Goal: Information Seeking & Learning: Find specific fact

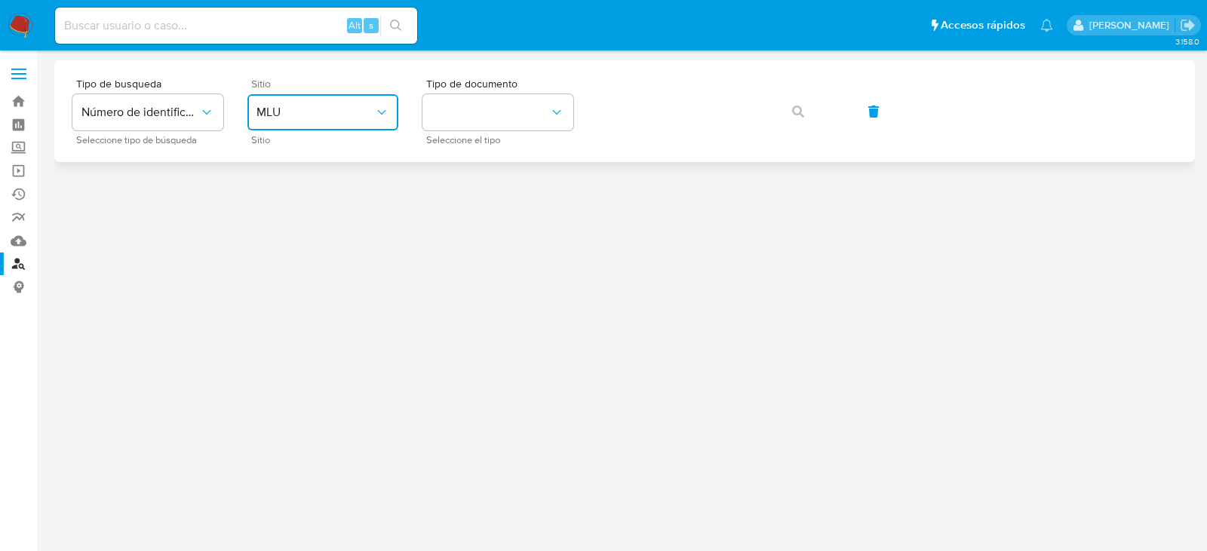
click at [347, 117] on span "MLU" at bounding box center [315, 112] width 118 height 15
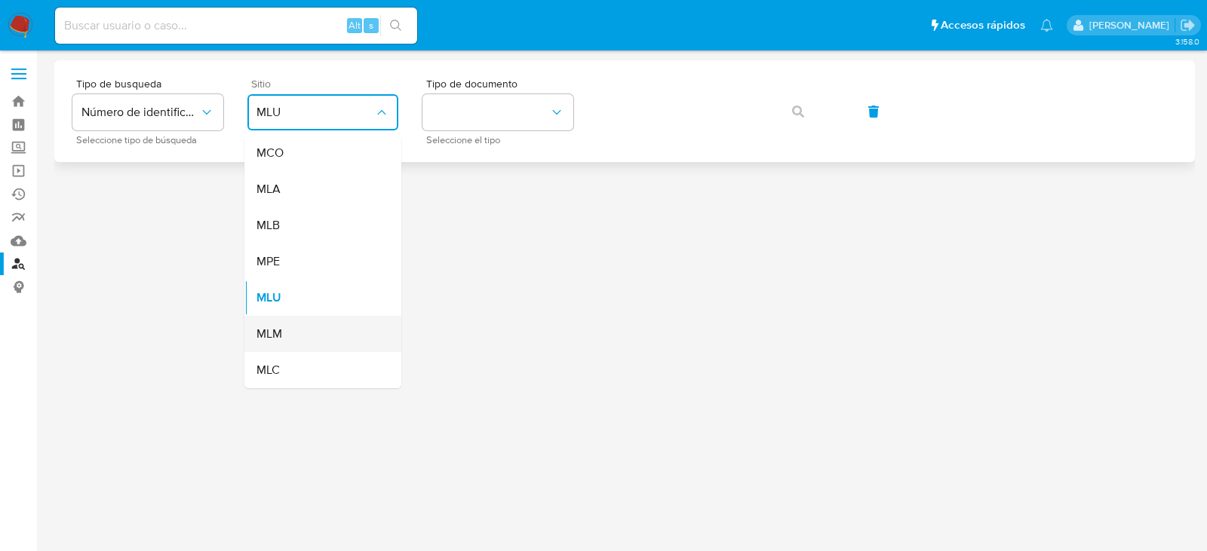
click at [271, 327] on span "MLM" at bounding box center [269, 334] width 26 height 15
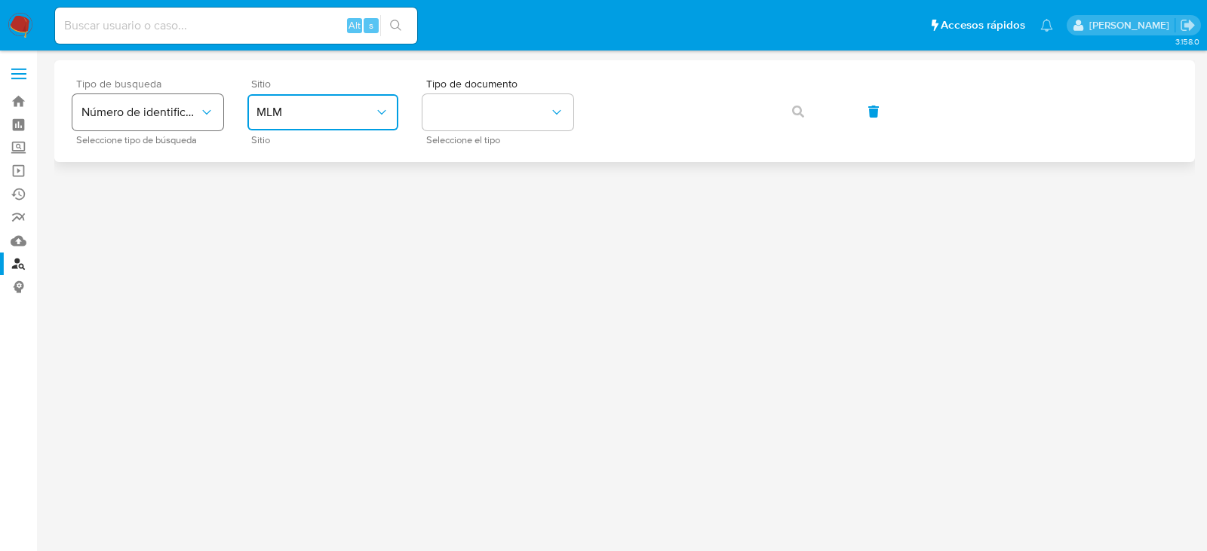
click at [207, 112] on icon "typeSearch" at bounding box center [206, 112] width 15 height 15
click at [206, 112] on icon "typeSearch" at bounding box center [206, 112] width 15 height 15
click at [519, 125] on button "identificationType" at bounding box center [497, 112] width 151 height 36
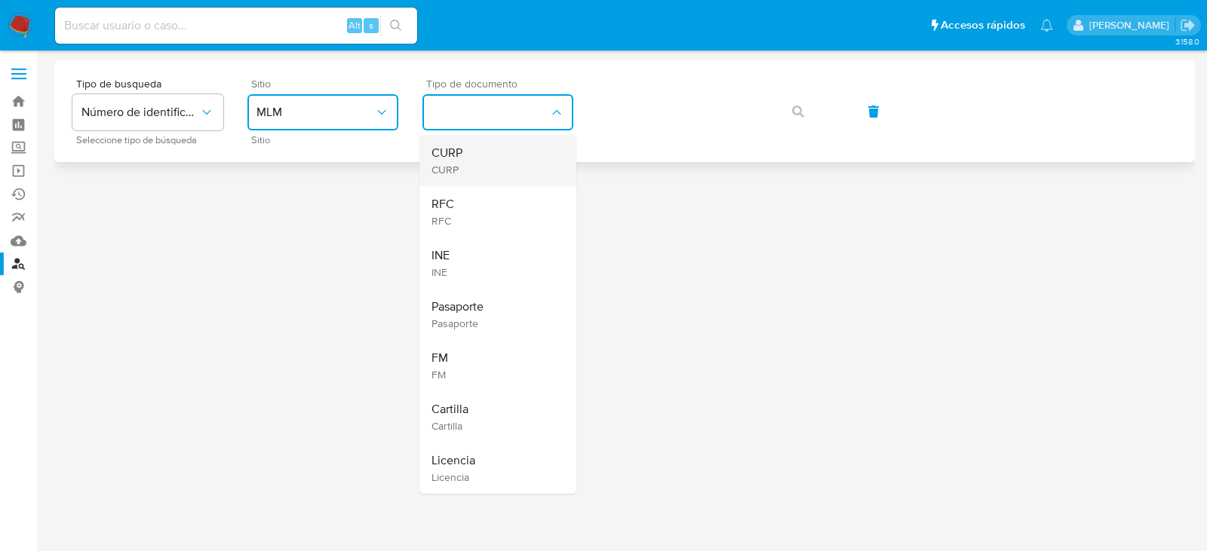
click at [470, 163] on div "CURP CURP" at bounding box center [493, 160] width 124 height 51
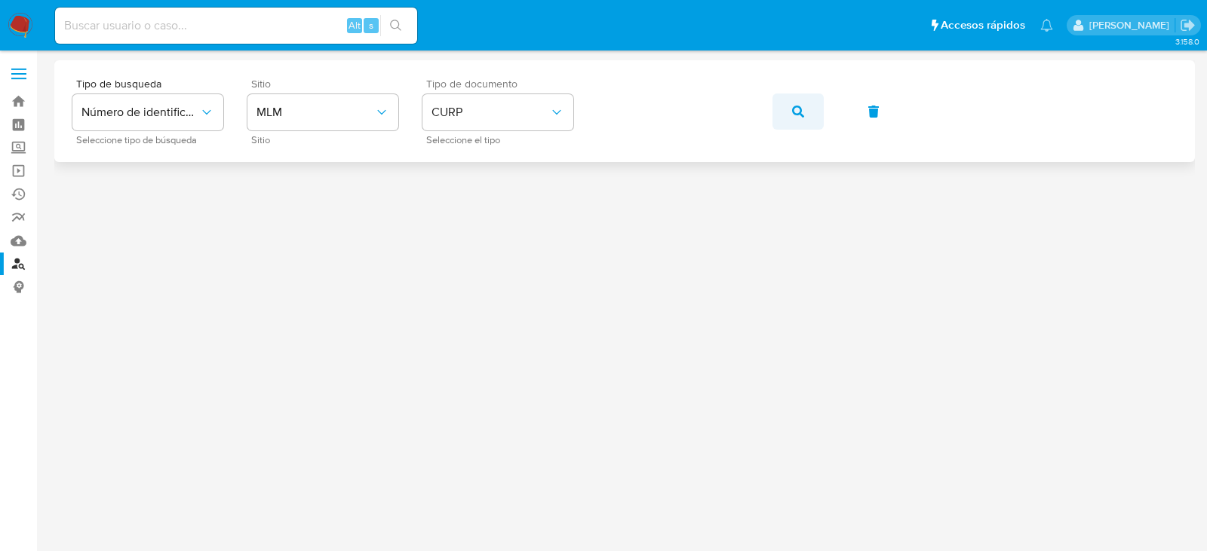
click at [808, 112] on button "button" at bounding box center [797, 112] width 51 height 36
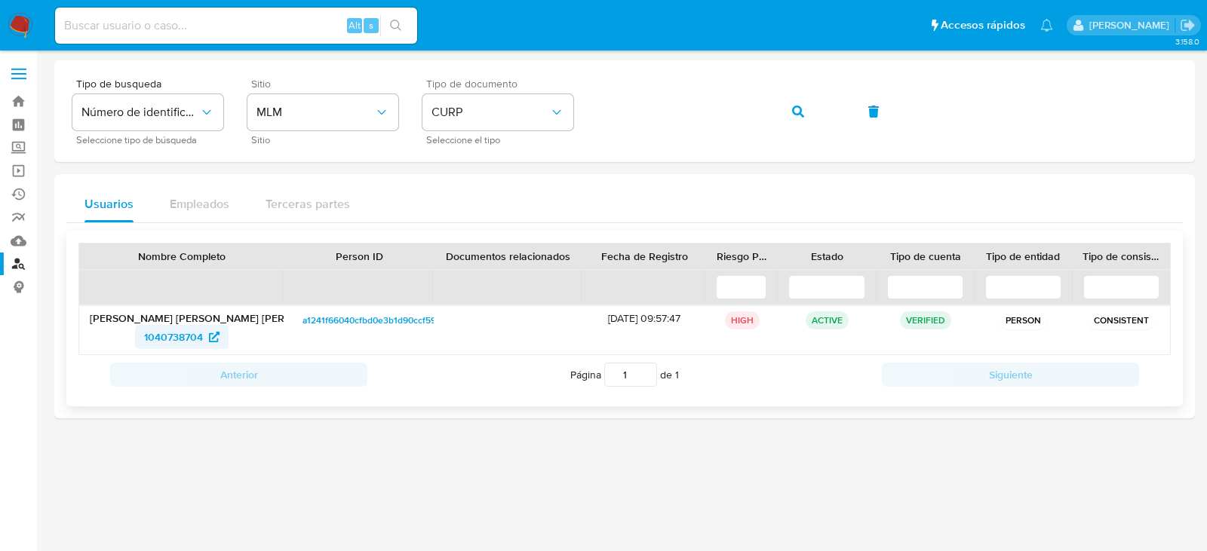
click at [174, 339] on span "1040738704" at bounding box center [173, 337] width 59 height 24
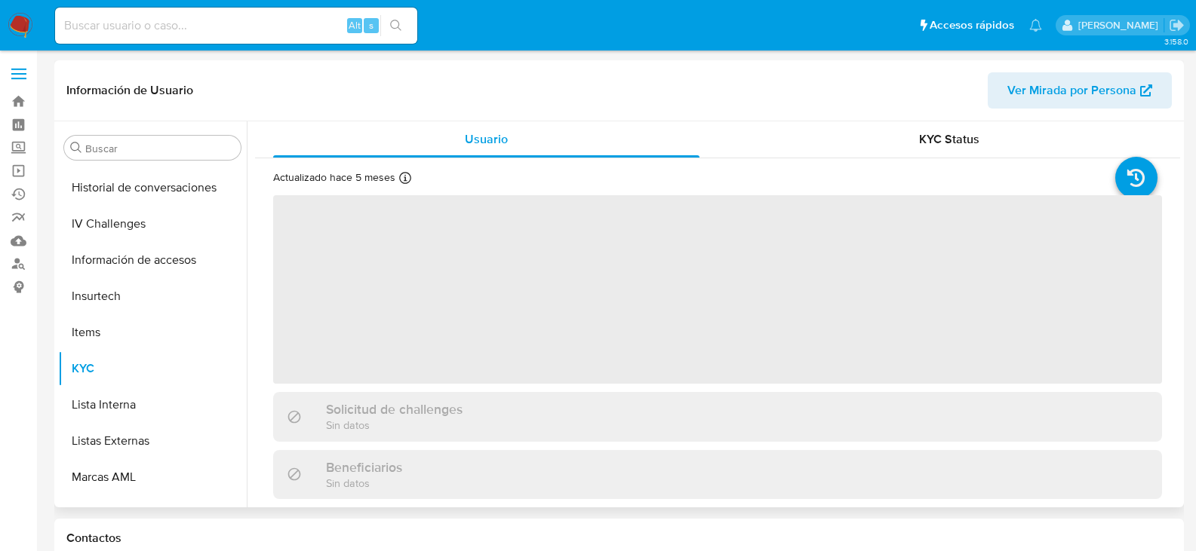
scroll to position [637, 0]
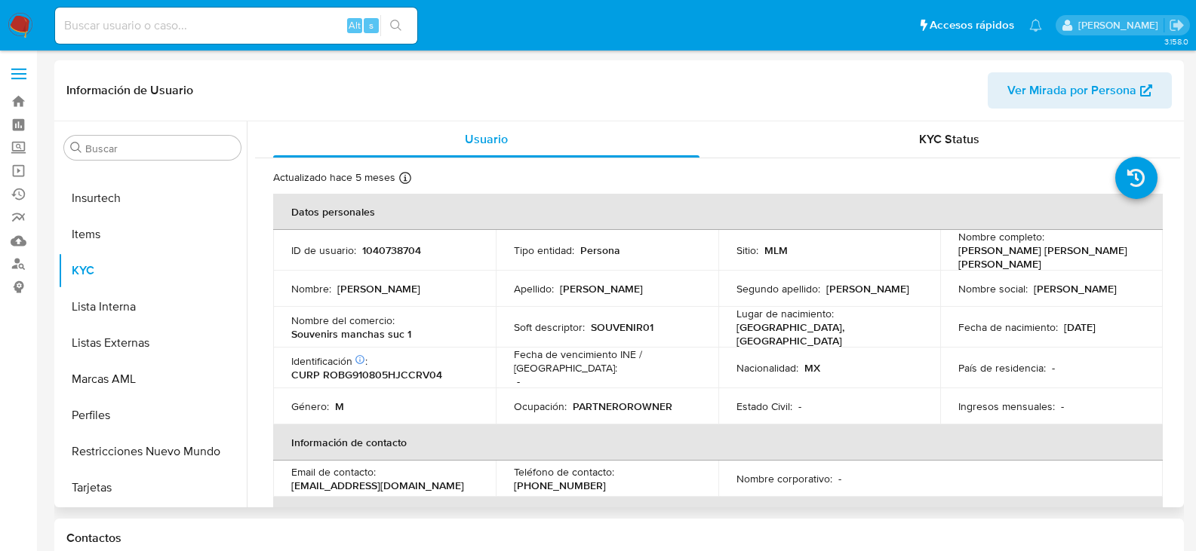
select select "10"
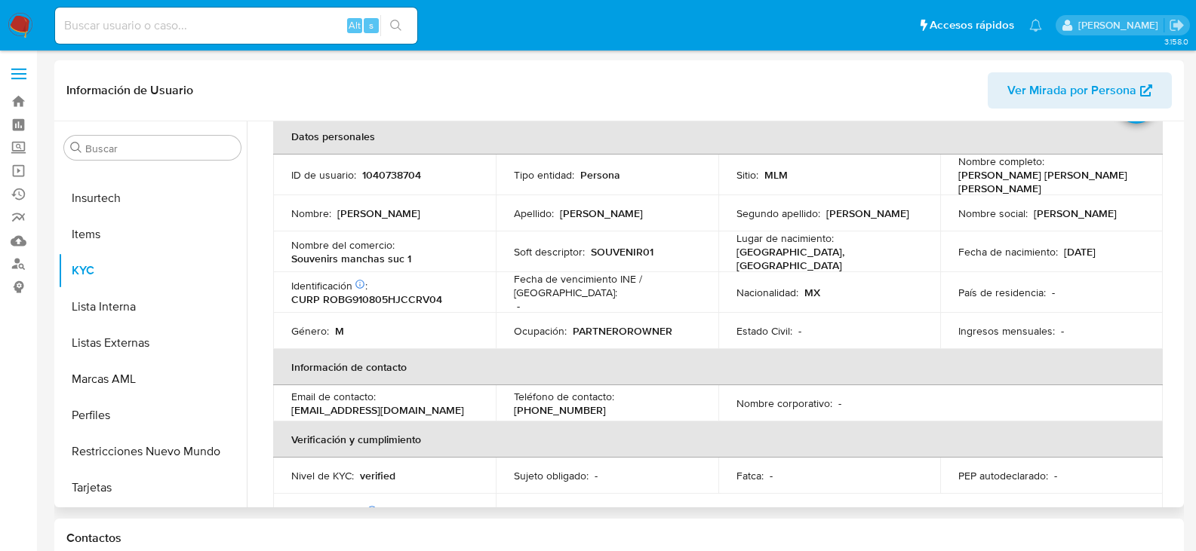
click at [606, 404] on p "[PHONE_NUMBER]" at bounding box center [560, 411] width 92 height 14
copy p "3183431"
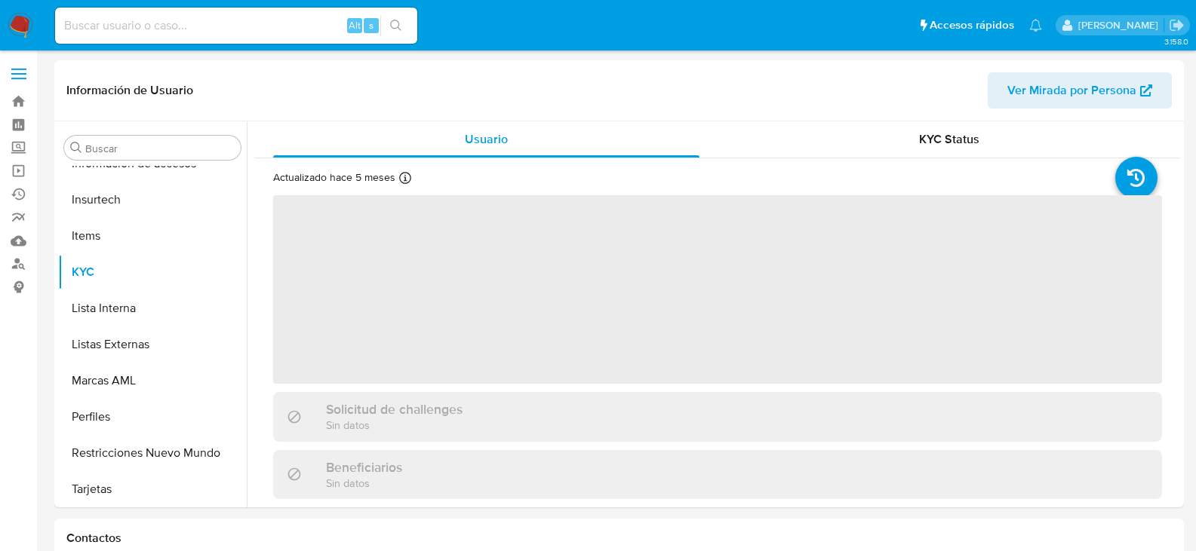
scroll to position [637, 0]
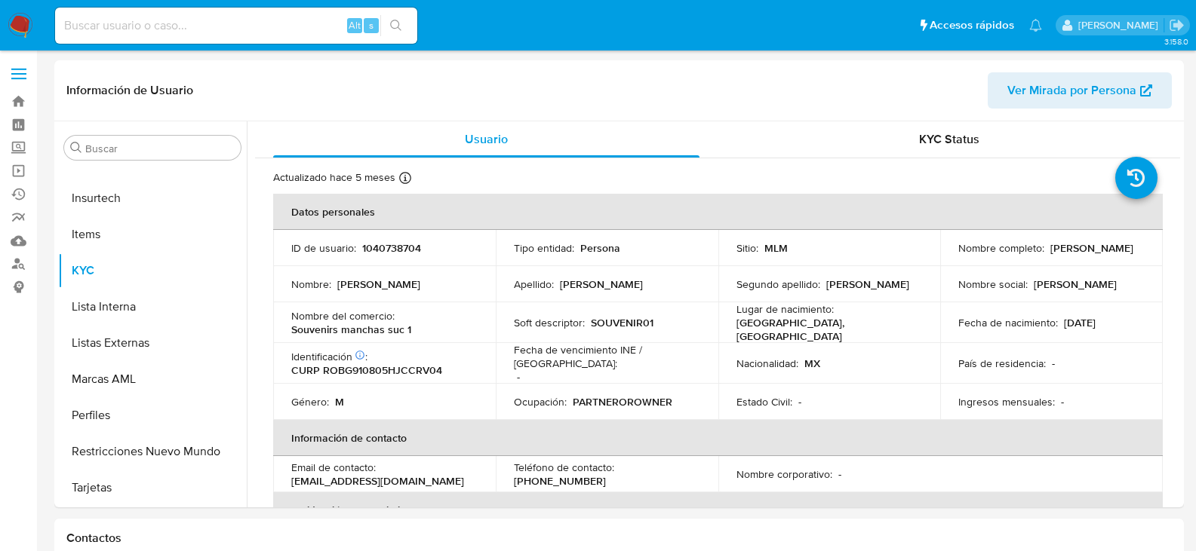
select select "10"
click at [606, 474] on p "[PHONE_NUMBER]" at bounding box center [560, 481] width 92 height 14
click at [606, 474] on p "(322) 3183431" at bounding box center [560, 481] width 92 height 14
copy p "3183431"
click at [18, 267] on link "Buscador de personas" at bounding box center [90, 264] width 180 height 23
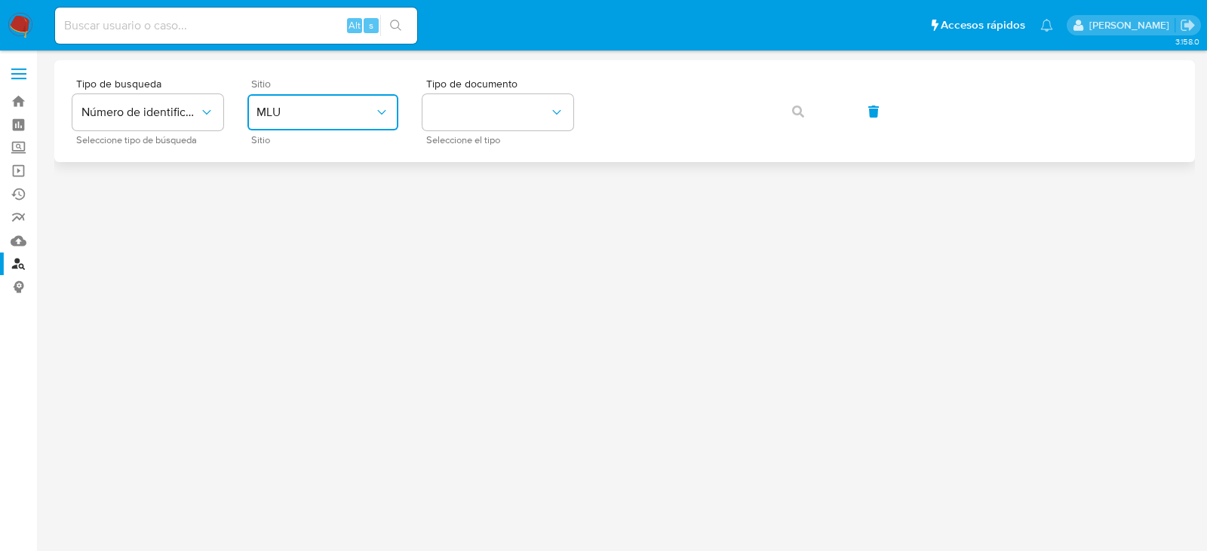
click at [349, 104] on button "MLU" at bounding box center [322, 112] width 151 height 36
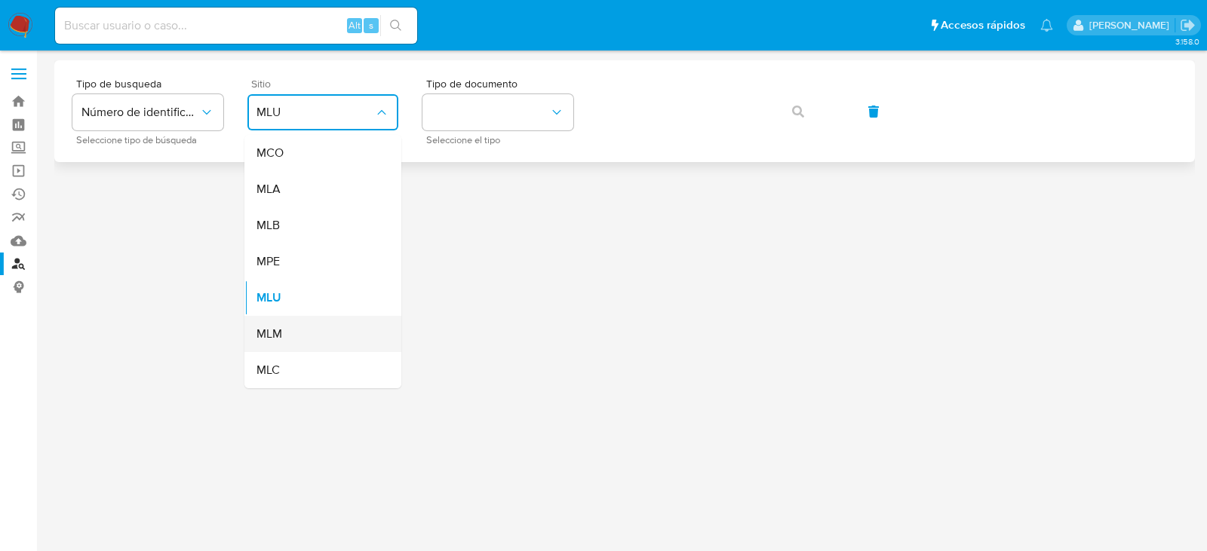
click at [296, 330] on div "MLM" at bounding box center [318, 334] width 124 height 36
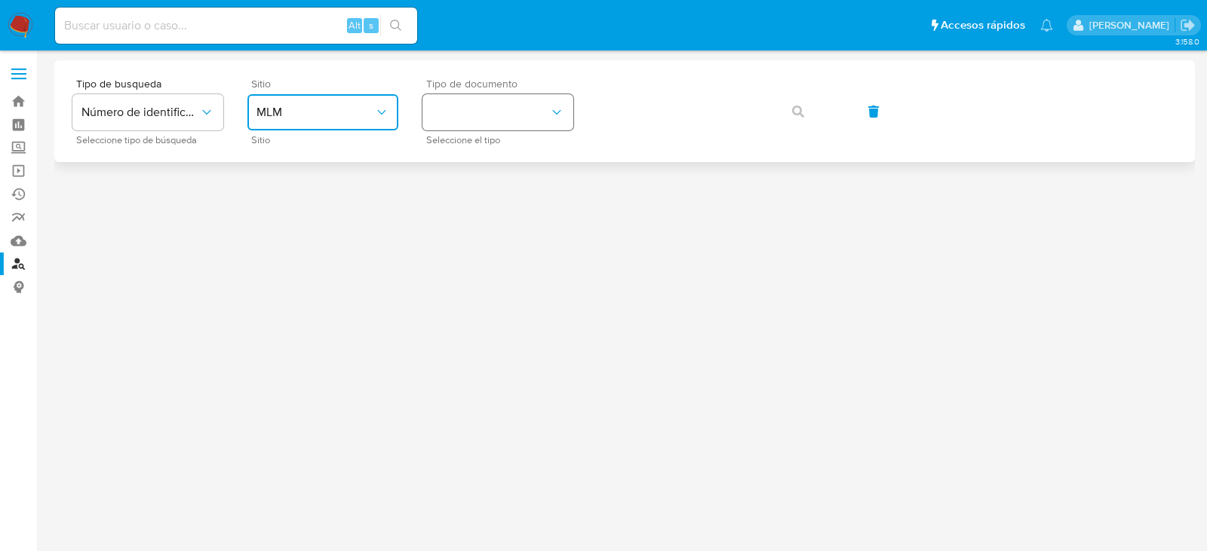
click at [499, 100] on button "identificationType" at bounding box center [497, 112] width 151 height 36
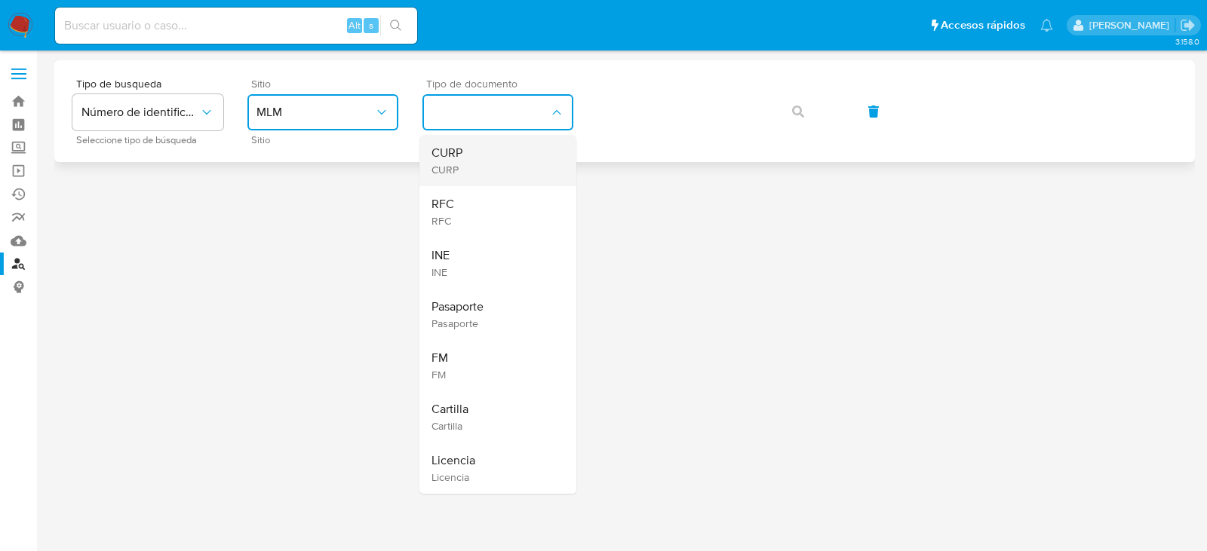
click at [505, 173] on div "CURP CURP" at bounding box center [493, 160] width 124 height 51
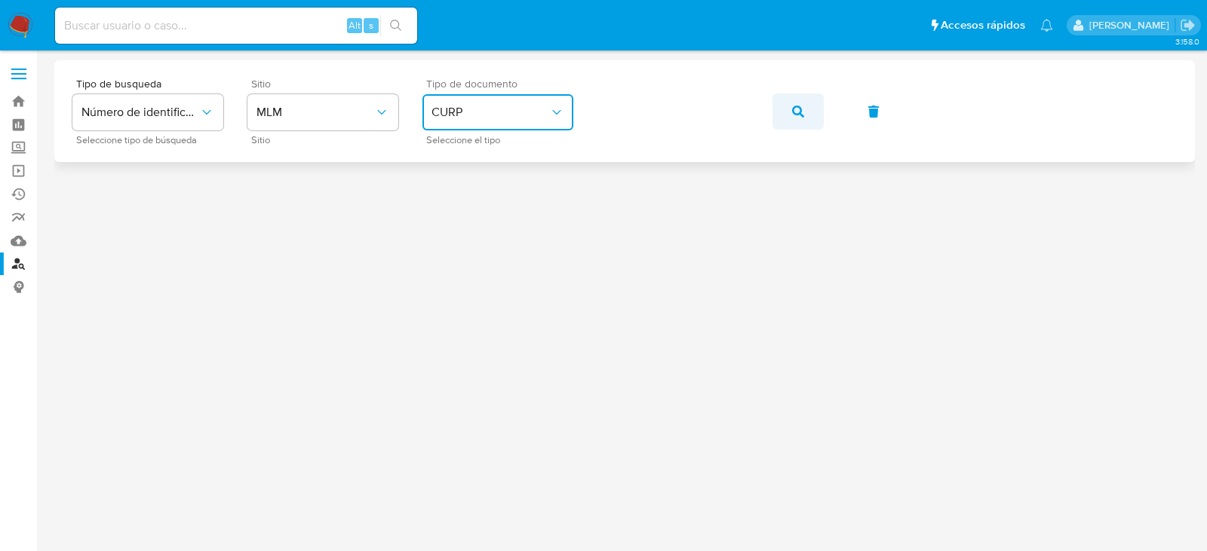
click at [795, 115] on icon "button" at bounding box center [798, 112] width 12 height 12
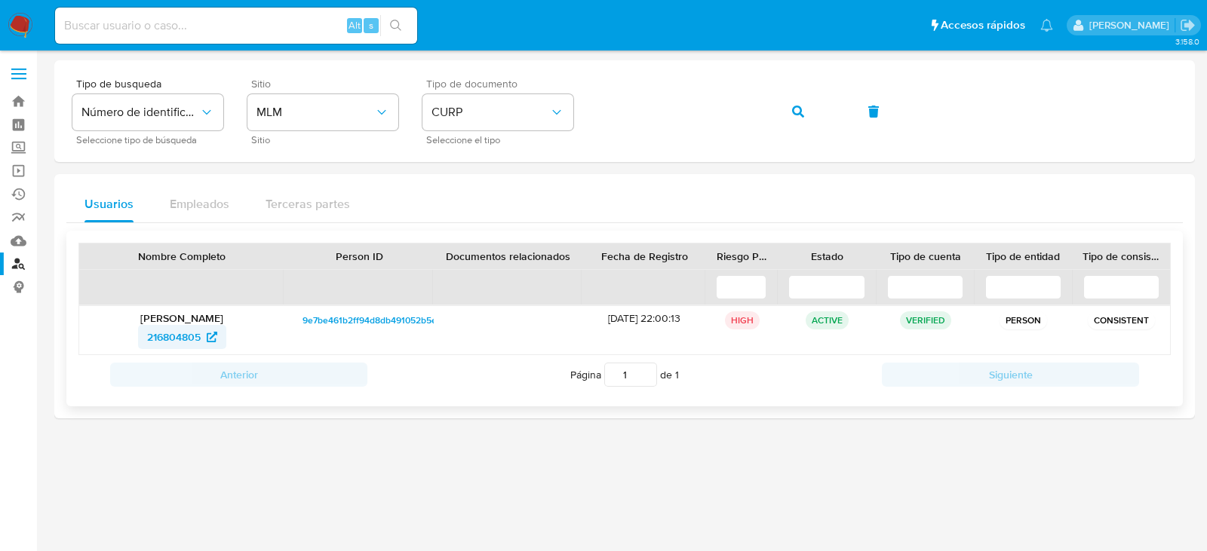
click at [166, 339] on span "216804805" at bounding box center [174, 337] width 54 height 24
click at [791, 105] on button "button" at bounding box center [797, 112] width 51 height 36
click at [154, 333] on span "671232047" at bounding box center [173, 337] width 51 height 24
click at [808, 115] on button "button" at bounding box center [797, 112] width 51 height 36
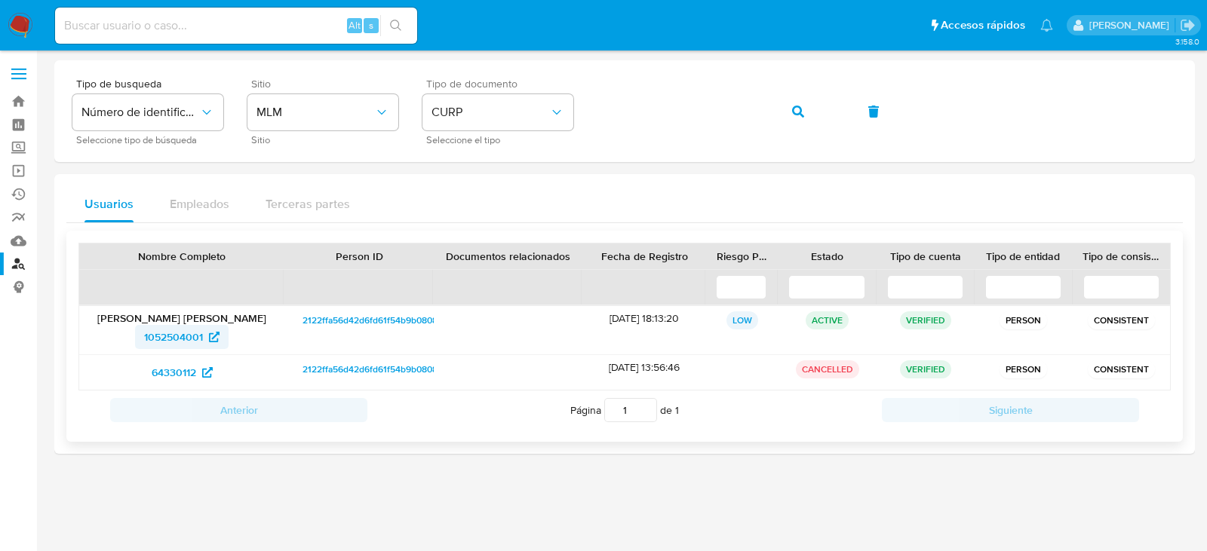
click at [174, 342] on span "1052504001" at bounding box center [173, 337] width 59 height 24
click at [800, 123] on span "button" at bounding box center [798, 111] width 12 height 33
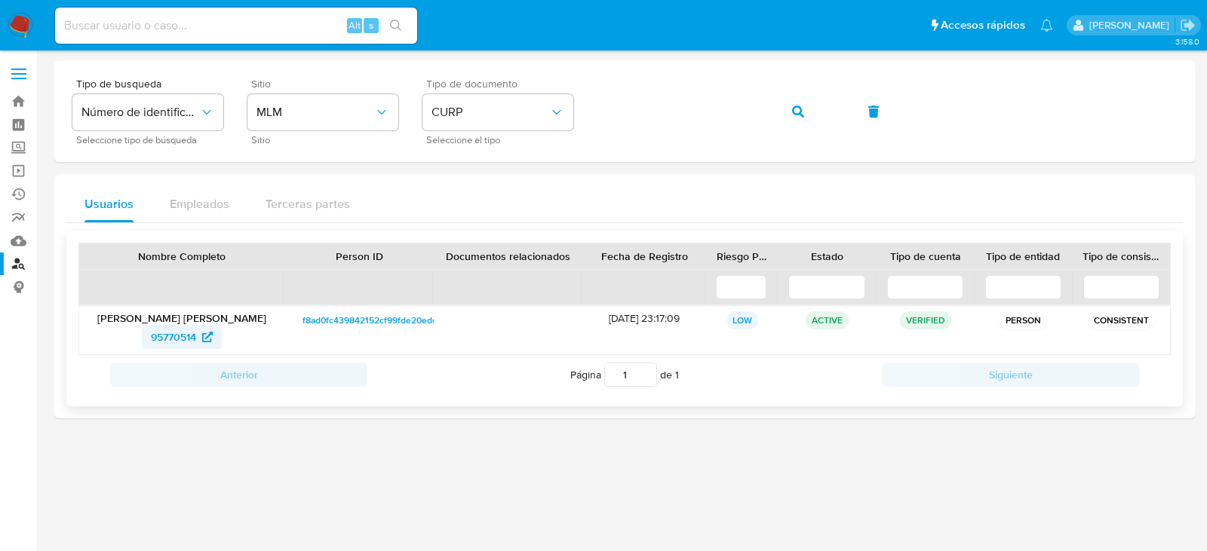
click at [166, 336] on span "95770514" at bounding box center [173, 337] width 45 height 24
click at [797, 112] on icon "button" at bounding box center [798, 112] width 12 height 12
click at [183, 341] on span "1016873379" at bounding box center [173, 337] width 55 height 24
click at [791, 108] on button "button" at bounding box center [797, 112] width 51 height 36
click at [162, 333] on span "820921028" at bounding box center [174, 337] width 54 height 24
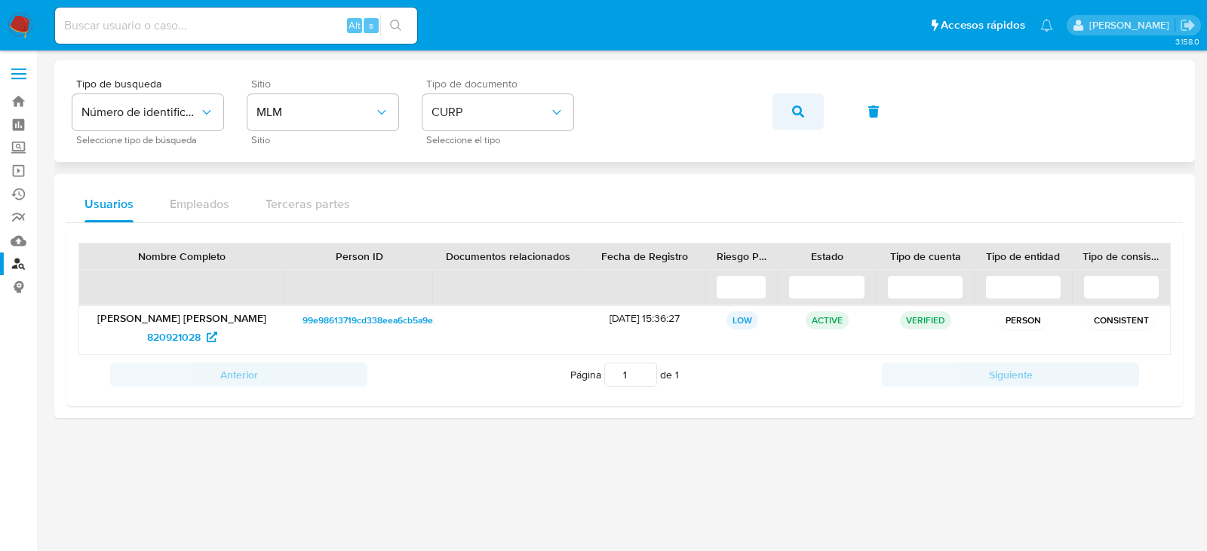
click at [800, 113] on icon "button" at bounding box center [798, 112] width 12 height 12
click at [177, 339] on span "120080601" at bounding box center [173, 337] width 53 height 24
click at [588, 102] on div "Tipo de busqueda Número de identificación Seleccione tipo de búsqueda Sitio MLM…" at bounding box center [624, 111] width 1104 height 66
click at [799, 106] on icon "button" at bounding box center [798, 112] width 12 height 12
click at [189, 331] on span "204055075" at bounding box center [174, 337] width 56 height 24
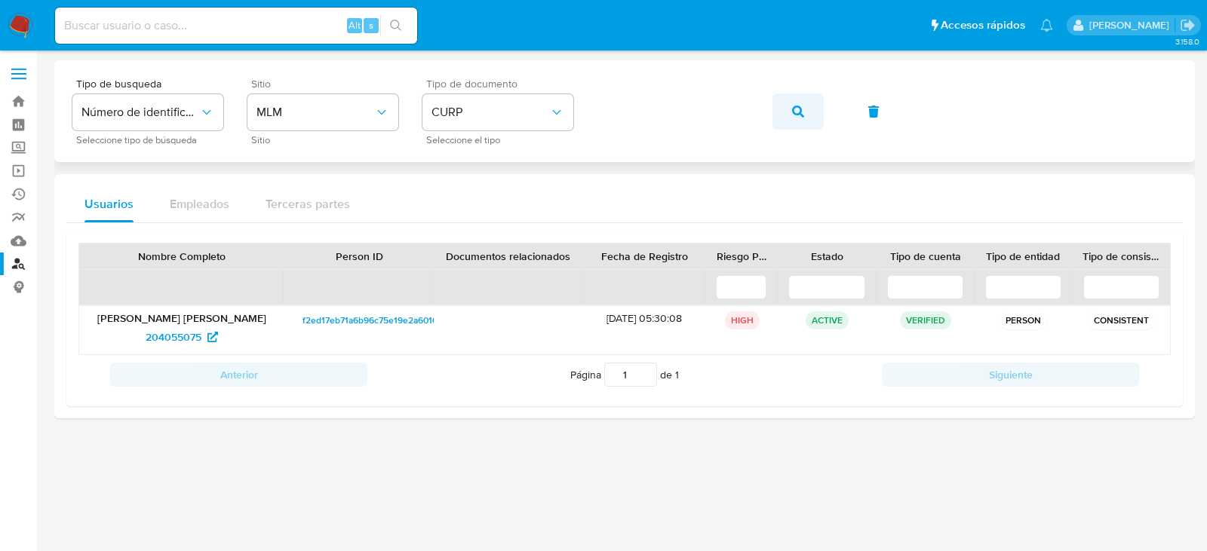
click at [794, 106] on icon "button" at bounding box center [798, 112] width 12 height 12
click at [175, 341] on span "325190826" at bounding box center [173, 337] width 53 height 24
click at [796, 107] on icon "button" at bounding box center [798, 112] width 12 height 12
click at [177, 333] on span "83043976" at bounding box center [173, 337] width 48 height 24
click at [792, 112] on icon "button" at bounding box center [798, 112] width 12 height 12
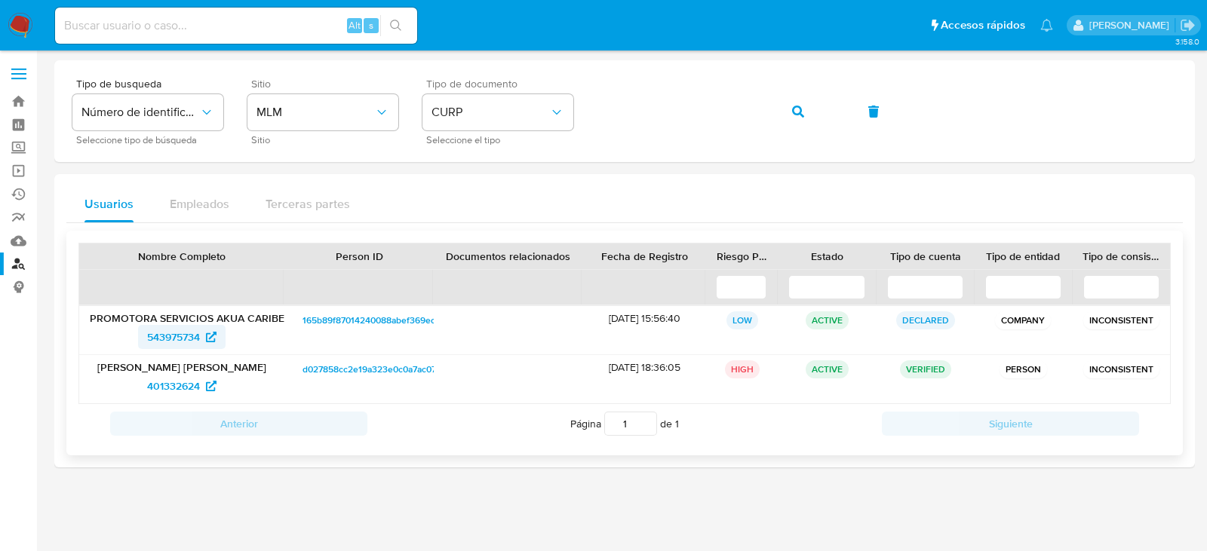
click at [184, 332] on span "543975734" at bounding box center [173, 337] width 53 height 24
click at [800, 115] on icon "button" at bounding box center [798, 112] width 12 height 12
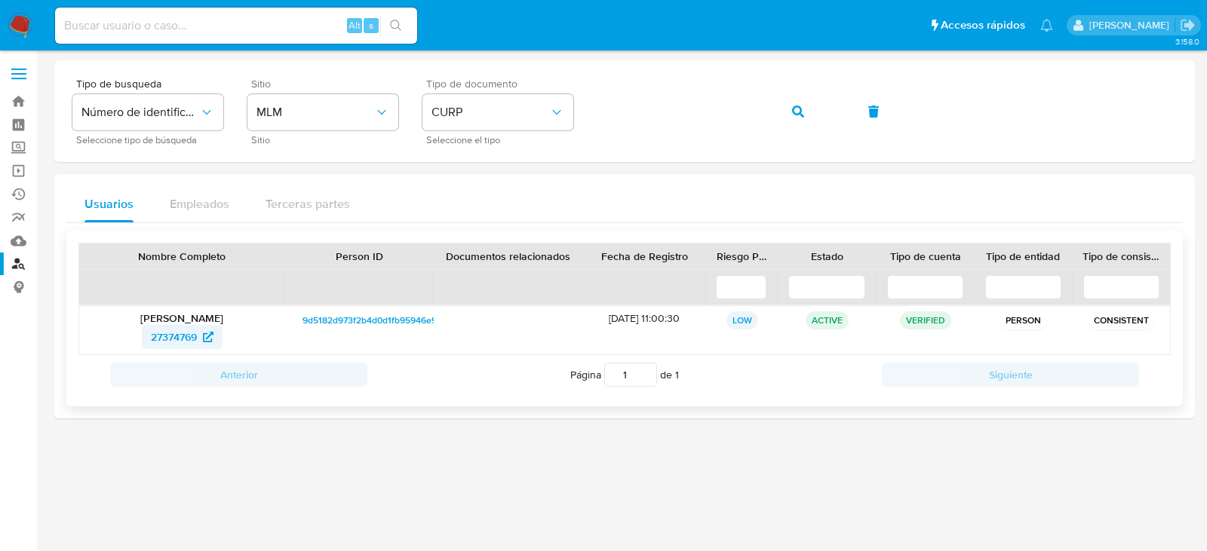
click at [175, 335] on span "27374769" at bounding box center [174, 337] width 46 height 24
click at [794, 126] on span "button" at bounding box center [798, 111] width 12 height 33
click at [182, 338] on span "165776915" at bounding box center [173, 337] width 48 height 24
click at [795, 109] on icon "button" at bounding box center [798, 112] width 12 height 12
click at [179, 332] on span "79196452" at bounding box center [173, 337] width 45 height 24
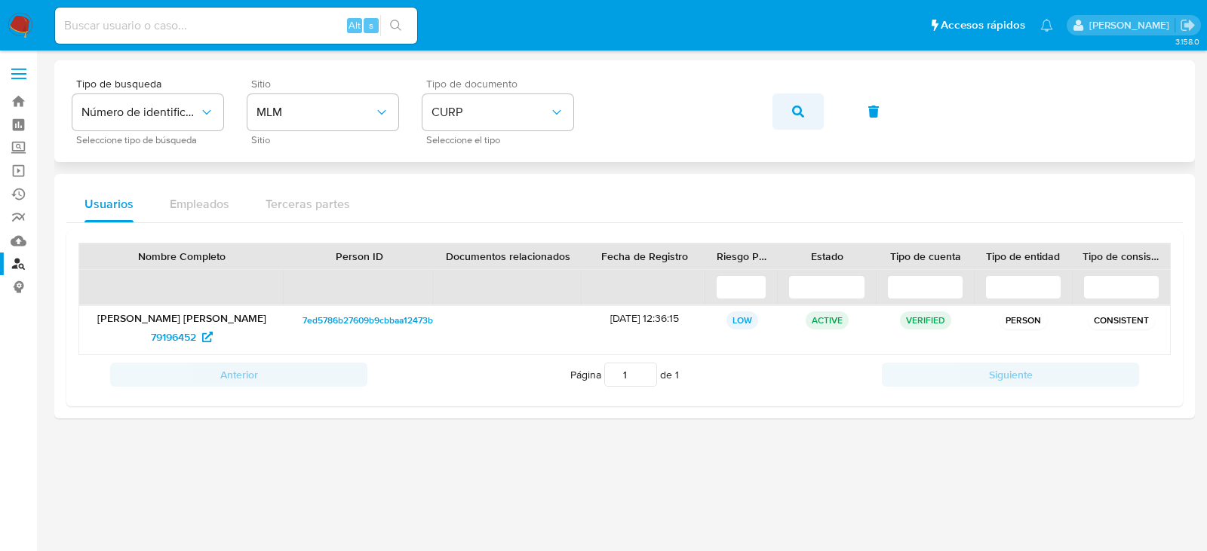
click at [781, 109] on button "button" at bounding box center [797, 112] width 51 height 36
click at [180, 330] on span "1493898449" at bounding box center [174, 337] width 58 height 24
click at [791, 112] on button "button" at bounding box center [797, 112] width 51 height 36
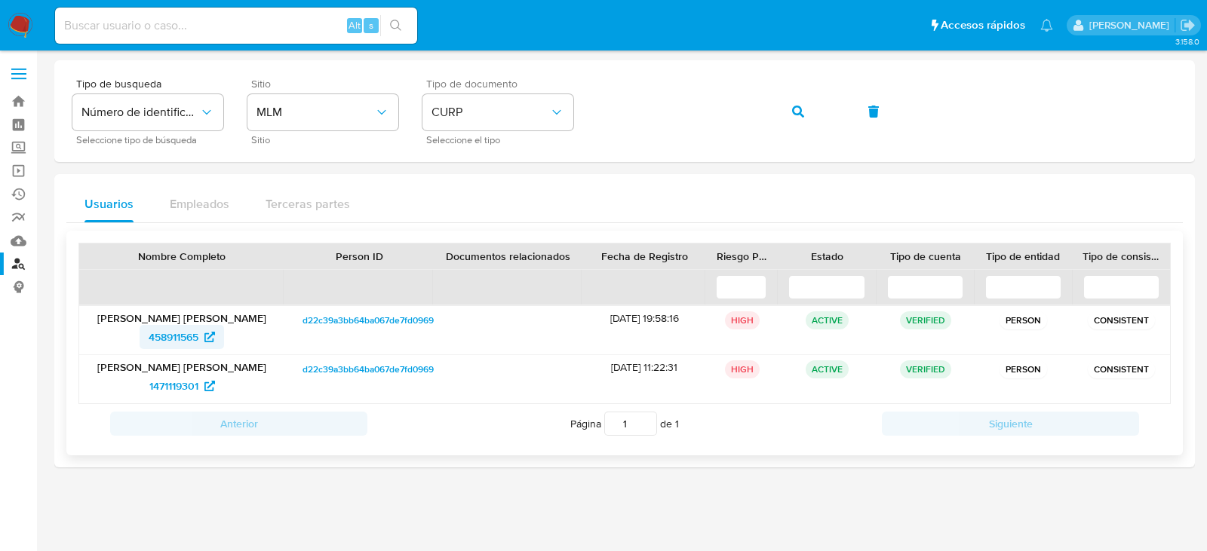
click at [169, 336] on span "458911565" at bounding box center [174, 337] width 50 height 24
click at [794, 111] on icon "button" at bounding box center [798, 112] width 12 height 12
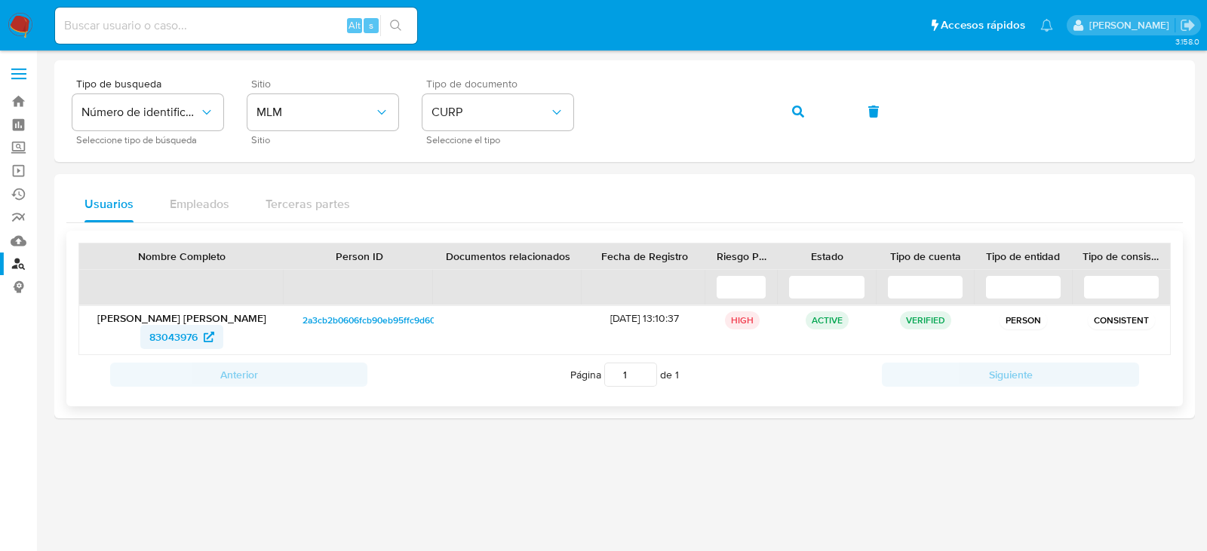
click at [162, 329] on span "83043976" at bounding box center [173, 337] width 48 height 24
click at [792, 112] on icon "button" at bounding box center [798, 112] width 12 height 12
click at [166, 341] on span "80440470" at bounding box center [174, 337] width 50 height 24
click at [797, 112] on icon "button" at bounding box center [798, 112] width 12 height 12
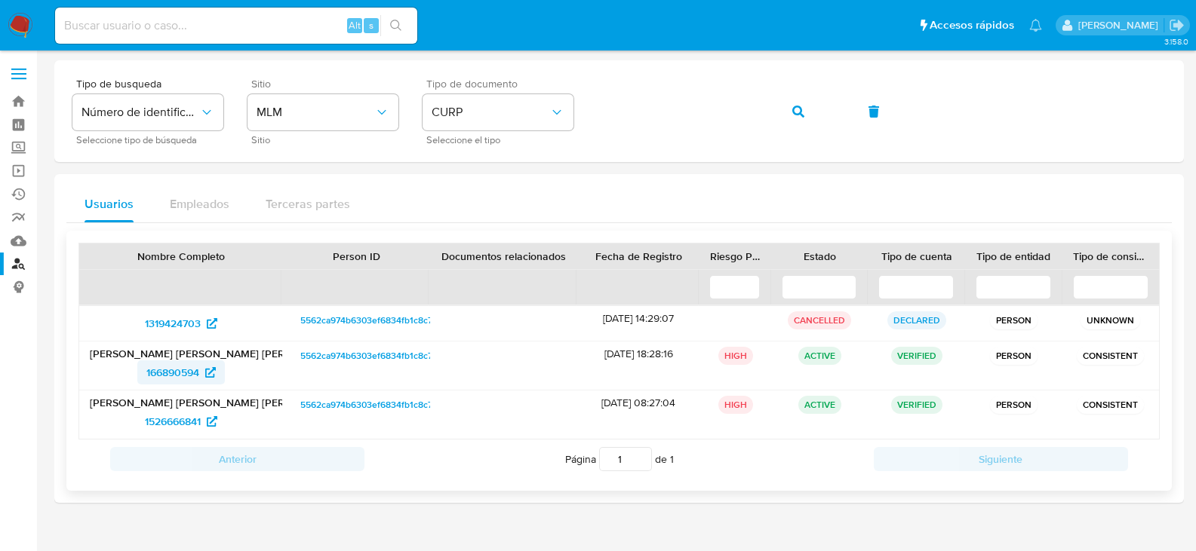
click at [201, 374] on span "166890594" at bounding box center [180, 373] width 69 height 24
click at [771, 110] on div "Tipo de busqueda Número de identificación Seleccione tipo de búsqueda Sitio MLM…" at bounding box center [618, 111] width 1093 height 66
click at [787, 111] on button "button" at bounding box center [797, 112] width 51 height 36
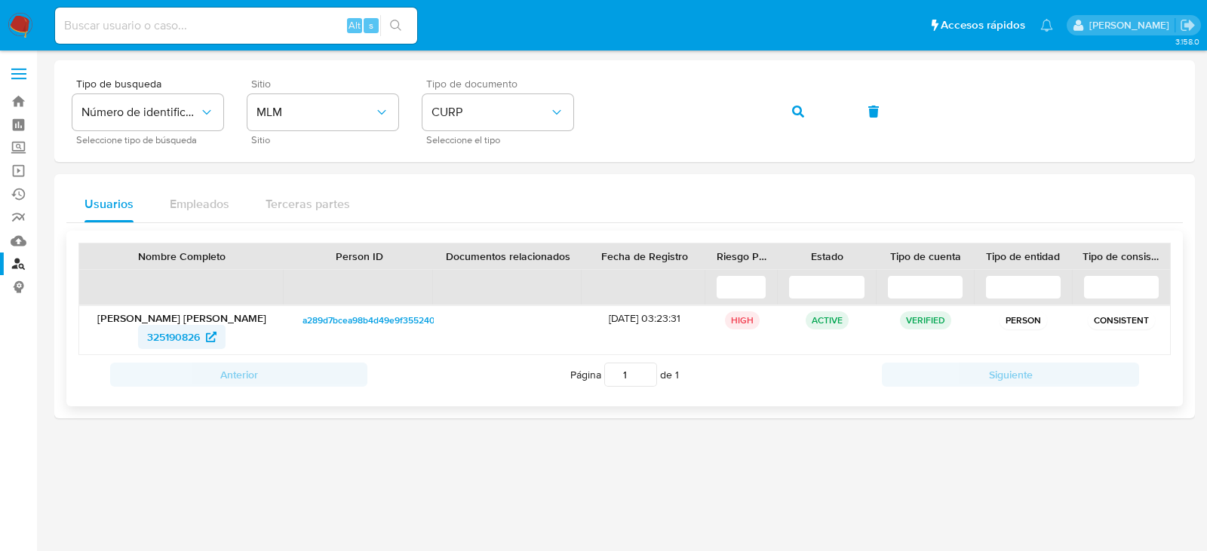
click at [154, 339] on span "325190826" at bounding box center [173, 337] width 53 height 24
click at [812, 110] on button "button" at bounding box center [797, 112] width 51 height 36
click at [175, 333] on span "361604103" at bounding box center [173, 337] width 51 height 24
click at [794, 109] on icon "button" at bounding box center [798, 112] width 12 height 12
click at [183, 341] on span "1471575370" at bounding box center [173, 337] width 54 height 24
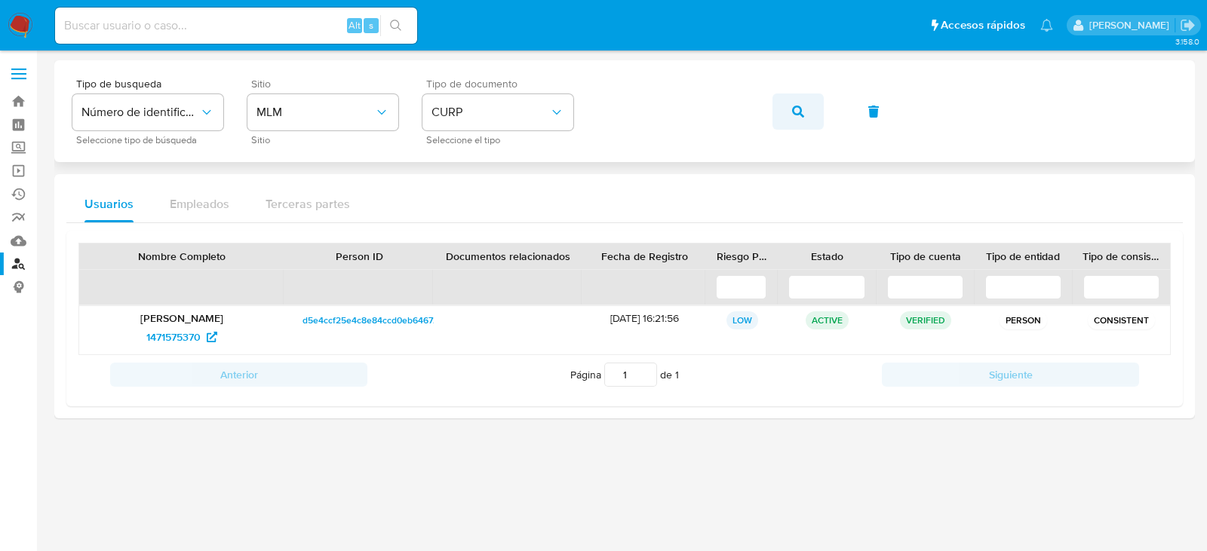
click at [780, 109] on button "button" at bounding box center [797, 112] width 51 height 36
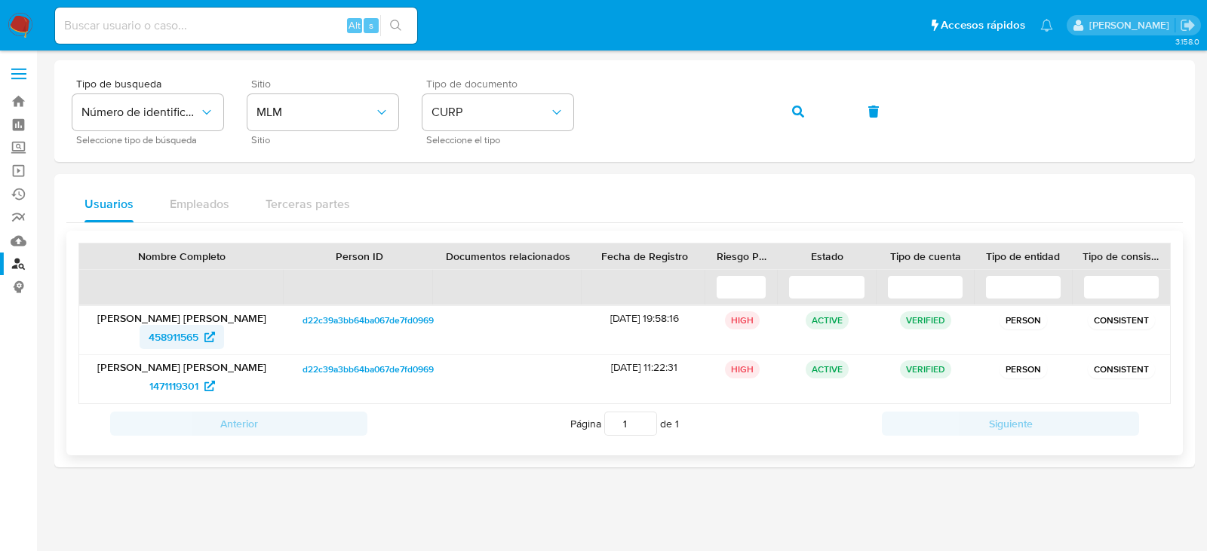
click at [167, 334] on span "458911565" at bounding box center [174, 337] width 50 height 24
click at [808, 110] on button "button" at bounding box center [797, 112] width 51 height 36
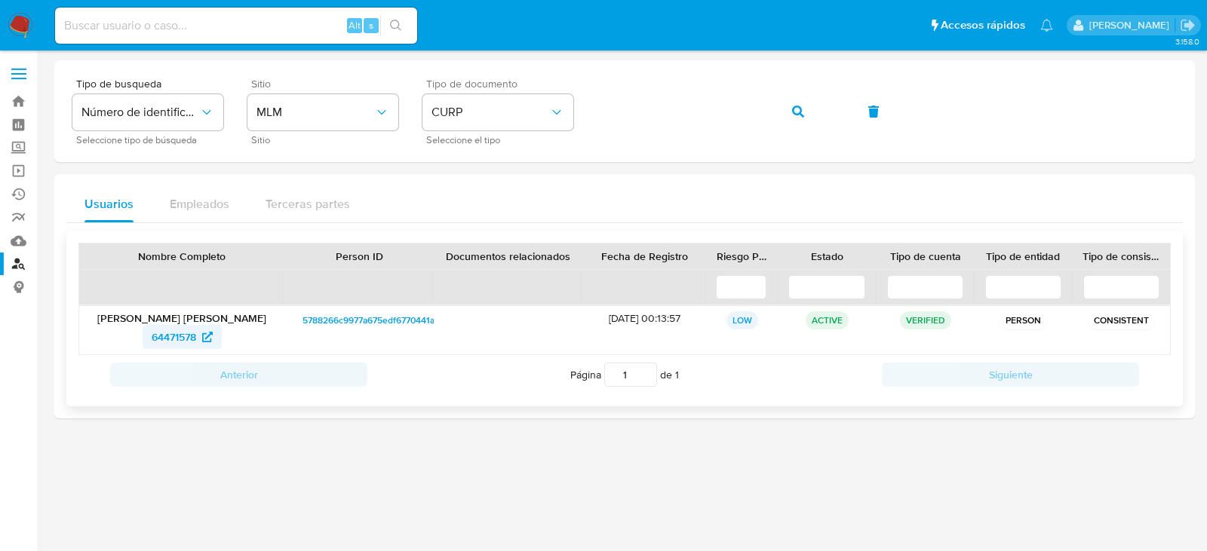
click at [170, 344] on span "64471578" at bounding box center [174, 337] width 45 height 24
click at [781, 106] on button "button" at bounding box center [797, 112] width 51 height 36
click at [175, 336] on span "79196452" at bounding box center [173, 337] width 45 height 24
click at [788, 109] on button "button" at bounding box center [797, 112] width 51 height 36
click at [151, 333] on span "760698557" at bounding box center [174, 337] width 54 height 24
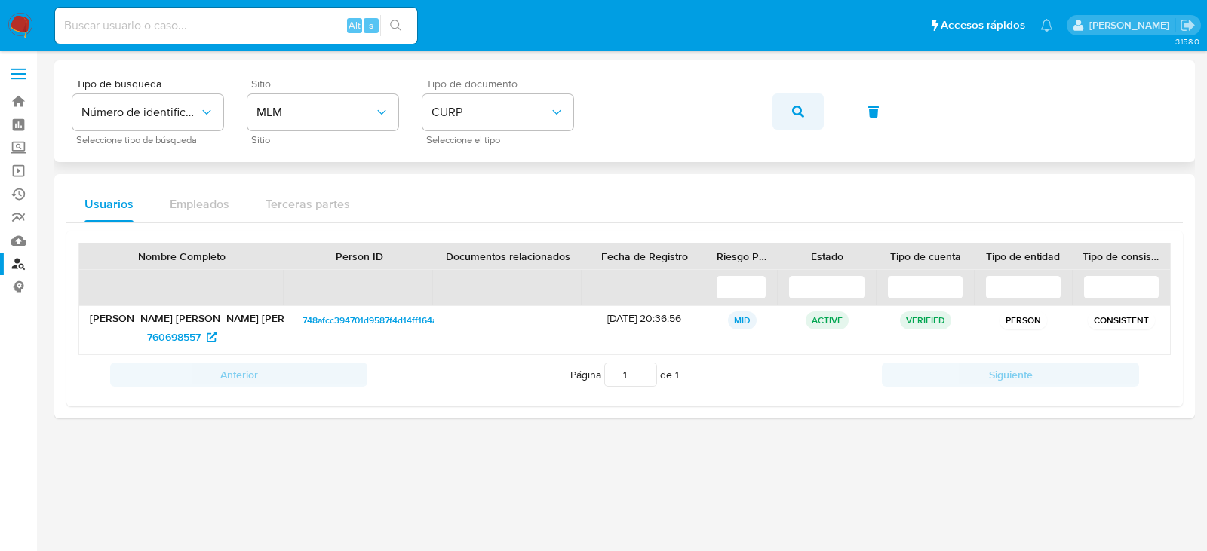
click at [797, 109] on icon "button" at bounding box center [798, 112] width 12 height 12
click at [174, 339] on span "21648316" at bounding box center [174, 337] width 44 height 24
click at [818, 114] on button "button" at bounding box center [797, 112] width 51 height 36
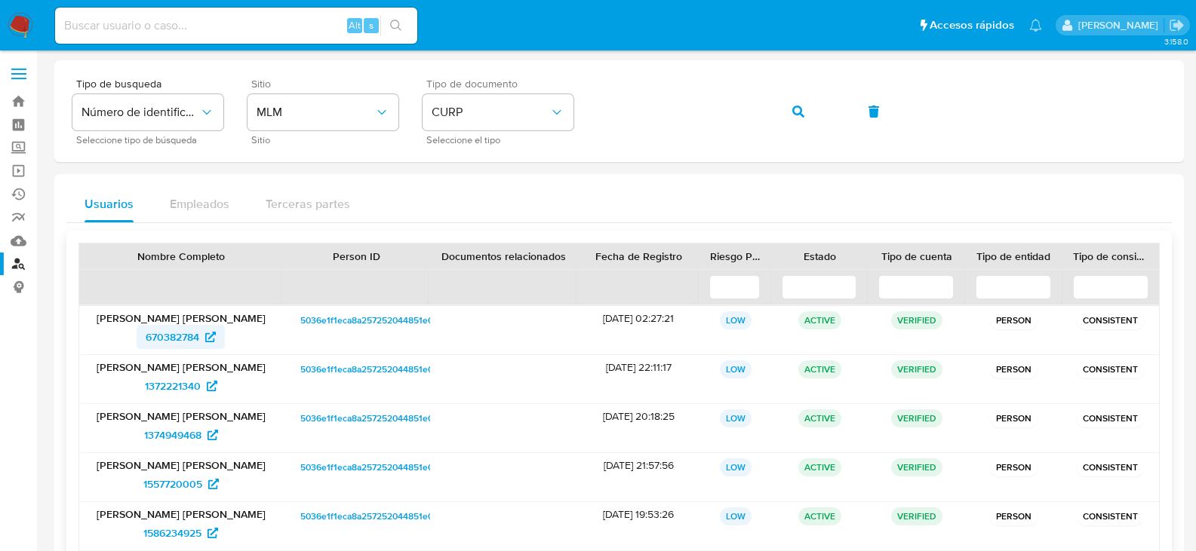
click at [162, 325] on span "670382784" at bounding box center [173, 337] width 54 height 24
click at [799, 111] on icon "button" at bounding box center [798, 112] width 12 height 12
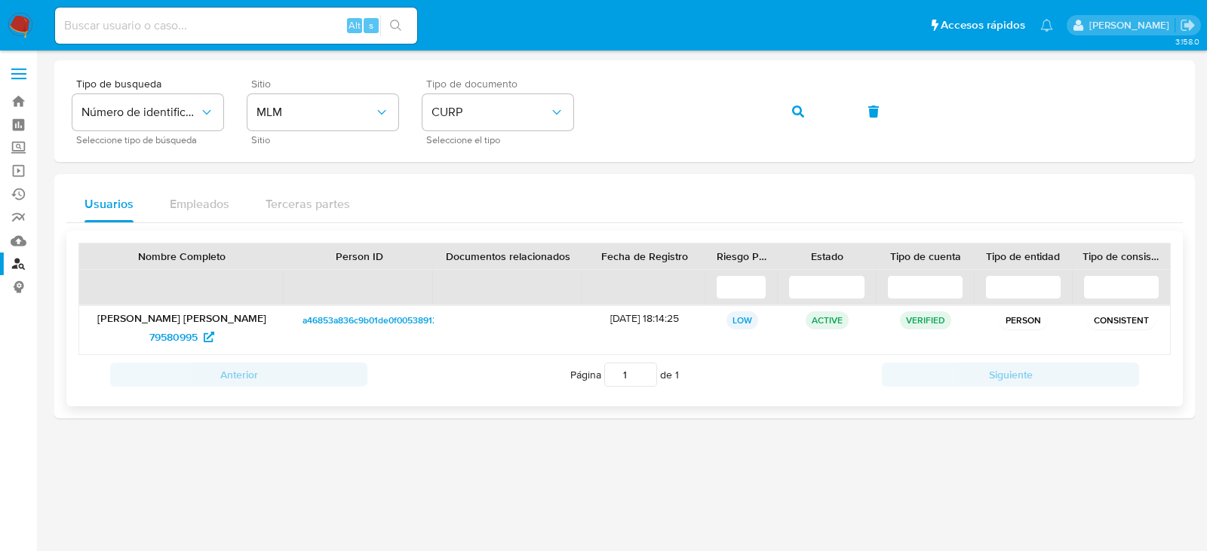
click at [161, 318] on p "Conrado Antonio Molina Durazo" at bounding box center [182, 319] width 184 height 14
click at [163, 330] on span "79580995" at bounding box center [173, 337] width 48 height 24
click at [787, 117] on button "button" at bounding box center [797, 112] width 51 height 36
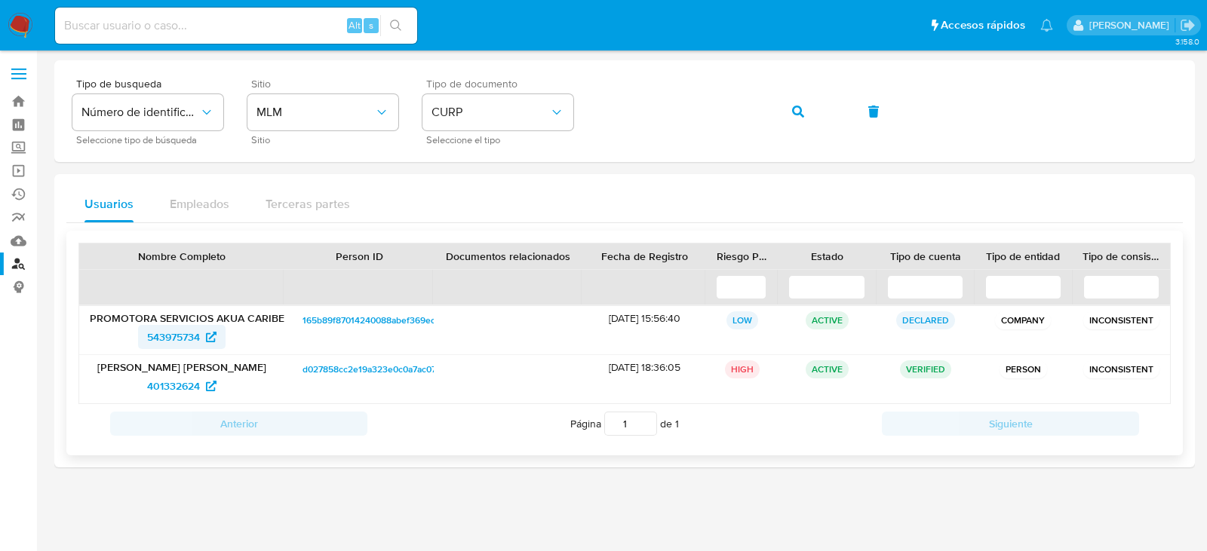
click at [190, 336] on span "543975734" at bounding box center [173, 337] width 53 height 24
click at [791, 119] on button "button" at bounding box center [797, 112] width 51 height 36
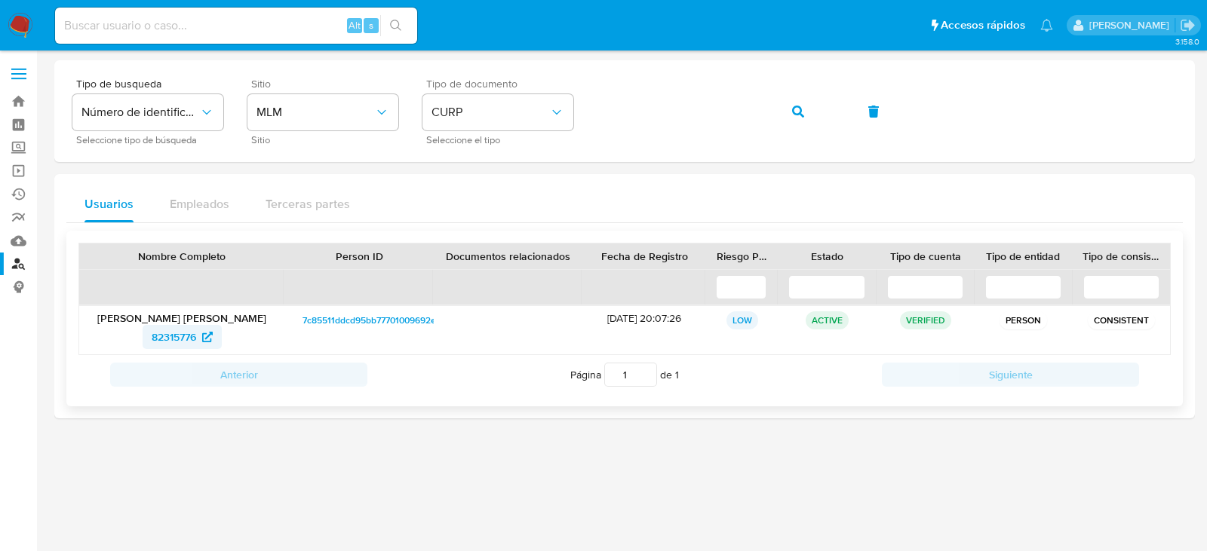
click at [174, 336] on span "82315776" at bounding box center [174, 337] width 45 height 24
click at [798, 112] on icon "button" at bounding box center [798, 112] width 12 height 12
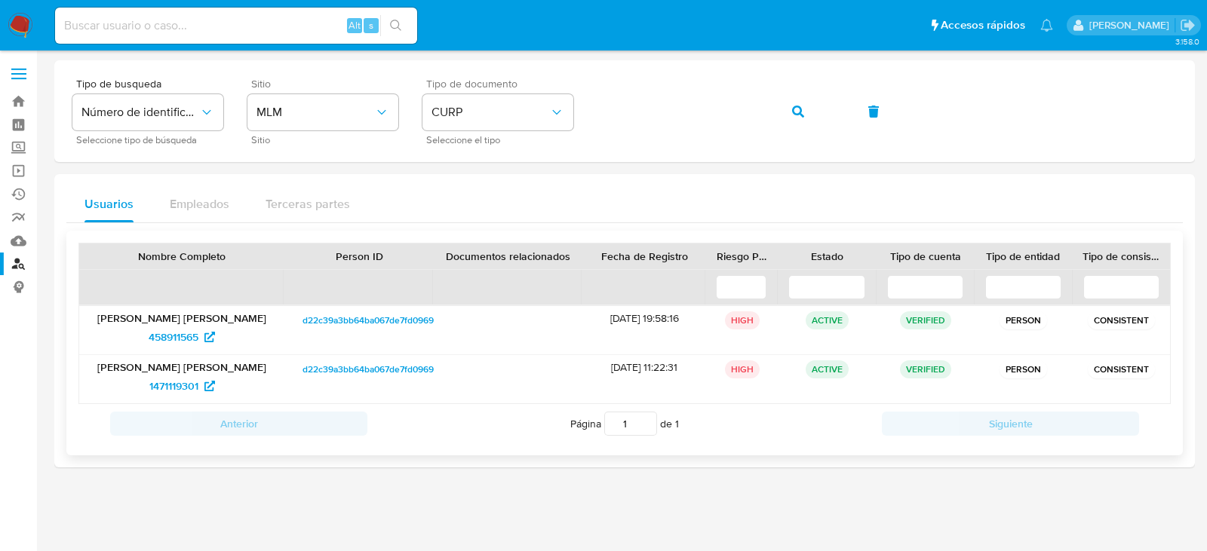
click at [172, 350] on div "Alma Angelica Soto Alcantar 458911565" at bounding box center [181, 330] width 205 height 48
click at [167, 338] on span "458911565" at bounding box center [174, 337] width 50 height 24
click at [804, 118] on button "button" at bounding box center [797, 112] width 51 height 36
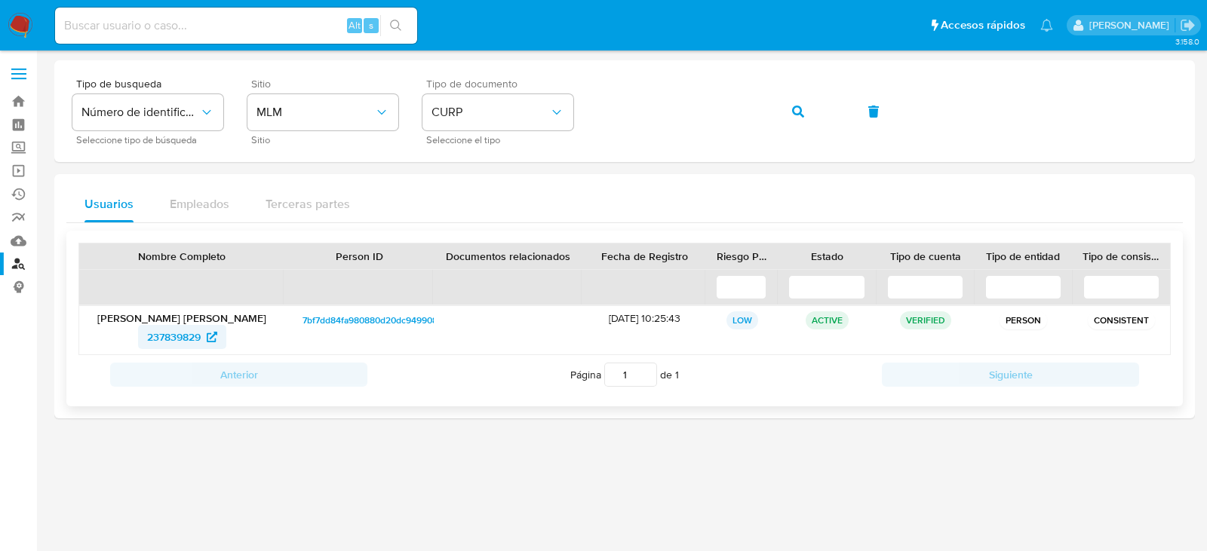
click at [189, 338] on span "237839829" at bounding box center [174, 337] width 54 height 24
click at [791, 105] on button "button" at bounding box center [797, 112] width 51 height 36
click at [186, 333] on span "692963423" at bounding box center [173, 337] width 54 height 24
click at [801, 109] on icon "button" at bounding box center [798, 112] width 12 height 12
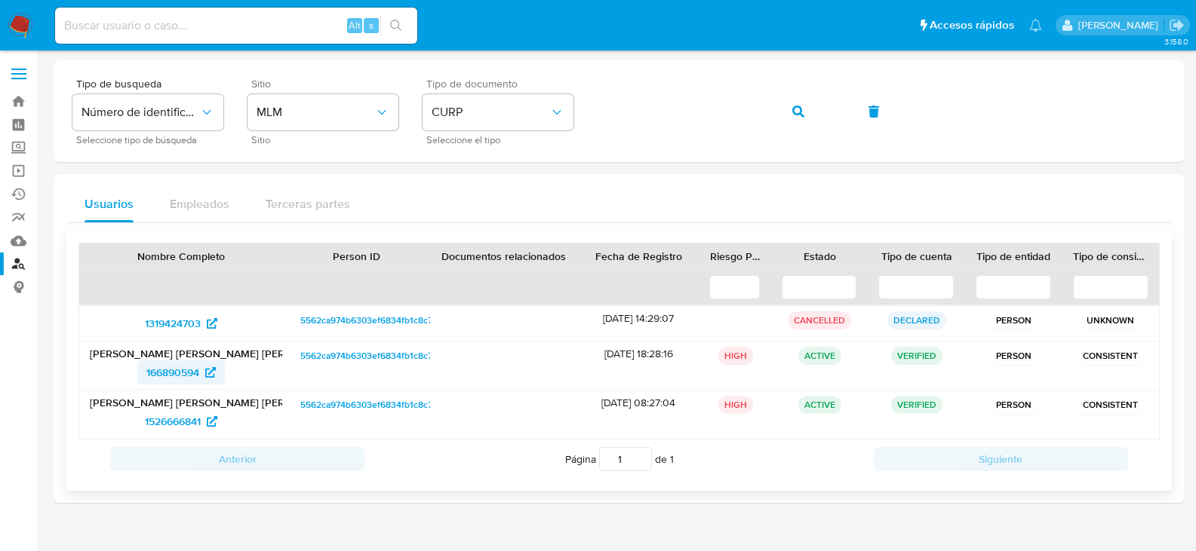
click at [180, 367] on span "166890594" at bounding box center [172, 373] width 53 height 24
click at [803, 104] on span "button" at bounding box center [798, 111] width 12 height 33
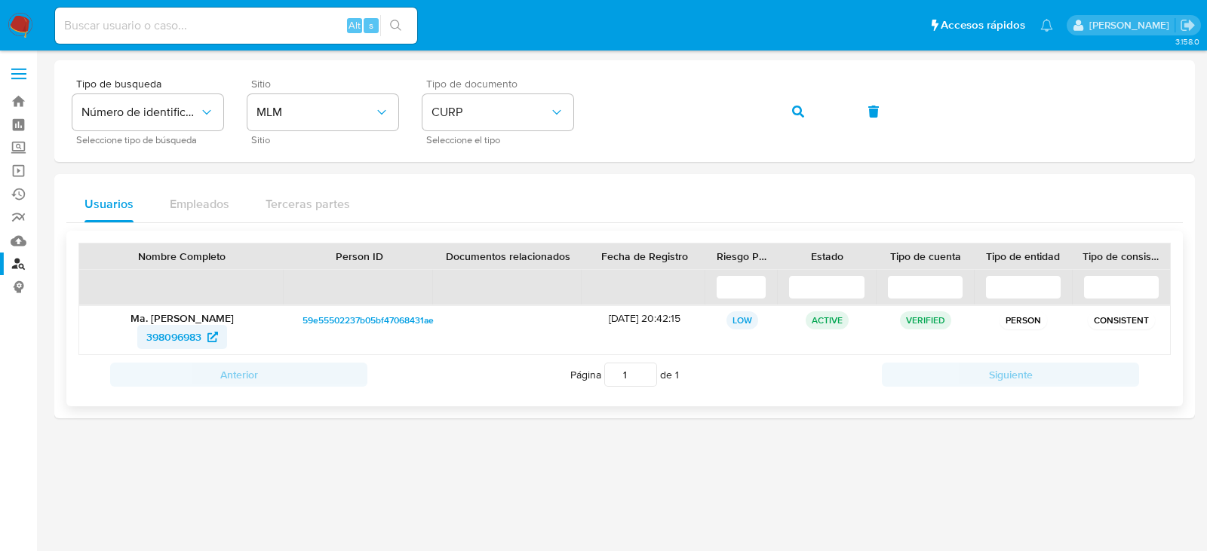
click at [179, 332] on span "398096983" at bounding box center [173, 337] width 55 height 24
click at [794, 109] on icon "button" at bounding box center [798, 112] width 12 height 12
click at [158, 336] on span "355937426" at bounding box center [174, 337] width 54 height 24
click at [791, 107] on button "button" at bounding box center [797, 112] width 51 height 36
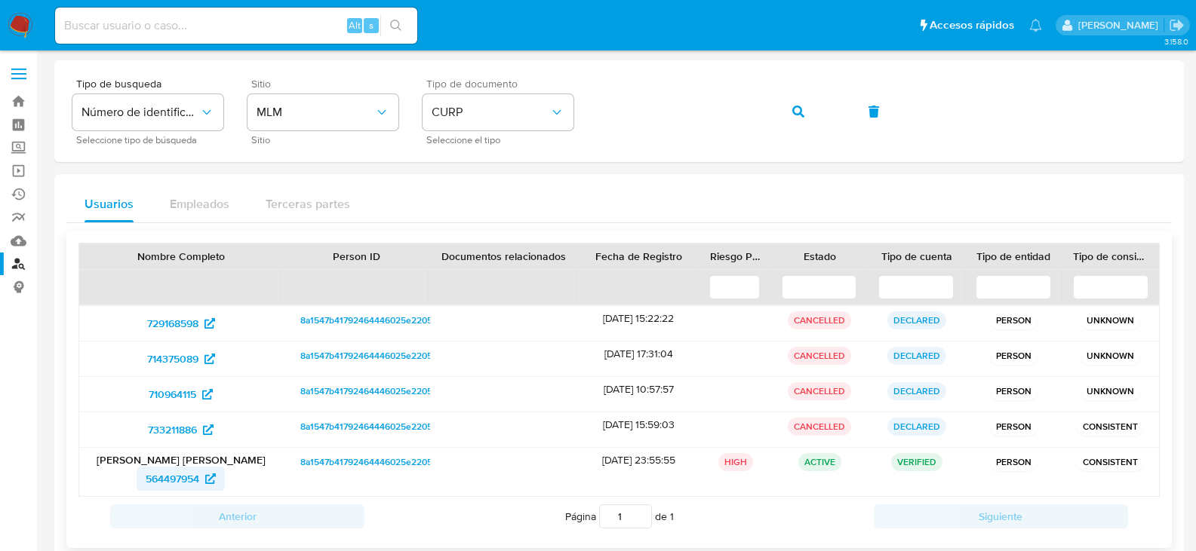
click at [155, 478] on span "564497954" at bounding box center [173, 479] width 54 height 24
click at [803, 109] on icon "button" at bounding box center [798, 112] width 12 height 12
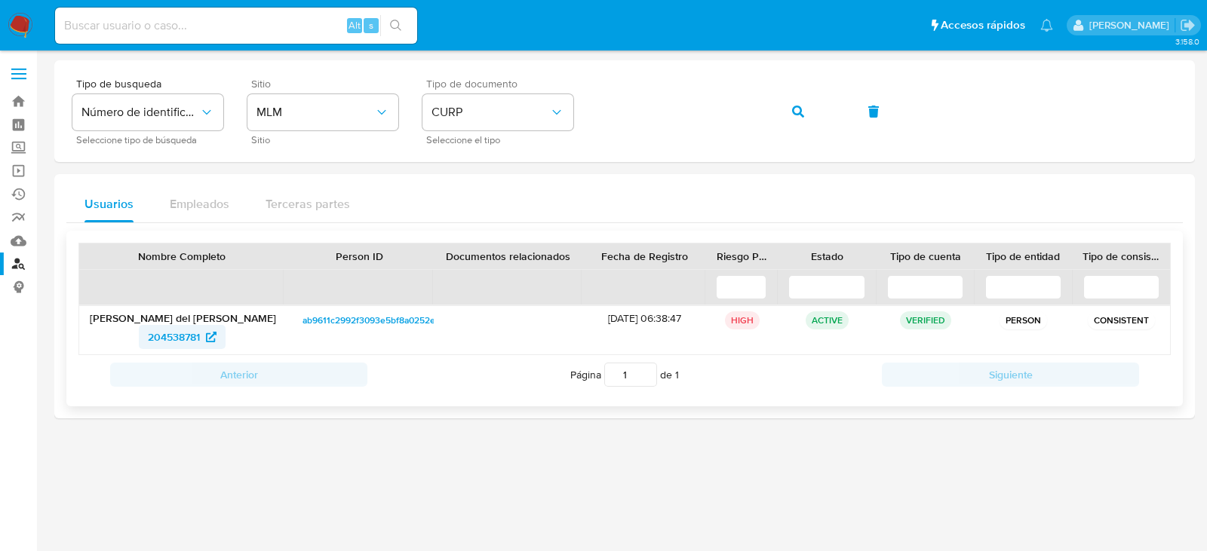
click at [170, 335] on span "204538781" at bounding box center [174, 337] width 52 height 24
click at [787, 113] on button "button" at bounding box center [797, 112] width 51 height 36
click at [201, 340] on span "229479801" at bounding box center [182, 337] width 69 height 24
click at [794, 109] on icon "button" at bounding box center [798, 112] width 12 height 12
click at [178, 334] on span "91288475" at bounding box center [173, 337] width 45 height 24
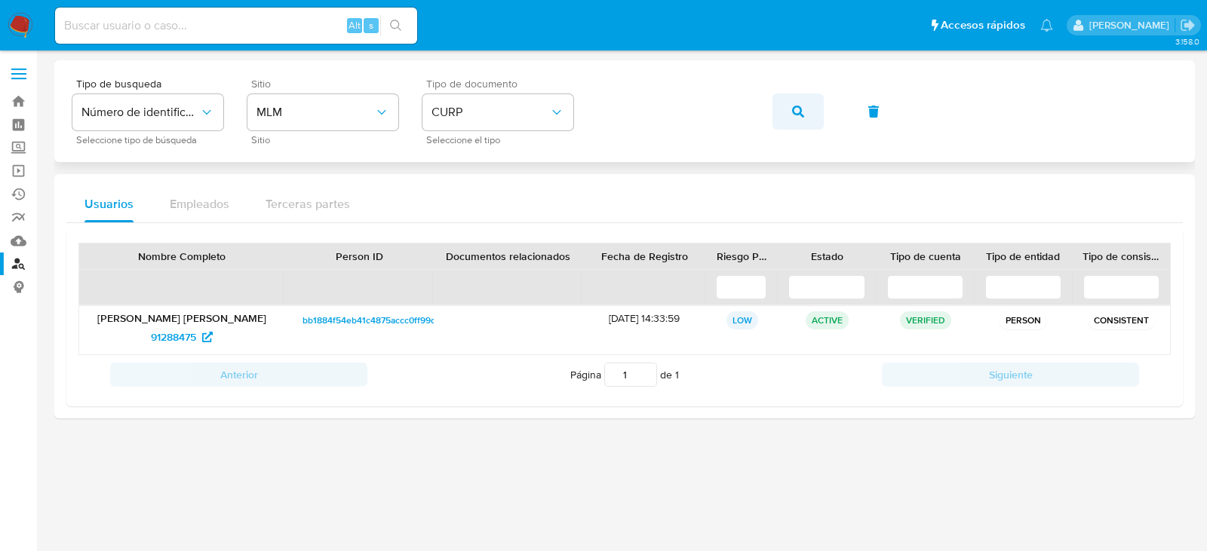
click at [809, 109] on button "button" at bounding box center [797, 112] width 51 height 36
click at [159, 337] on span "1395631205" at bounding box center [174, 337] width 57 height 24
click at [793, 112] on icon "button" at bounding box center [798, 112] width 12 height 12
click at [167, 333] on span "165776915" at bounding box center [173, 337] width 48 height 24
click at [790, 109] on button "button" at bounding box center [797, 112] width 51 height 36
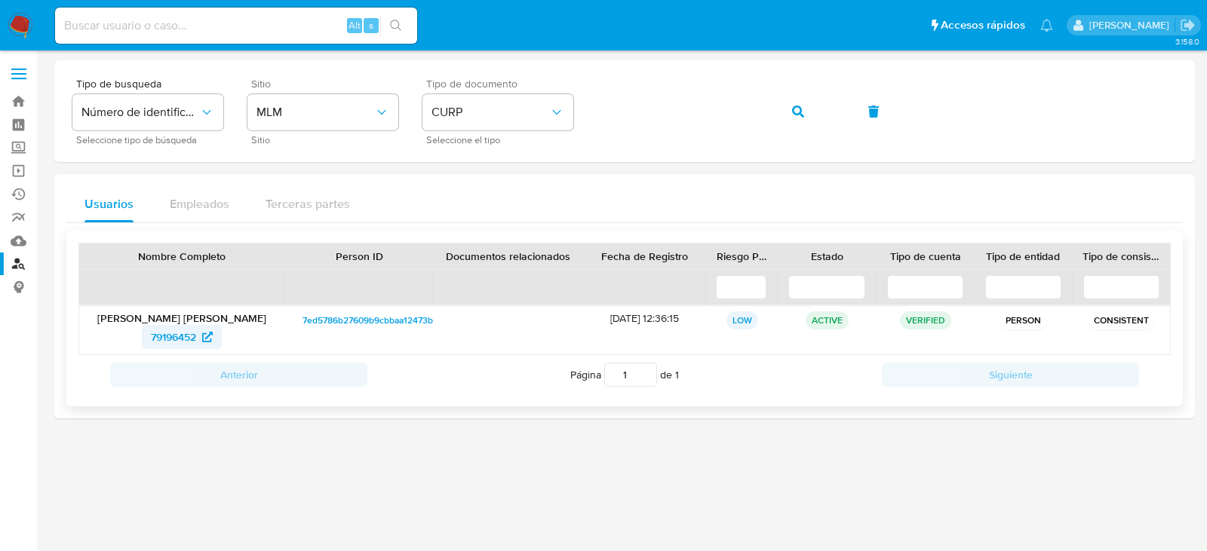
click at [158, 340] on span "79196452" at bounding box center [173, 337] width 45 height 24
click at [803, 107] on icon "button" at bounding box center [798, 112] width 12 height 12
click at [161, 343] on span "120983788" at bounding box center [174, 337] width 52 height 24
click at [794, 110] on icon "button" at bounding box center [798, 112] width 12 height 12
click at [186, 341] on span "204055075" at bounding box center [174, 337] width 56 height 24
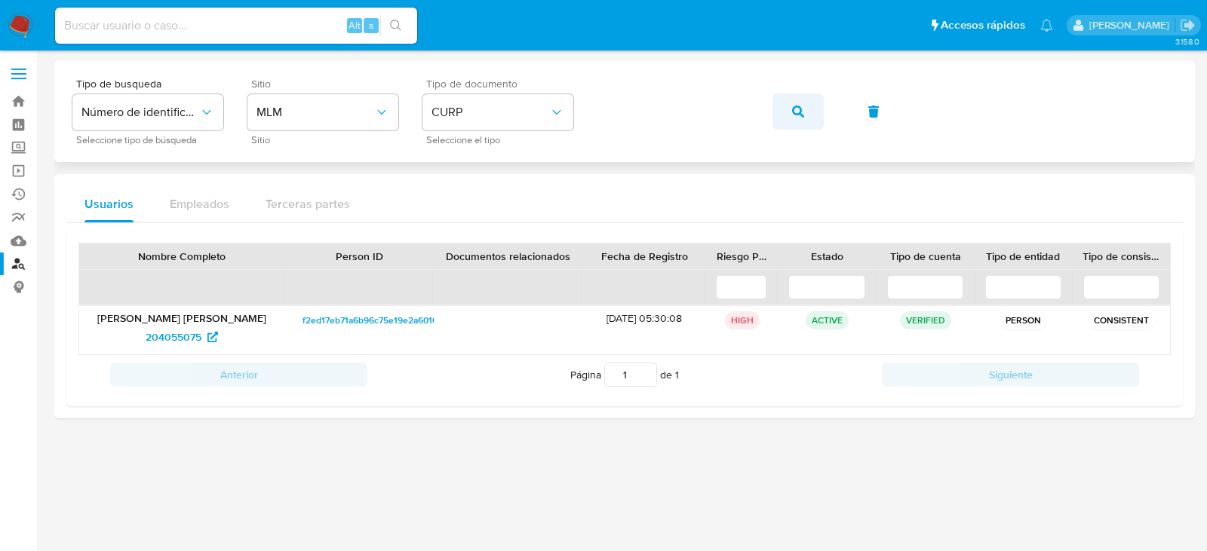
click at [796, 108] on icon "button" at bounding box center [798, 112] width 12 height 12
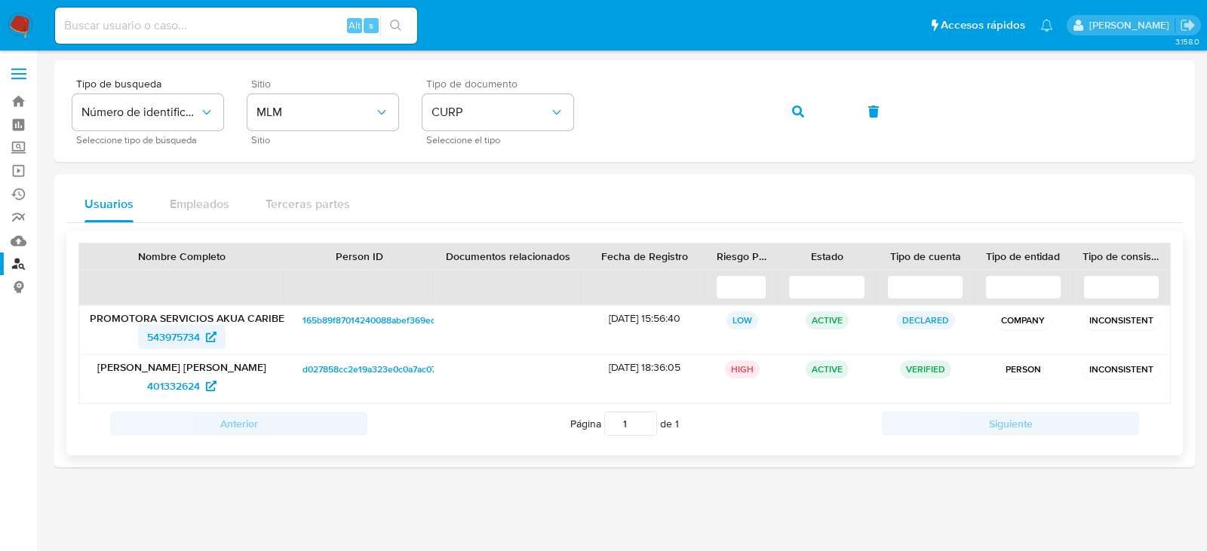
click at [164, 336] on span "543975734" at bounding box center [173, 337] width 53 height 24
click at [786, 117] on button "button" at bounding box center [797, 112] width 51 height 36
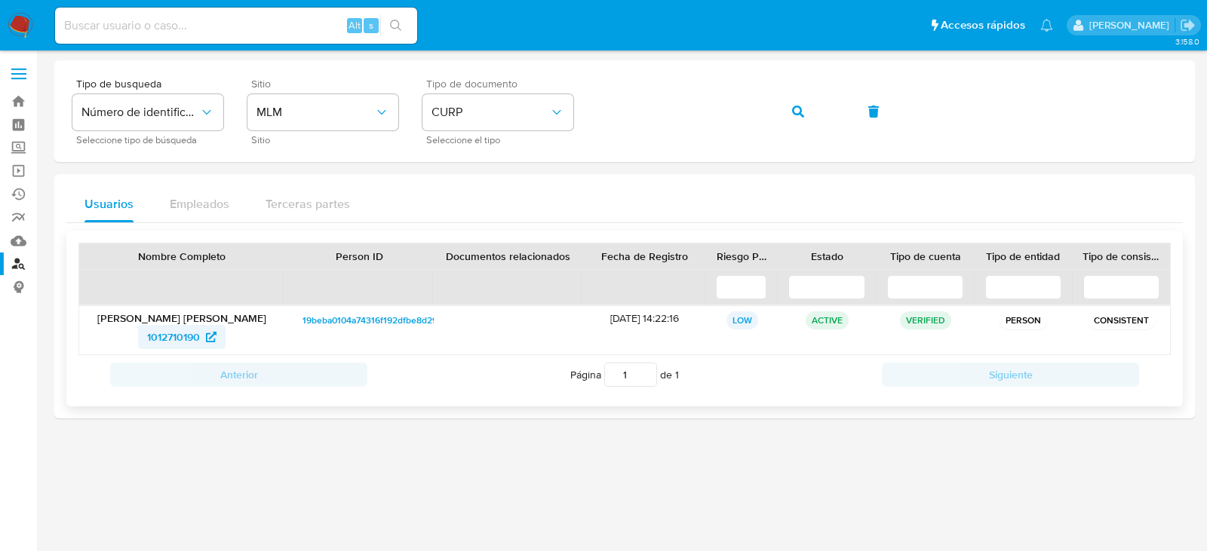
click at [179, 340] on span "1012710190" at bounding box center [173, 337] width 53 height 24
click at [804, 113] on button "button" at bounding box center [797, 112] width 51 height 36
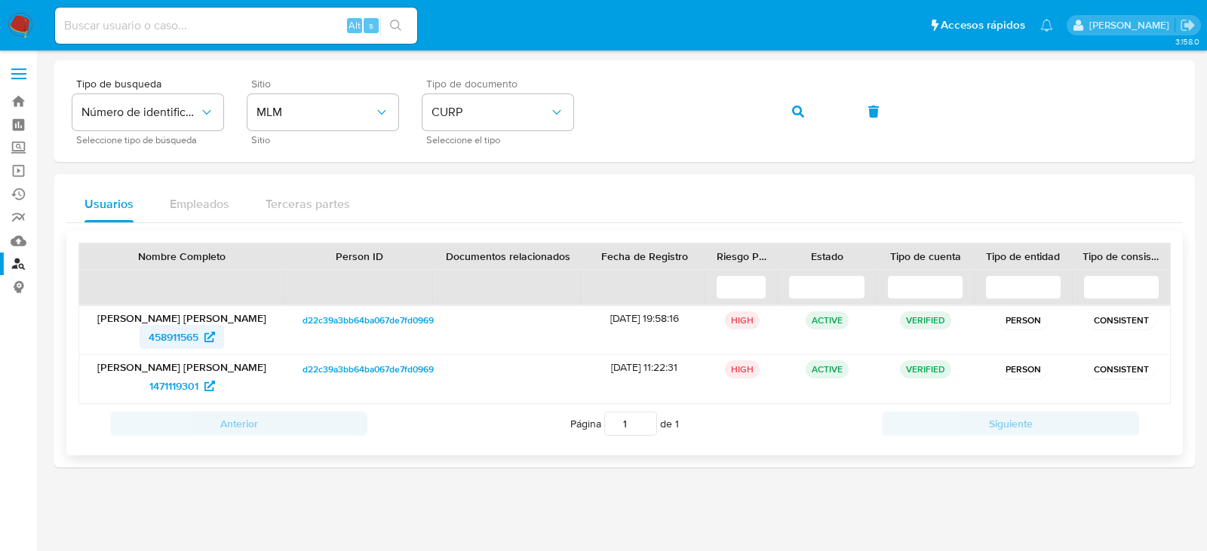
click at [167, 344] on span "458911565" at bounding box center [174, 337] width 50 height 24
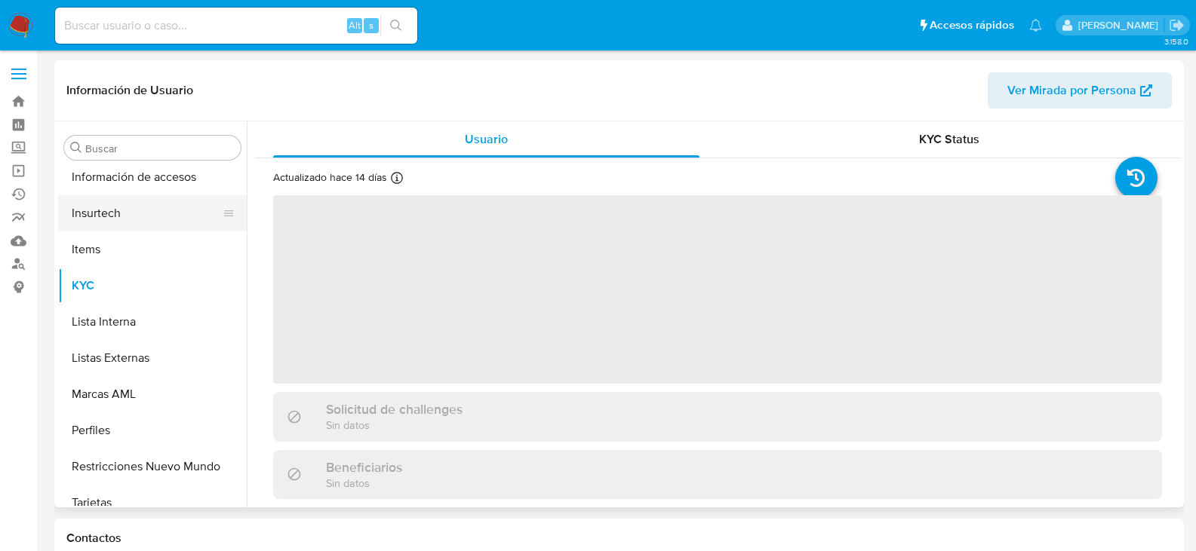
scroll to position [637, 0]
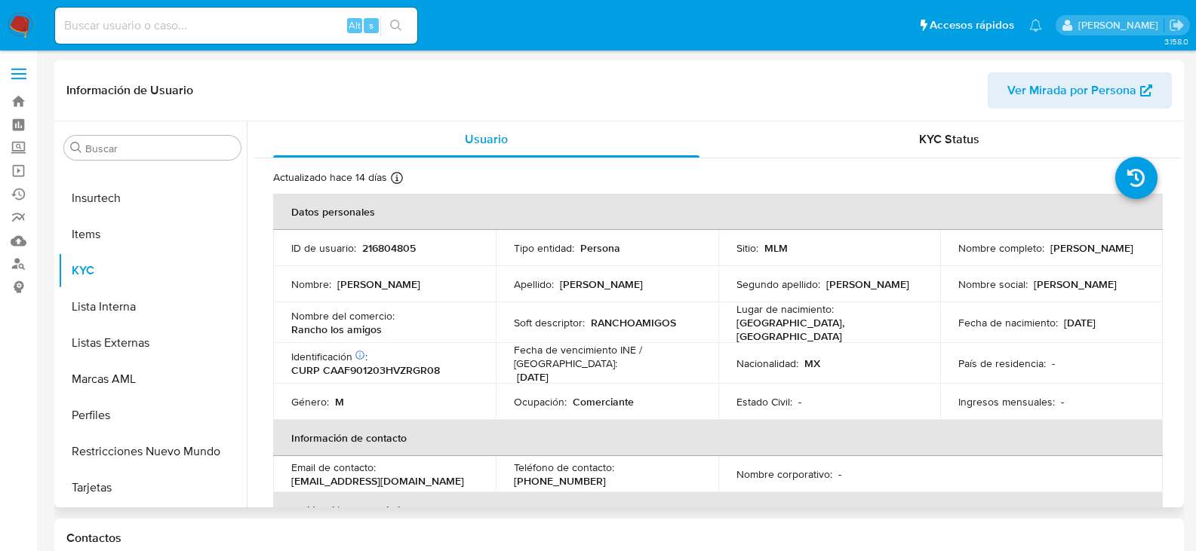
select select "10"
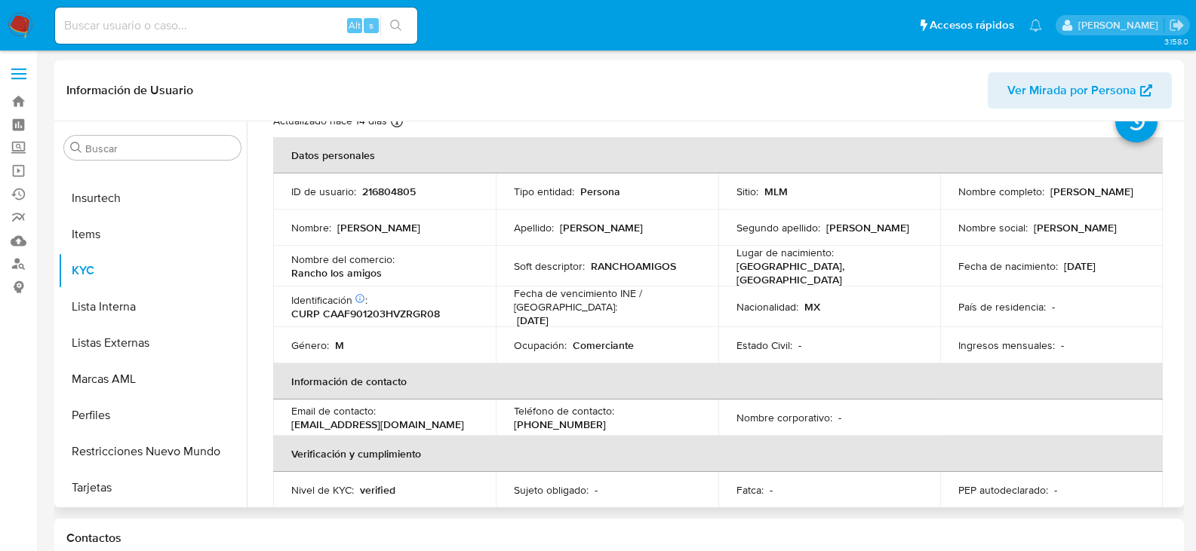
scroll to position [151, 0]
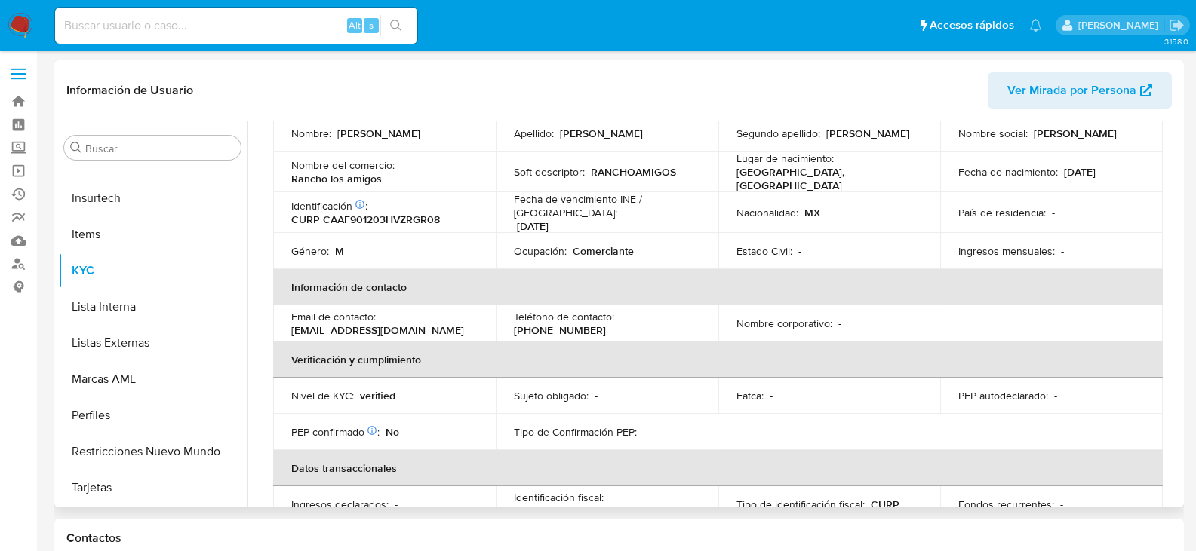
click at [606, 324] on p "(229) 9527874" at bounding box center [560, 331] width 92 height 14
copy p "9527874"
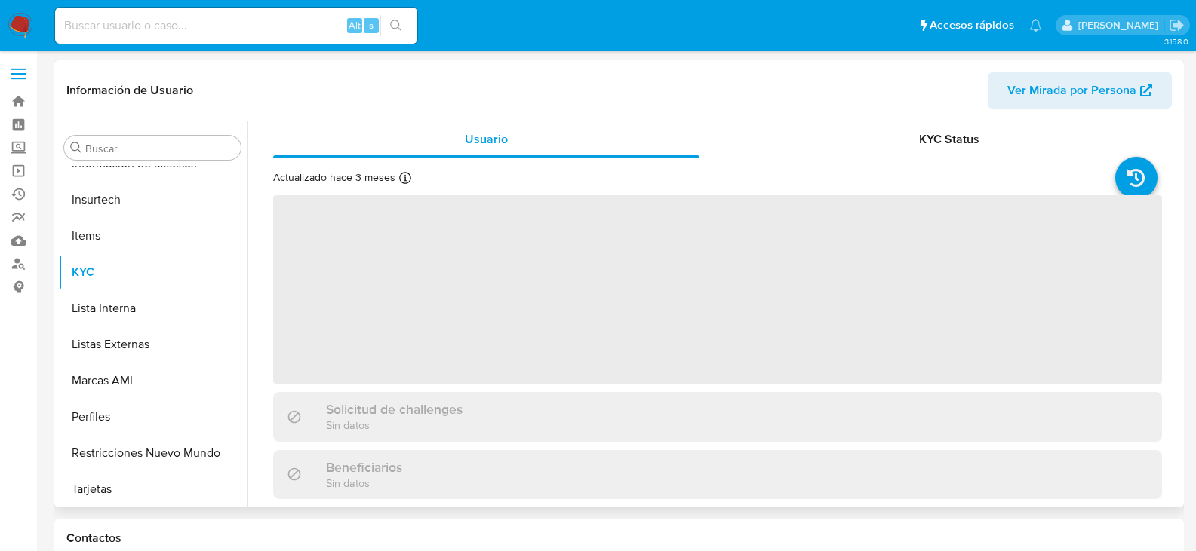
scroll to position [637, 0]
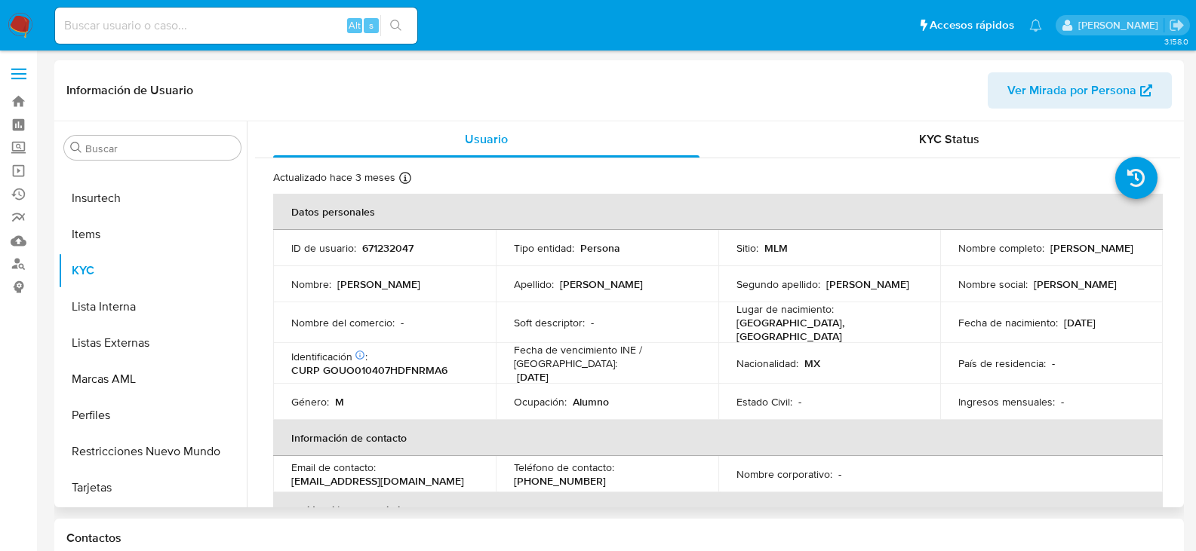
select select "10"
click at [606, 474] on p "[PHONE_NUMBER]" at bounding box center [560, 481] width 92 height 14
copy p "12249204"
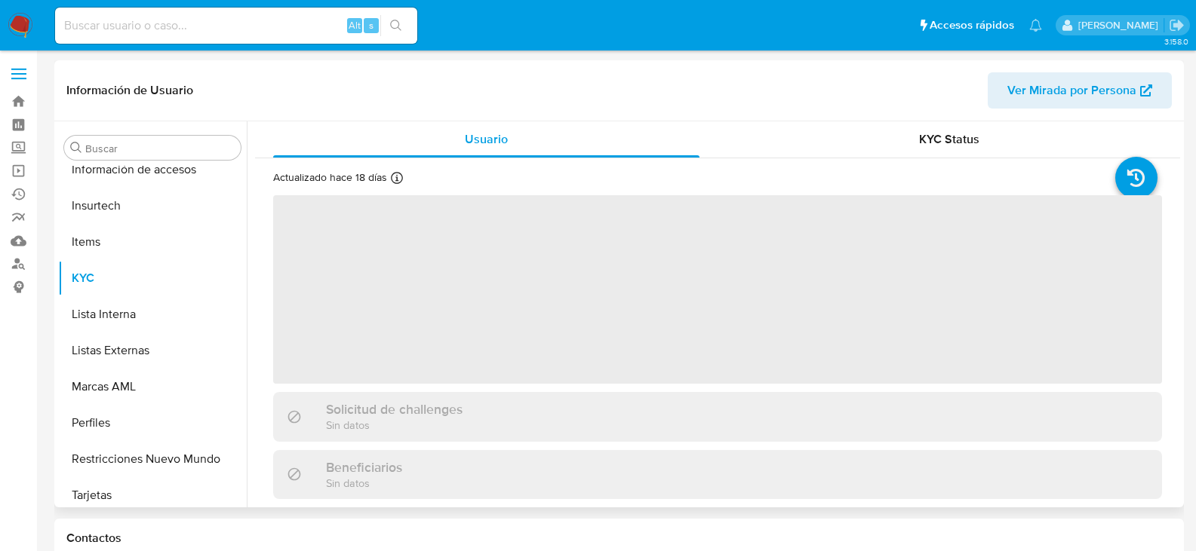
scroll to position [637, 0]
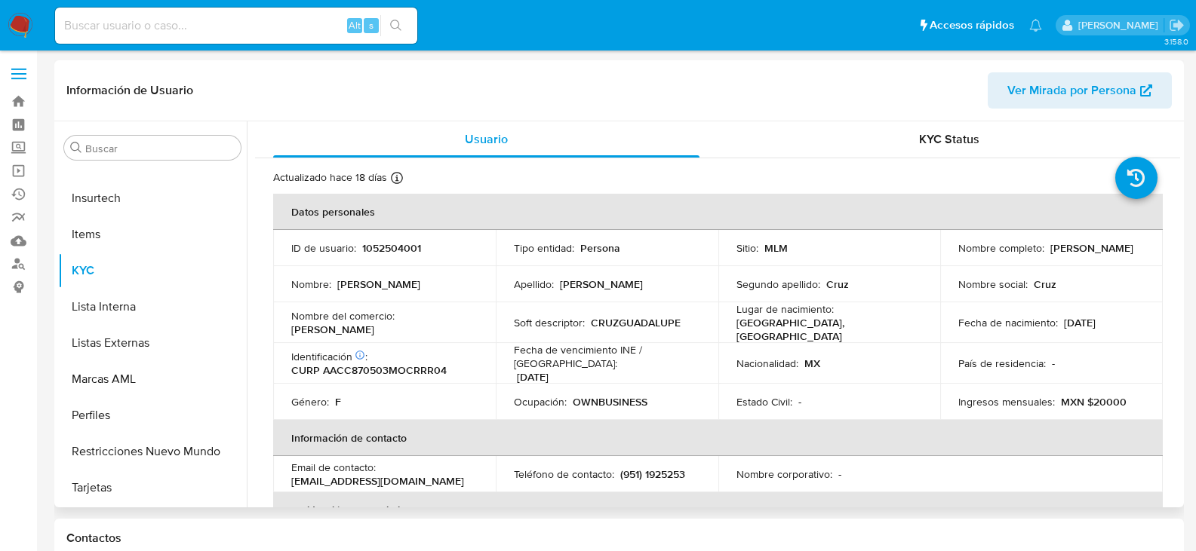
select select "10"
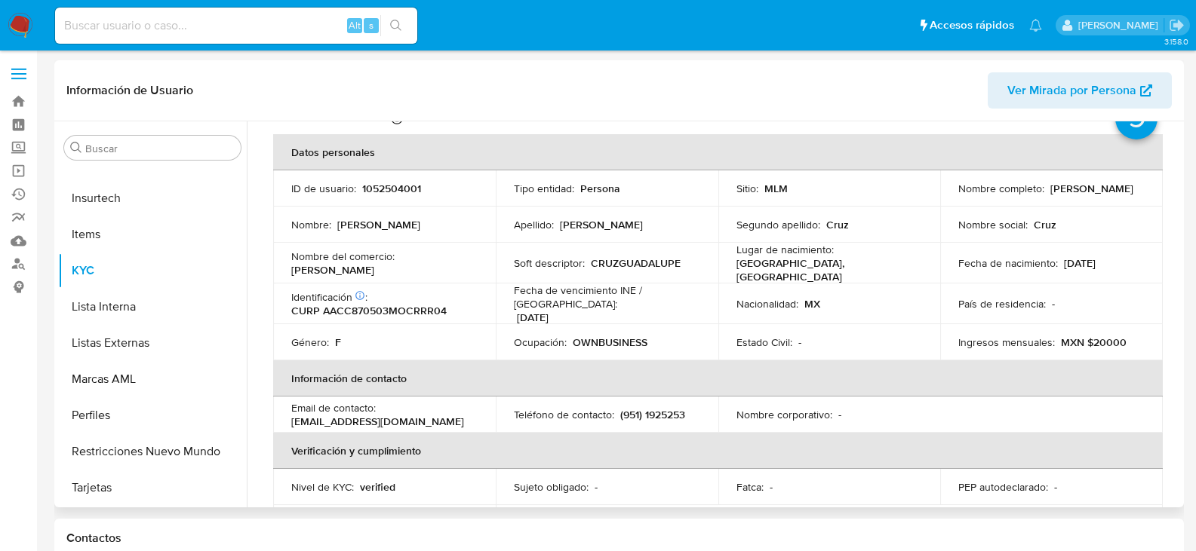
scroll to position [75, 0]
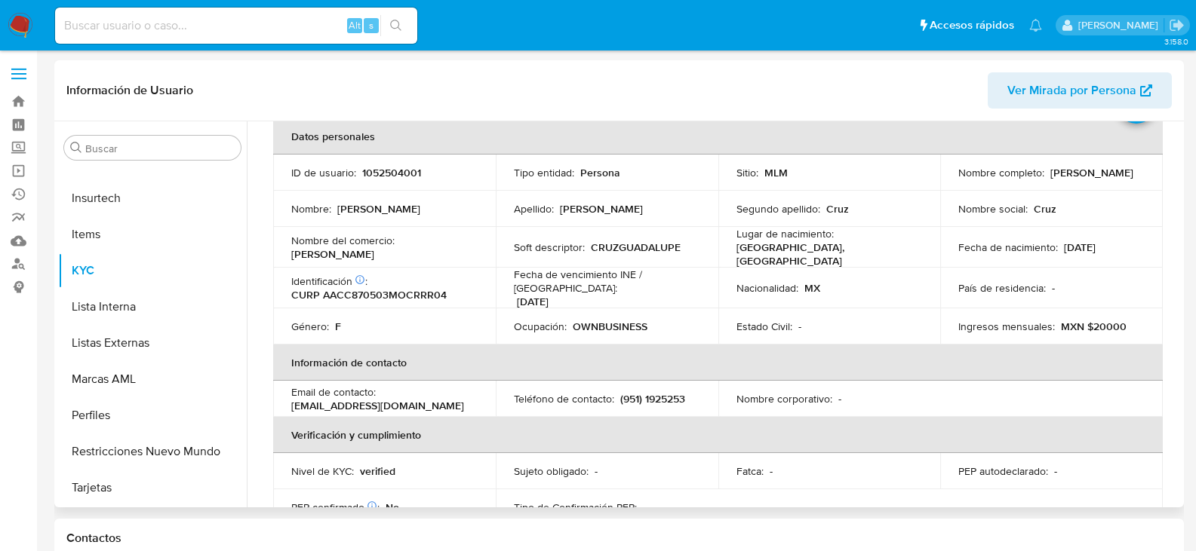
click at [672, 396] on p "(951) 1925253" at bounding box center [652, 399] width 65 height 14
copy p "1925253"
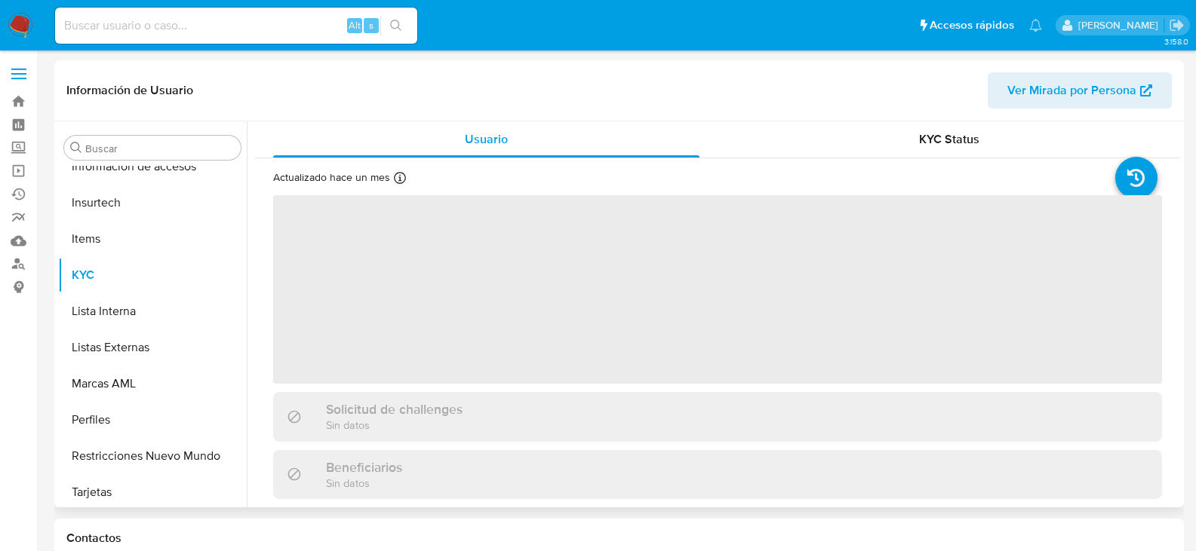
scroll to position [637, 0]
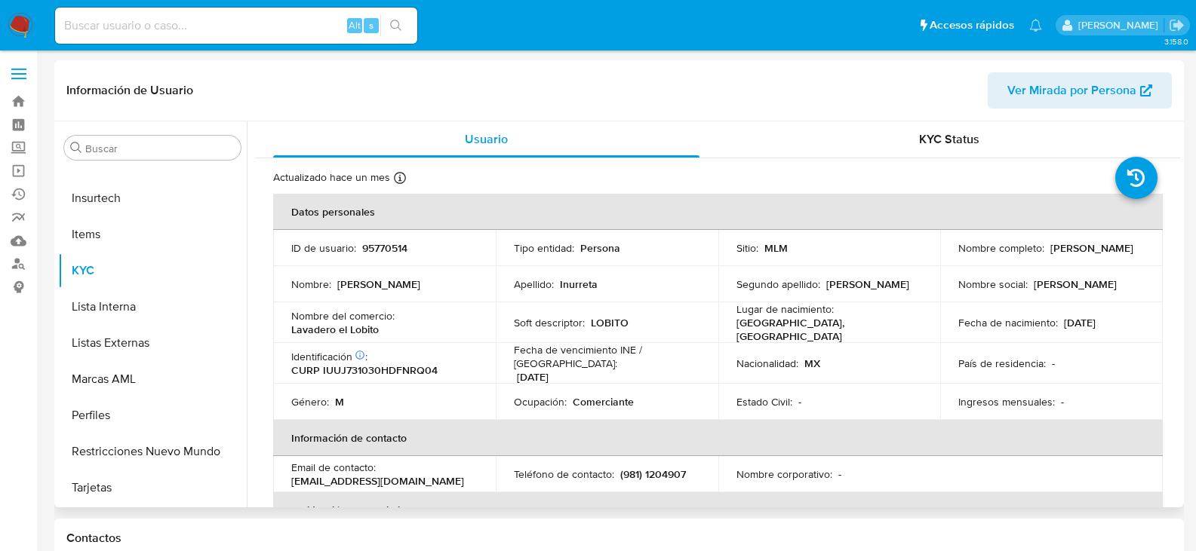
select select "10"
click at [659, 468] on p "(981) 1204907" at bounding box center [653, 475] width 66 height 14
copy p "1204907"
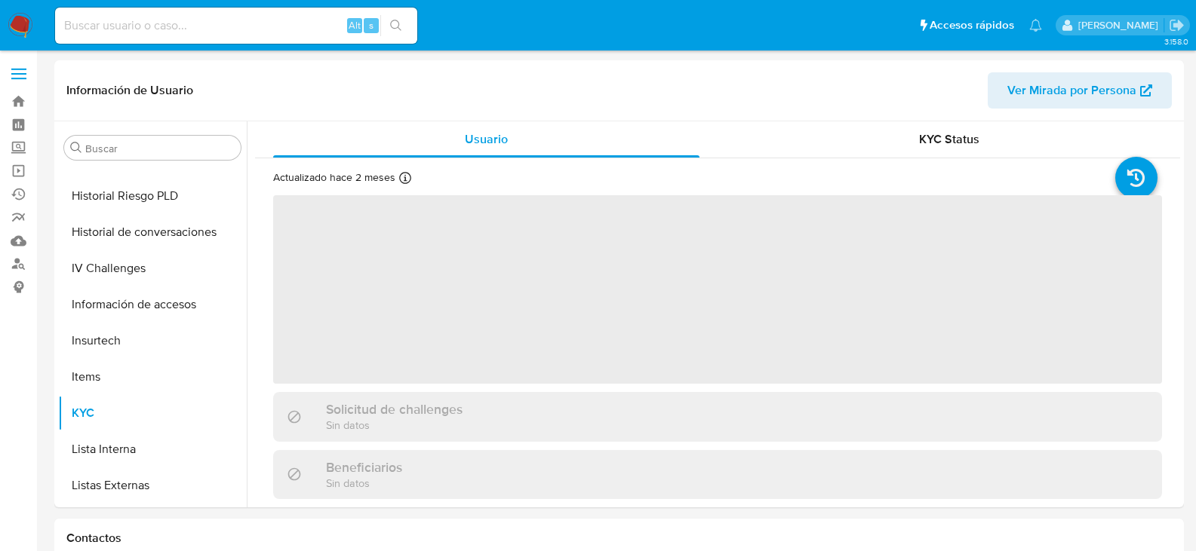
scroll to position [637, 0]
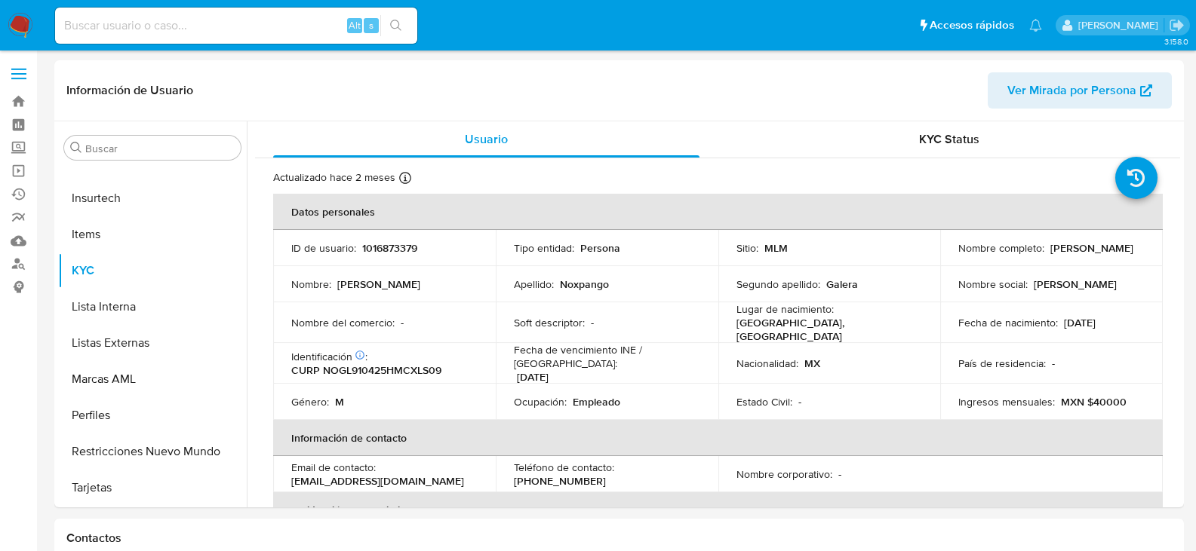
select select "10"
click at [606, 474] on p "(55) 19685859" at bounding box center [560, 481] width 92 height 14
copy p "19685859"
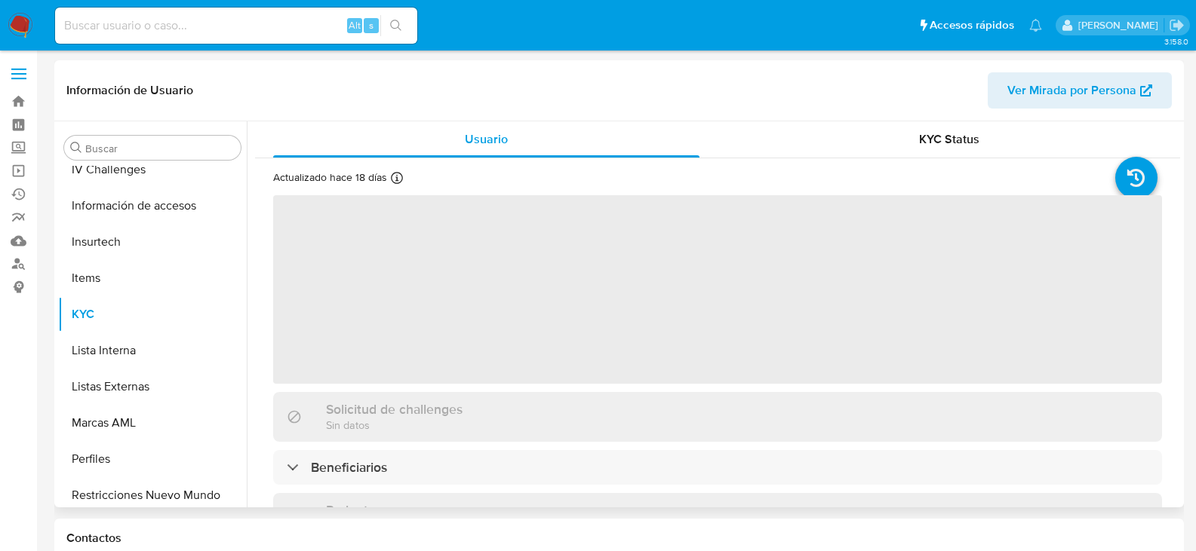
scroll to position [637, 0]
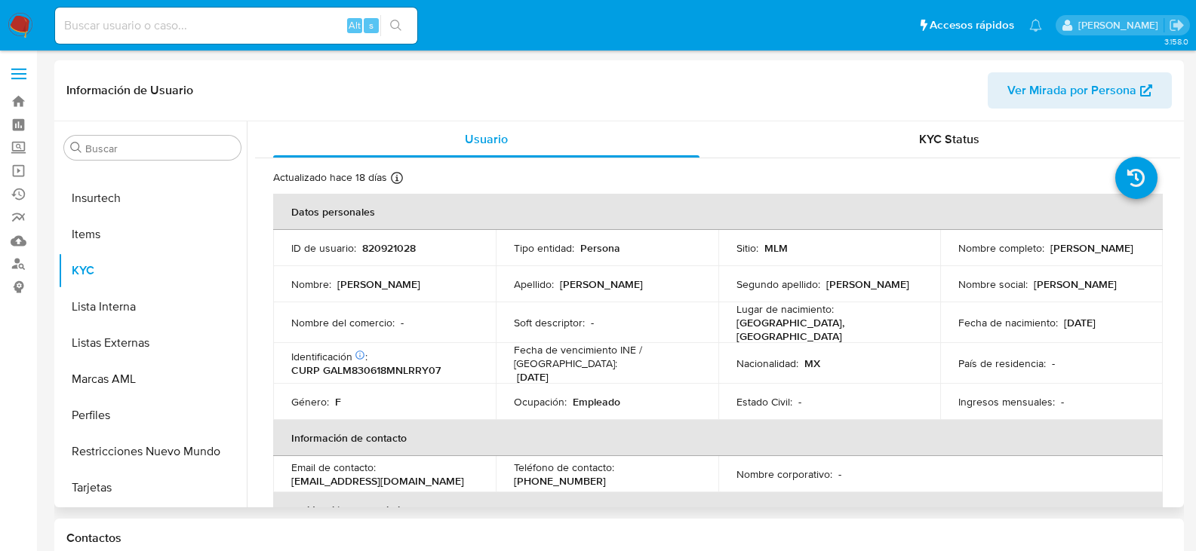
select select "10"
click at [606, 474] on p "[PHONE_NUMBER]" at bounding box center [560, 481] width 92 height 14
copy p "6796135"
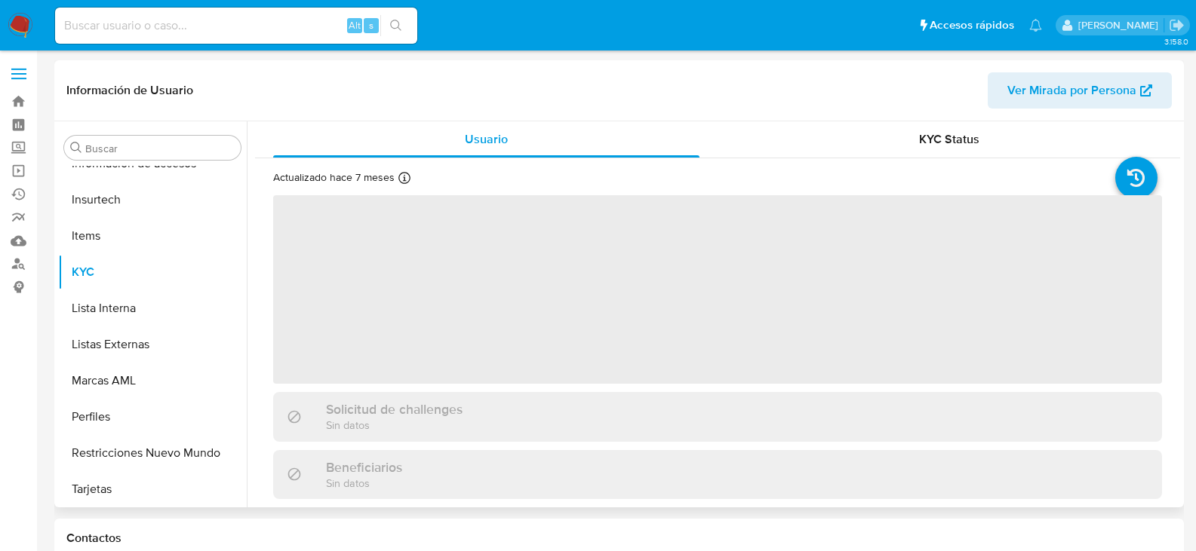
scroll to position [637, 0]
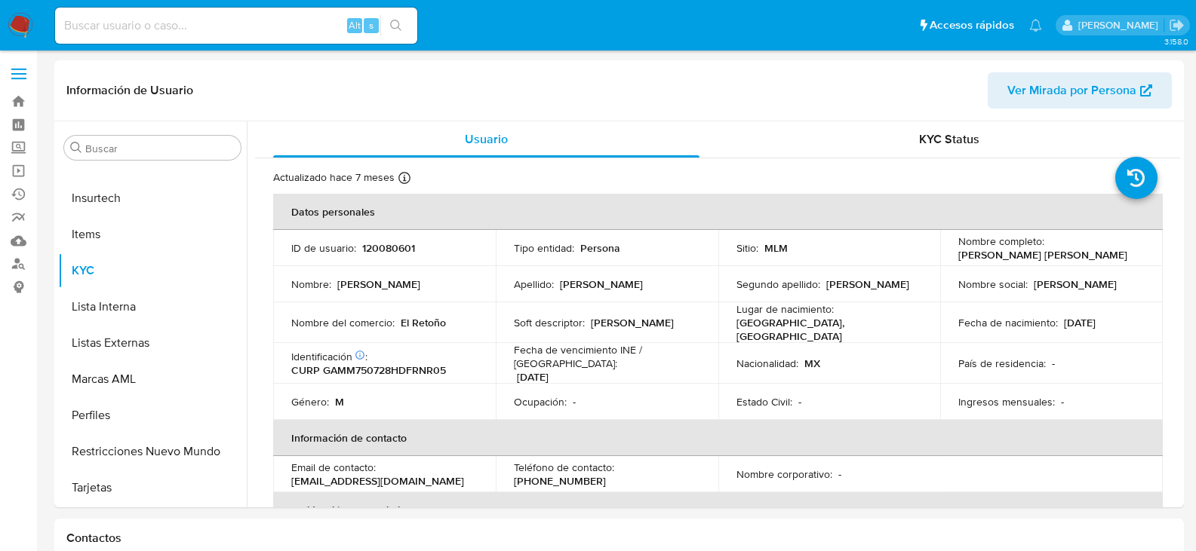
select select "10"
click at [606, 474] on p "[PHONE_NUMBER]" at bounding box center [560, 481] width 92 height 14
copy p "2791685"
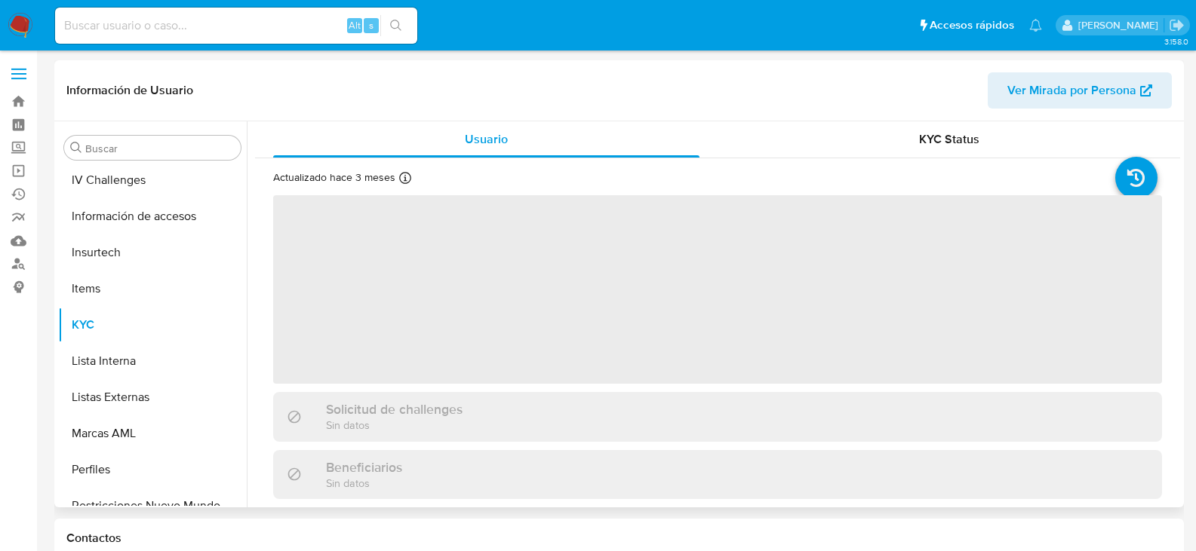
scroll to position [637, 0]
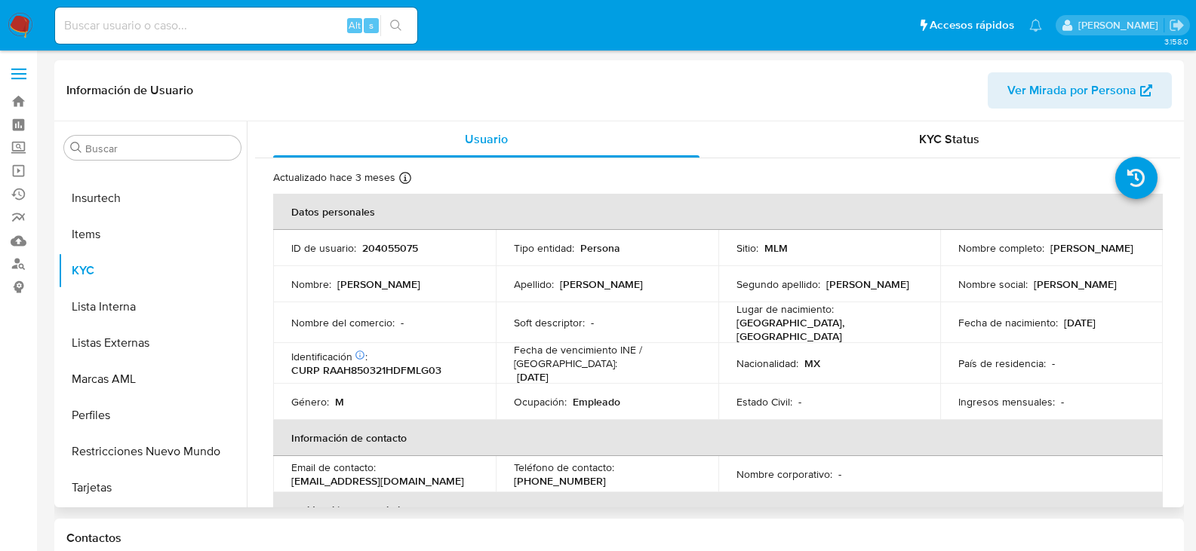
select select "10"
click at [606, 474] on p "[PHONE_NUMBER]" at bounding box center [560, 481] width 92 height 14
click at [606, 474] on p "(744) 2240303" at bounding box center [560, 481] width 92 height 14
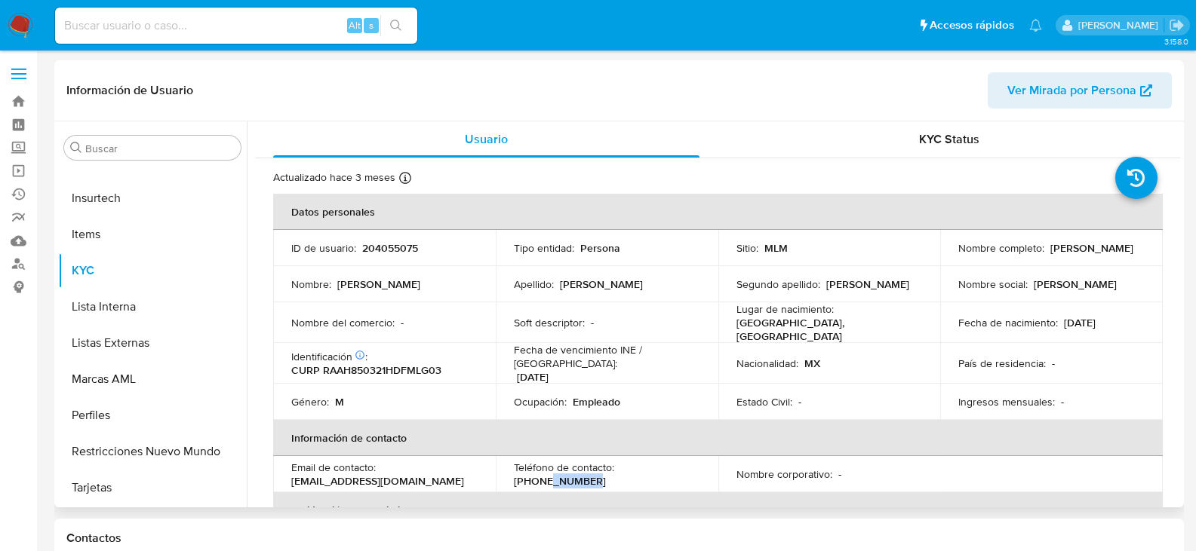
copy p "2240303"
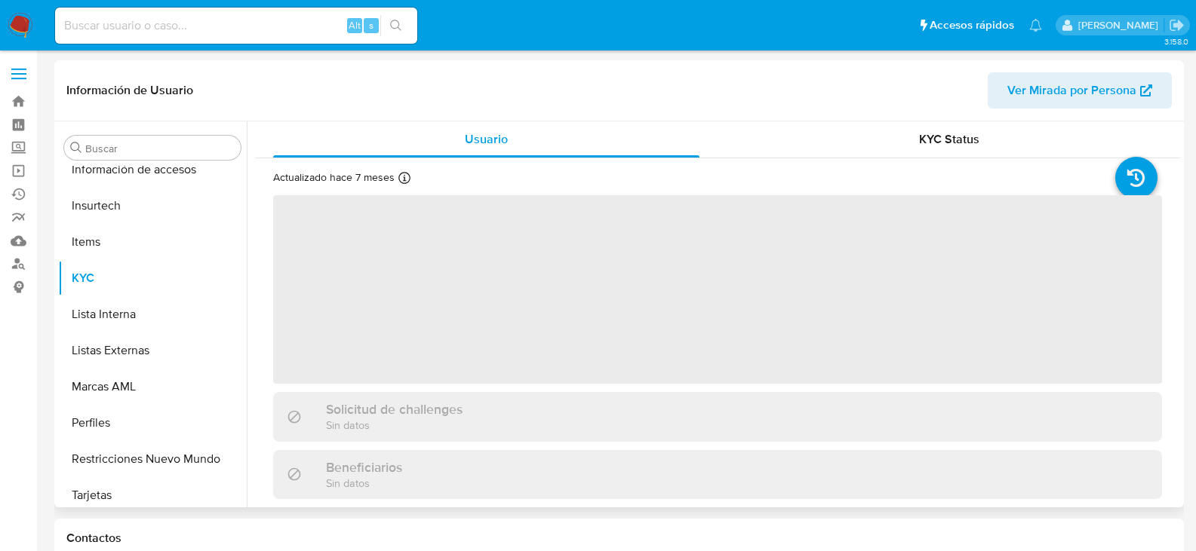
scroll to position [637, 0]
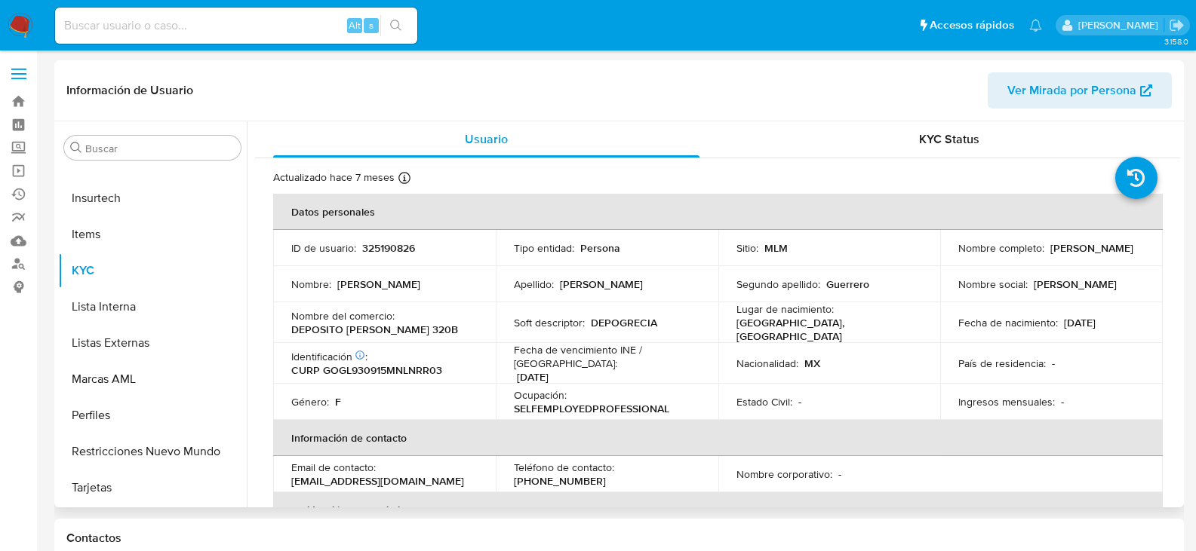
select select "10"
click at [606, 474] on p "[PHONE_NUMBER]" at bounding box center [560, 481] width 92 height 14
copy p "35957304"
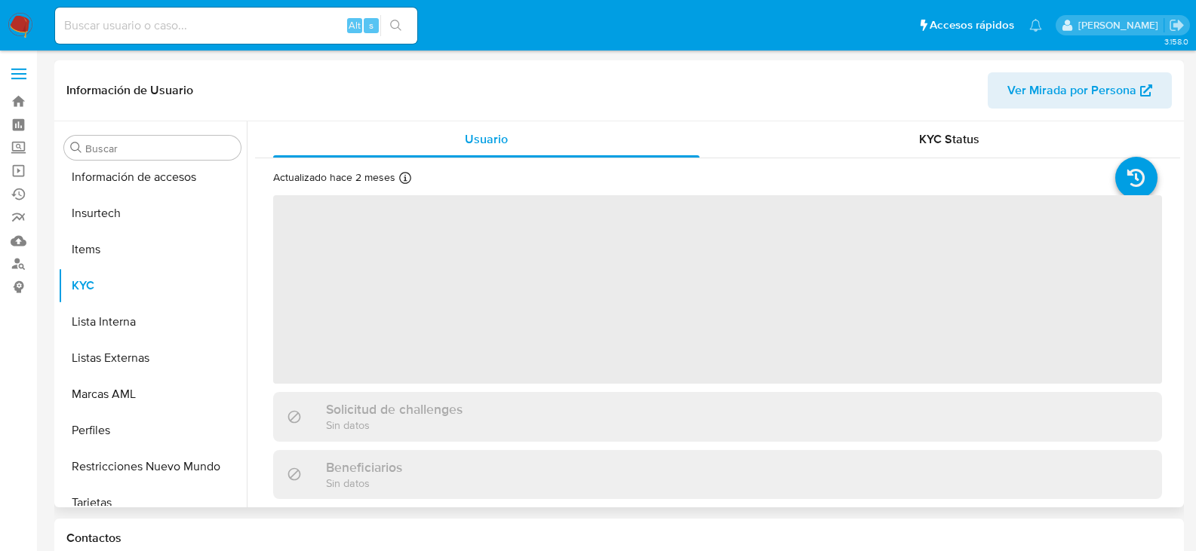
scroll to position [637, 0]
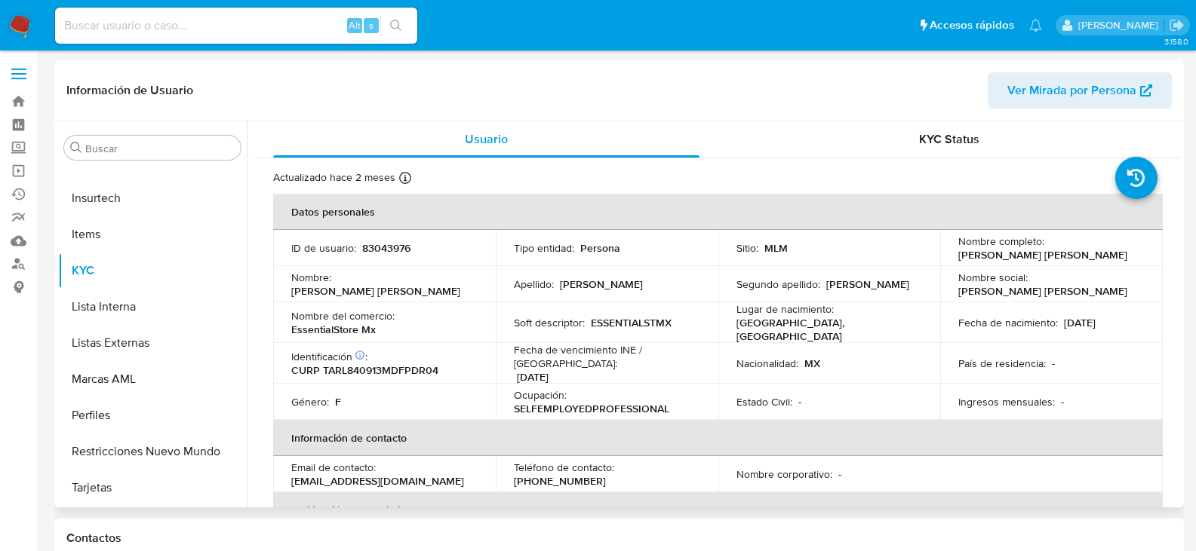
select select "10"
click at [606, 474] on p "[PHONE_NUMBER]" at bounding box center [560, 481] width 92 height 14
copy p "2155268"
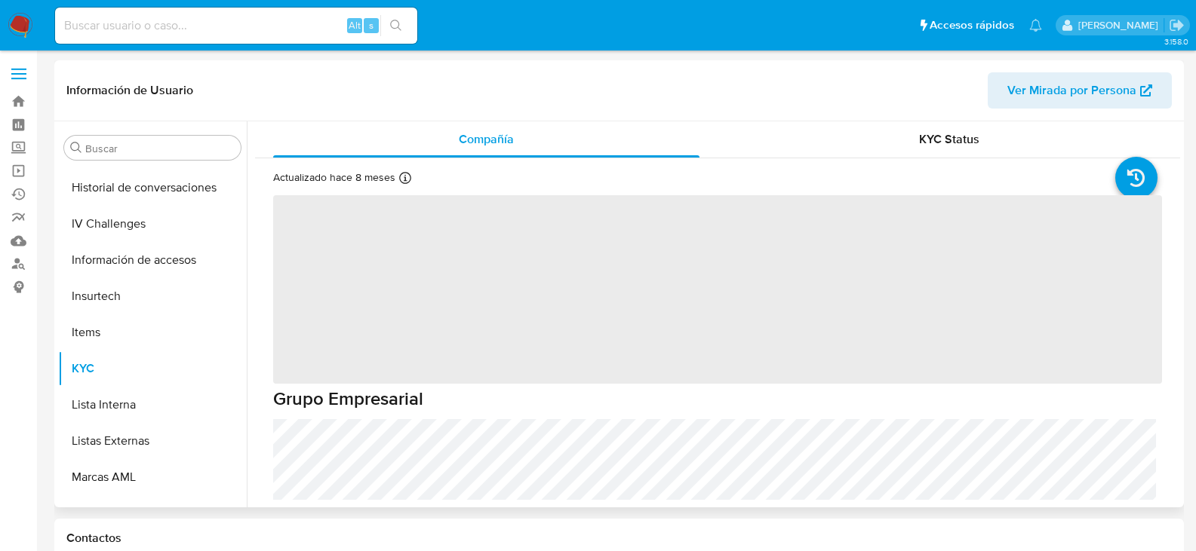
scroll to position [637, 0]
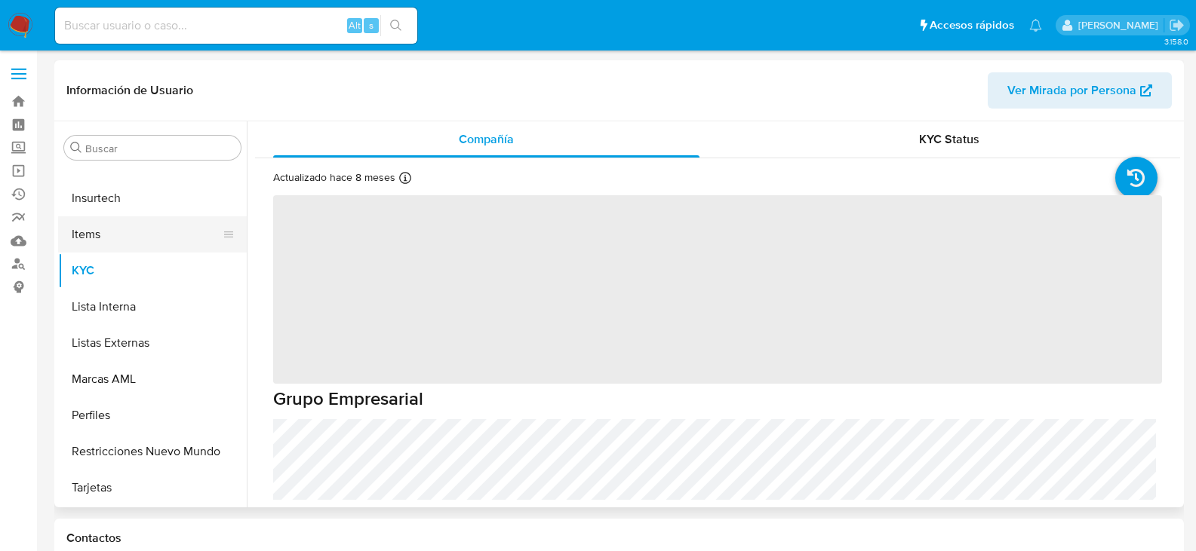
select select "10"
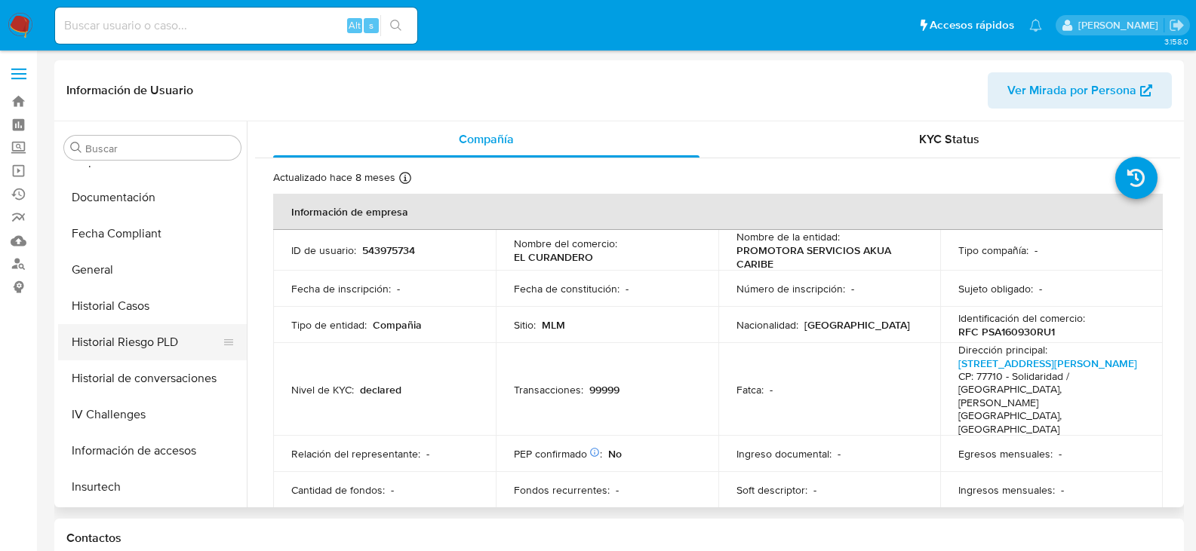
scroll to position [336, 0]
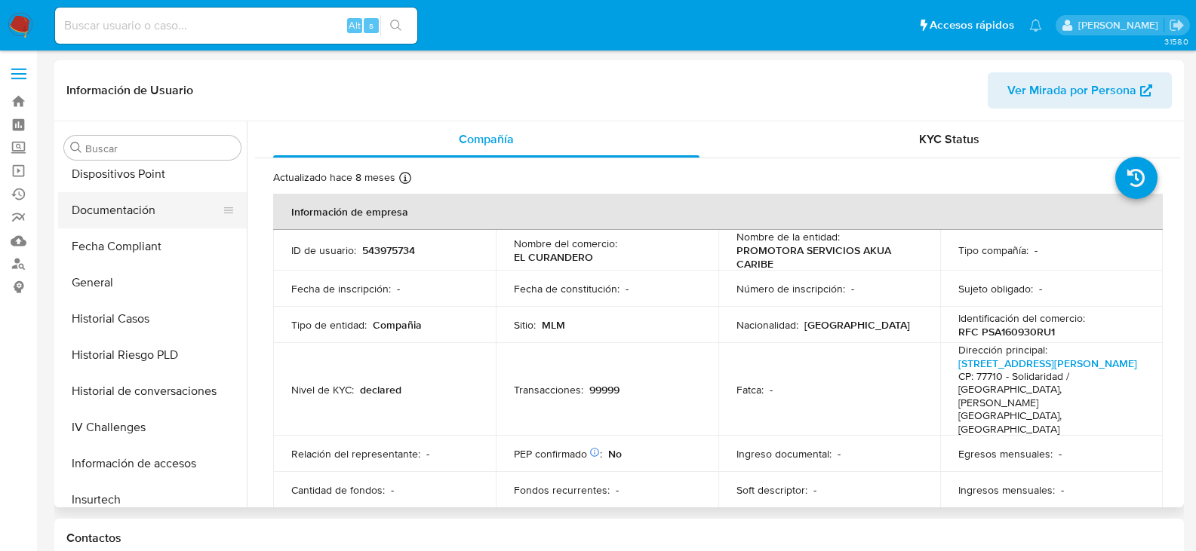
click at [124, 216] on button "Documentación" at bounding box center [146, 210] width 177 height 36
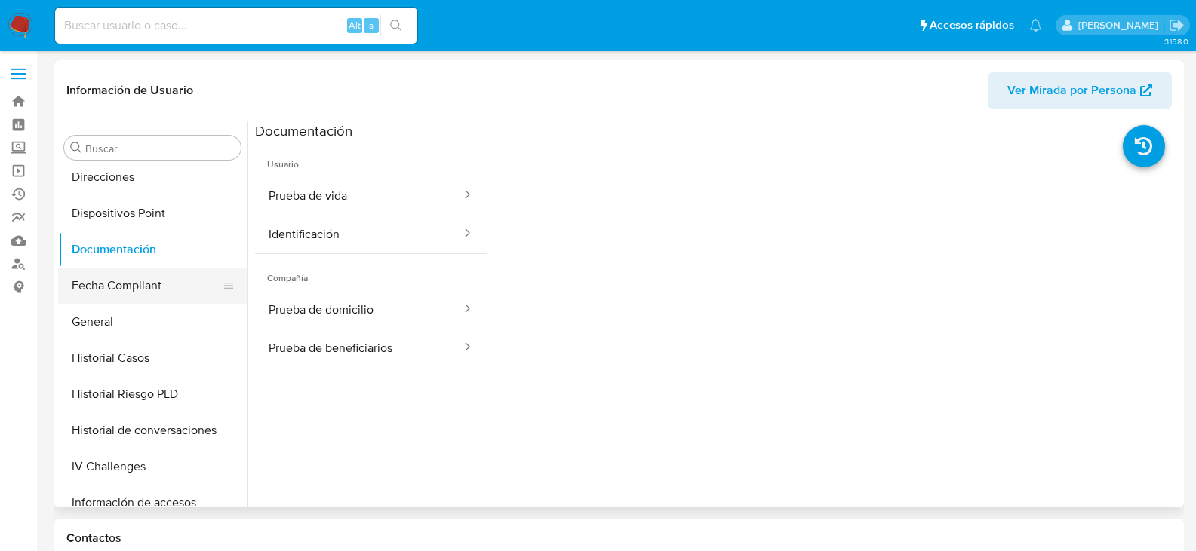
scroll to position [260, 0]
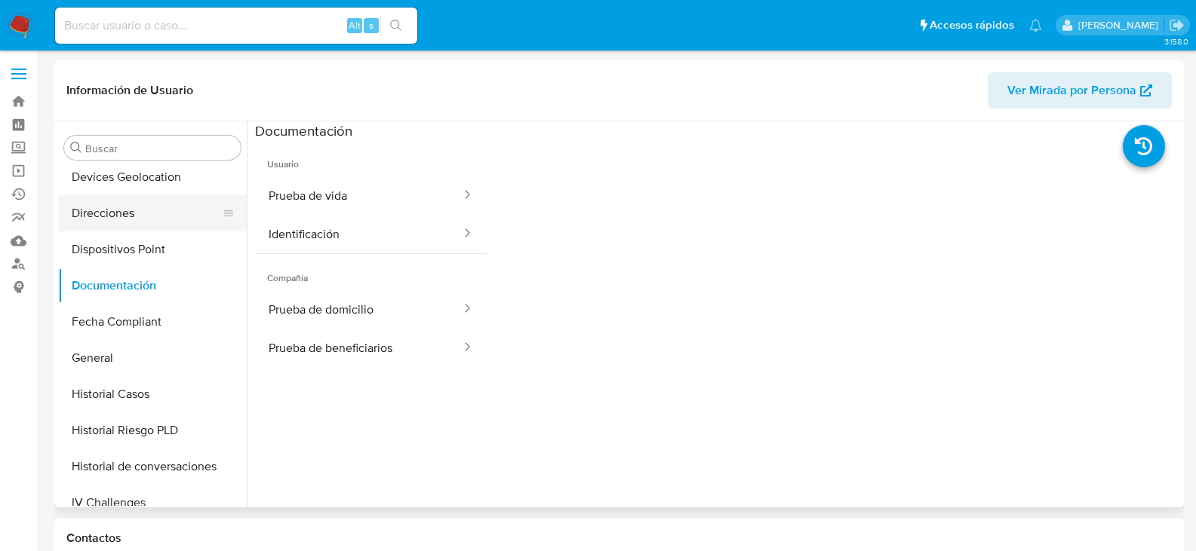
click at [122, 213] on button "Direcciones" at bounding box center [146, 213] width 177 height 36
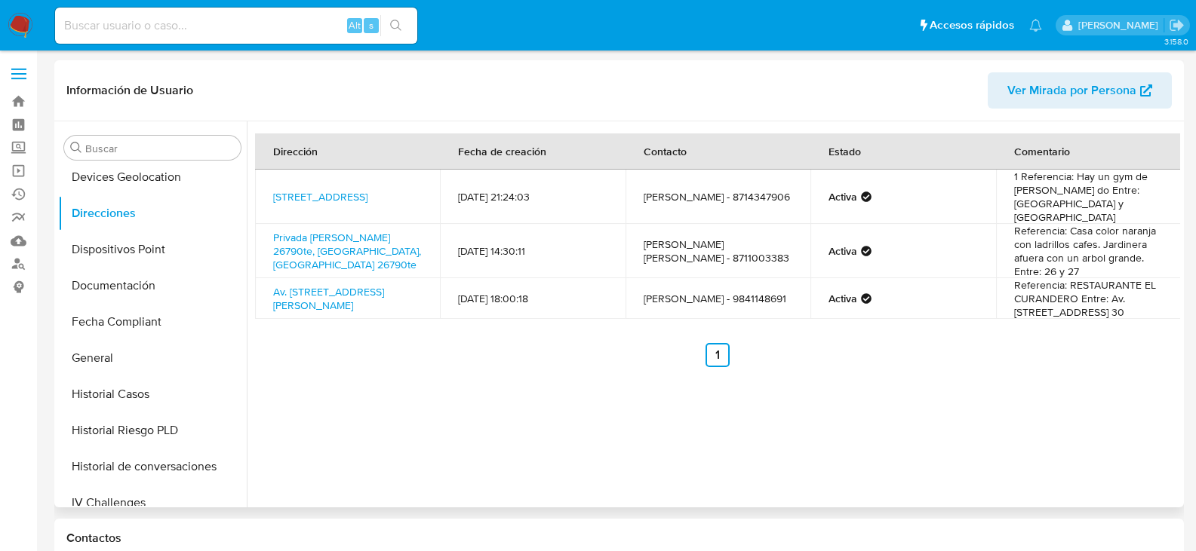
click at [668, 200] on td "Liliana Espinoza Herrera - 8714347906" at bounding box center [717, 197] width 185 height 54
copy td "8714347906"
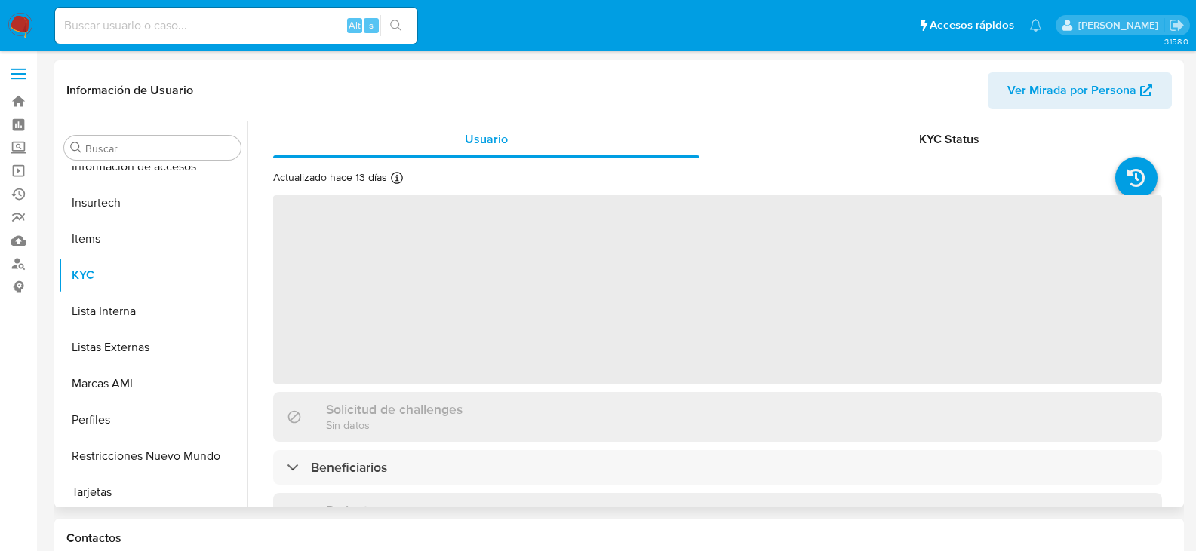
scroll to position [637, 0]
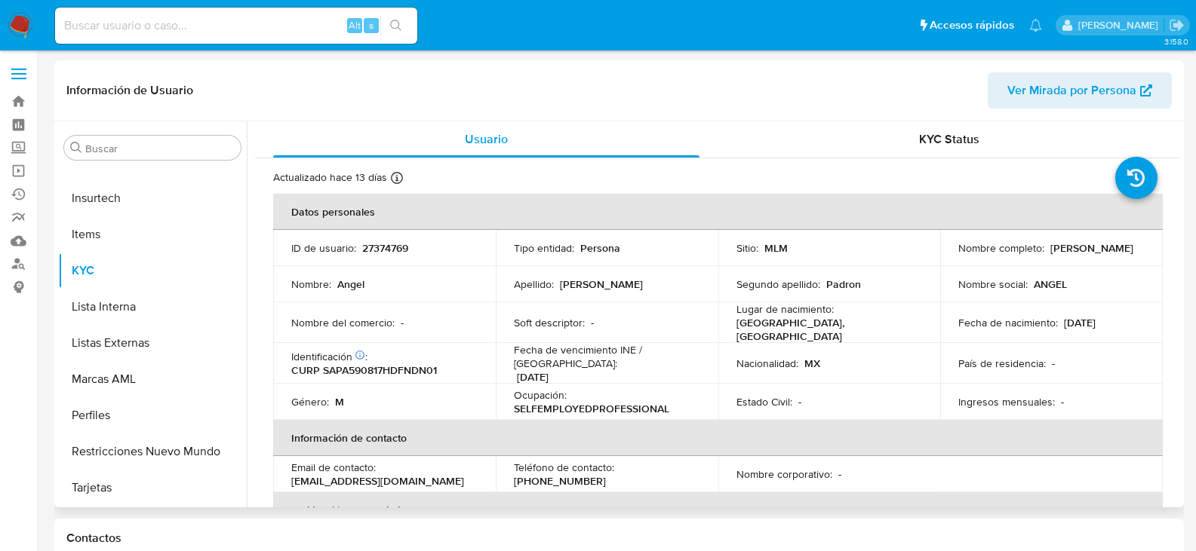
select select "10"
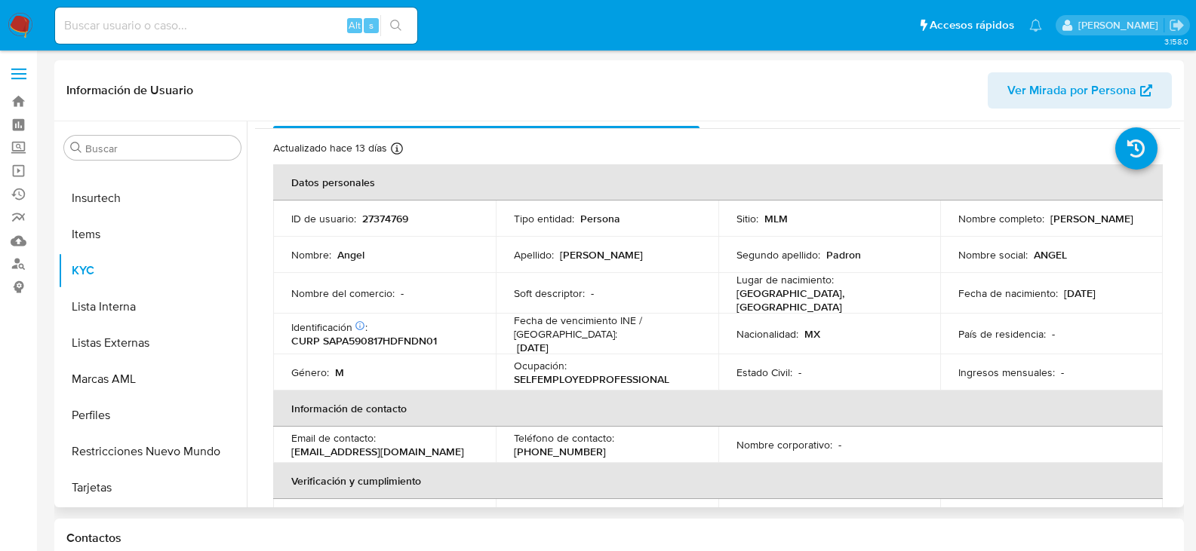
scroll to position [75, 0]
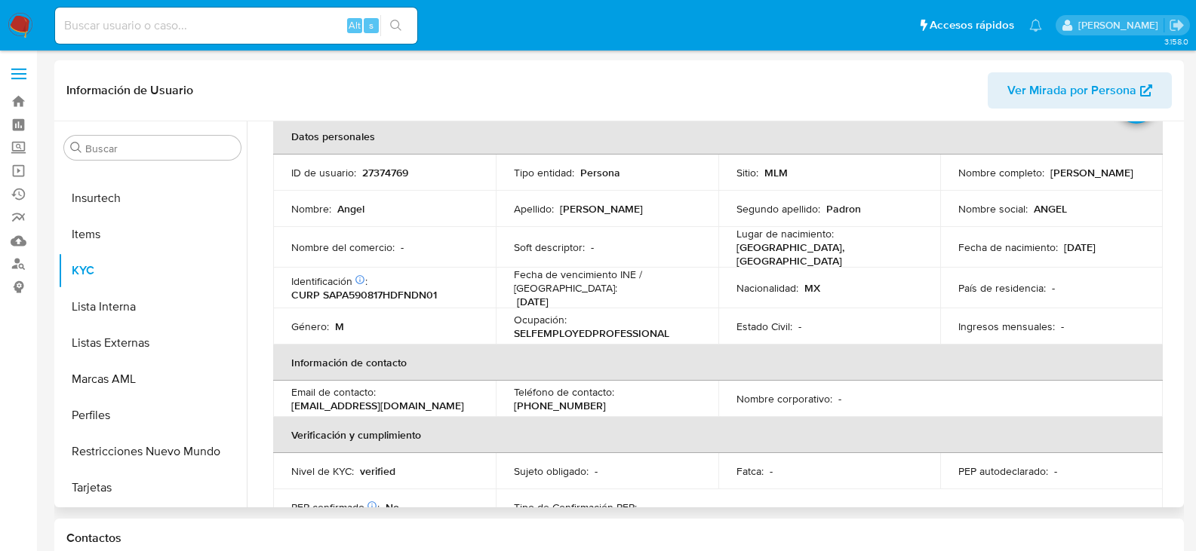
click at [606, 399] on p "[PHONE_NUMBER]" at bounding box center [560, 406] width 92 height 14
click at [606, 399] on p "(999) 4410983" at bounding box center [560, 406] width 92 height 14
copy p "4410983"
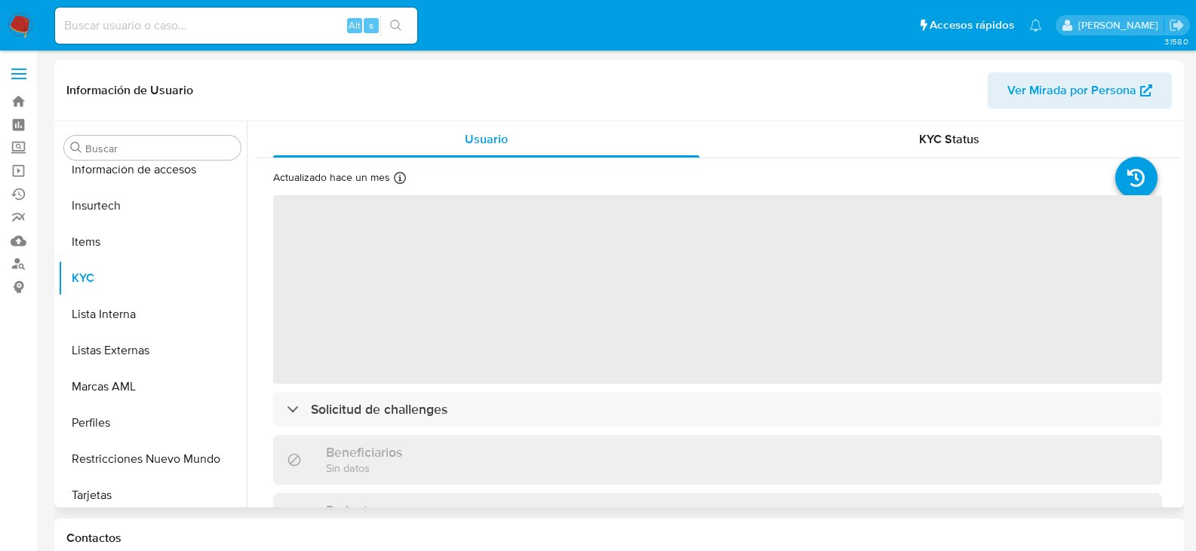
scroll to position [637, 0]
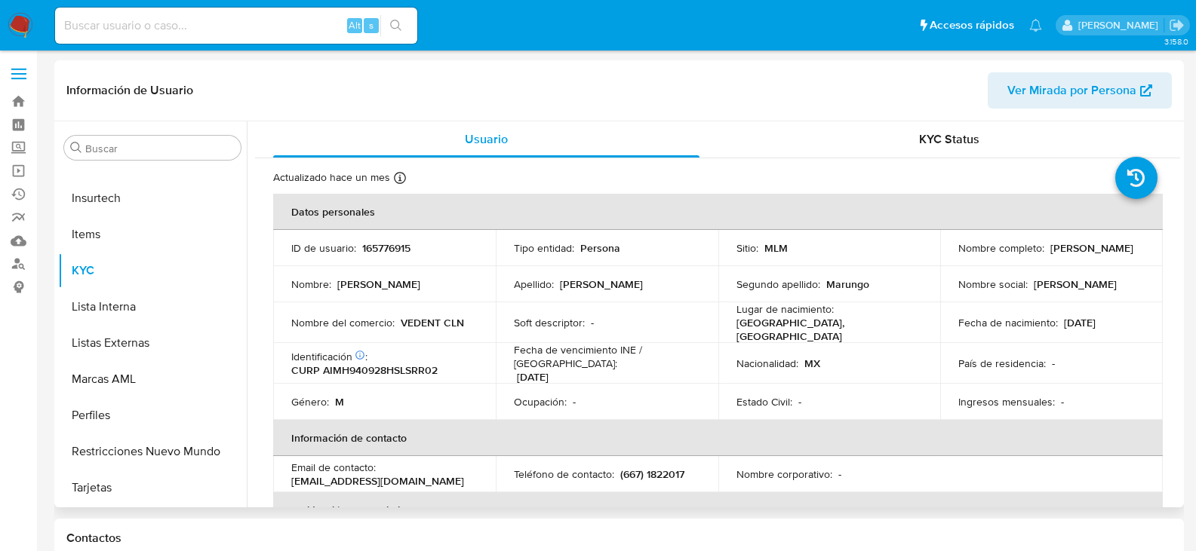
select select "10"
click at [665, 468] on p "(667) 1822017" at bounding box center [652, 475] width 64 height 14
click at [676, 468] on p "(667) 1822017" at bounding box center [652, 475] width 64 height 14
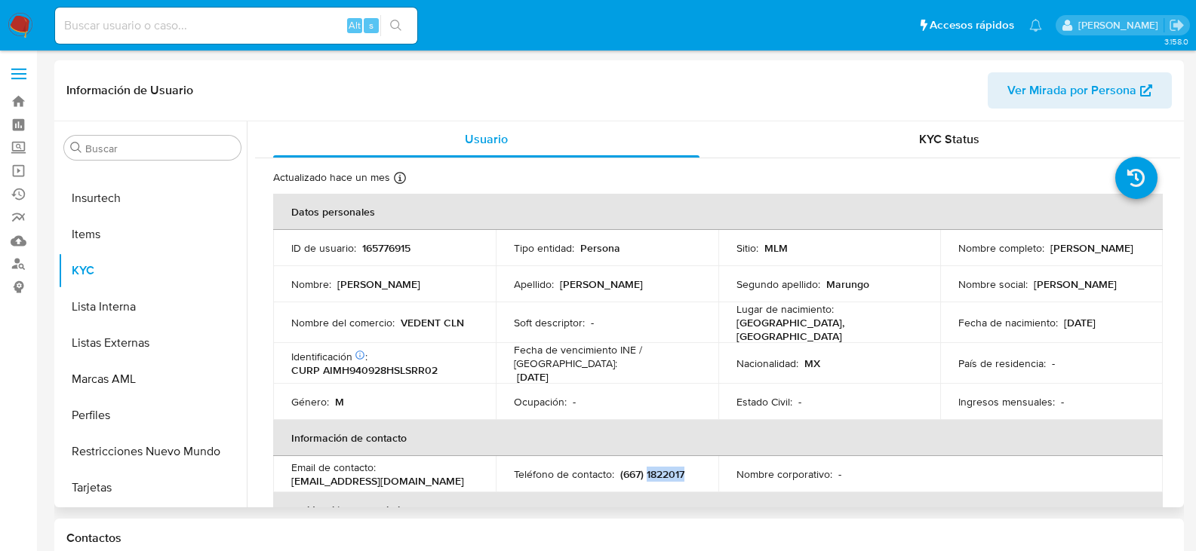
click at [676, 468] on p "(667) 1822017" at bounding box center [652, 475] width 64 height 14
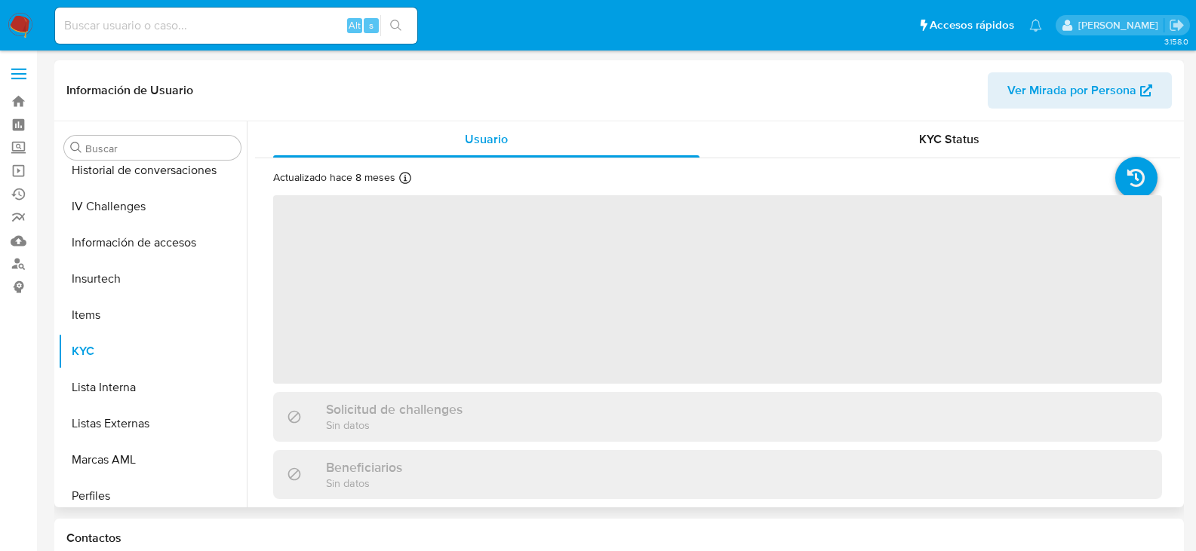
scroll to position [637, 0]
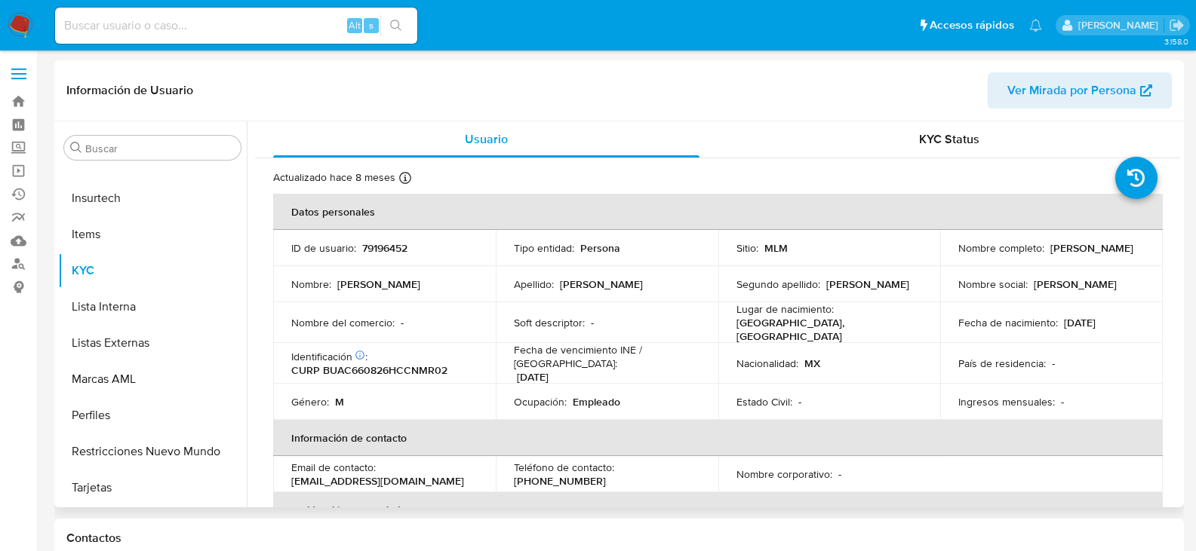
select select "10"
click at [606, 474] on p "[PHONE_NUMBER]" at bounding box center [560, 481] width 92 height 14
copy p "8291207"
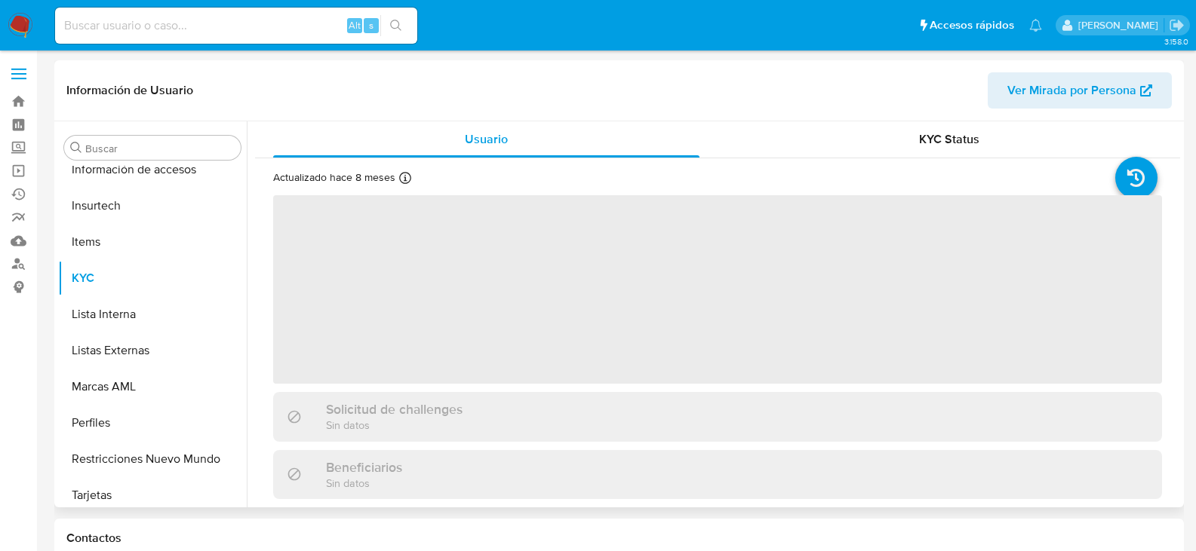
scroll to position [637, 0]
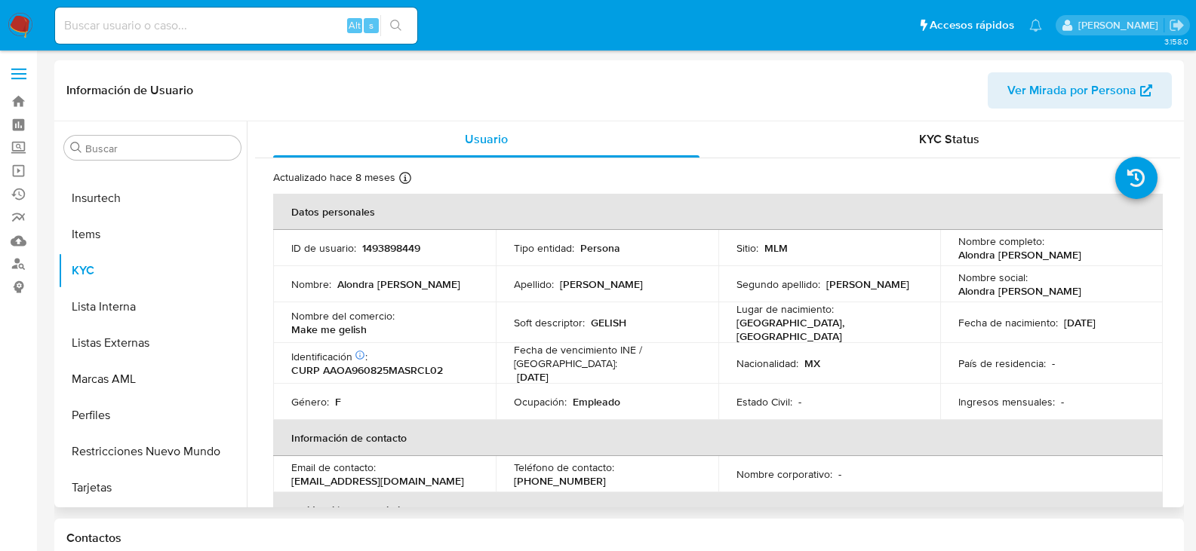
select select "10"
click at [606, 474] on p "(449) 2231195" at bounding box center [560, 481] width 92 height 14
copy p "2231195"
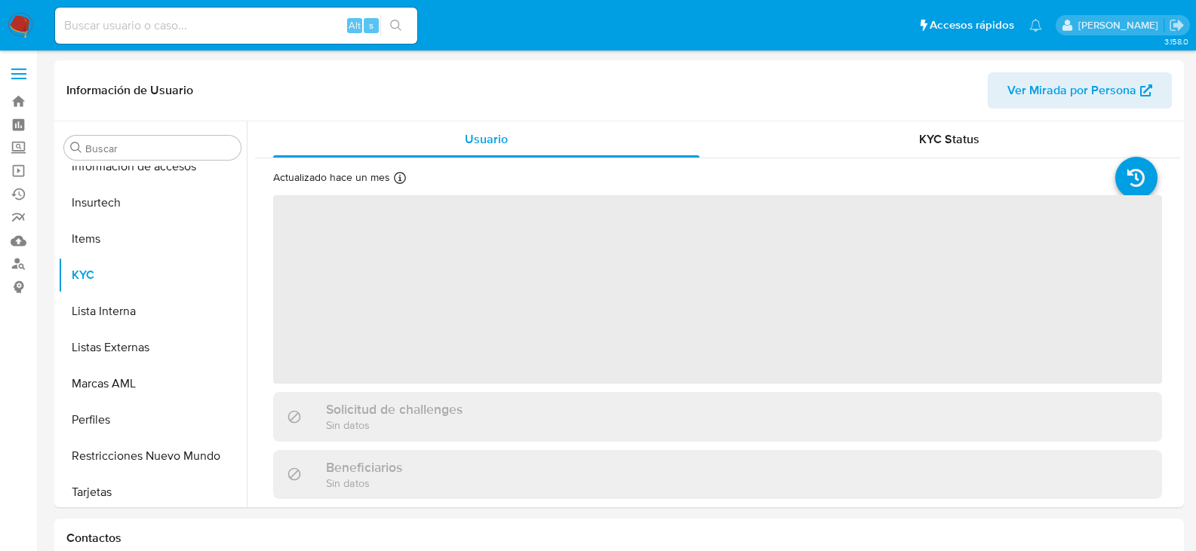
scroll to position [637, 0]
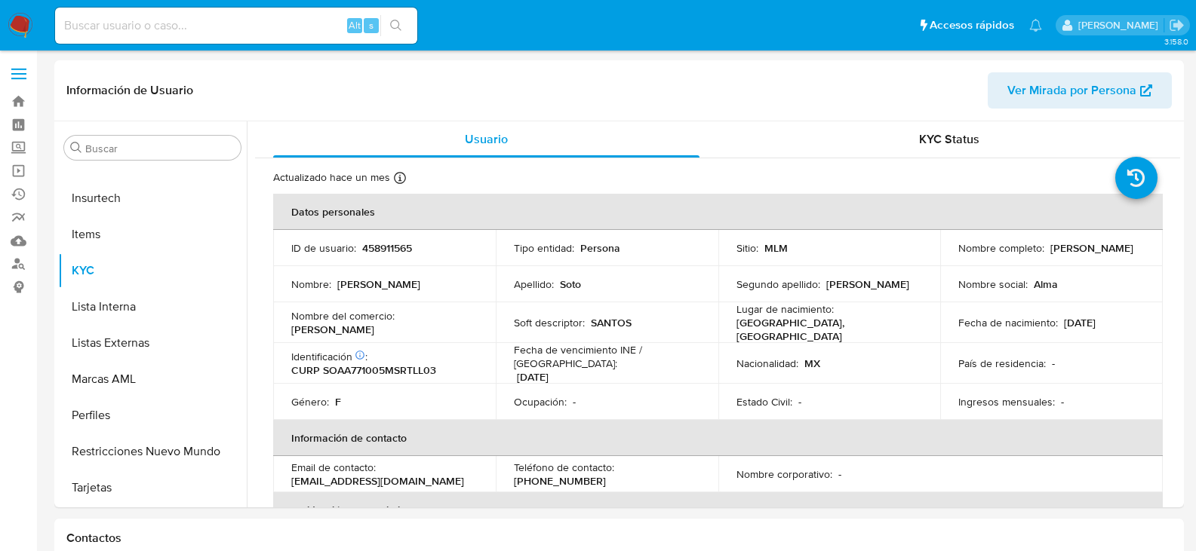
select select "10"
click at [606, 474] on p "(662) 2569563" at bounding box center [560, 481] width 92 height 14
copy p "2569563"
click at [156, 27] on input at bounding box center [236, 26] width 362 height 20
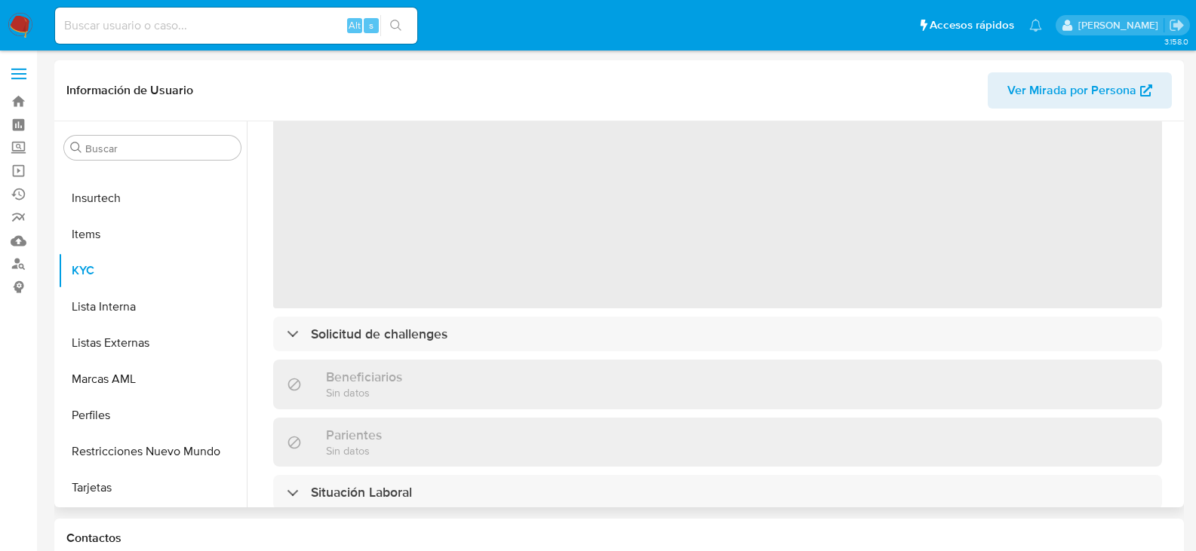
scroll to position [151, 0]
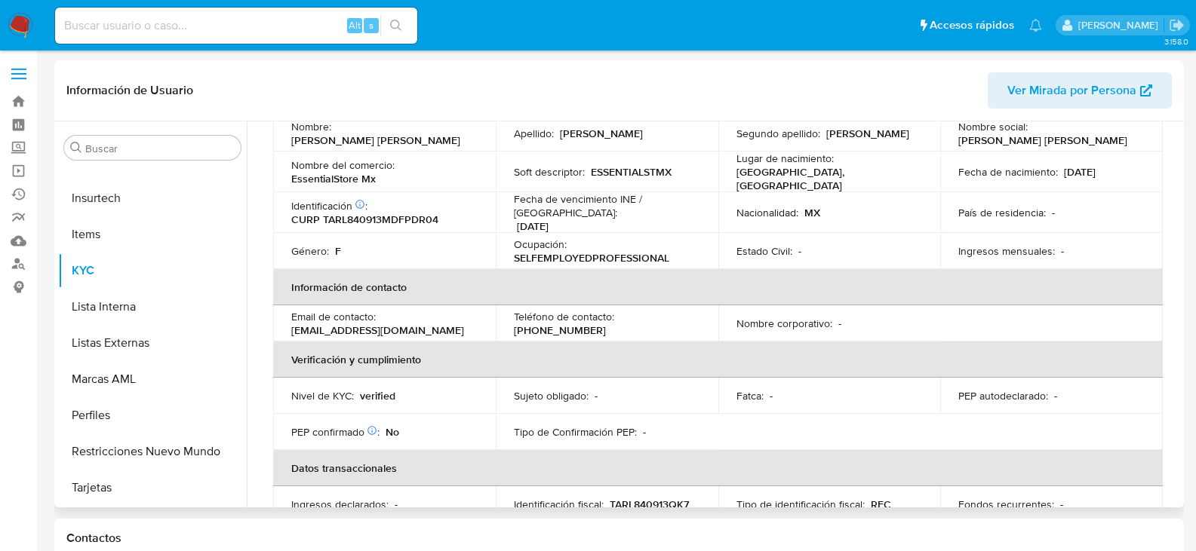
select select "10"
click at [606, 324] on p "[PHONE_NUMBER]" at bounding box center [560, 331] width 92 height 14
copy p "2155268"
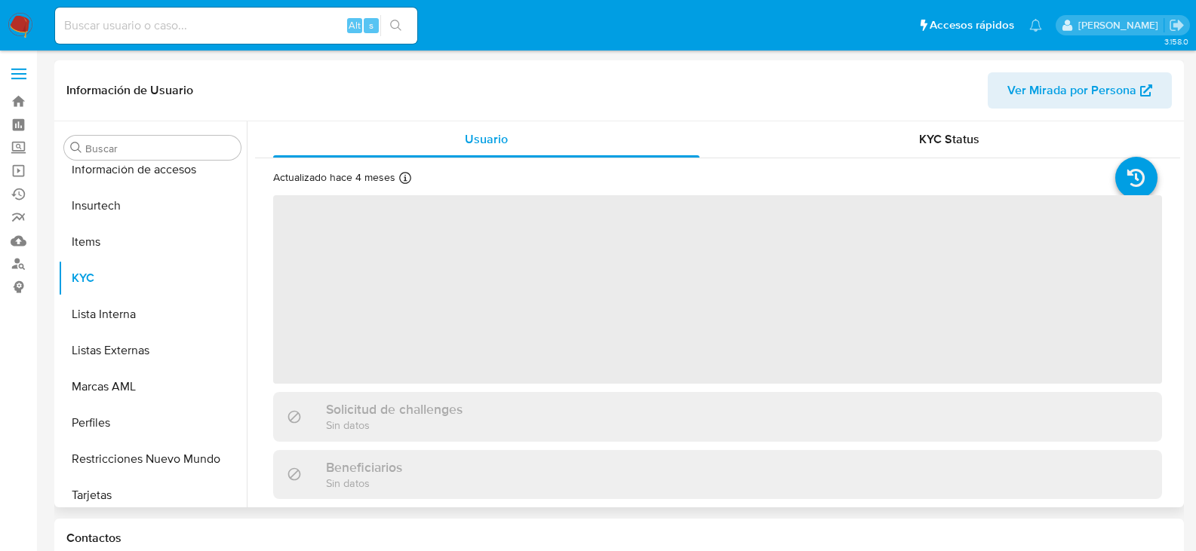
scroll to position [637, 0]
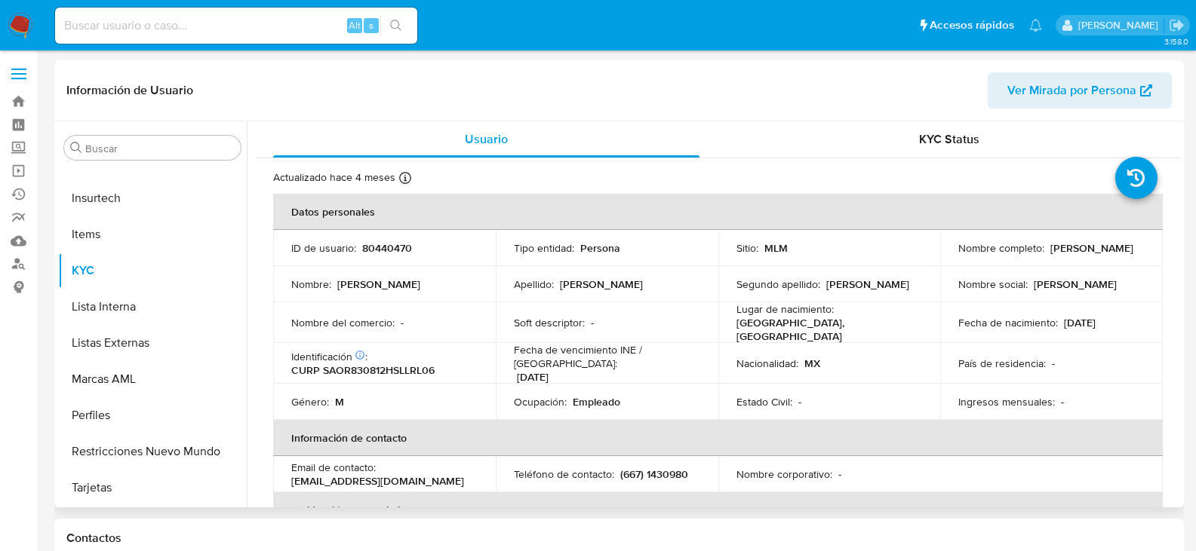
select select "10"
click at [663, 469] on p "(667) 1430980" at bounding box center [654, 475] width 68 height 14
click at [663, 471] on p "(667) 1430980" at bounding box center [654, 475] width 68 height 14
copy p "1430980"
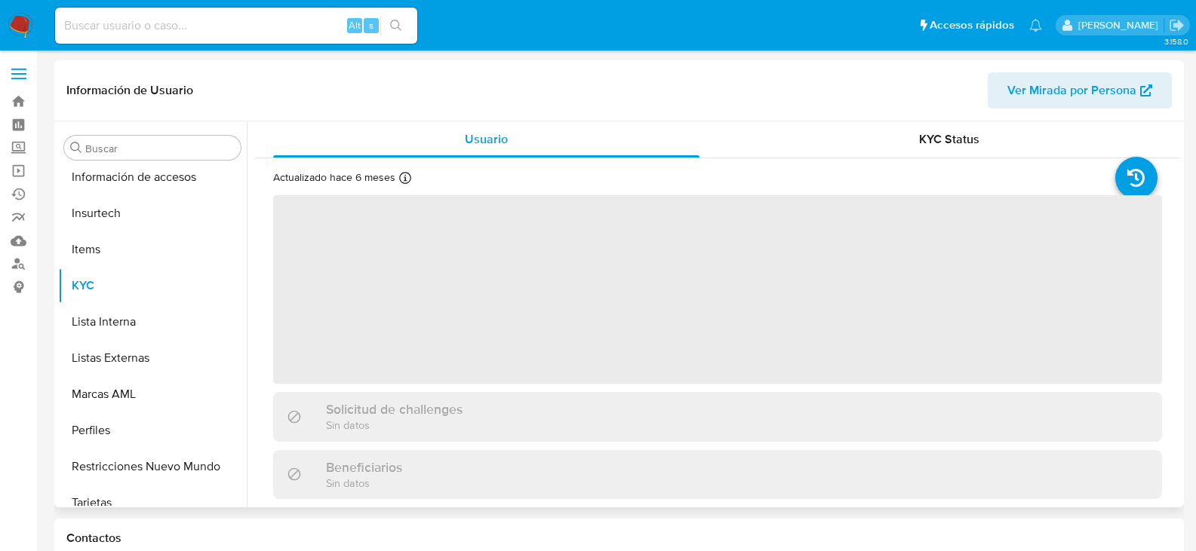
scroll to position [637, 0]
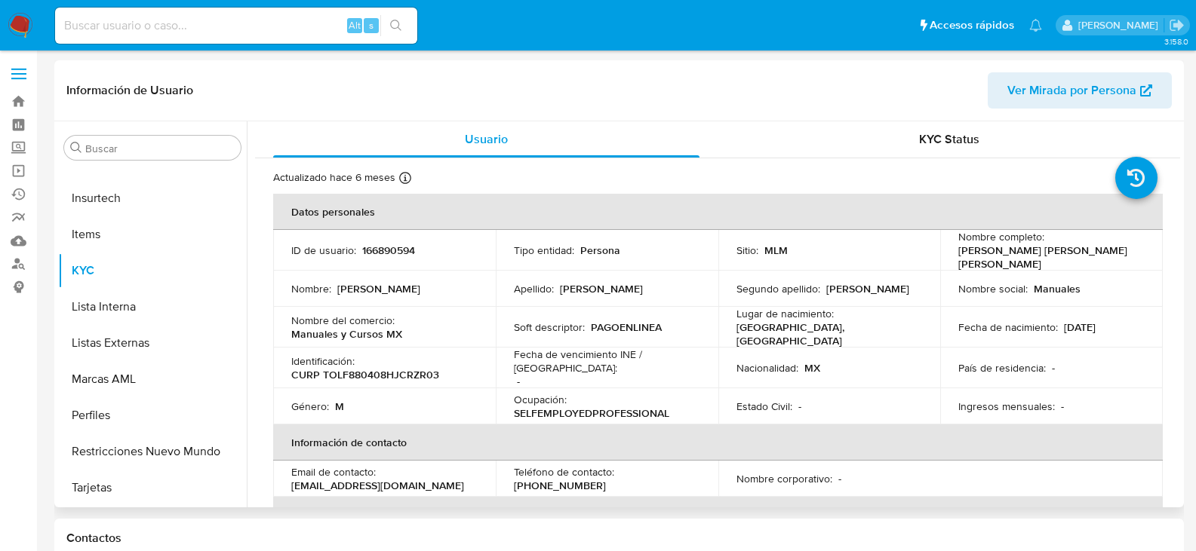
select select "10"
click at [606, 479] on p "[PHONE_NUMBER]" at bounding box center [560, 486] width 92 height 14
click at [606, 479] on p "(33) 19184685" at bounding box center [560, 486] width 92 height 14
copy p "19184685"
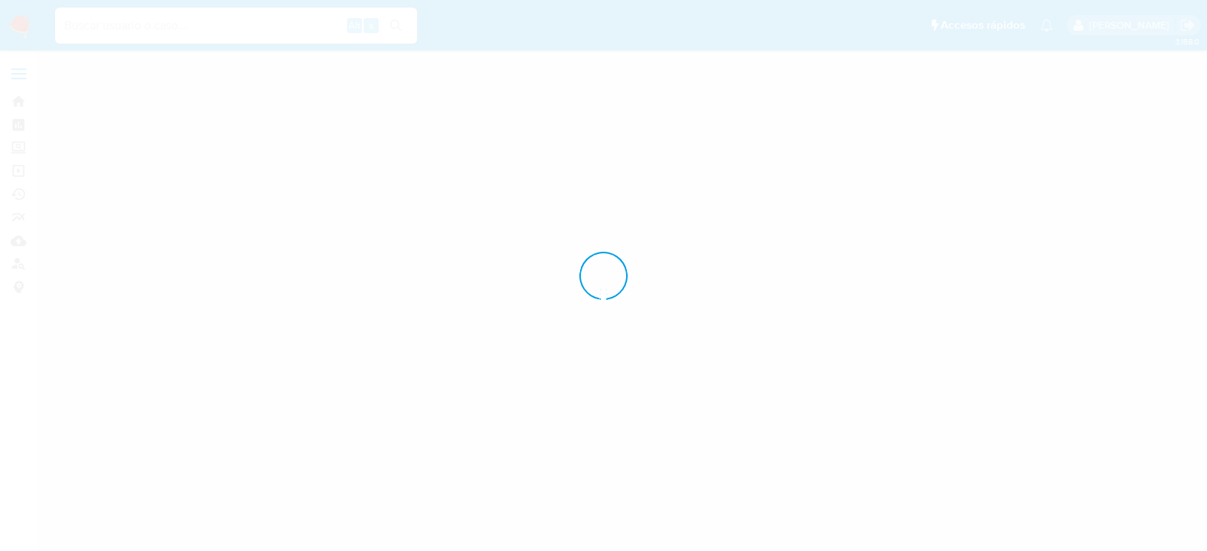
click at [673, 306] on div at bounding box center [603, 275] width 1207 height 551
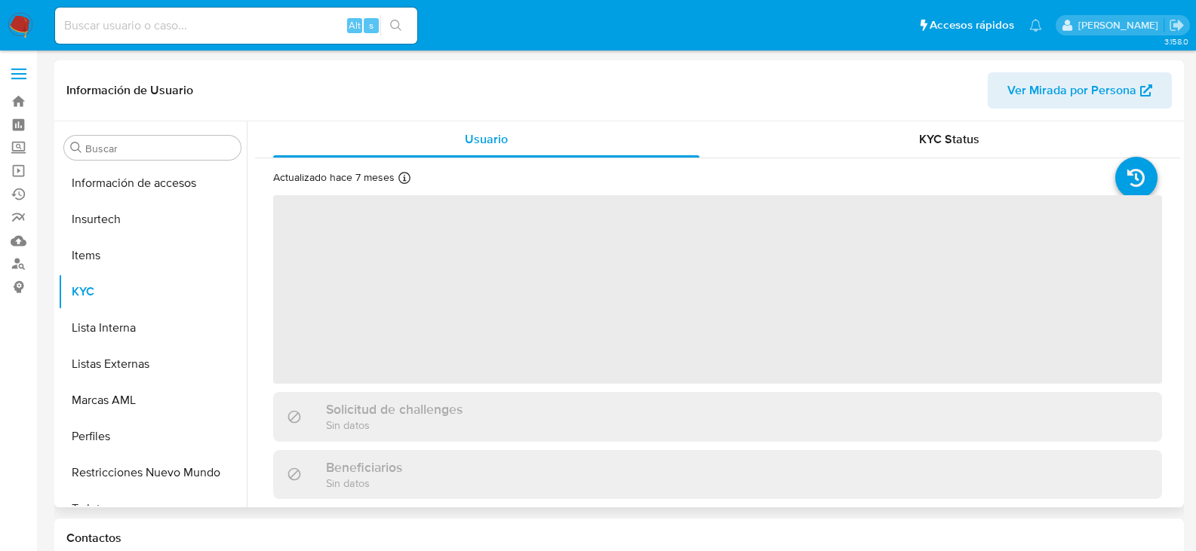
scroll to position [637, 0]
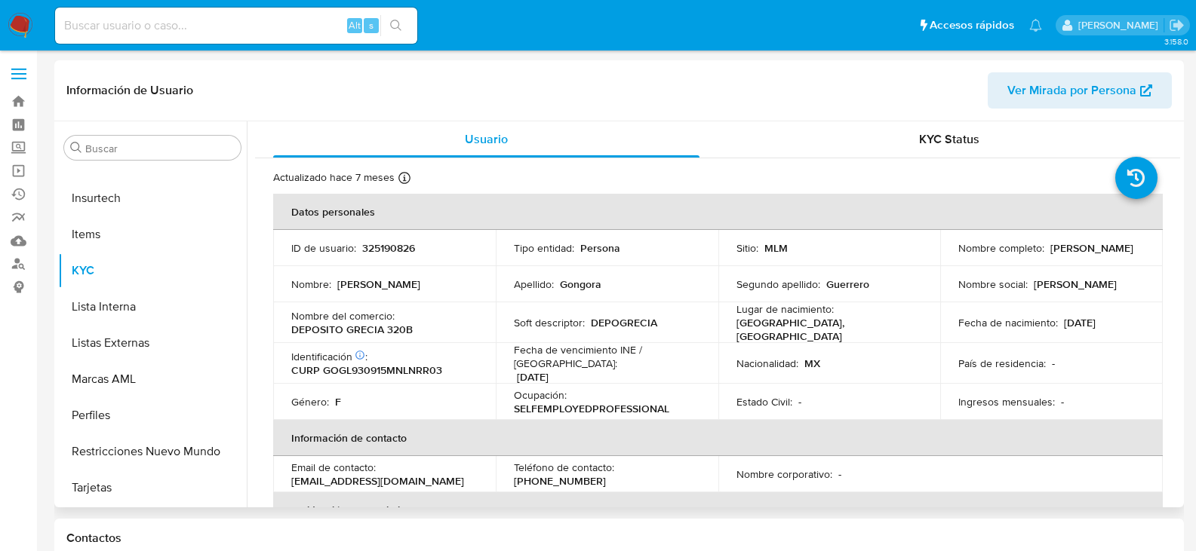
select select "10"
click at [606, 474] on p "(81) 35957304" at bounding box center [560, 481] width 92 height 14
copy p "35957304"
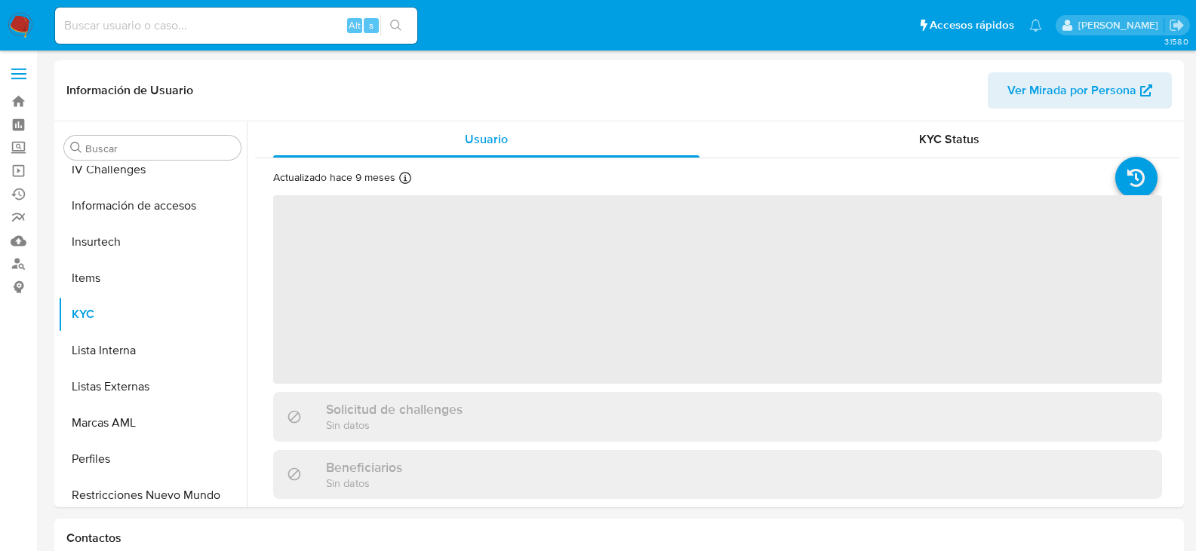
scroll to position [637, 0]
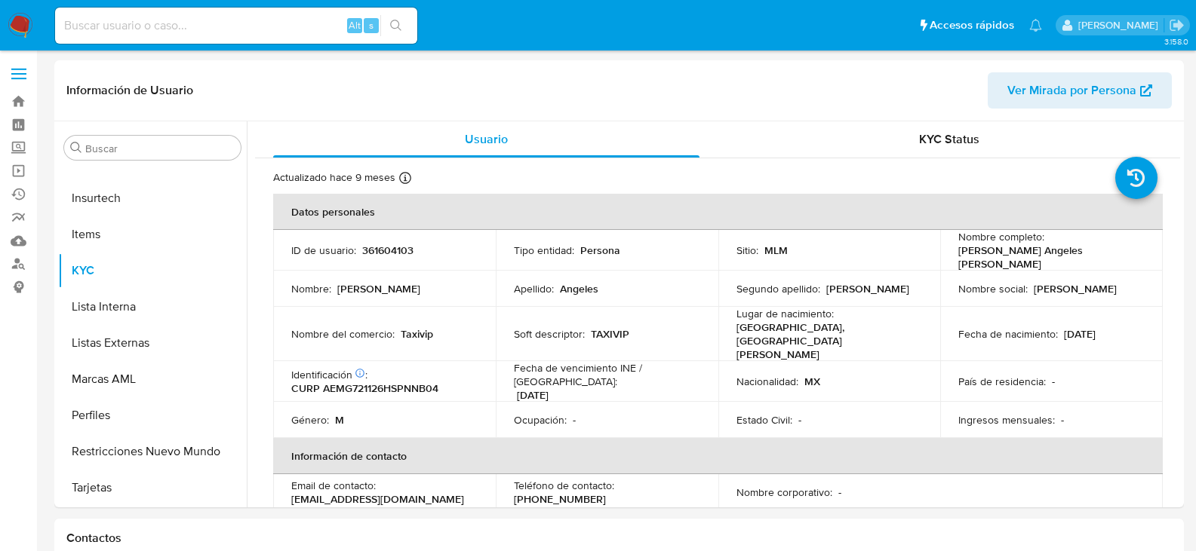
select select "10"
click at [606, 493] on p "[PHONE_NUMBER]" at bounding box center [560, 500] width 92 height 14
copy p "4332646"
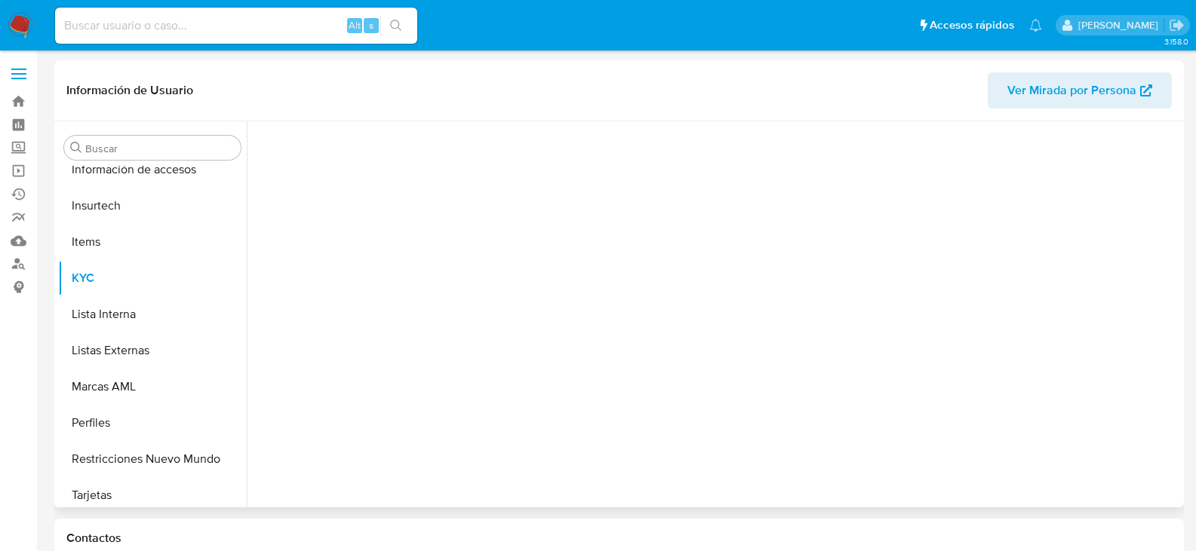
scroll to position [637, 0]
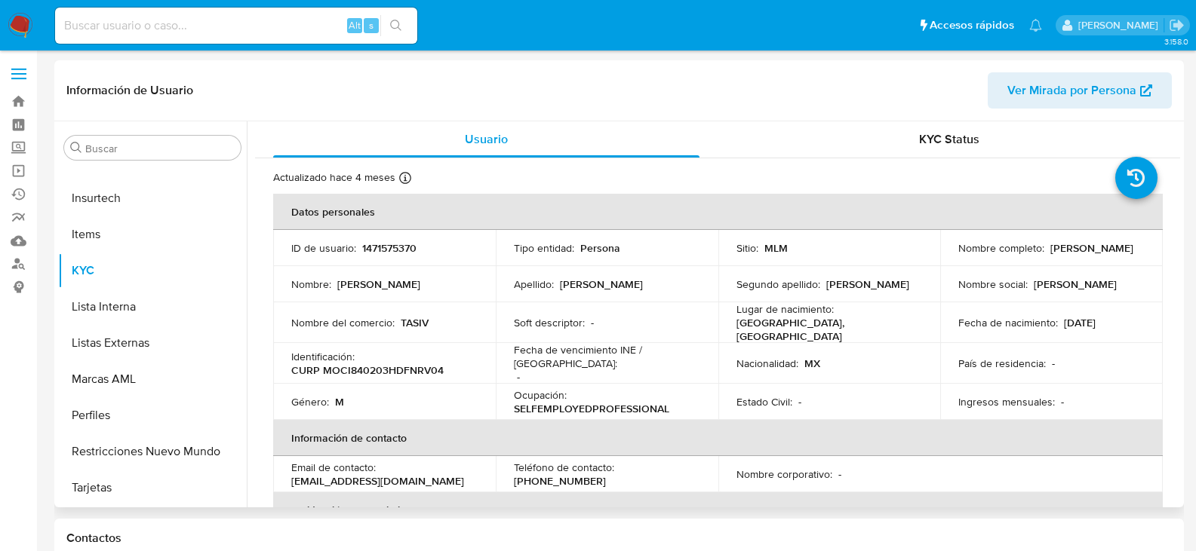
select select "10"
click at [606, 474] on p "[PHONE_NUMBER]" at bounding box center [560, 481] width 92 height 14
copy p "13412857"
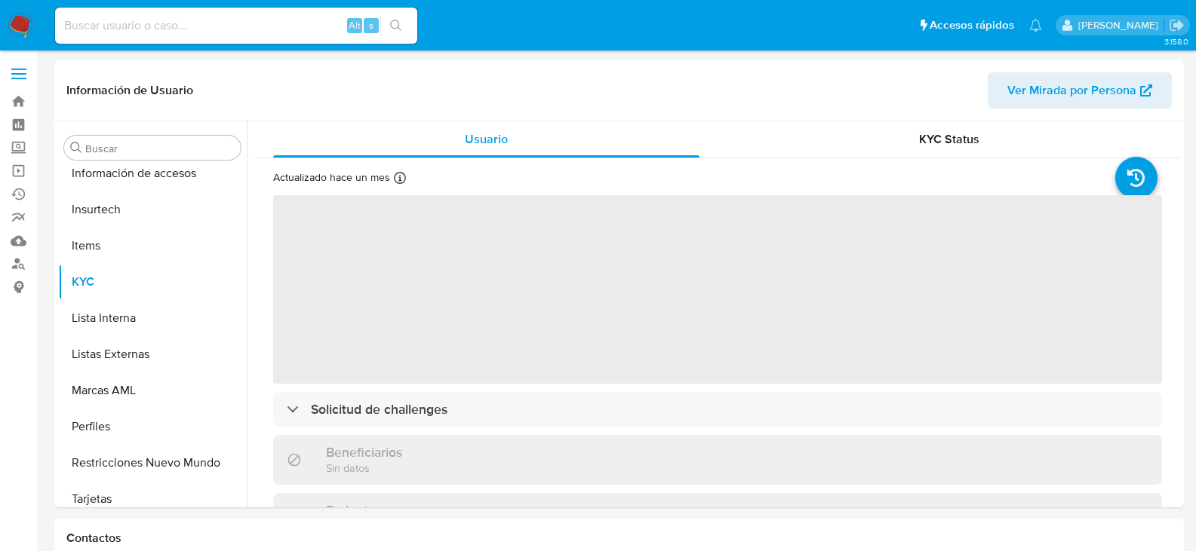
scroll to position [637, 0]
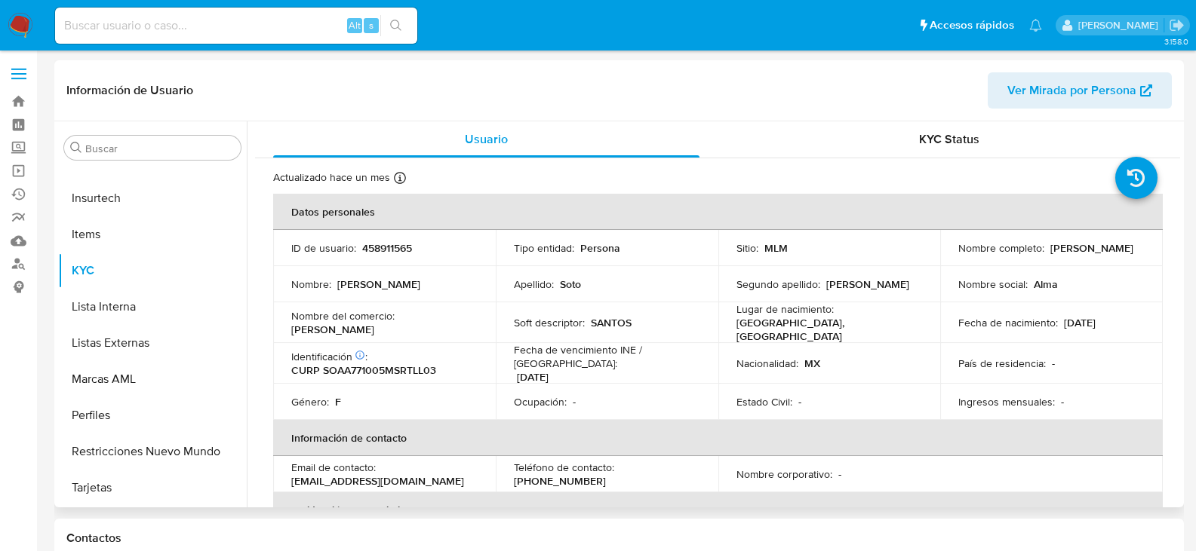
select select "10"
click at [606, 474] on p "[PHONE_NUMBER]" at bounding box center [560, 481] width 92 height 14
copy p "2569563"
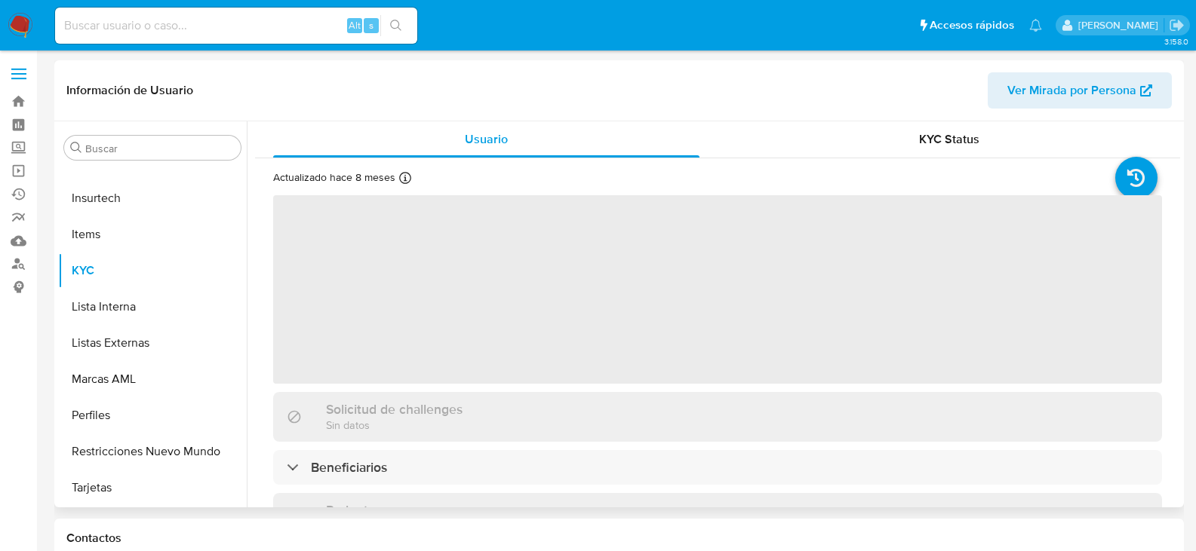
scroll to position [75, 0]
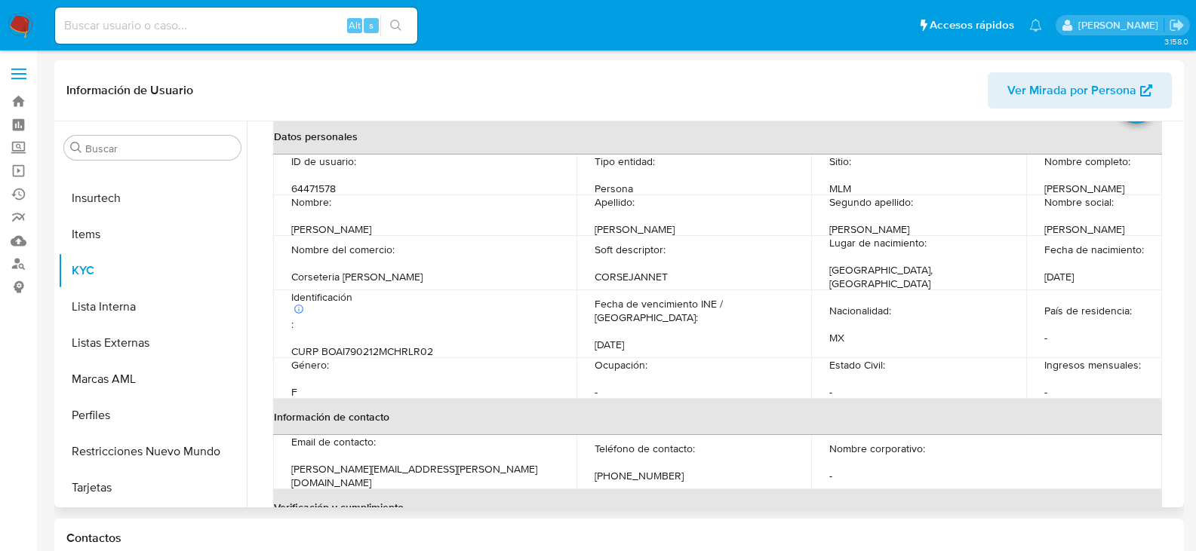
select select "10"
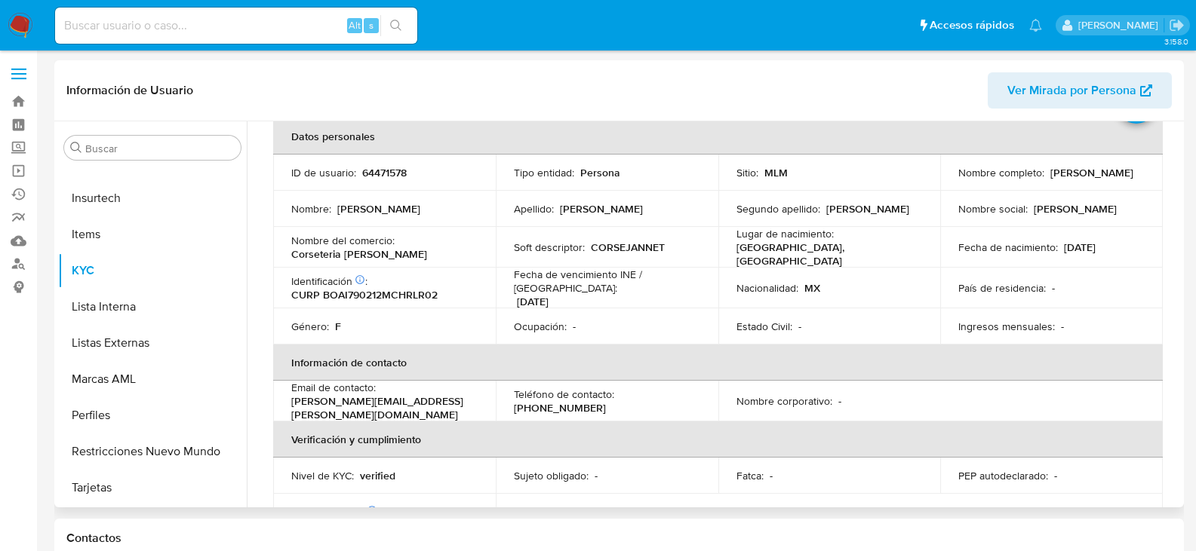
click at [606, 401] on p "(614) 2472422" at bounding box center [560, 408] width 92 height 14
copy p "2472422"
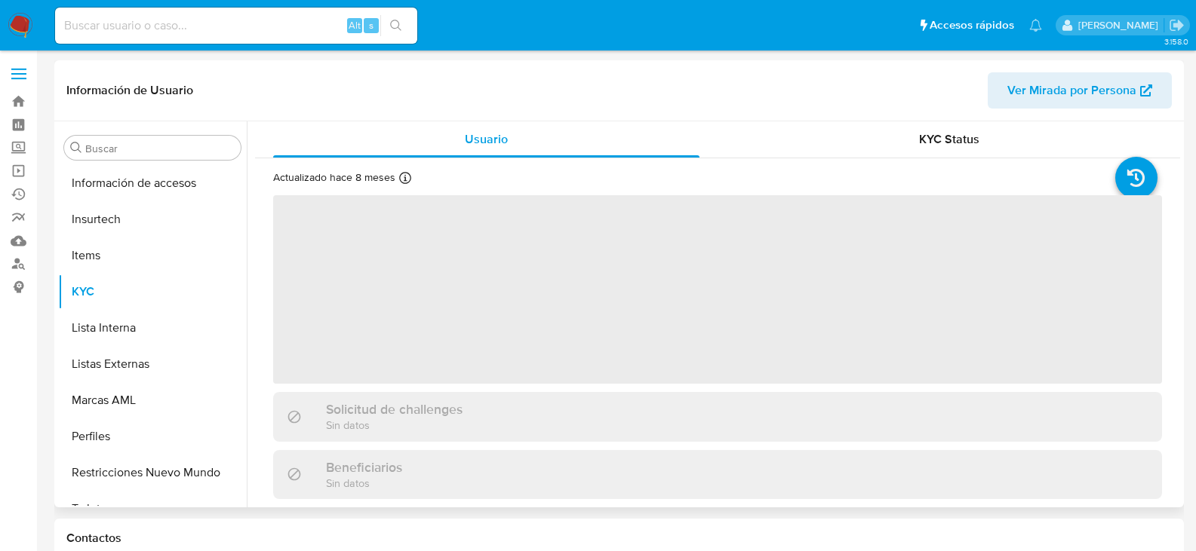
scroll to position [637, 0]
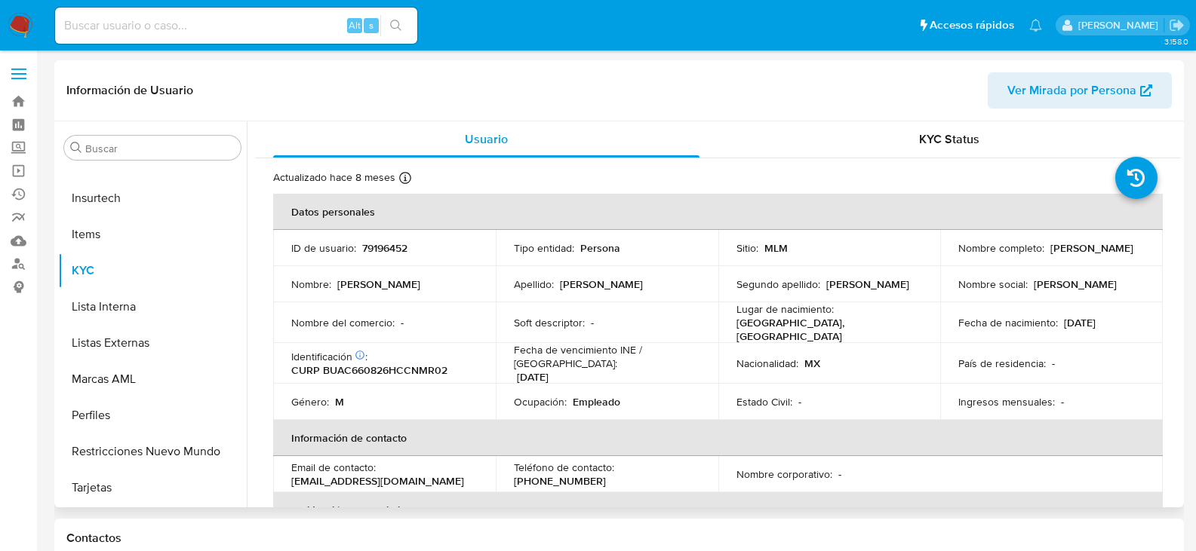
select select "10"
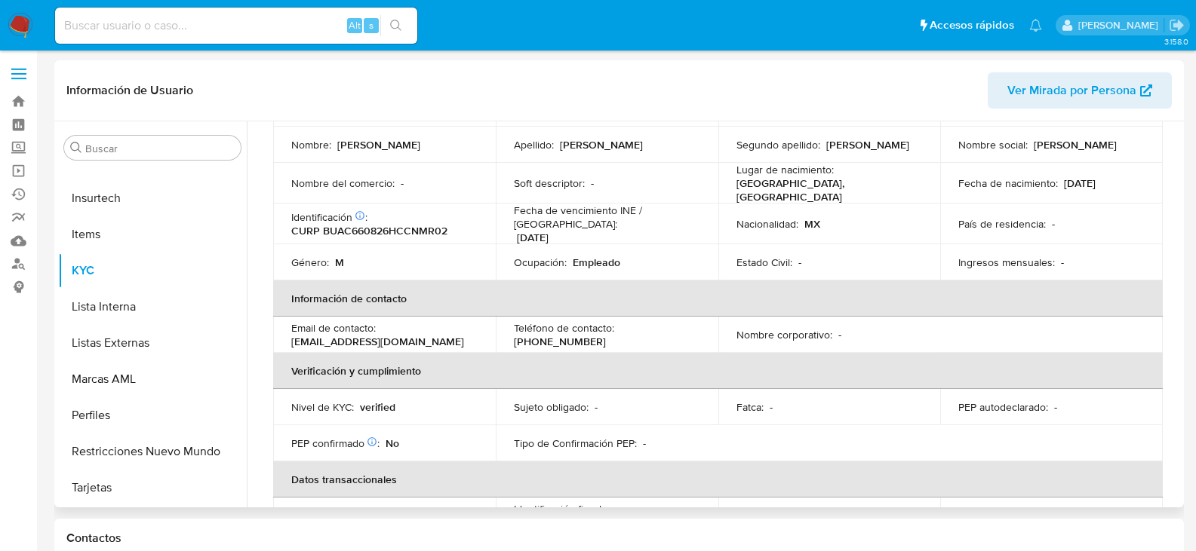
scroll to position [151, 0]
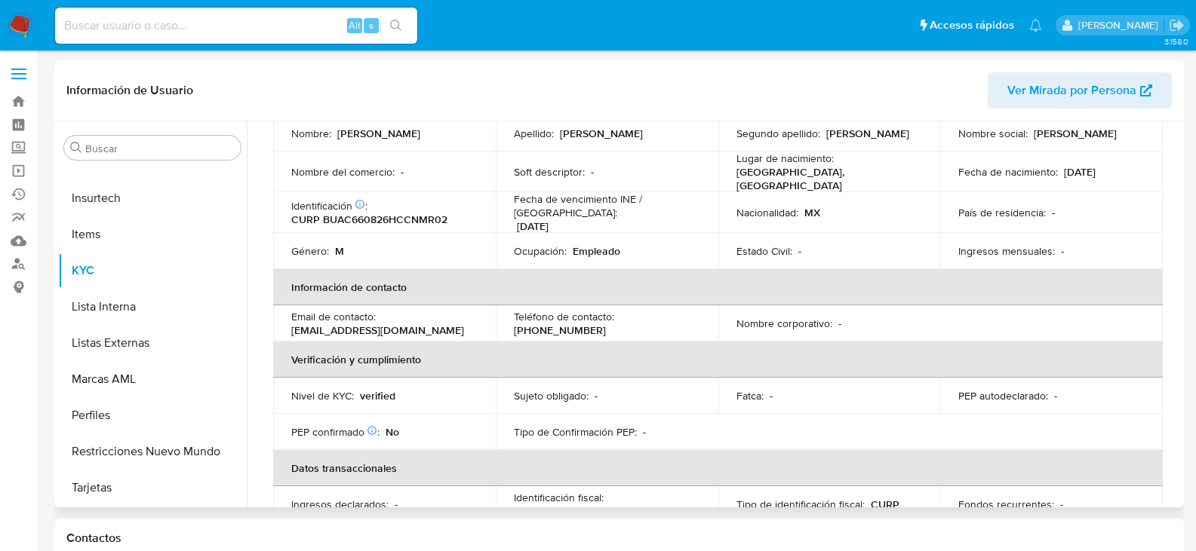
click at [606, 324] on p "(981) 8291207" at bounding box center [560, 331] width 92 height 14
copy p "8291207"
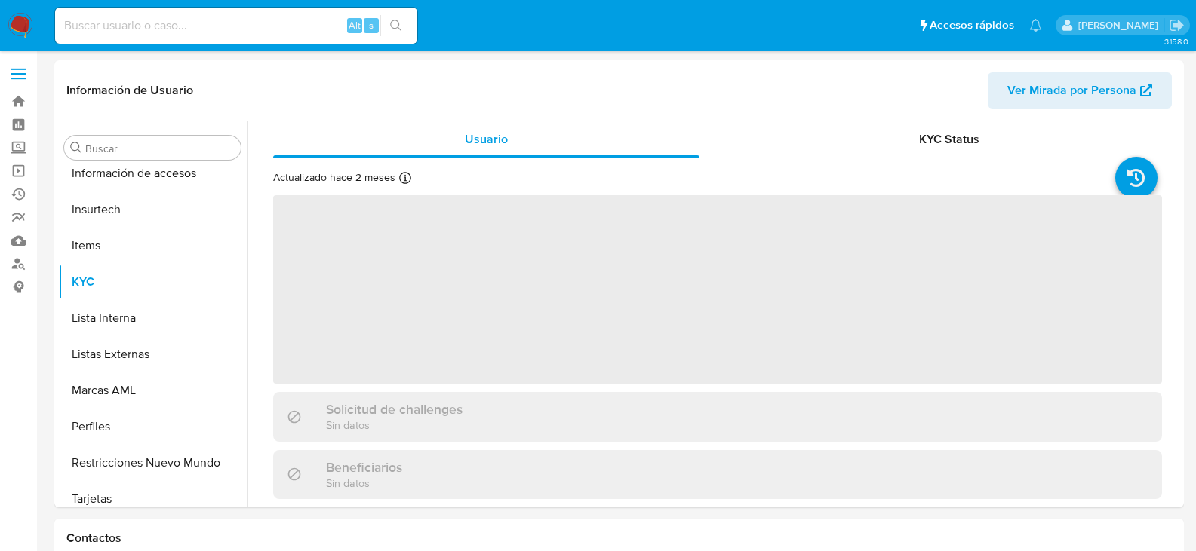
scroll to position [637, 0]
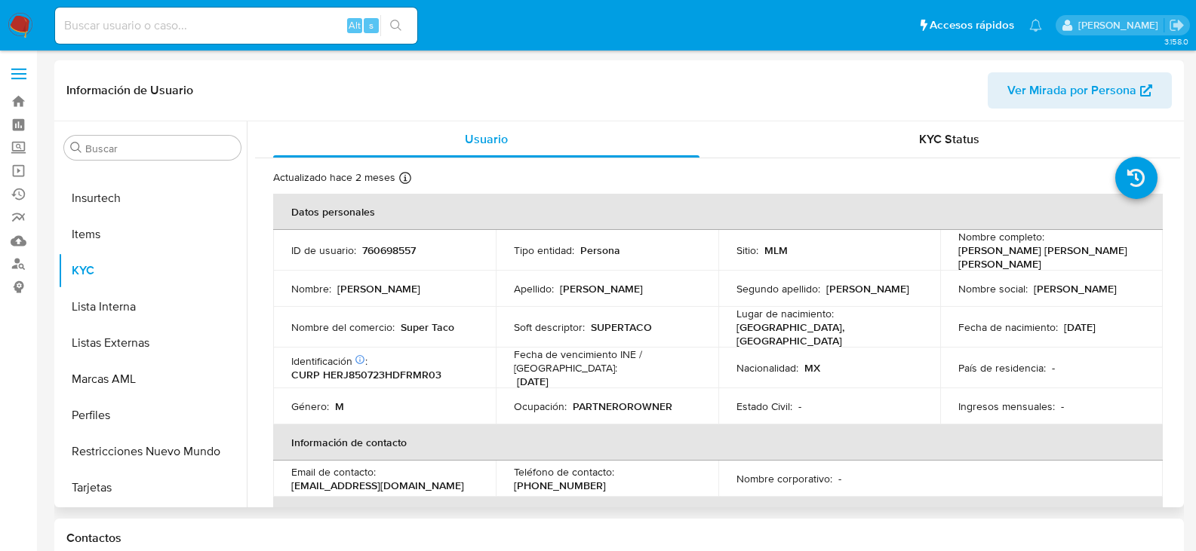
select select "10"
click at [606, 479] on p "[PHONE_NUMBER]" at bounding box center [560, 486] width 92 height 14
copy p "34333815"
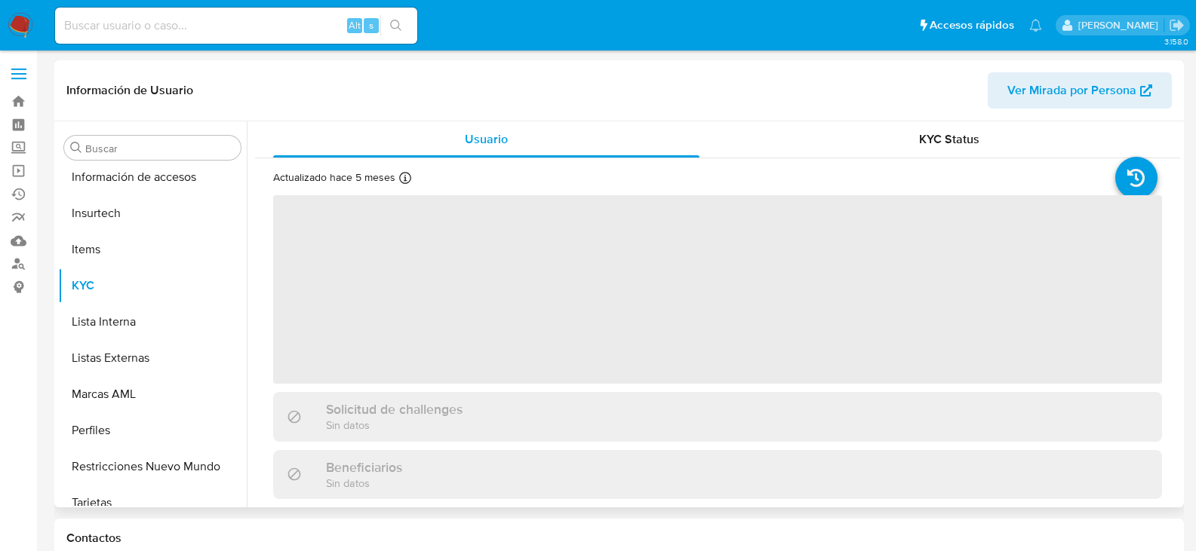
scroll to position [637, 0]
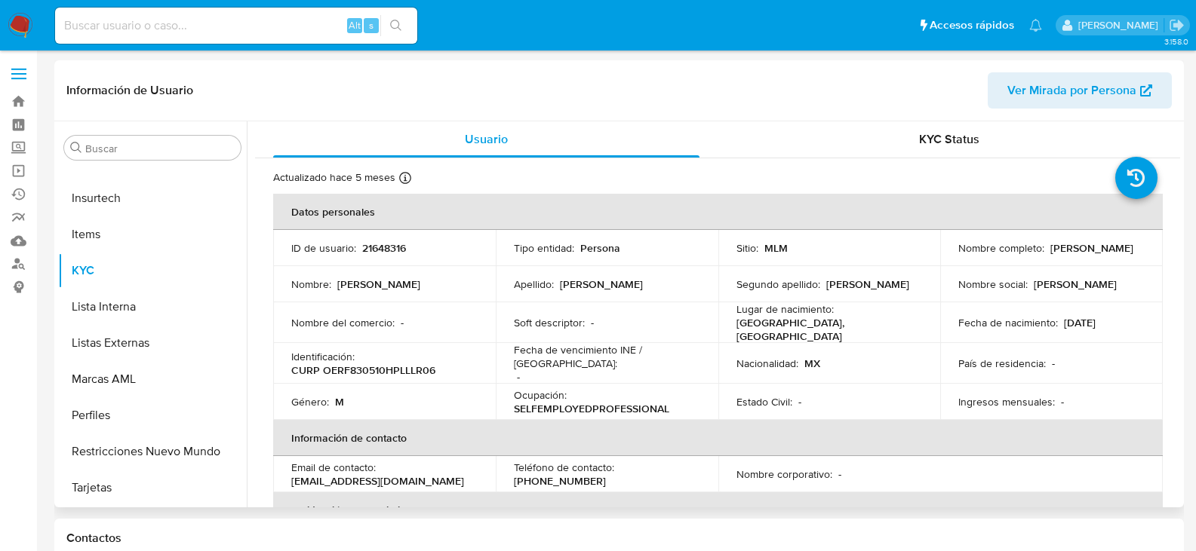
select select "10"
click at [606, 474] on p "[PHONE_NUMBER]" at bounding box center [560, 481] width 92 height 14
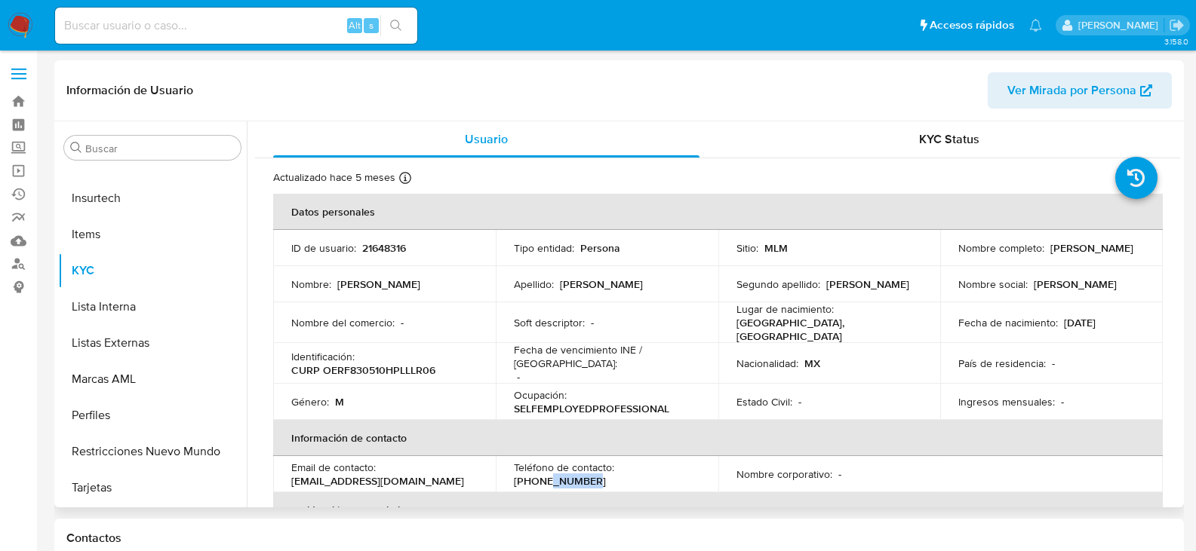
copy p "7050679"
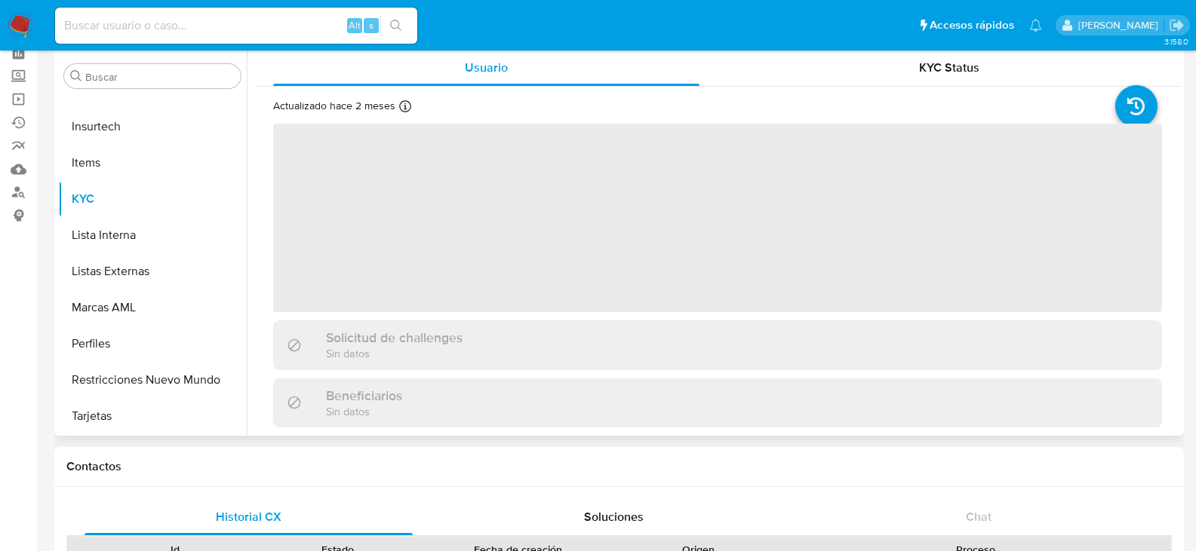
scroll to position [75, 0]
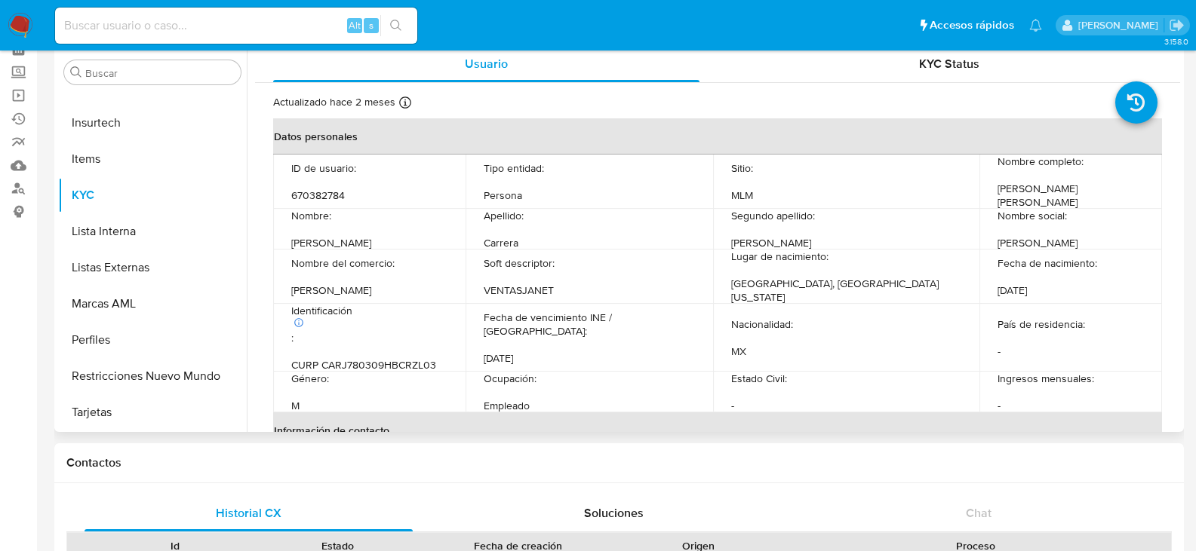
select select "10"
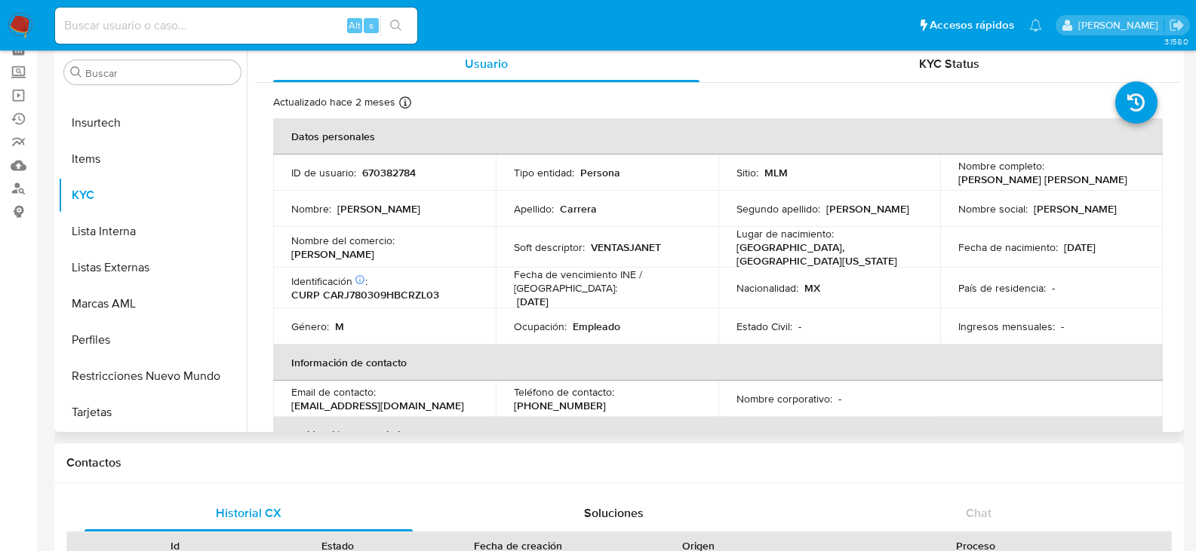
click at [606, 399] on p "(664) 2378201" at bounding box center [560, 406] width 92 height 14
copy p "2378201"
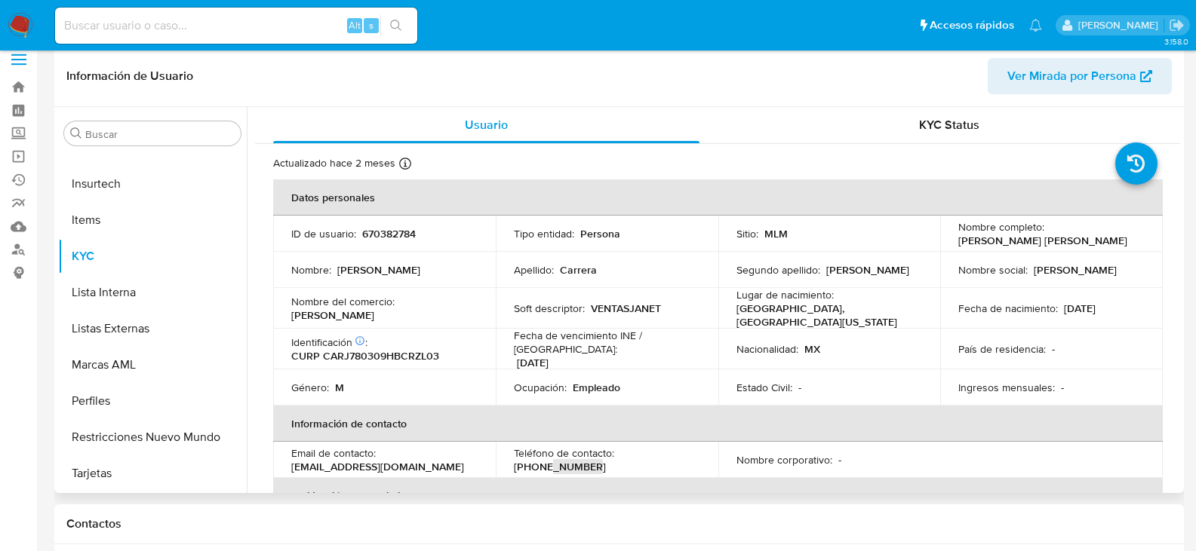
scroll to position [0, 0]
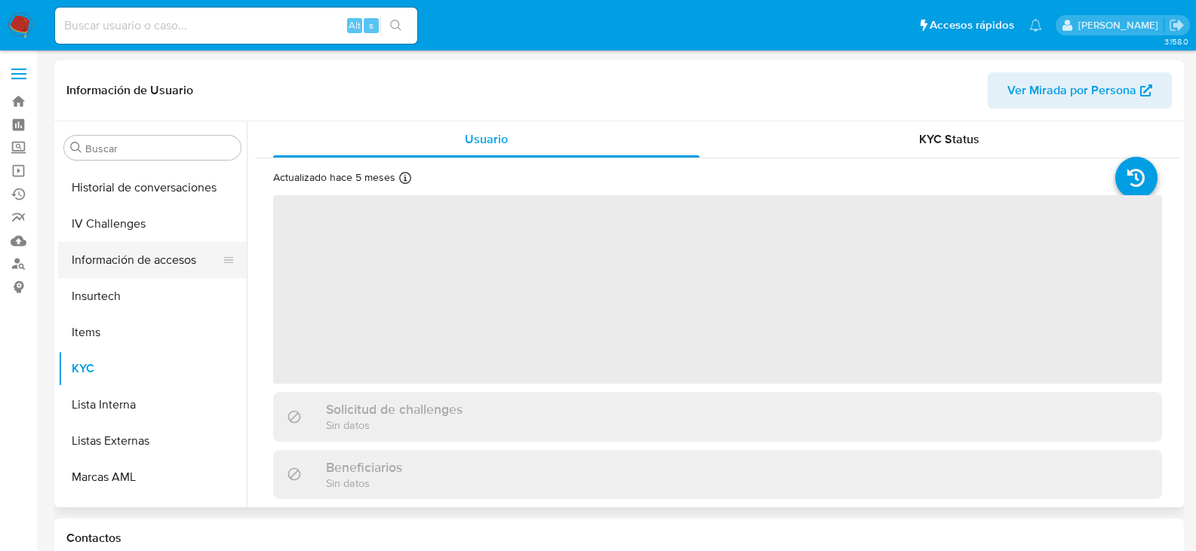
scroll to position [637, 0]
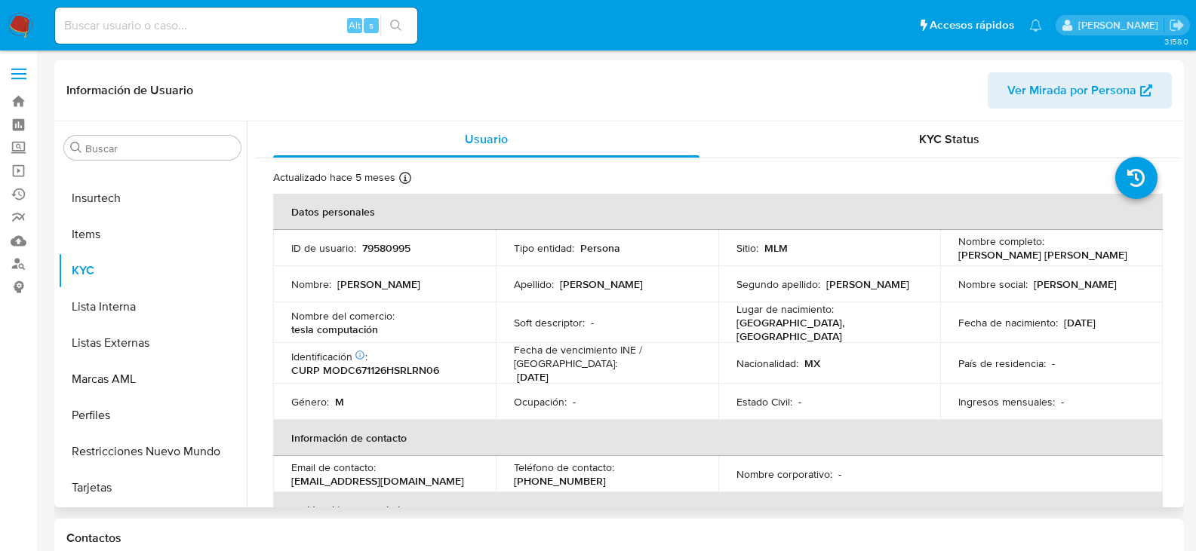
select select "10"
click at [606, 474] on p "(662) 2816431" at bounding box center [560, 481] width 92 height 14
copy p "2816431"
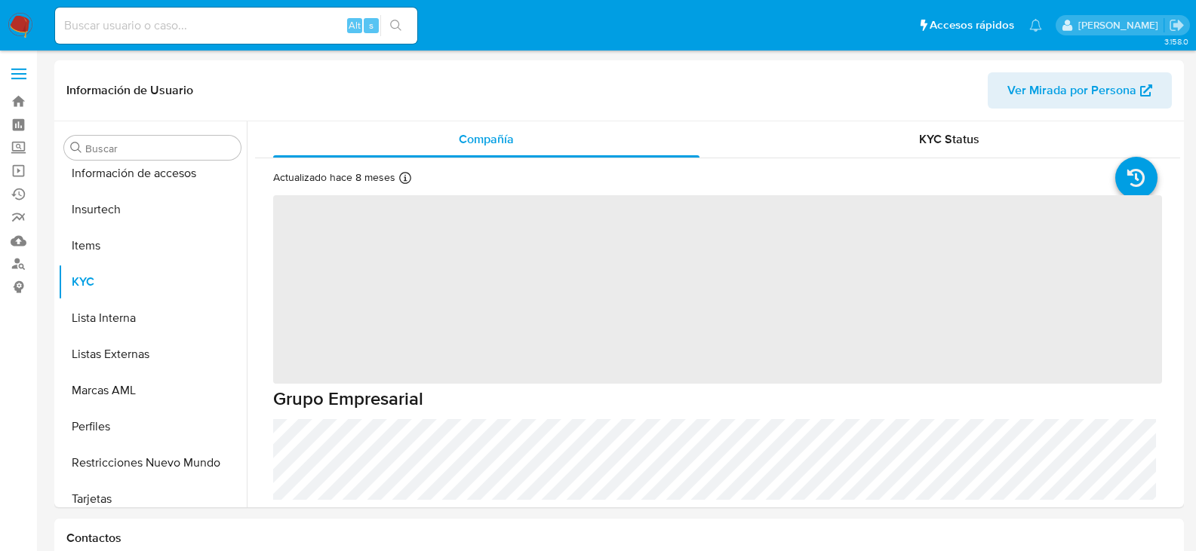
scroll to position [637, 0]
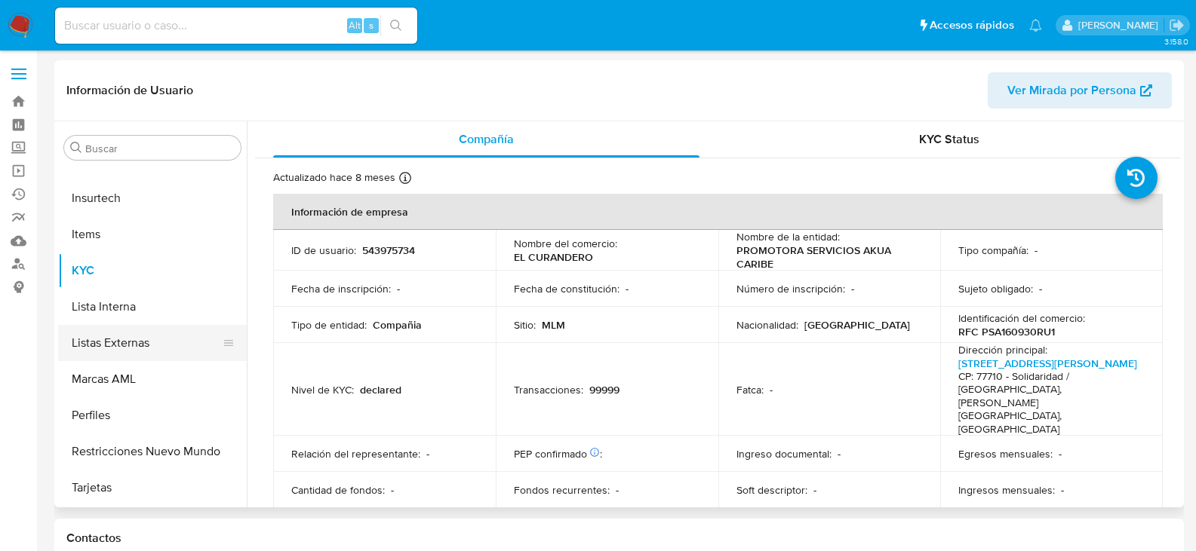
select select "10"
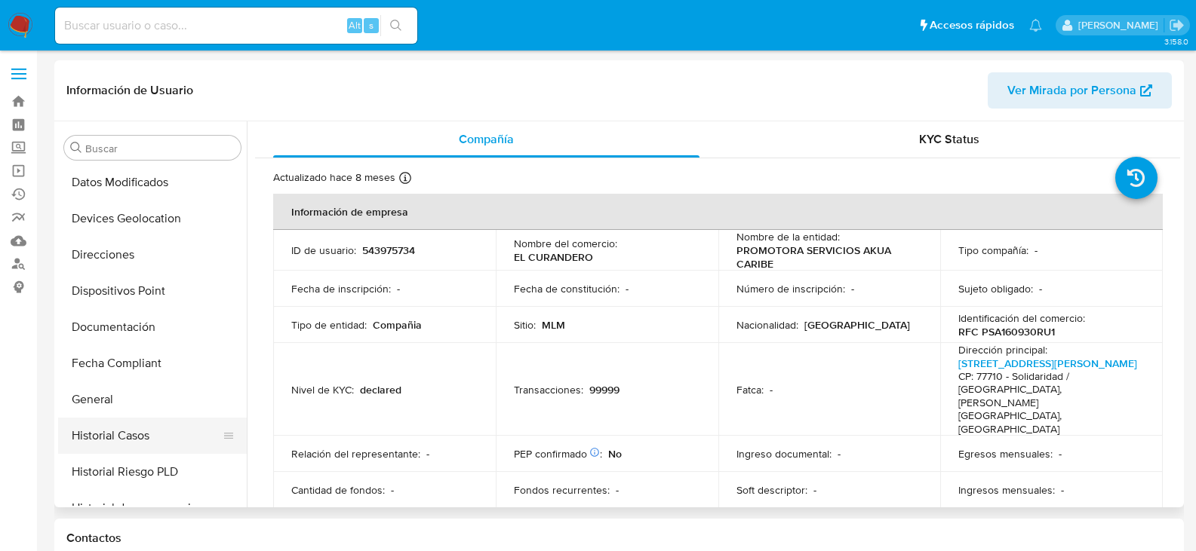
scroll to position [185, 0]
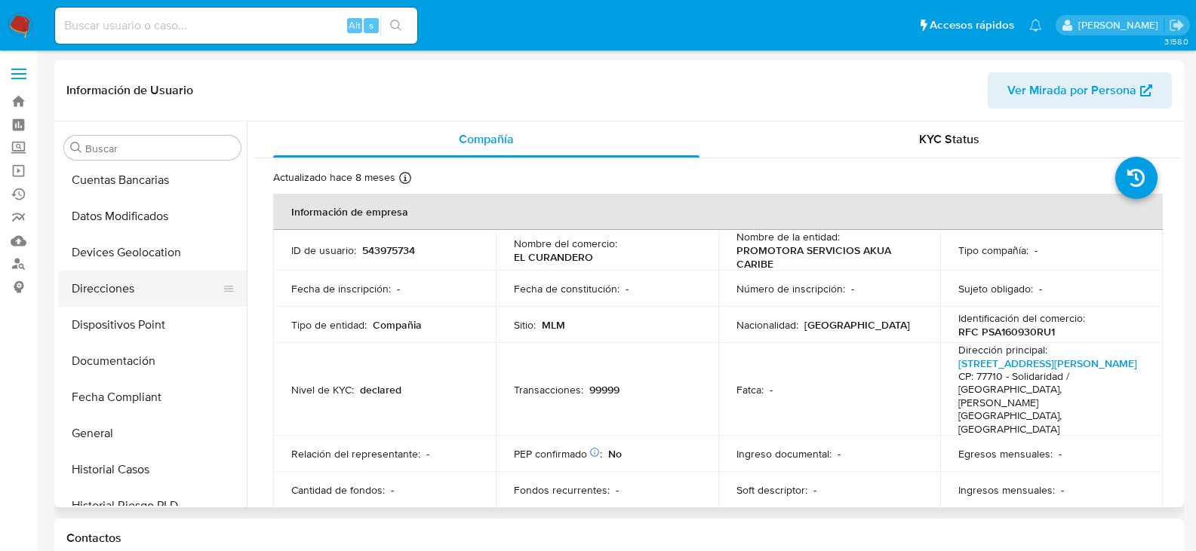
click at [124, 290] on button "Direcciones" at bounding box center [146, 289] width 177 height 36
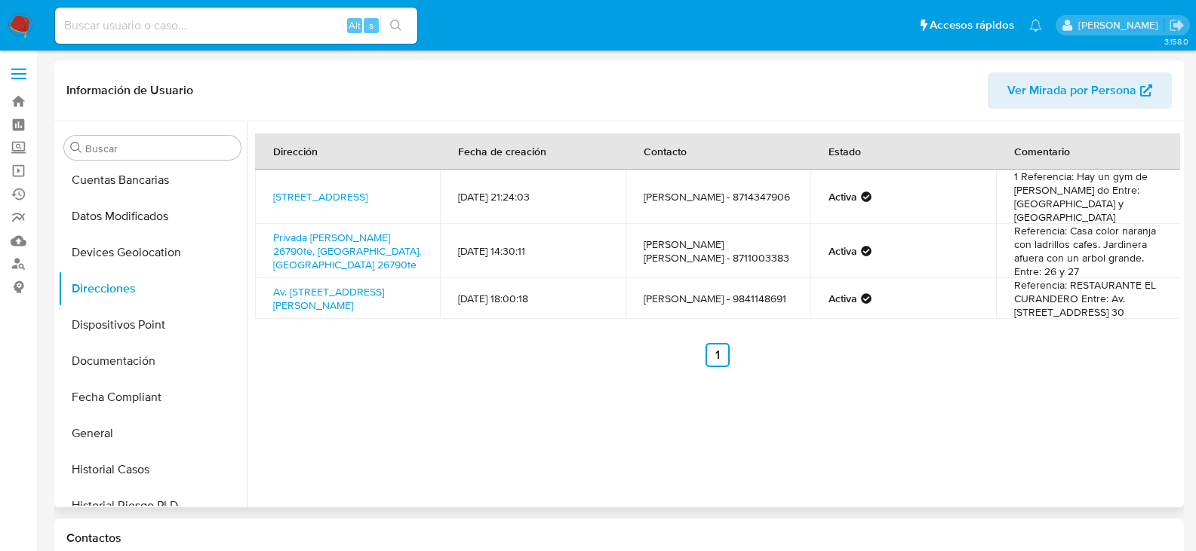
click at [683, 198] on td "[PERSON_NAME] - 8714347906" at bounding box center [717, 197] width 185 height 54
copy td "8714347906"
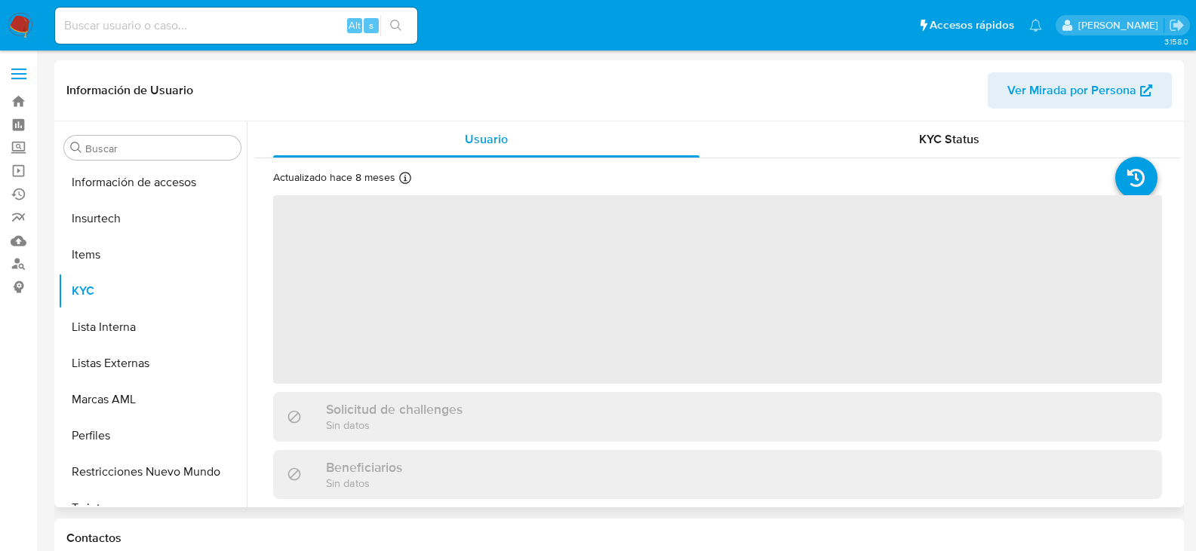
scroll to position [637, 0]
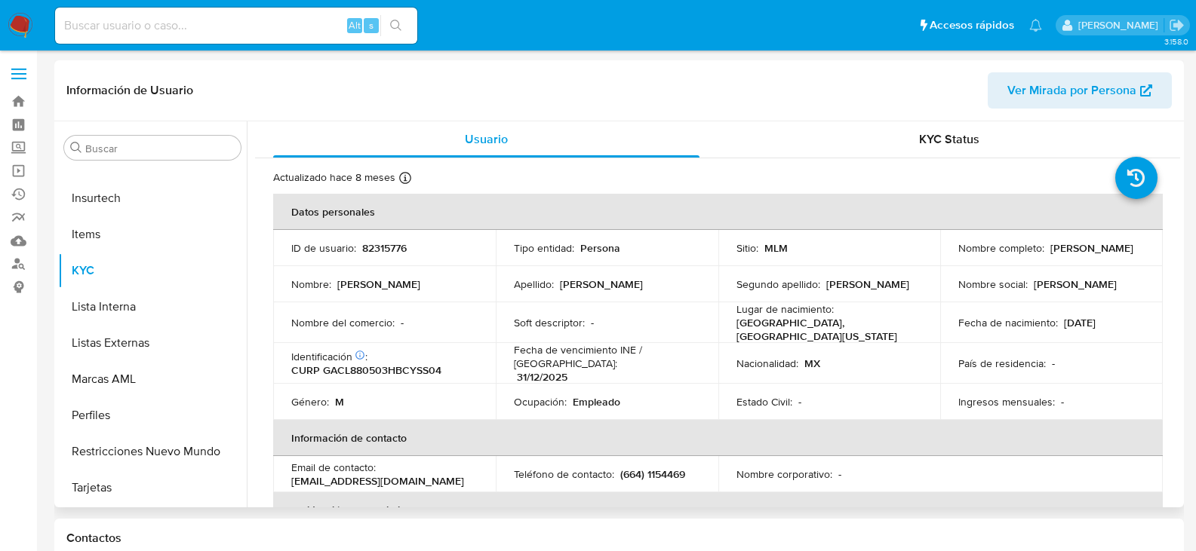
select select "10"
click at [677, 468] on p "(664) 1154469" at bounding box center [652, 475] width 65 height 14
copy p "1154469"
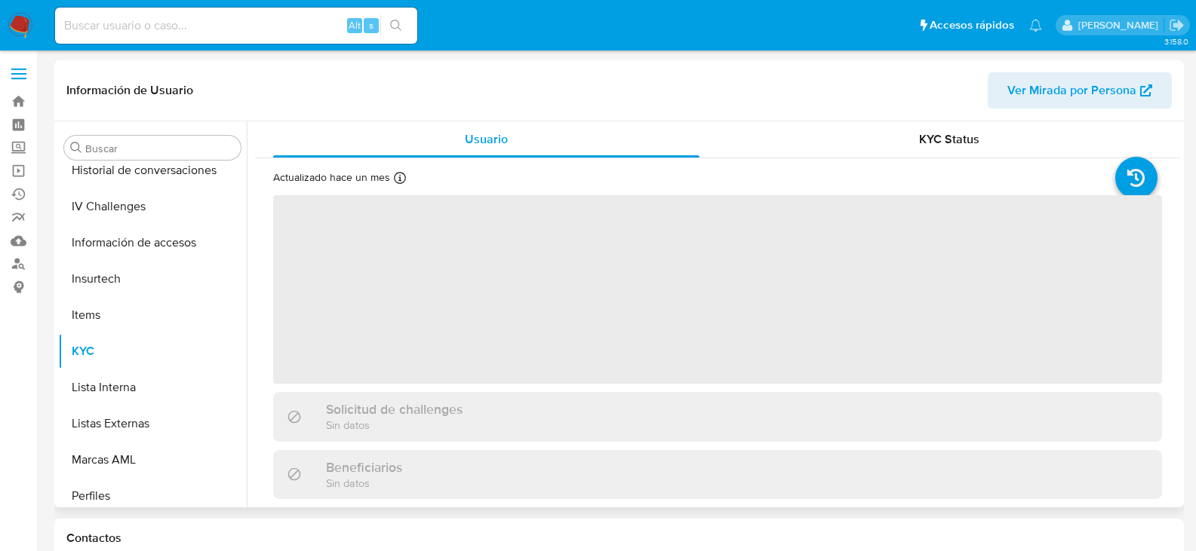
scroll to position [637, 0]
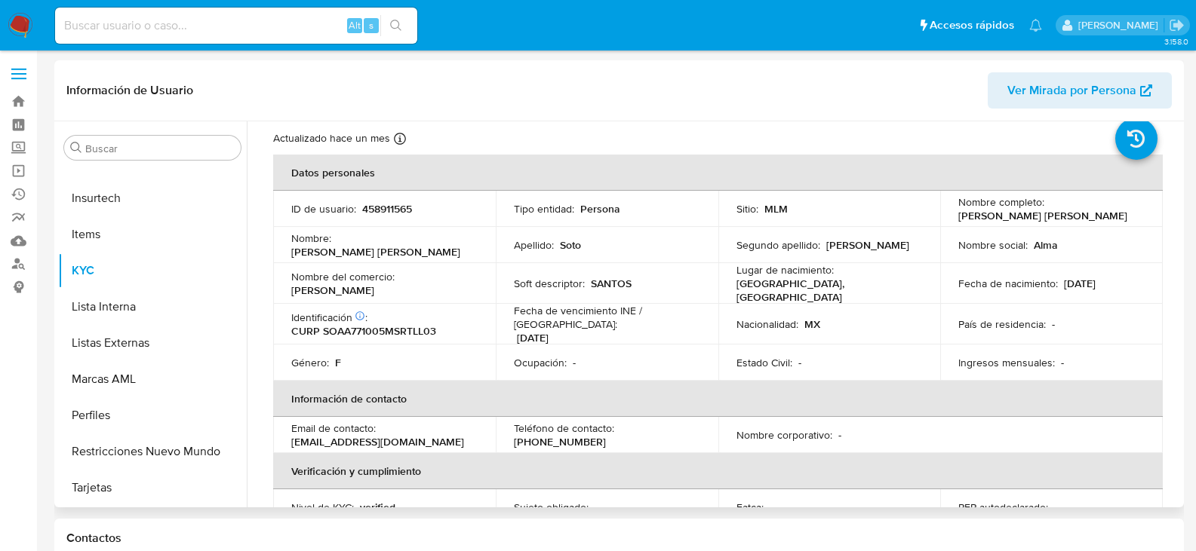
select select "10"
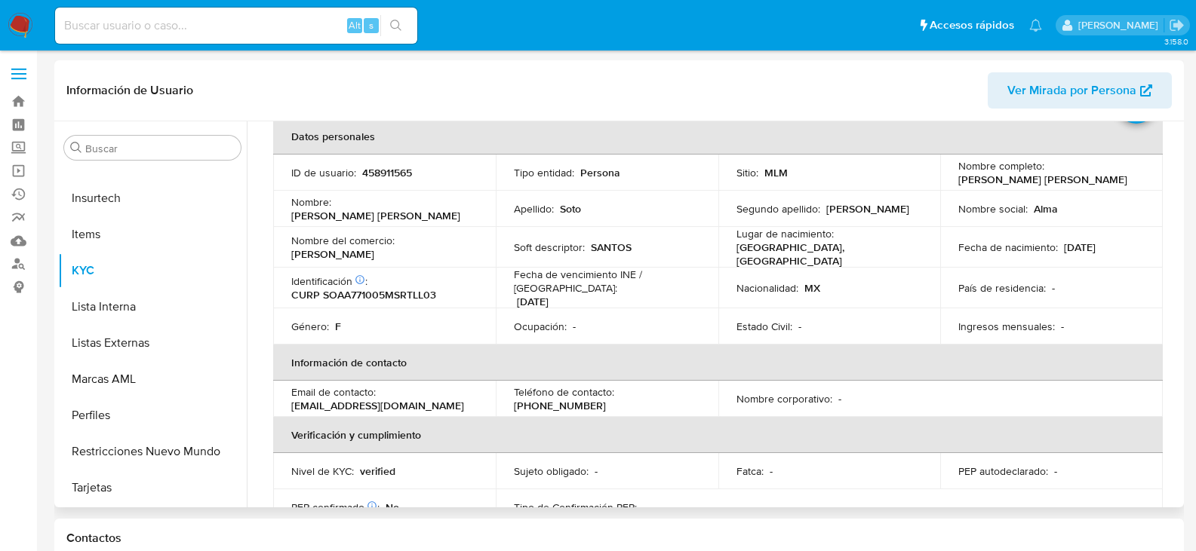
click at [606, 399] on p "(662) 2569563" at bounding box center [560, 406] width 92 height 14
copy p "2569563"
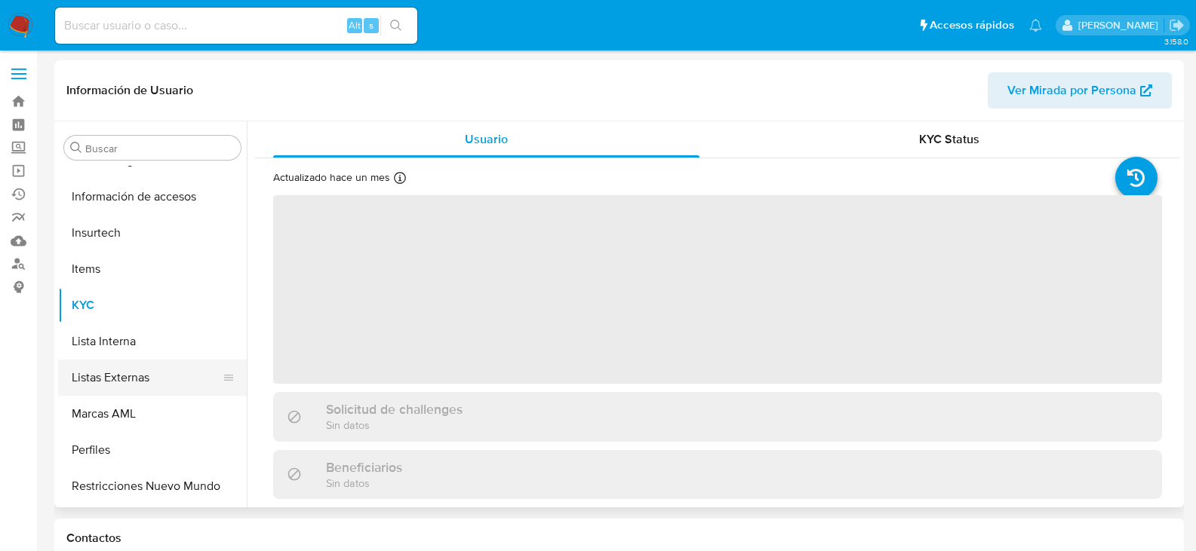
scroll to position [637, 0]
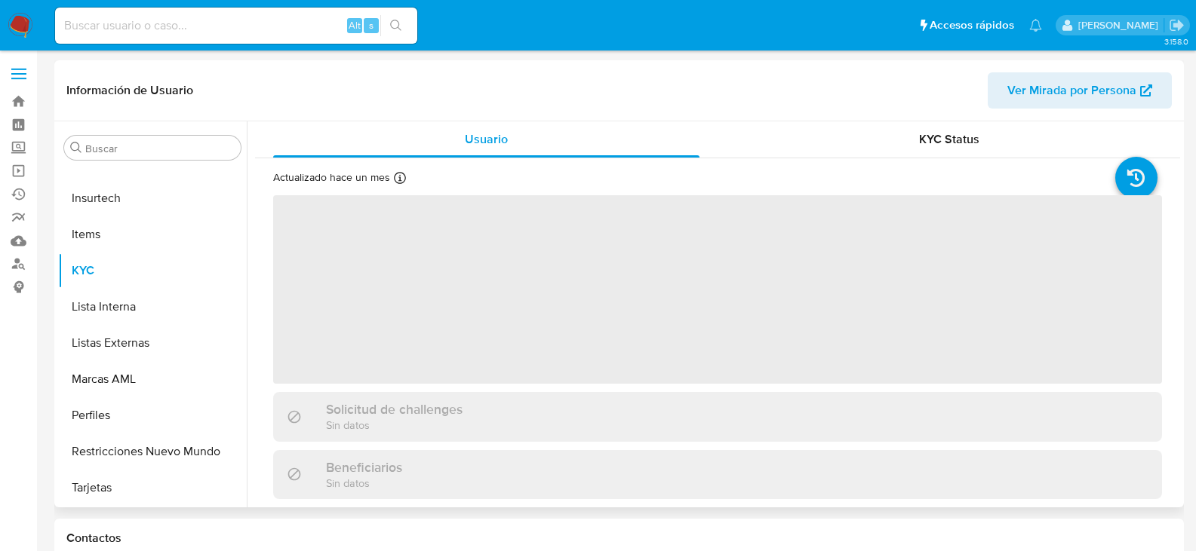
select select "10"
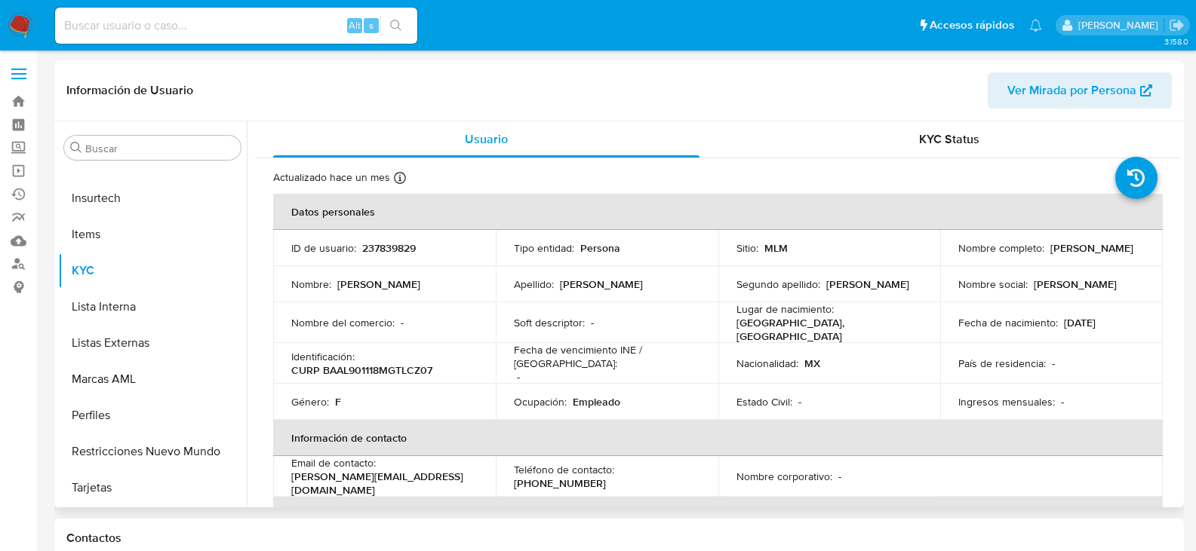
click at [606, 477] on p "[PHONE_NUMBER]" at bounding box center [560, 484] width 92 height 14
click at [606, 477] on p "(477) 2190645" at bounding box center [560, 484] width 92 height 14
copy p "2190645"
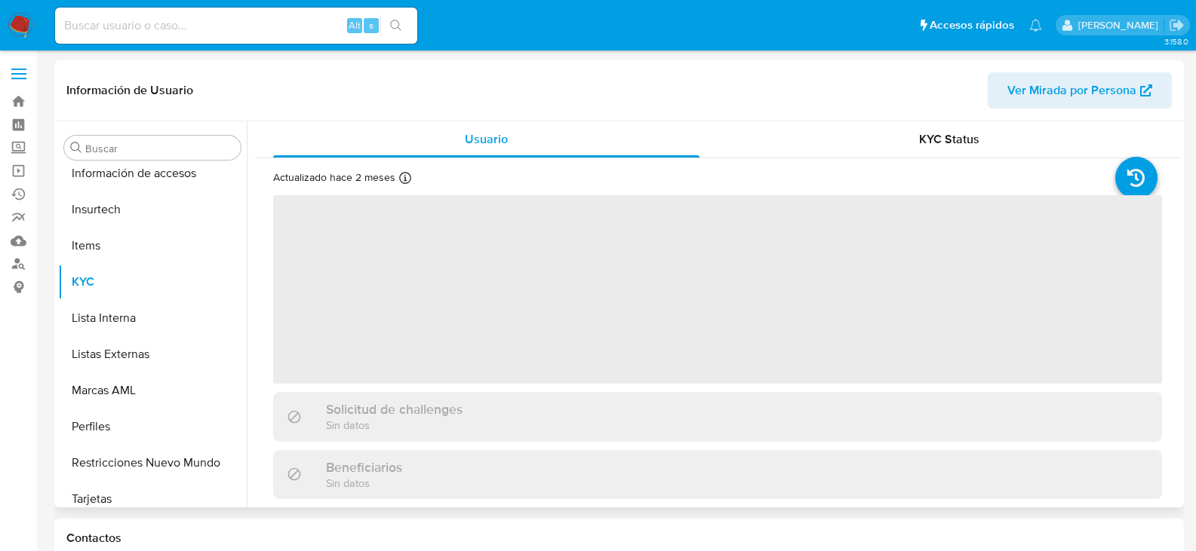
scroll to position [637, 0]
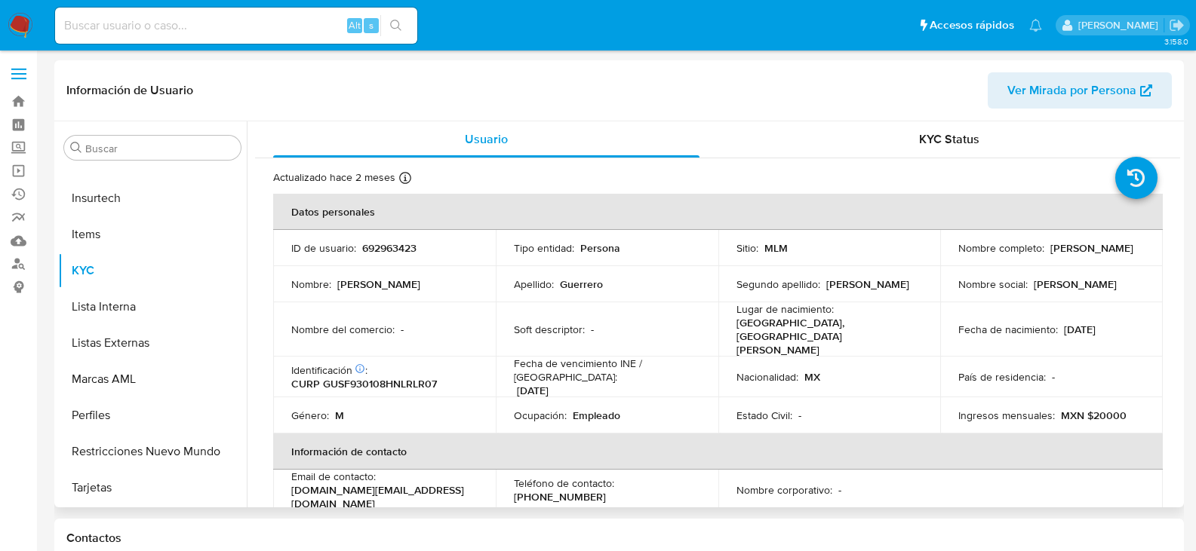
select select "10"
click at [606, 490] on p "(81) 17785440" at bounding box center [560, 497] width 92 height 14
copy p "17785440"
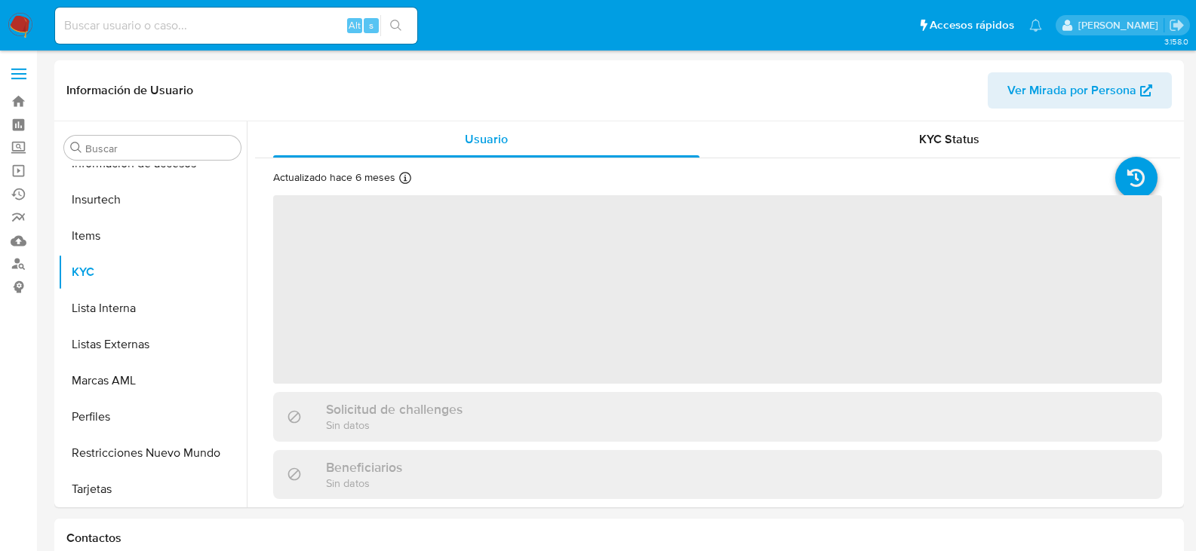
scroll to position [637, 0]
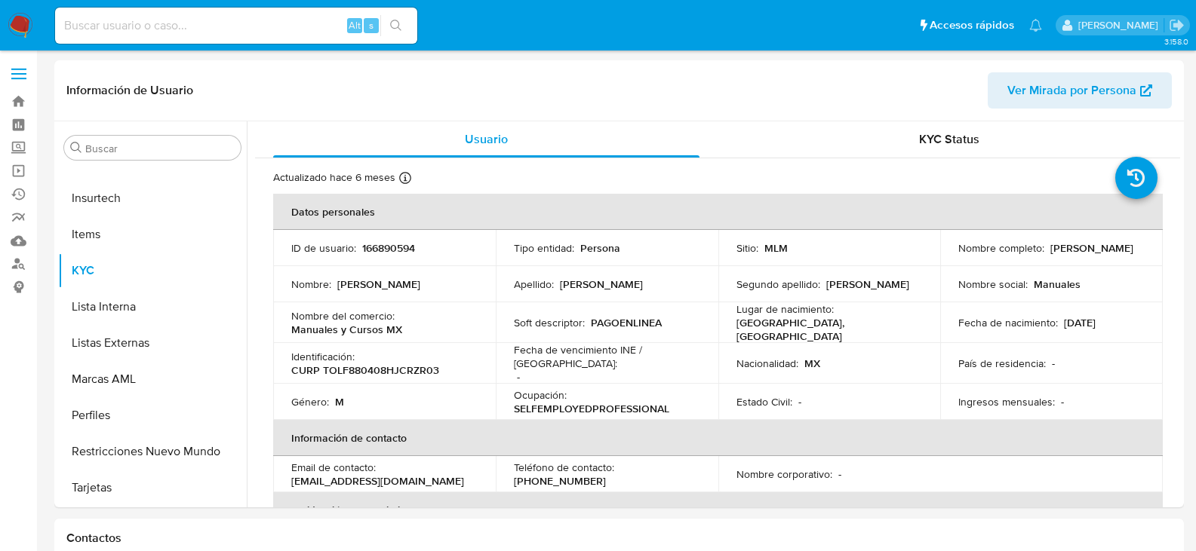
select select "10"
click at [606, 474] on p "[PHONE_NUMBER]" at bounding box center [560, 481] width 92 height 14
copy p "19184685"
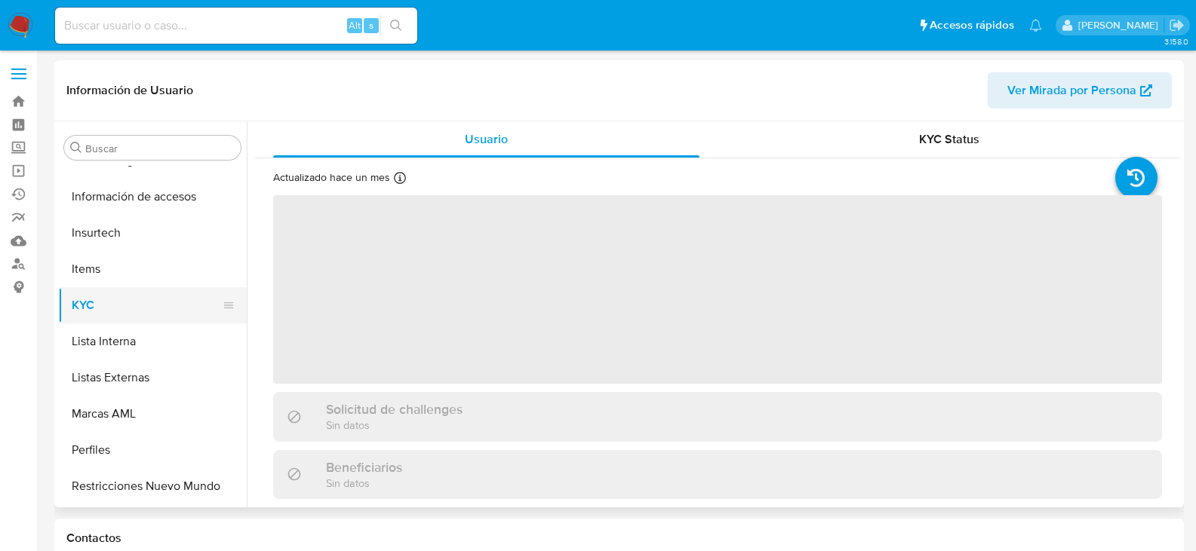
scroll to position [637, 0]
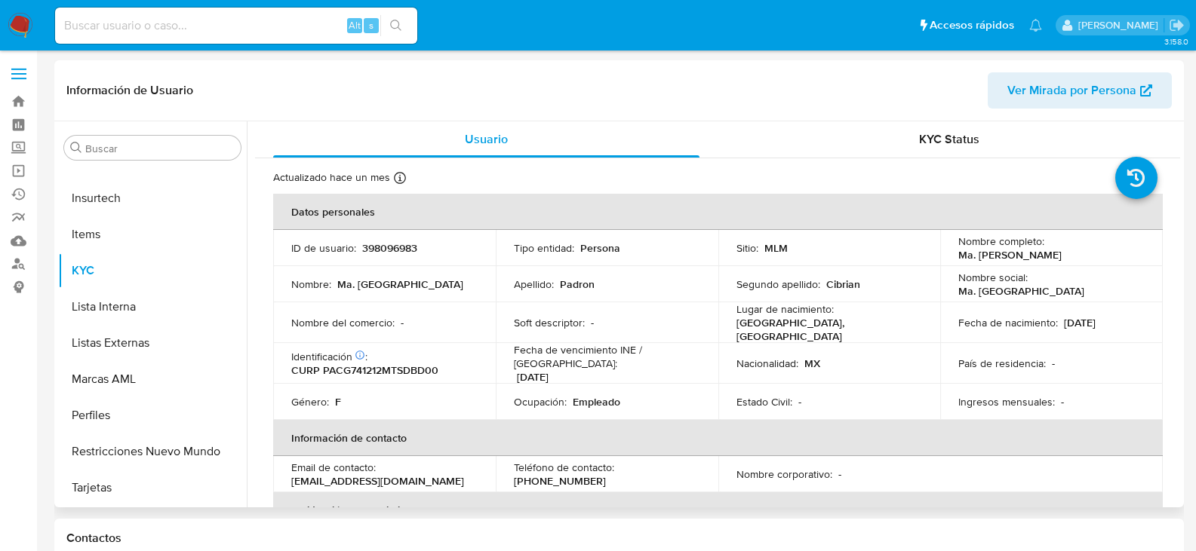
select select "10"
click at [606, 474] on p "[PHONE_NUMBER]" at bounding box center [560, 481] width 92 height 14
copy p "3155346"
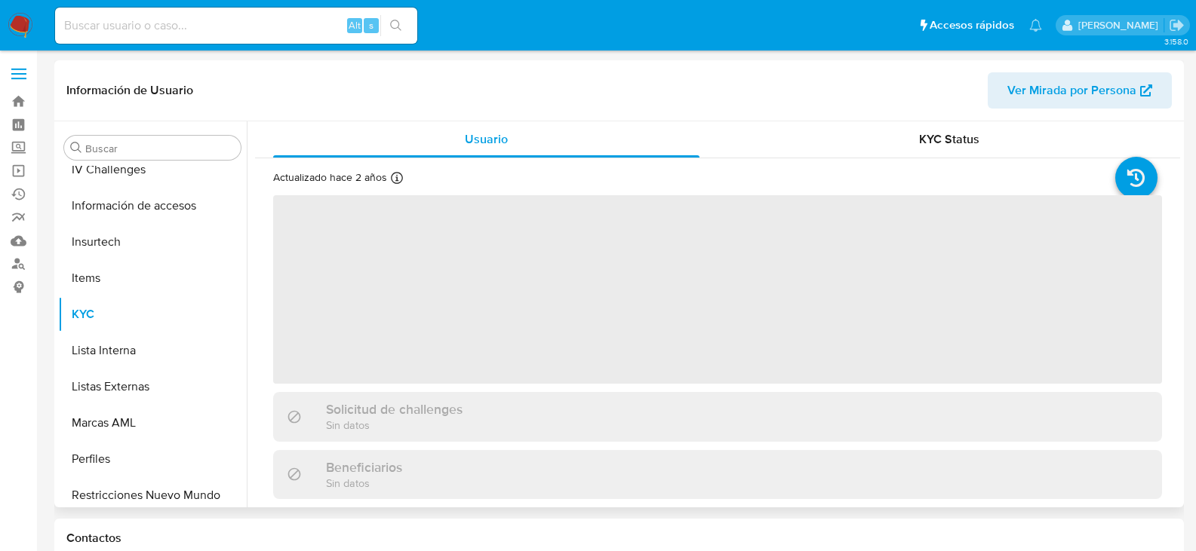
scroll to position [637, 0]
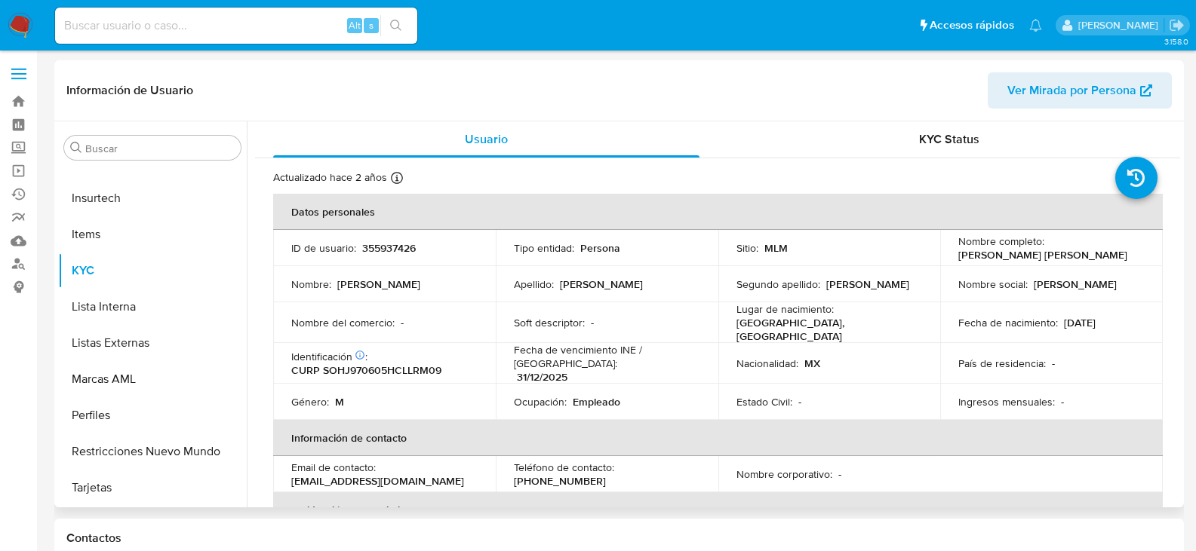
select select "10"
click at [606, 474] on p "(844) 3472841" at bounding box center [560, 481] width 92 height 14
copy p "3472841"
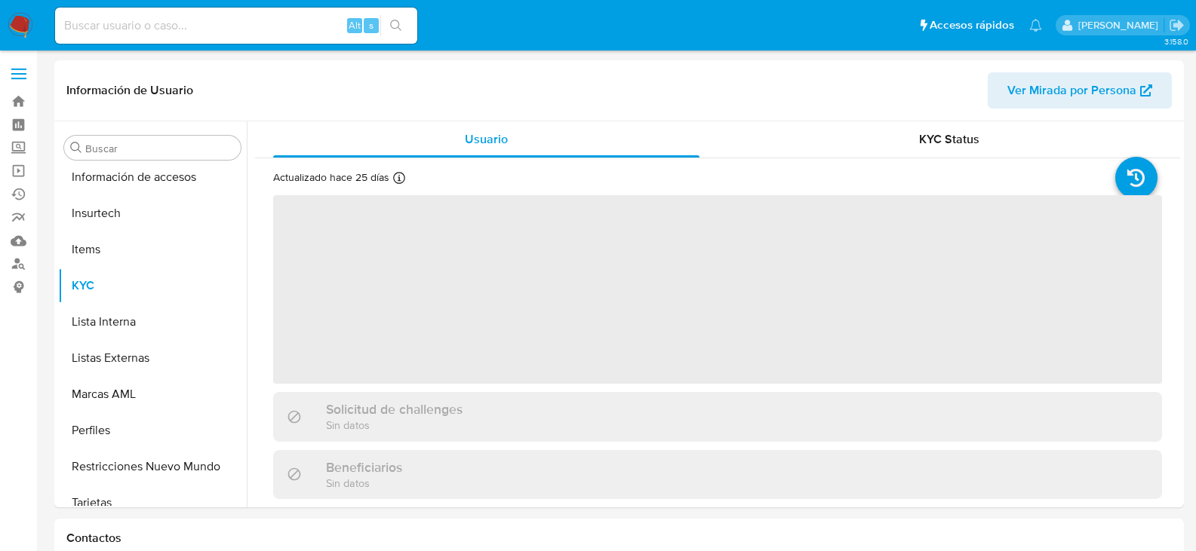
scroll to position [637, 0]
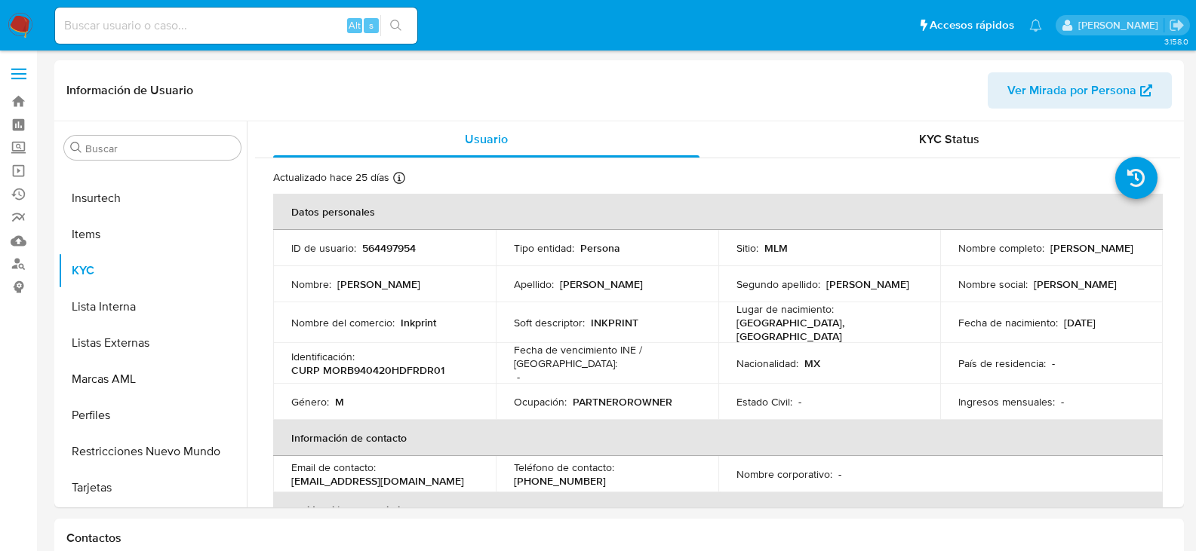
select select "10"
click at [606, 474] on p "(656) 3115428" at bounding box center [560, 481] width 92 height 14
copy p "3115428"
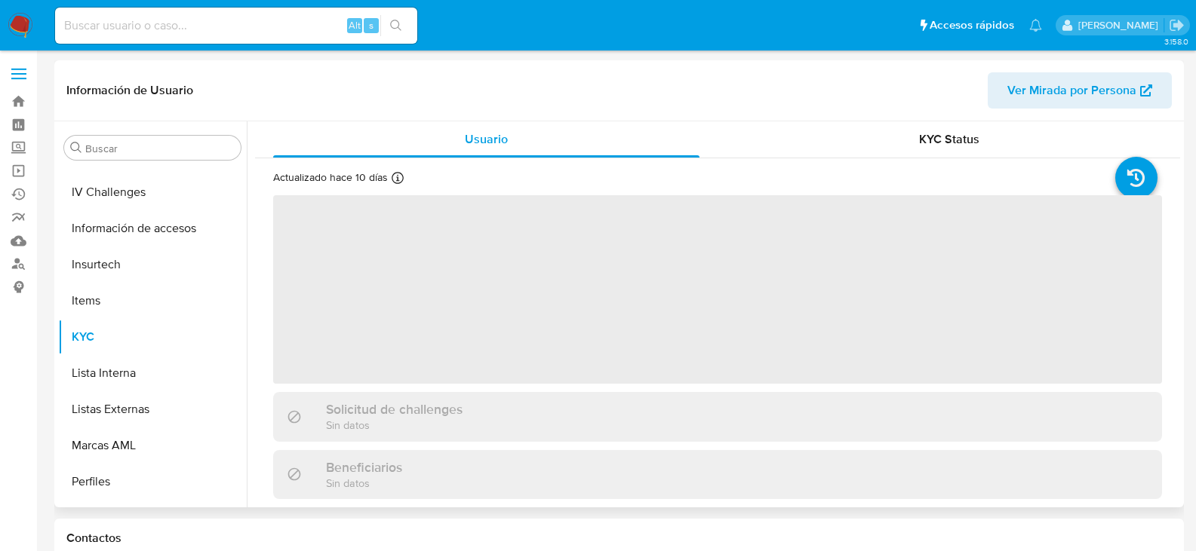
scroll to position [637, 0]
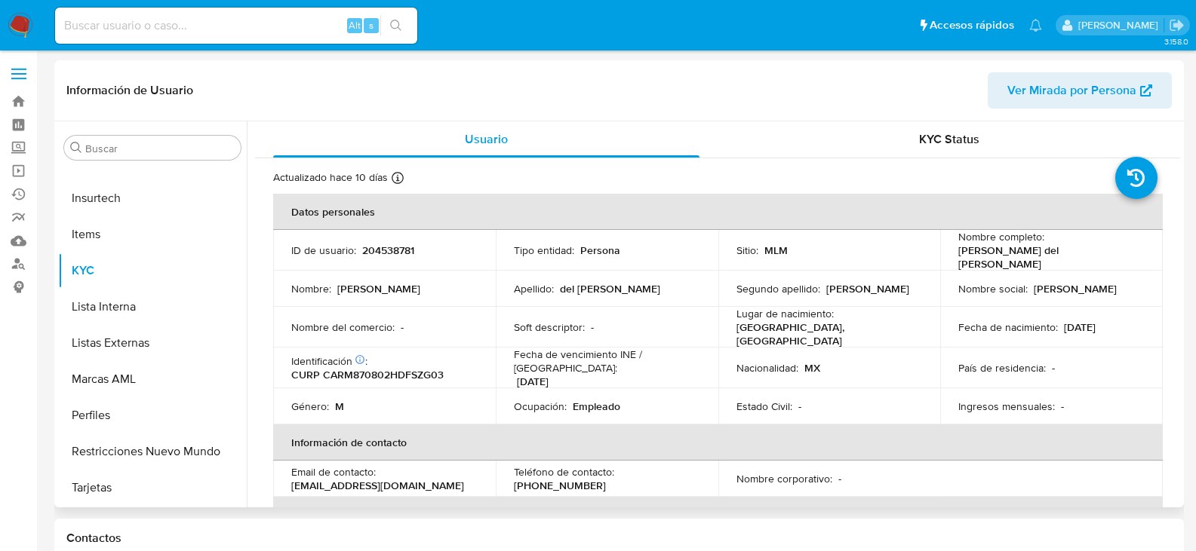
select select "10"
click at [606, 479] on p "[PHONE_NUMBER]" at bounding box center [560, 486] width 92 height 14
copy p "24265262"
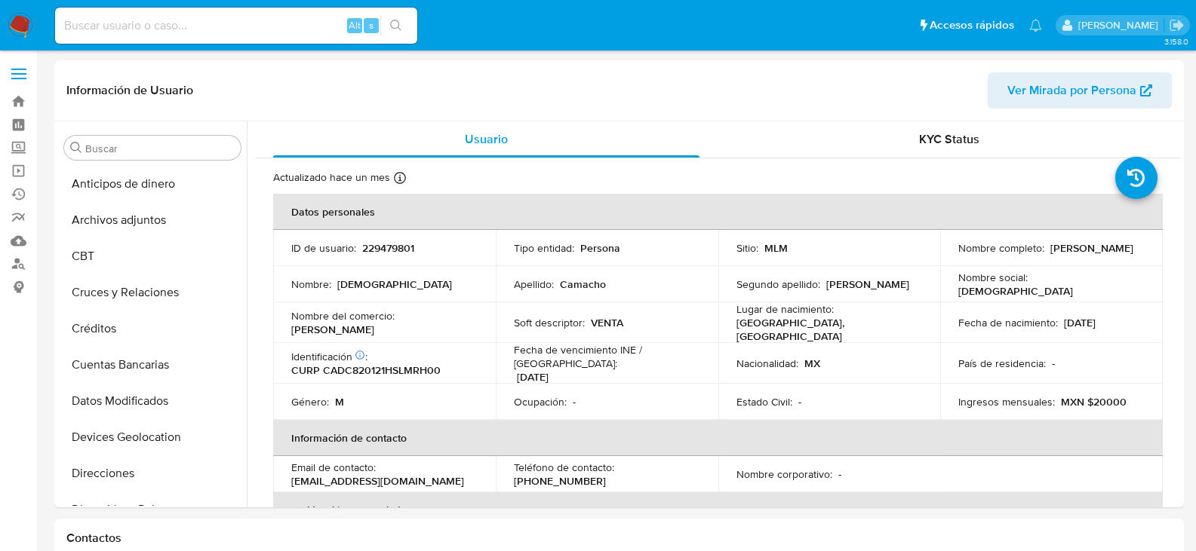
scroll to position [637, 0]
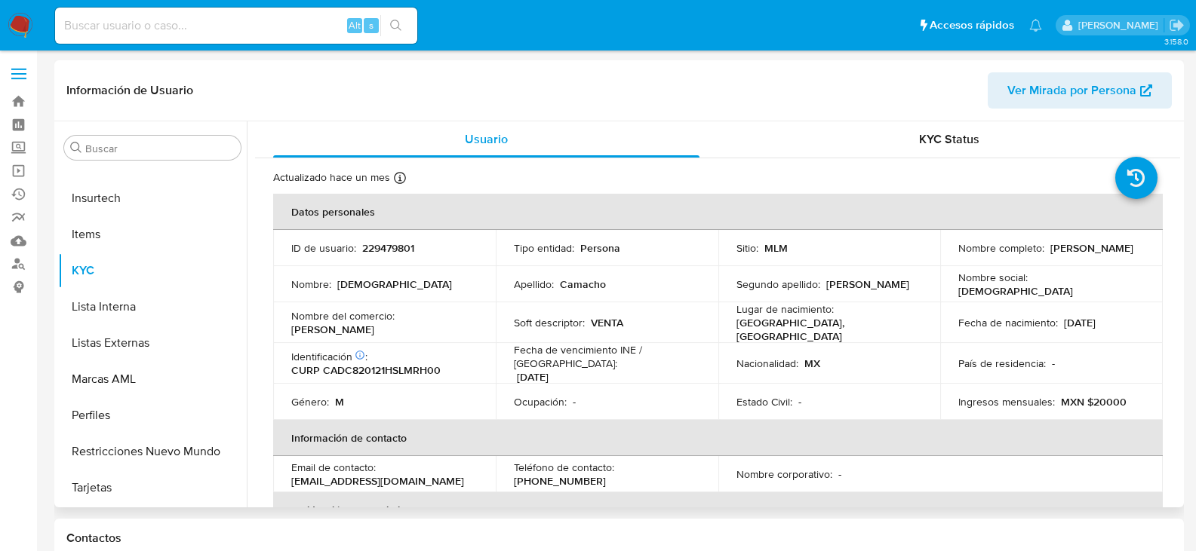
select select "10"
click at [606, 474] on p "[PHONE_NUMBER]" at bounding box center [560, 481] width 92 height 14
copy p "9959034"
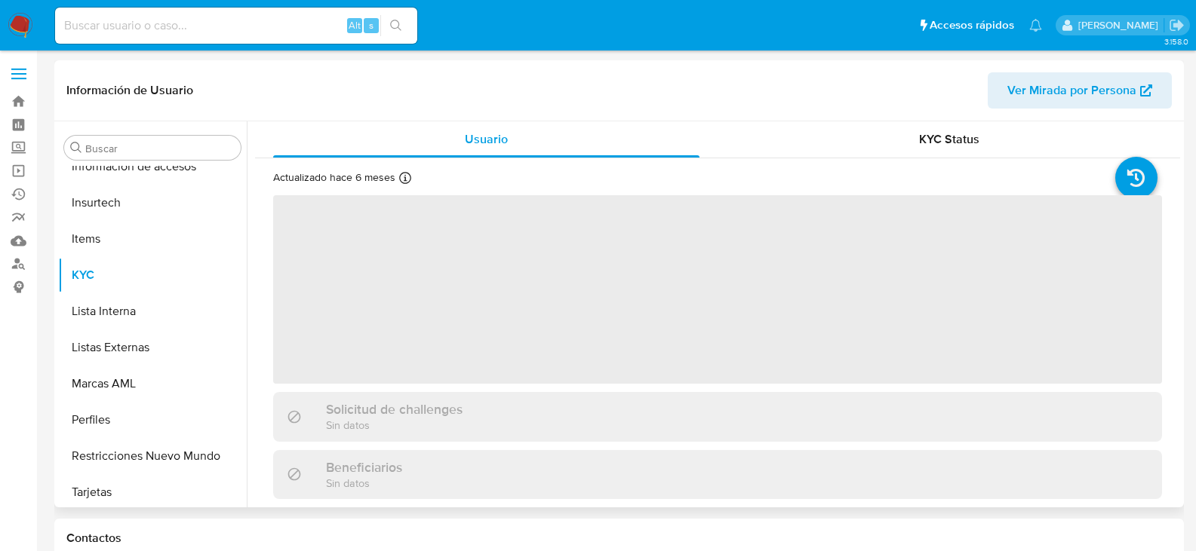
scroll to position [637, 0]
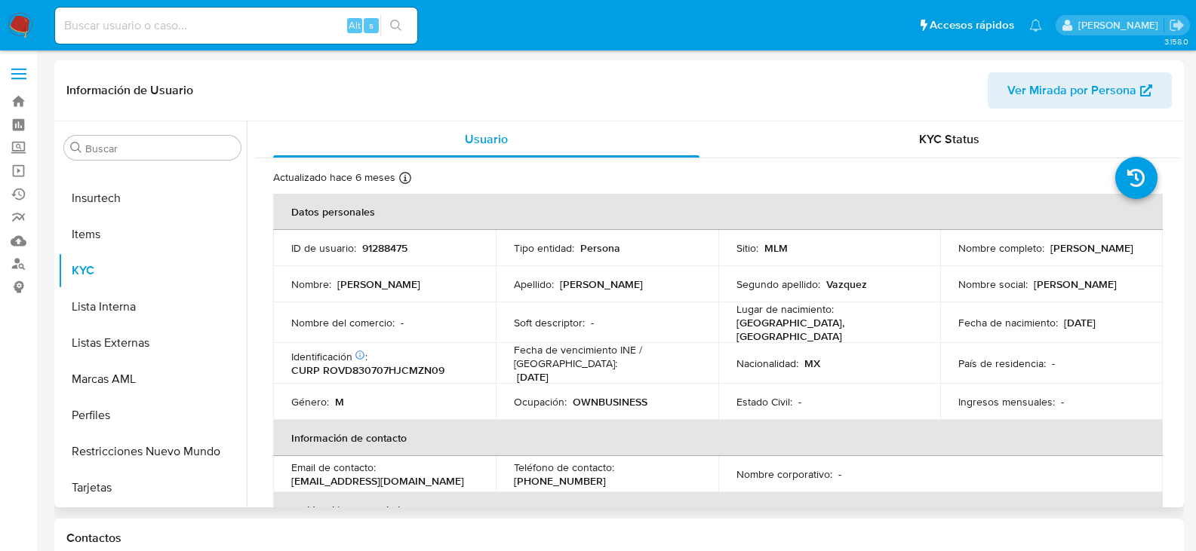
select select "10"
click at [658, 493] on th "Verificación y cumplimiento" at bounding box center [717, 511] width 889 height 36
click at [606, 474] on p "(449) 9111889" at bounding box center [560, 481] width 92 height 14
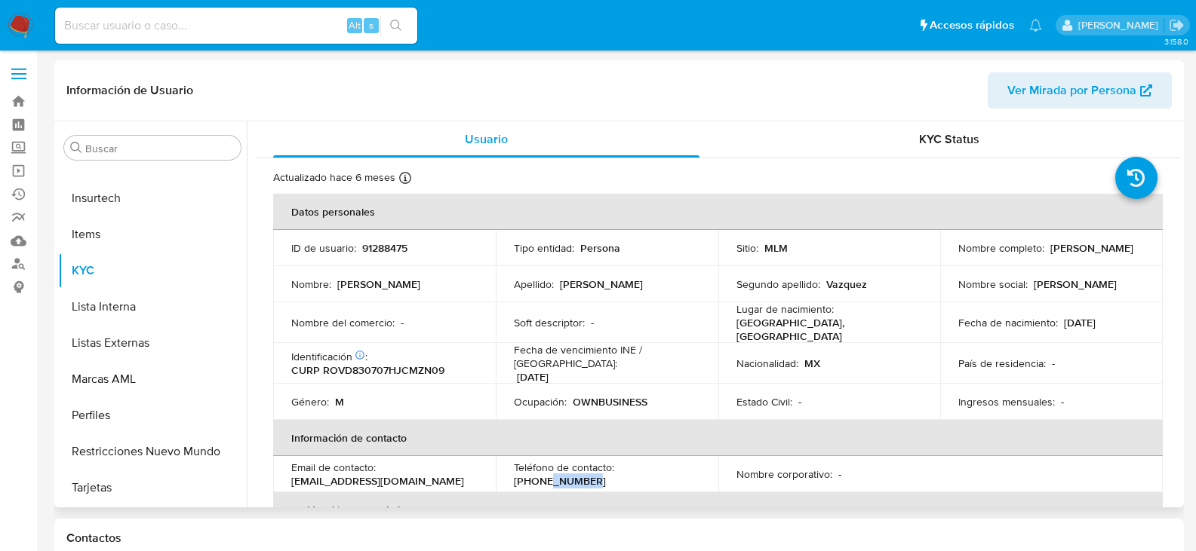
copy p "9111889"
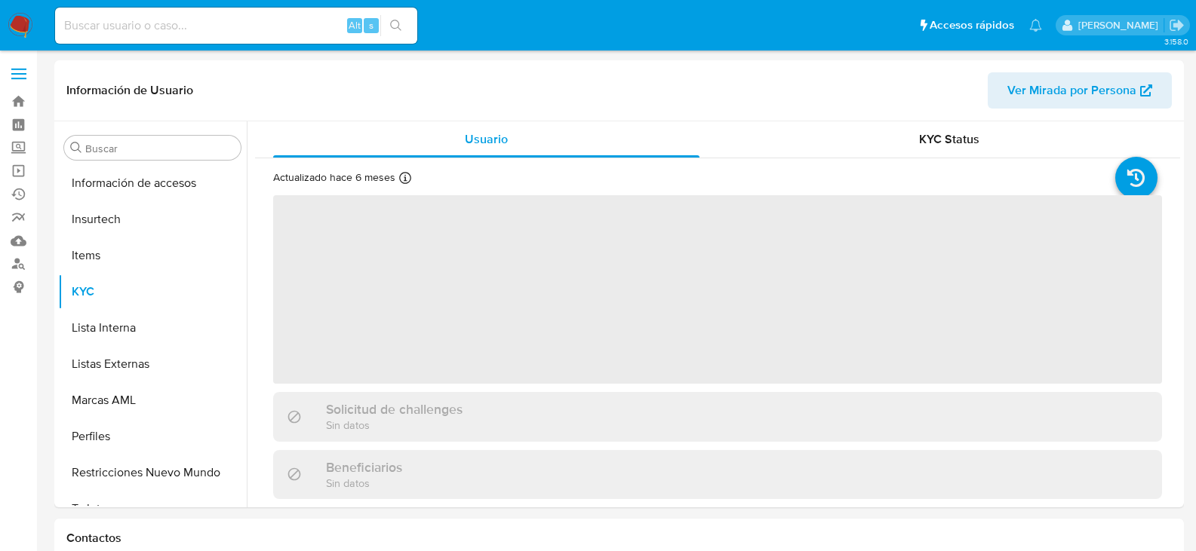
scroll to position [637, 0]
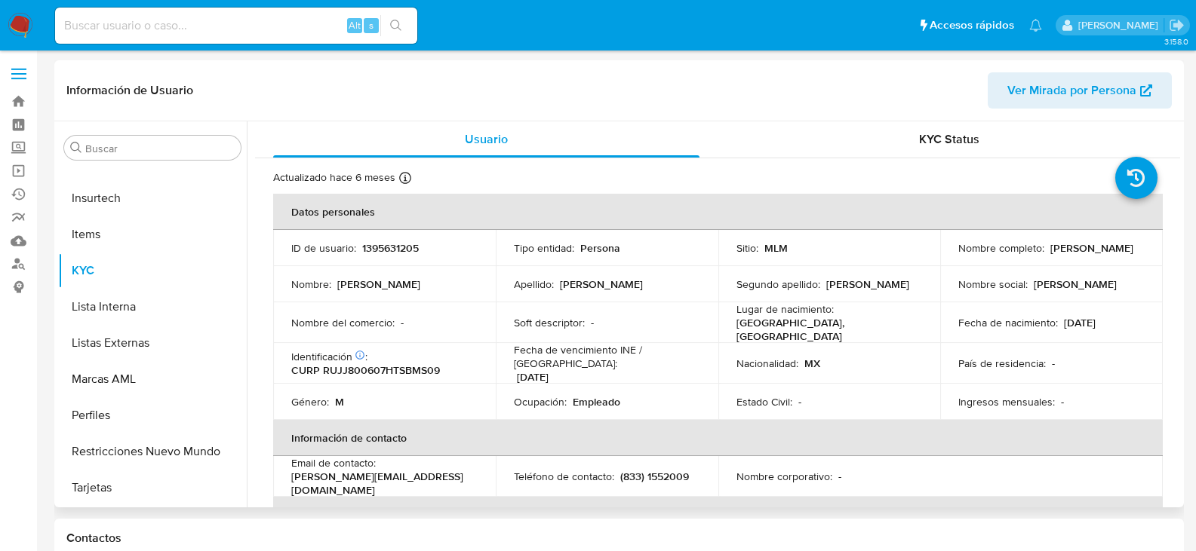
select select "10"
click at [674, 470] on p "(833) 1552009" at bounding box center [654, 477] width 69 height 14
copy p "1552009"
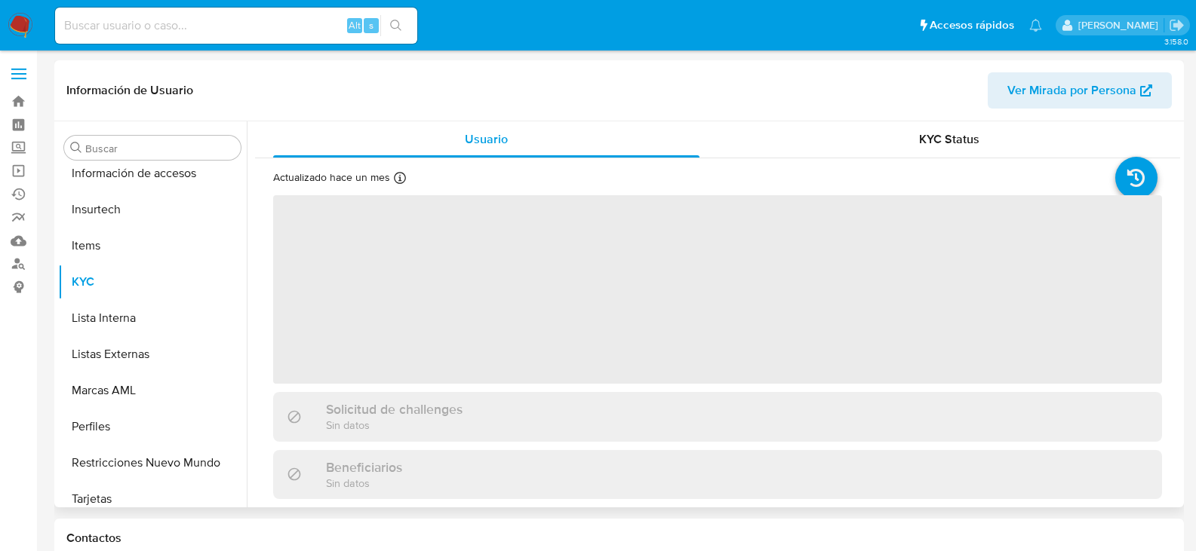
scroll to position [637, 0]
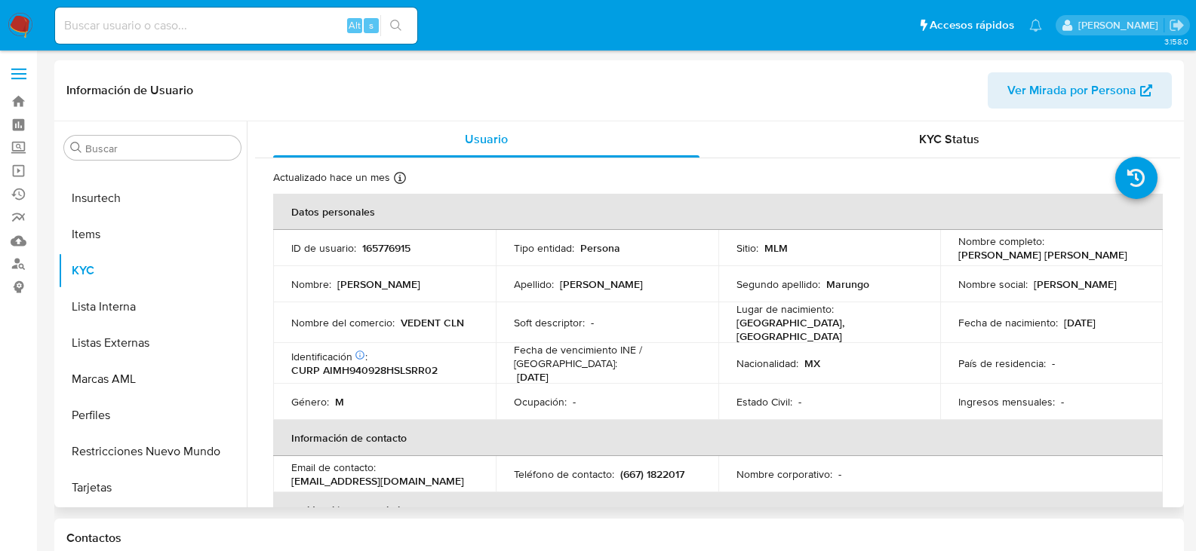
select select "10"
click at [674, 468] on p "(667) 1822017" at bounding box center [652, 475] width 64 height 14
copy p "1822017"
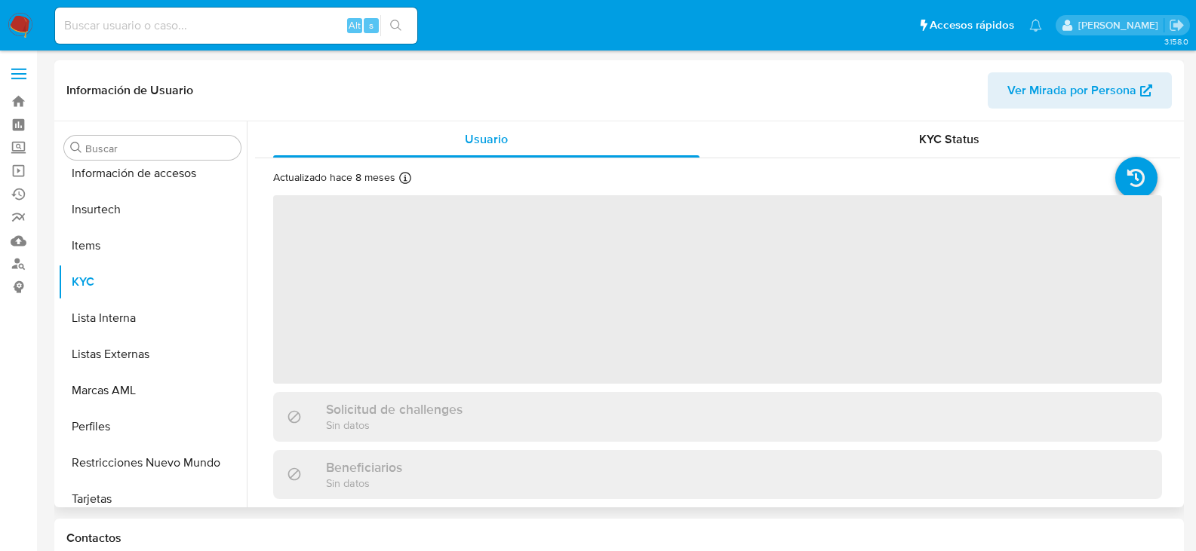
scroll to position [637, 0]
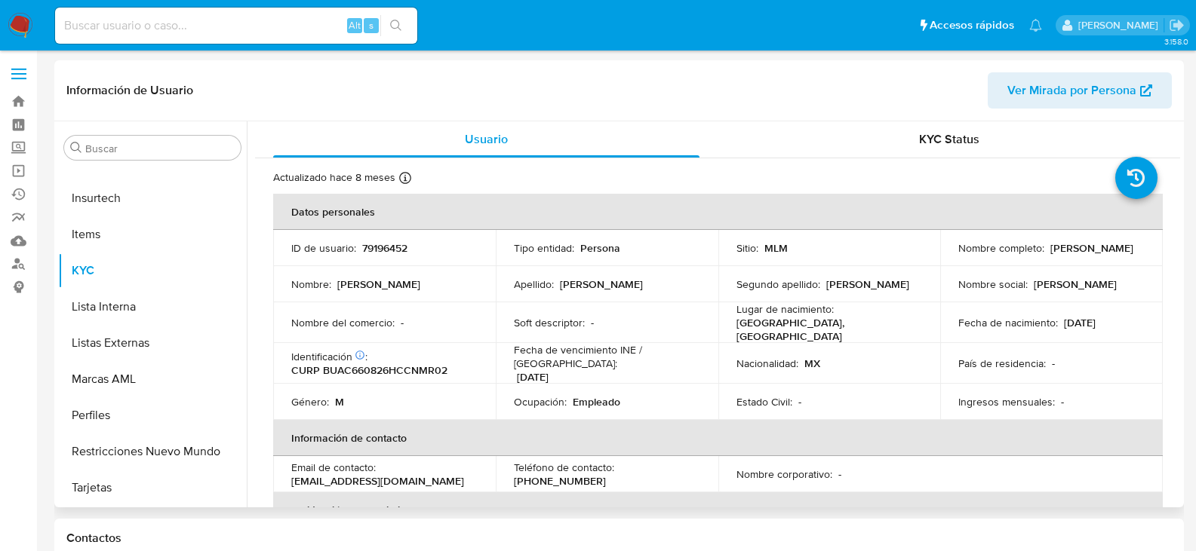
select select "10"
click at [606, 474] on p "(981) 8291207" at bounding box center [560, 481] width 92 height 14
copy p "8291207"
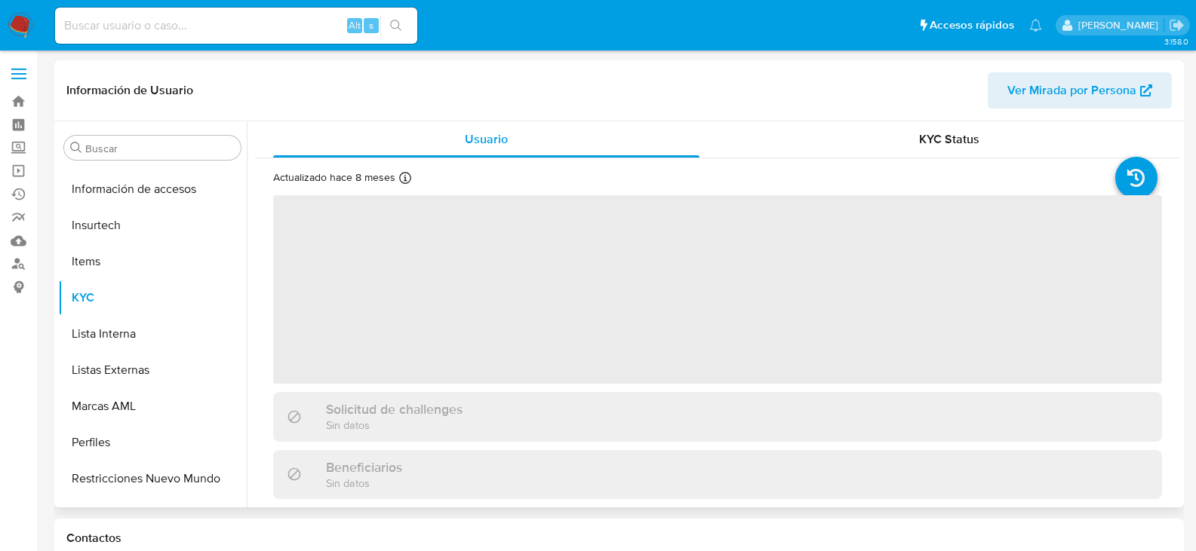
scroll to position [637, 0]
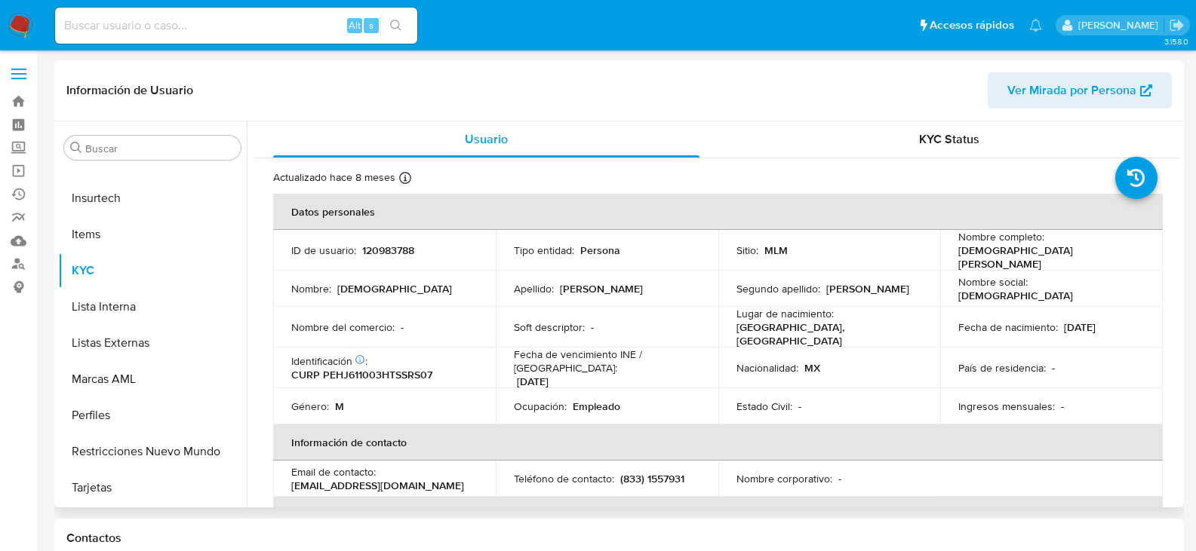
select select "10"
click at [668, 472] on p "(833) 1557931" at bounding box center [652, 479] width 64 height 14
copy p "1557931"
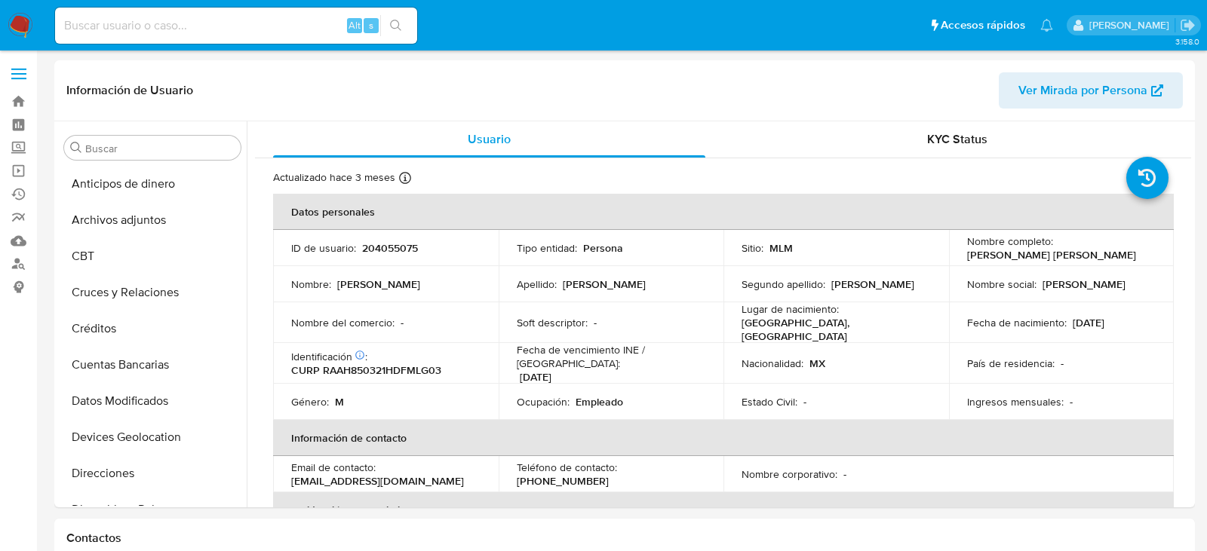
select select "10"
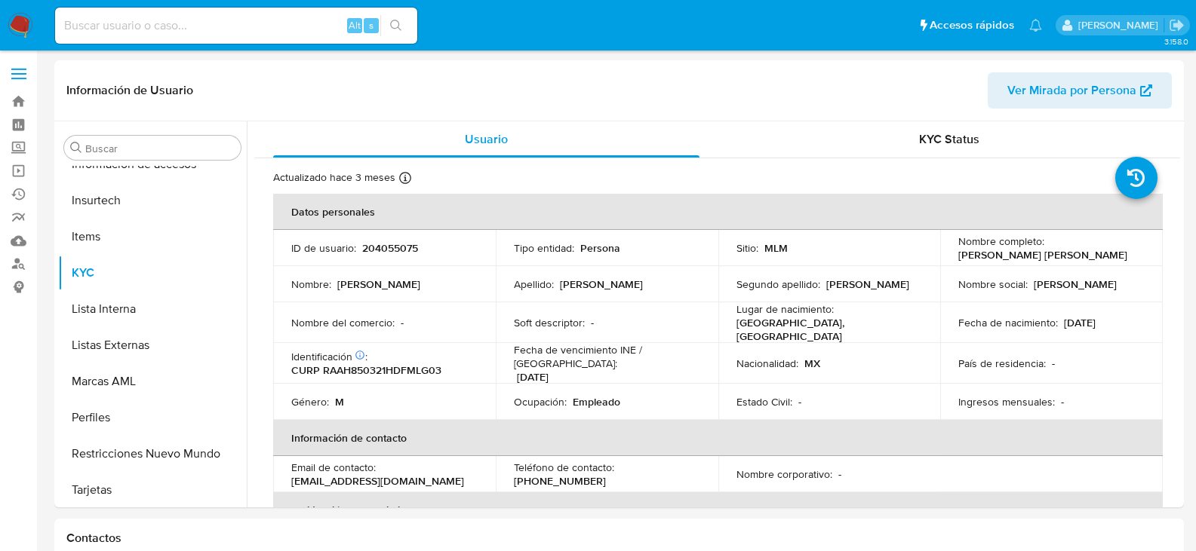
scroll to position [637, 0]
click at [669, 458] on td "Teléfono de contacto : (744) 2240303" at bounding box center [607, 474] width 223 height 36
click at [606, 474] on p "(744) 2240303" at bounding box center [560, 481] width 92 height 14
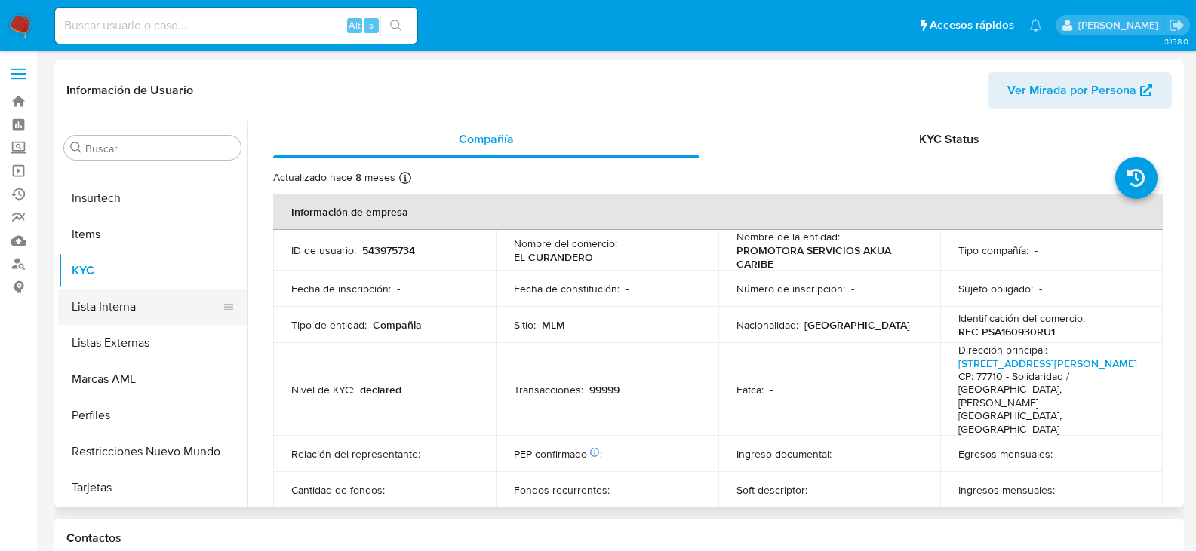
scroll to position [411, 0]
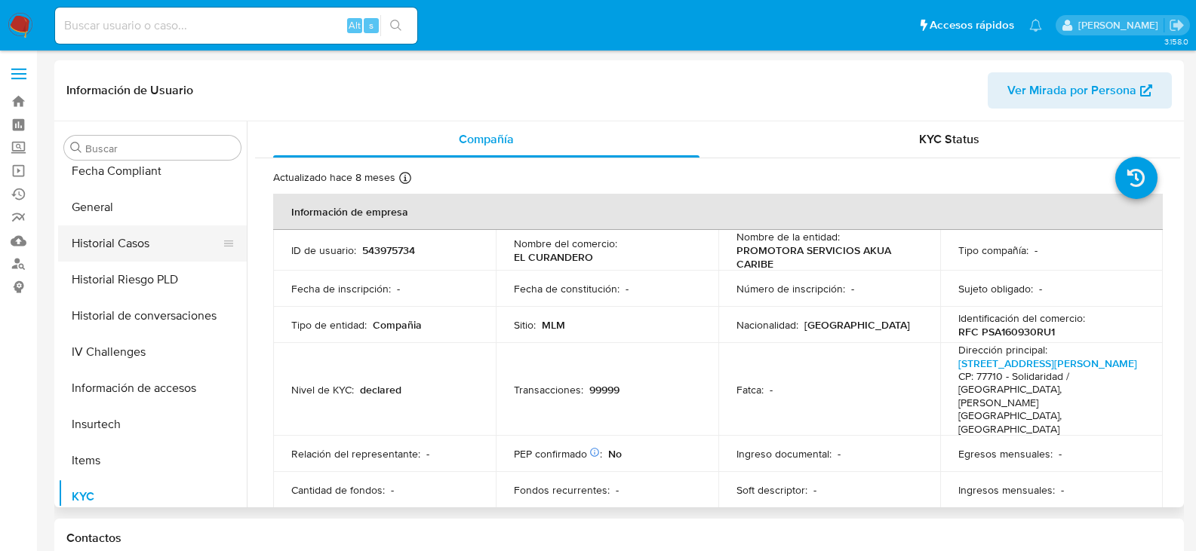
select select "10"
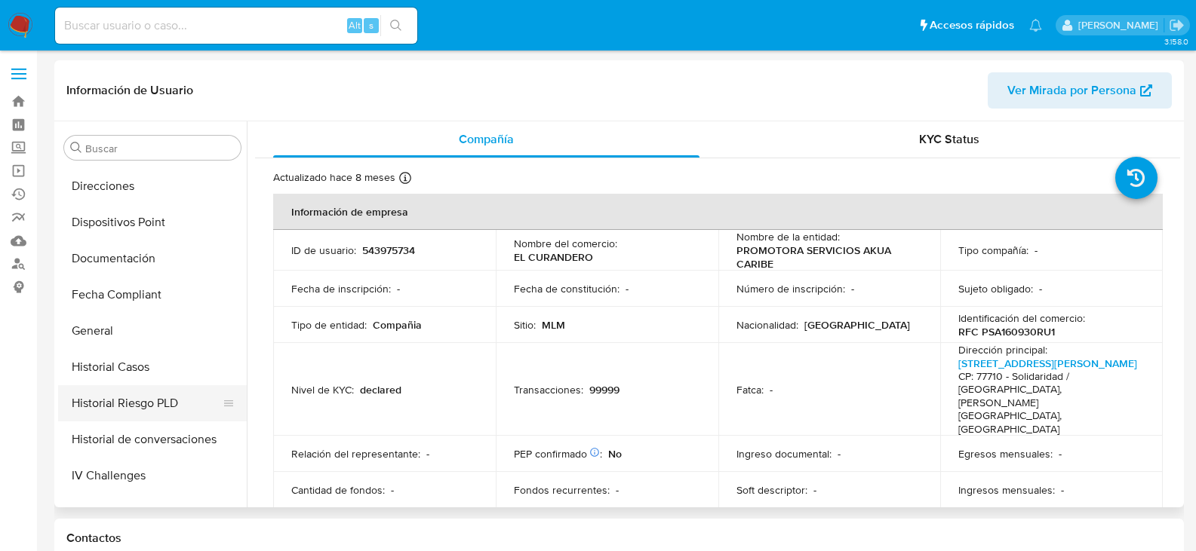
scroll to position [260, 0]
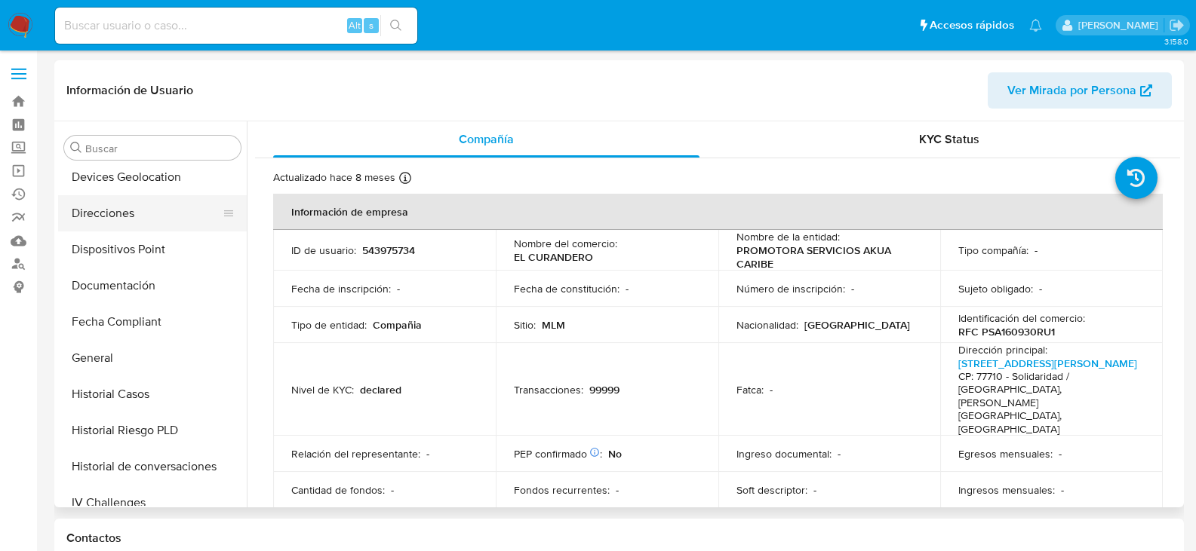
click at [109, 228] on button "Direcciones" at bounding box center [146, 213] width 177 height 36
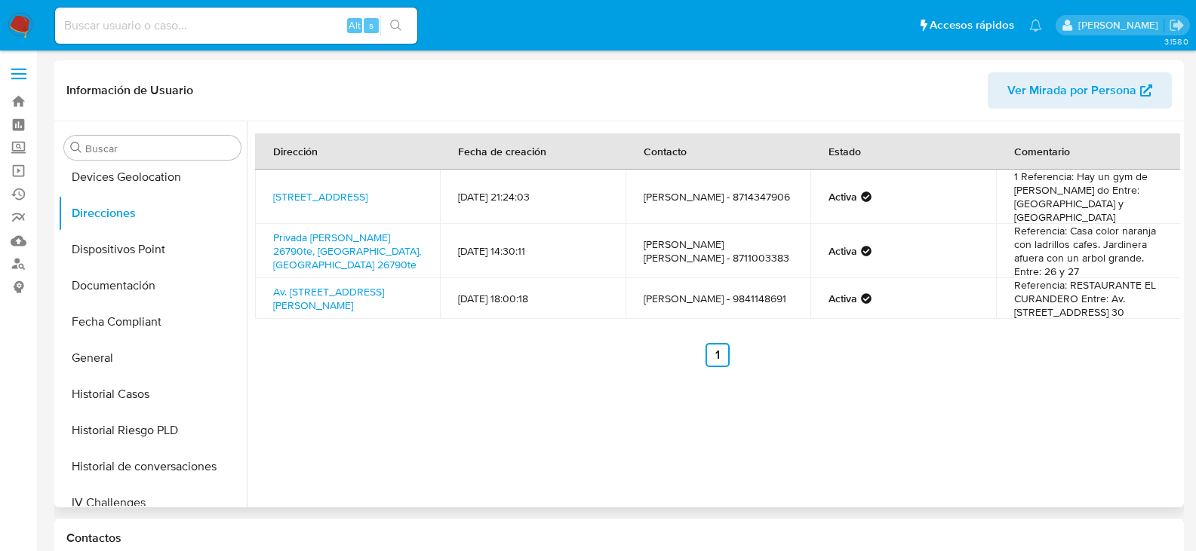
click at [664, 195] on td "[PERSON_NAME] - 8714347906" at bounding box center [717, 197] width 185 height 54
copy td "8714347906"
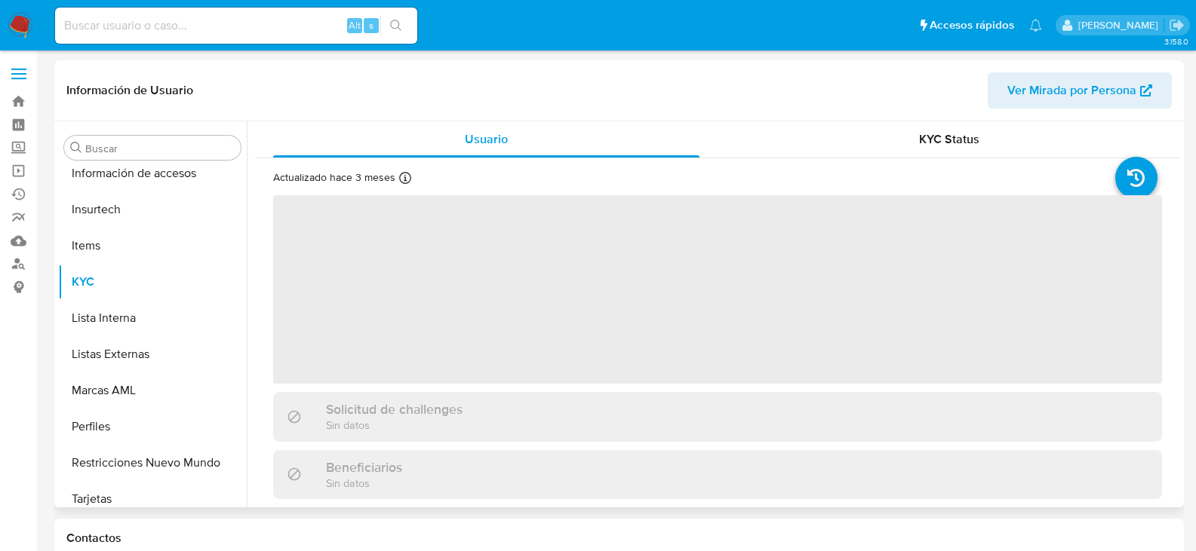
scroll to position [637, 0]
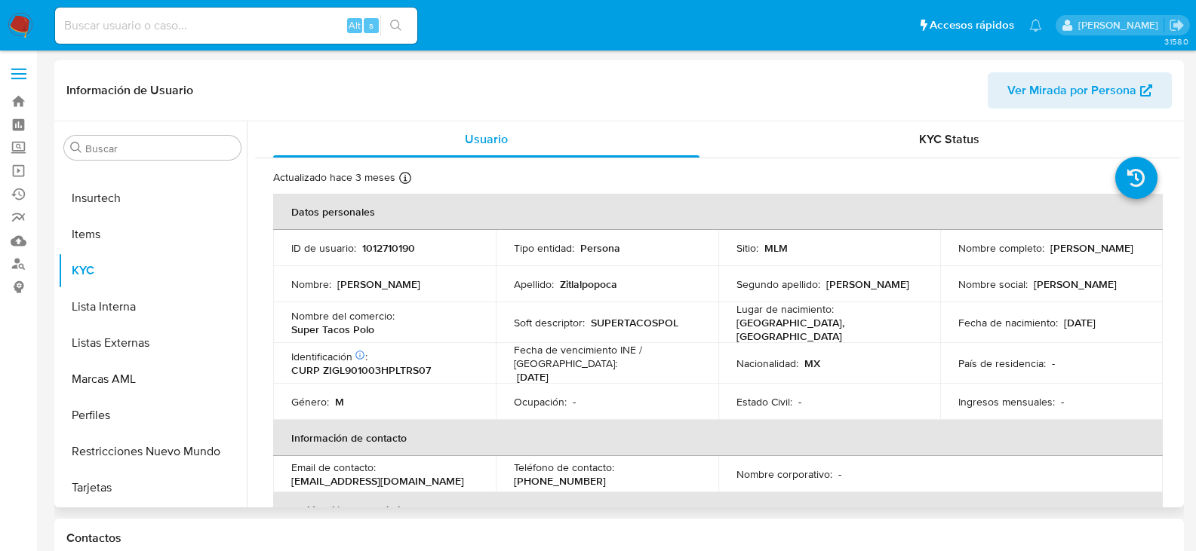
select select "10"
click at [606, 474] on p "(222) 3456119" at bounding box center [560, 481] width 92 height 14
copy p "3456119"
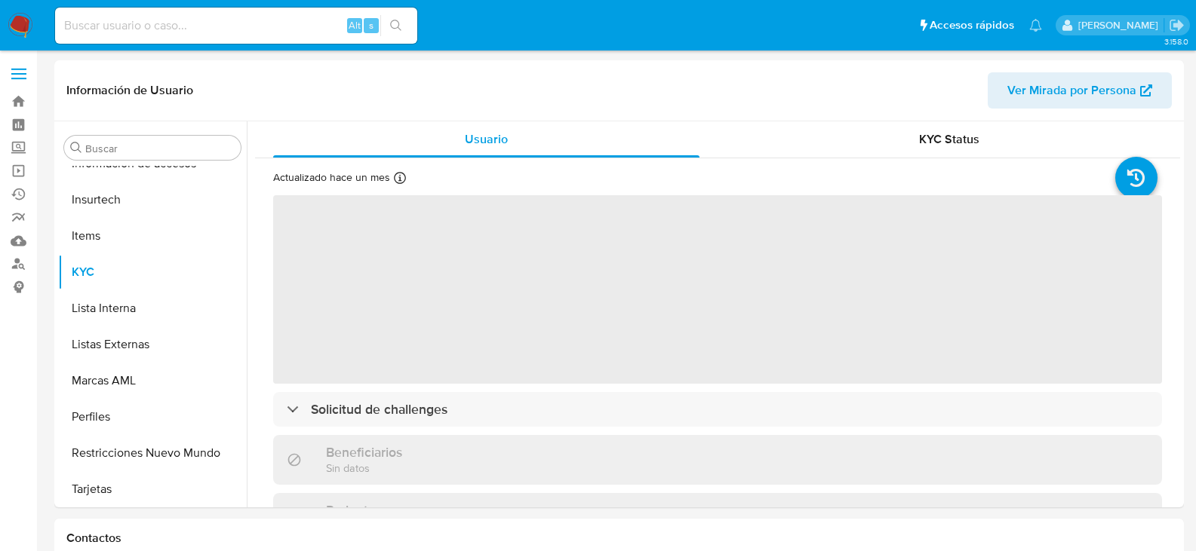
scroll to position [637, 0]
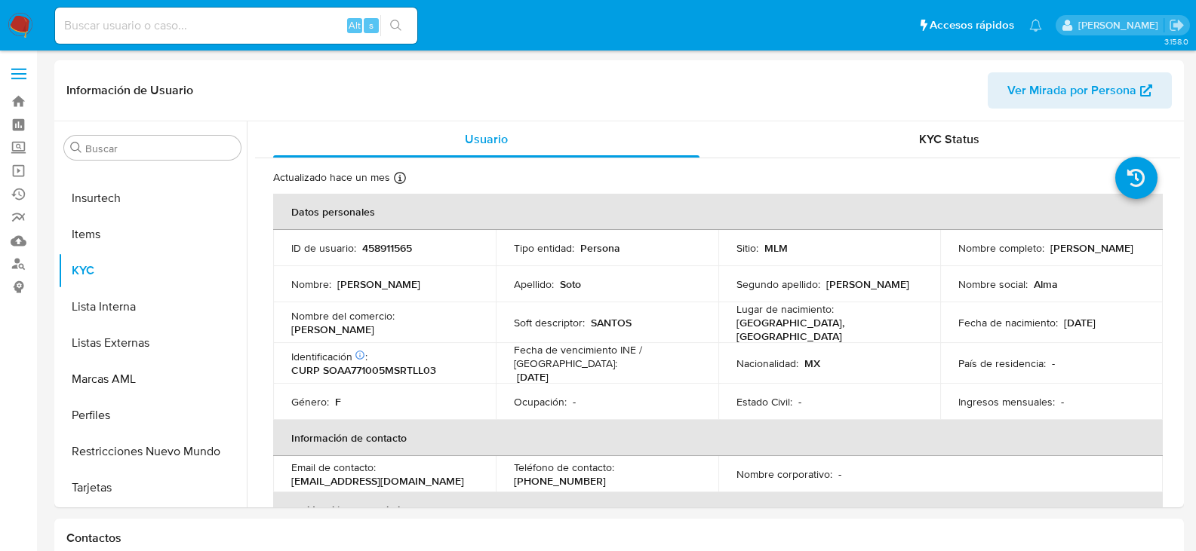
select select "10"
click at [606, 474] on p "[PHONE_NUMBER]" at bounding box center [560, 481] width 92 height 14
copy p "2569563"
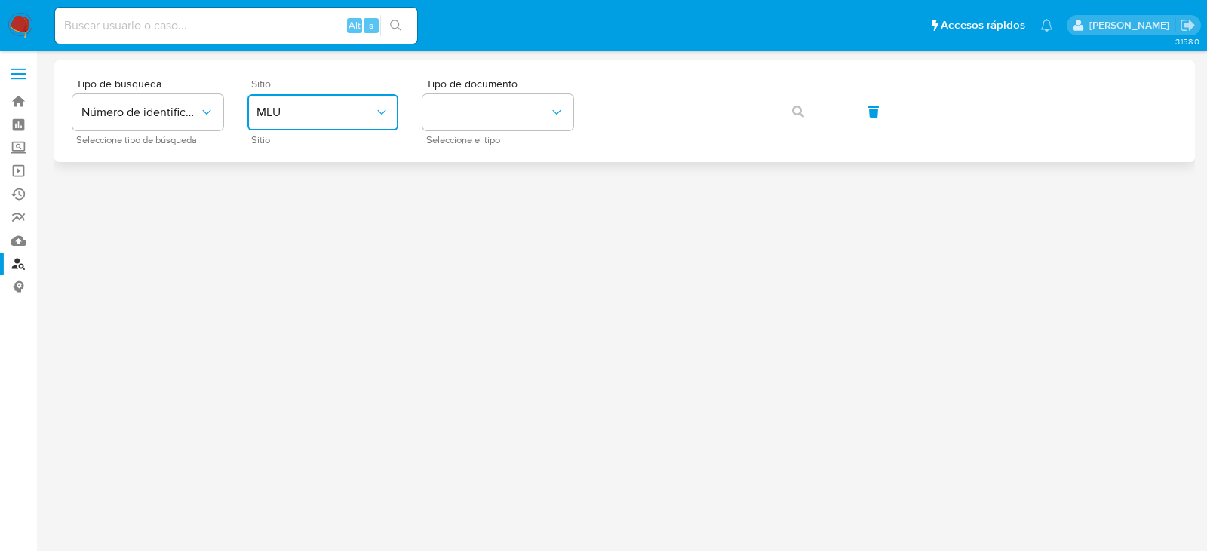
click at [388, 118] on icon "site_id" at bounding box center [381, 112] width 15 height 15
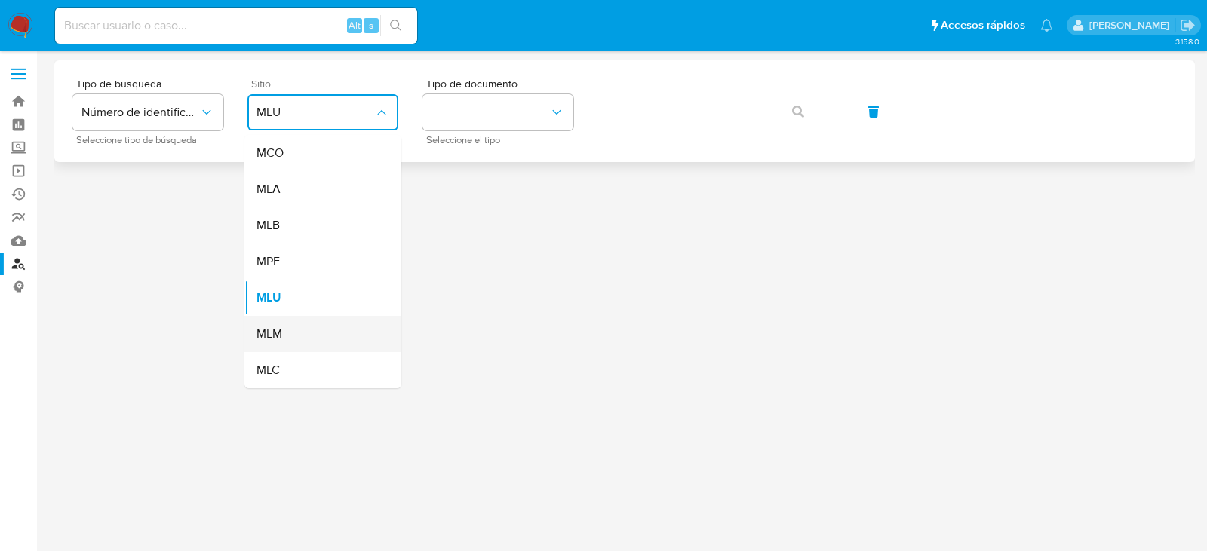
click at [277, 344] on div "MLM" at bounding box center [318, 334] width 124 height 36
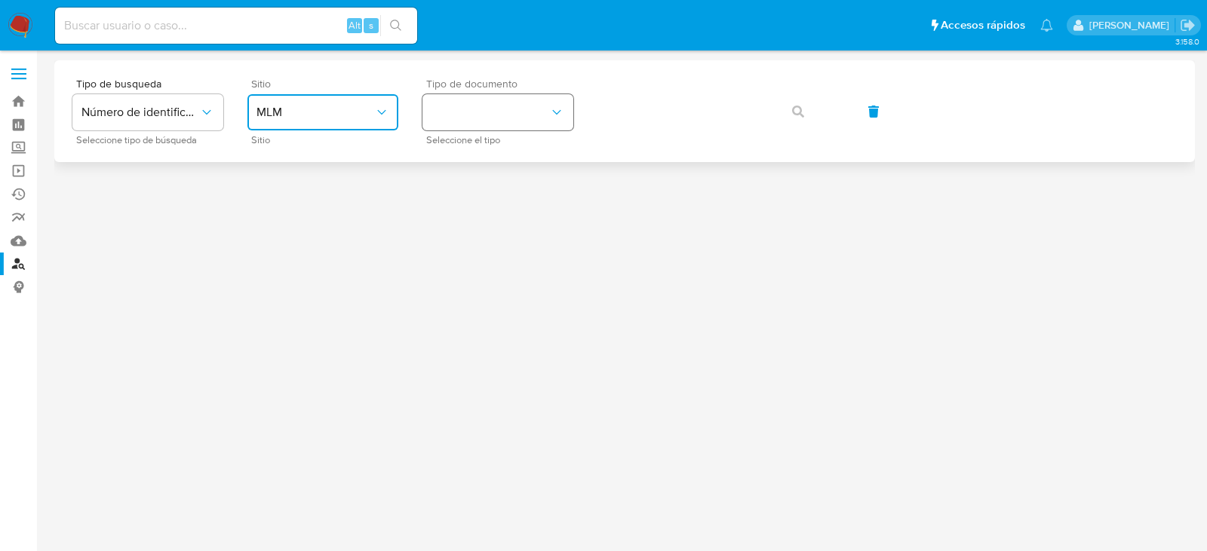
click at [457, 115] on button "identificationType" at bounding box center [497, 112] width 151 height 36
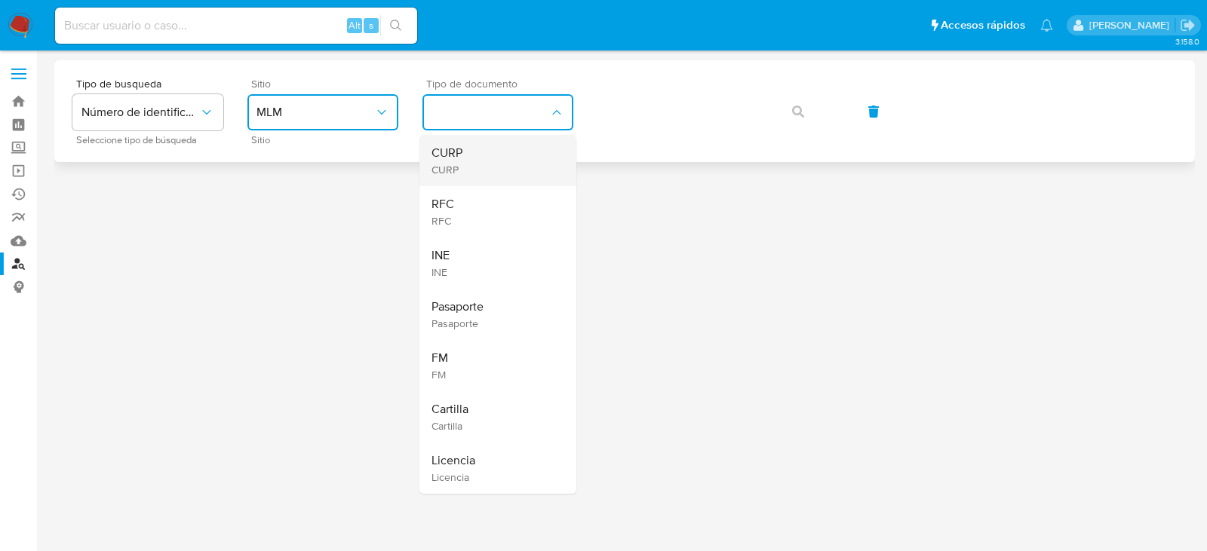
click at [426, 151] on li "CURP CURP" at bounding box center [497, 160] width 157 height 51
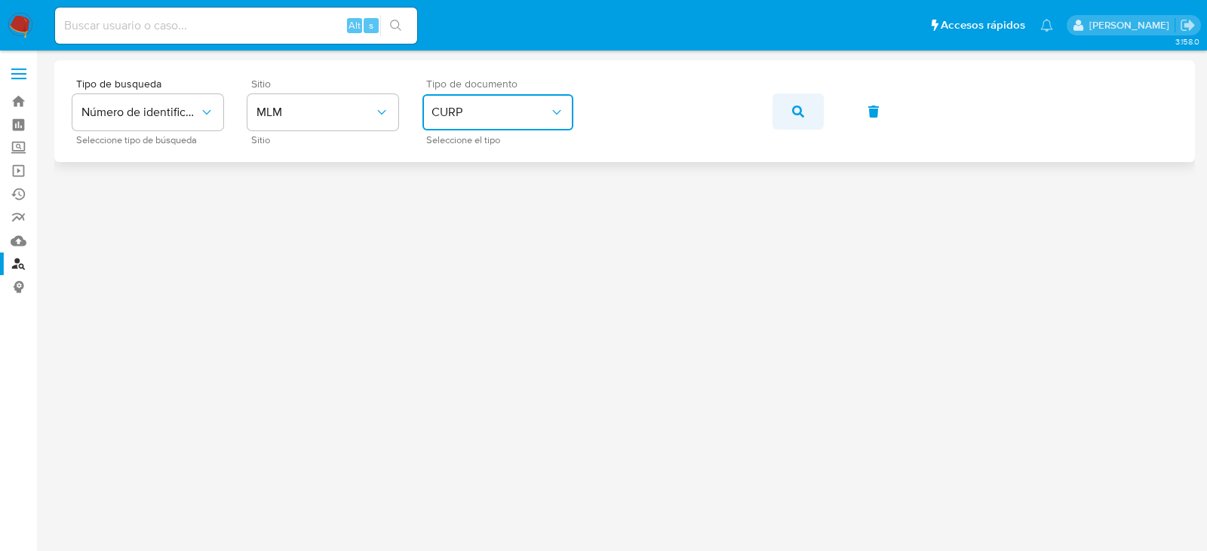
click at [795, 113] on icon "button" at bounding box center [798, 112] width 12 height 12
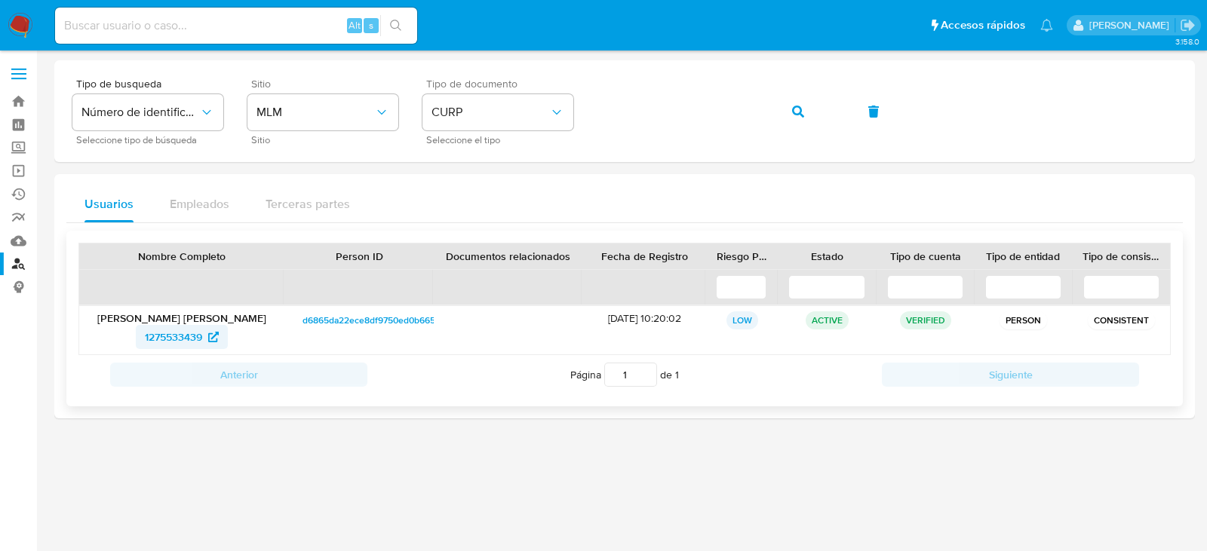
click at [188, 339] on span "1275533439" at bounding box center [173, 337] width 57 height 24
click at [785, 109] on button "button" at bounding box center [797, 112] width 51 height 36
click at [158, 337] on span "64471578" at bounding box center [174, 337] width 45 height 24
click at [807, 118] on button "button" at bounding box center [797, 112] width 51 height 36
click at [152, 335] on span "48951128" at bounding box center [174, 337] width 44 height 24
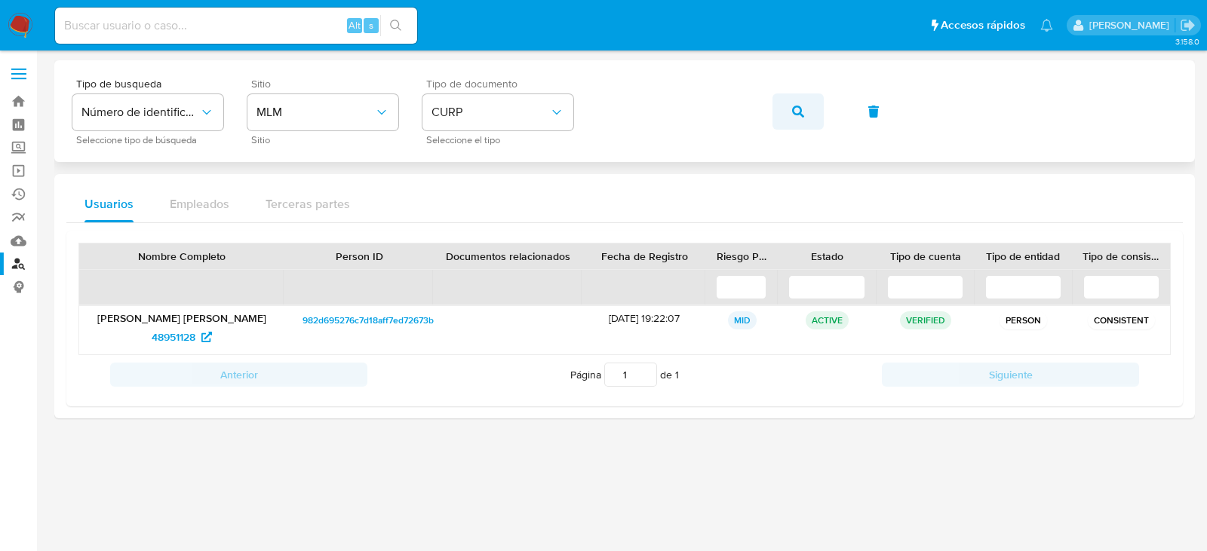
click at [794, 106] on icon "button" at bounding box center [798, 112] width 12 height 12
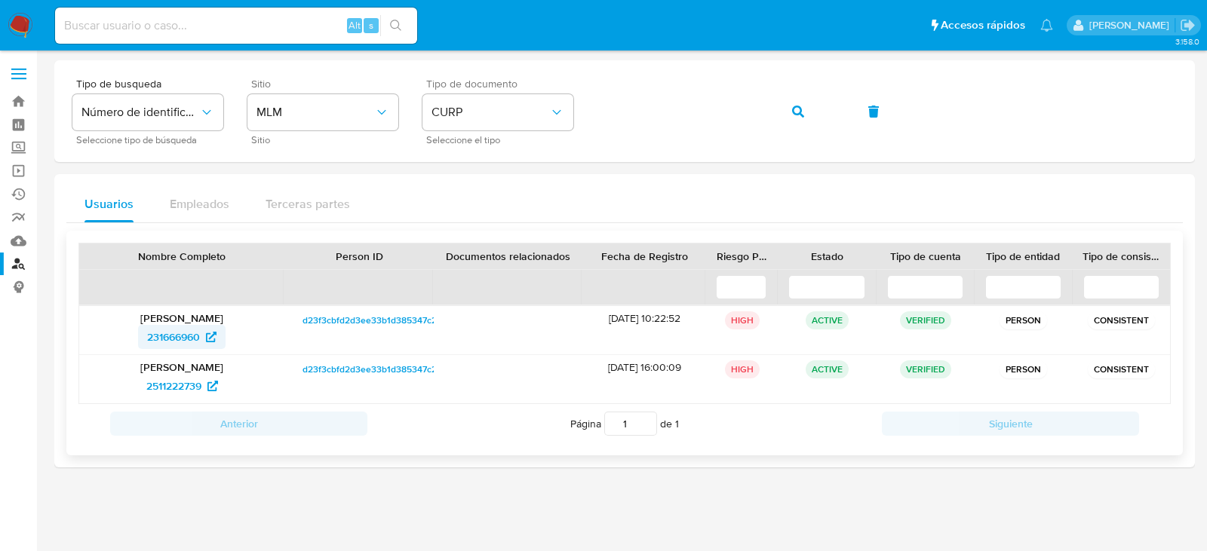
click at [171, 336] on span "231666960" at bounding box center [173, 337] width 53 height 24
click at [810, 110] on button "button" at bounding box center [797, 112] width 51 height 36
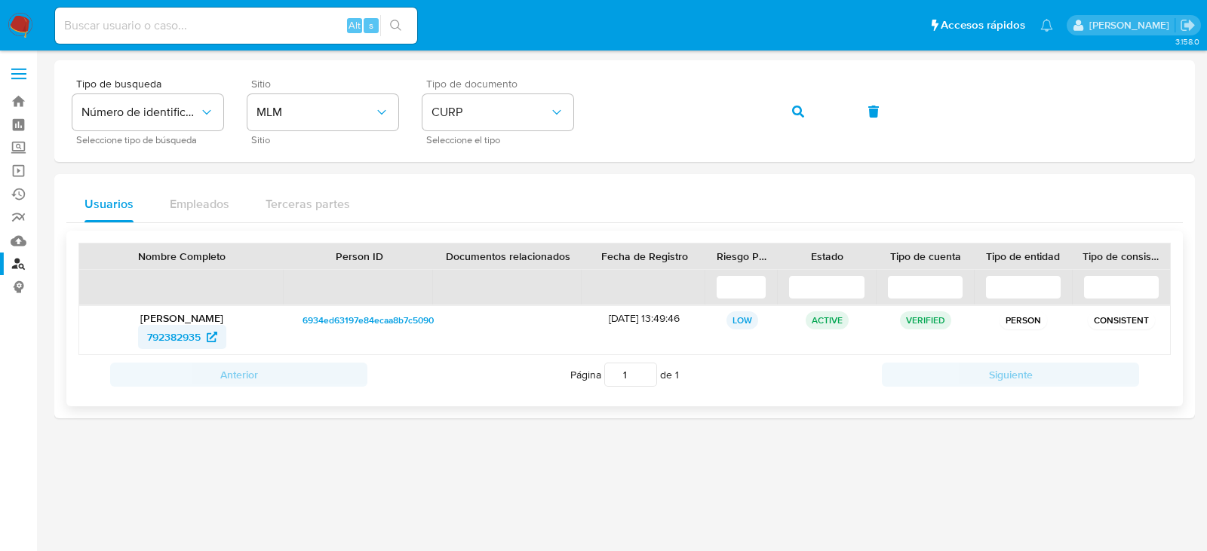
click at [171, 329] on span "792382935" at bounding box center [174, 337] width 54 height 24
click at [769, 111] on div "Tipo de busqueda Número de identificación Seleccione tipo de búsqueda Sitio MLM…" at bounding box center [624, 111] width 1104 height 66
click at [782, 111] on button "button" at bounding box center [797, 112] width 51 height 36
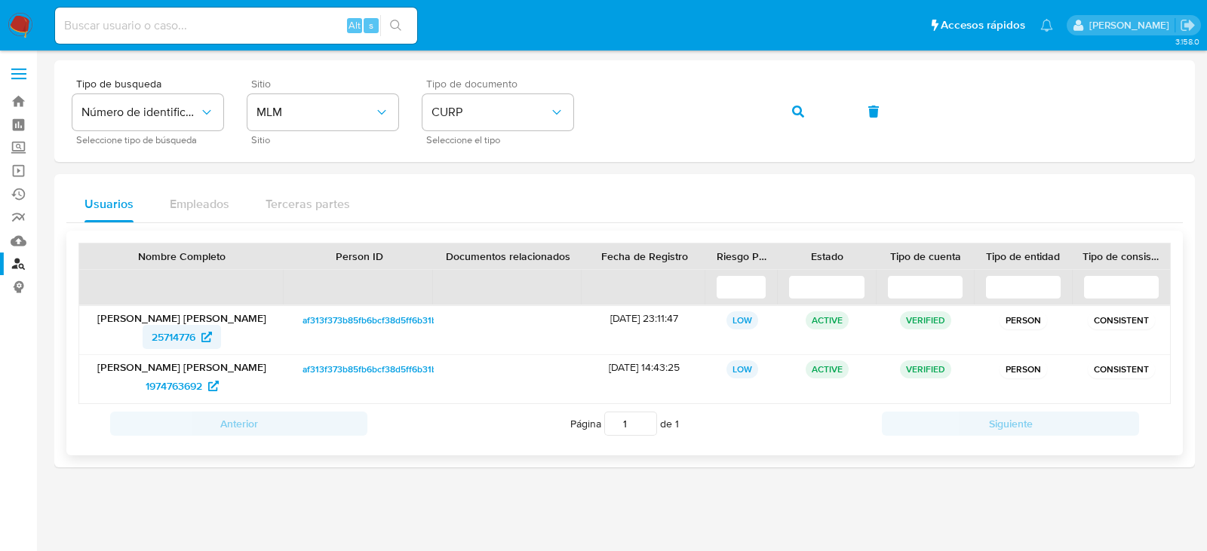
click at [173, 335] on span "25714776" at bounding box center [174, 337] width 44 height 24
click at [786, 112] on button "button" at bounding box center [797, 112] width 51 height 36
click at [181, 338] on span "25714776" at bounding box center [174, 337] width 44 height 24
click at [798, 109] on icon "button" at bounding box center [798, 112] width 12 height 12
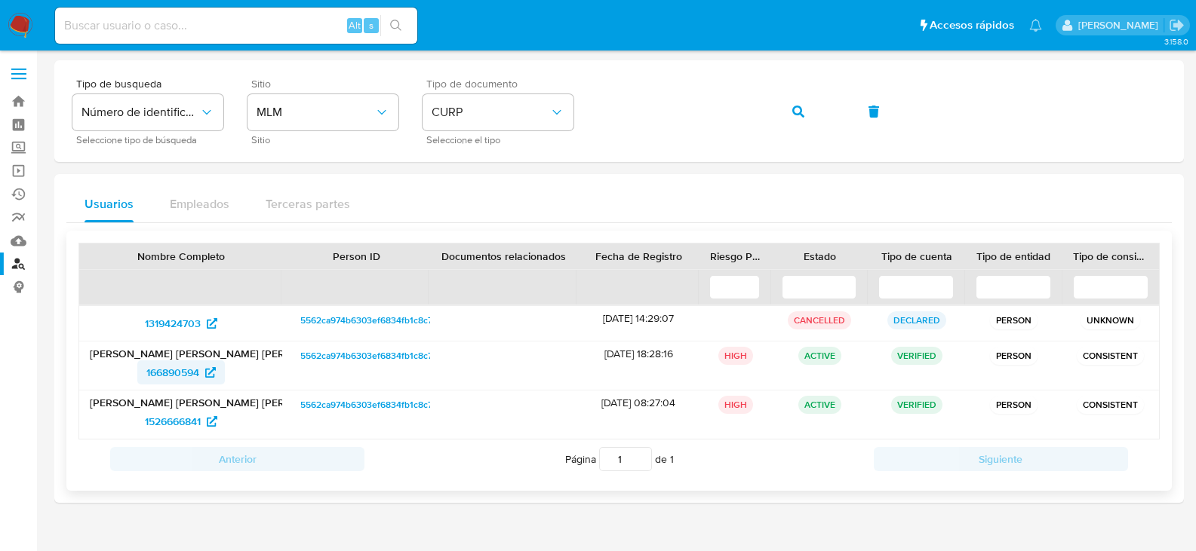
click at [165, 374] on span "166890594" at bounding box center [172, 373] width 53 height 24
click at [796, 118] on span "button" at bounding box center [798, 111] width 12 height 33
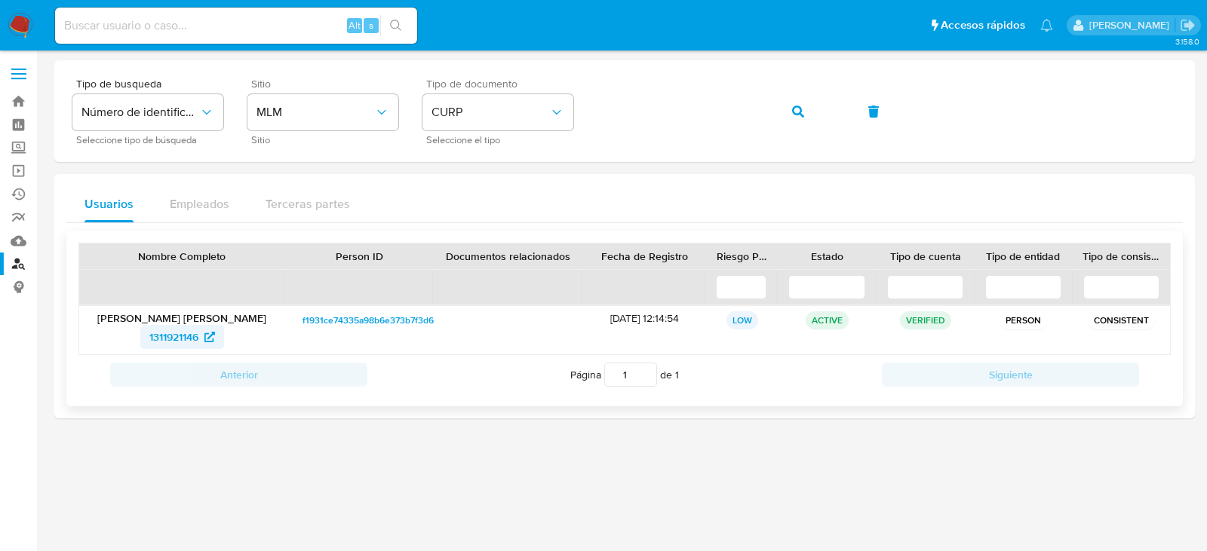
click at [181, 339] on span "1311921146" at bounding box center [173, 337] width 49 height 24
click at [788, 118] on button "button" at bounding box center [797, 112] width 51 height 36
click at [174, 333] on span "165776915" at bounding box center [173, 337] width 48 height 24
click at [794, 111] on icon "button" at bounding box center [798, 112] width 12 height 12
click at [171, 339] on span "196180334" at bounding box center [174, 337] width 51 height 24
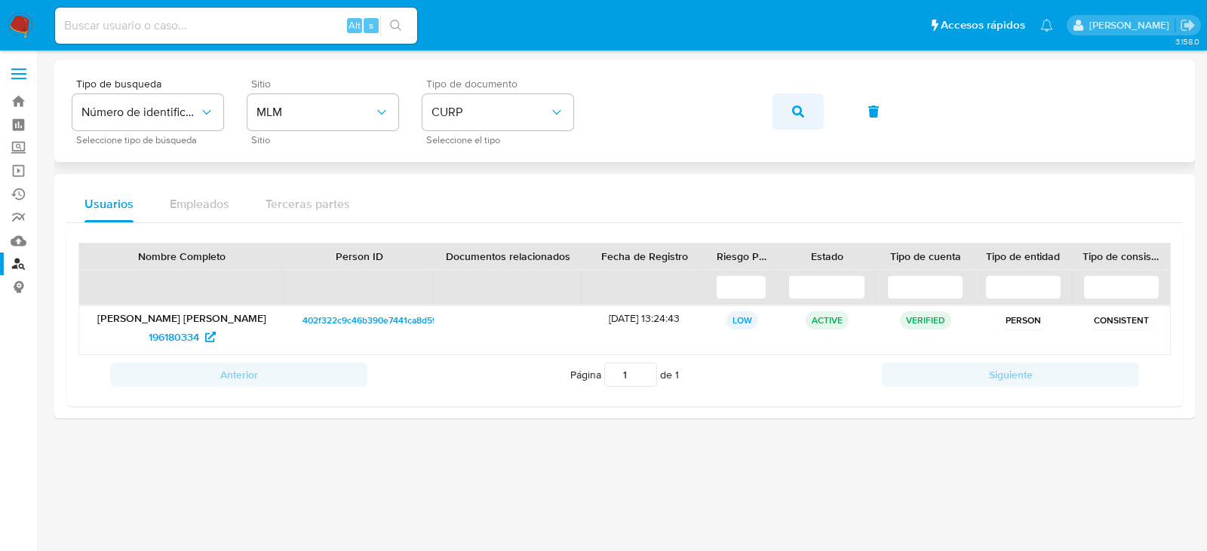
click at [815, 112] on button "button" at bounding box center [797, 112] width 51 height 36
click at [159, 337] on span "471851766" at bounding box center [173, 337] width 48 height 24
click at [796, 106] on icon "button" at bounding box center [798, 112] width 12 height 12
click at [174, 334] on span "389116230" at bounding box center [174, 337] width 51 height 24
click at [796, 112] on icon "button" at bounding box center [798, 112] width 12 height 12
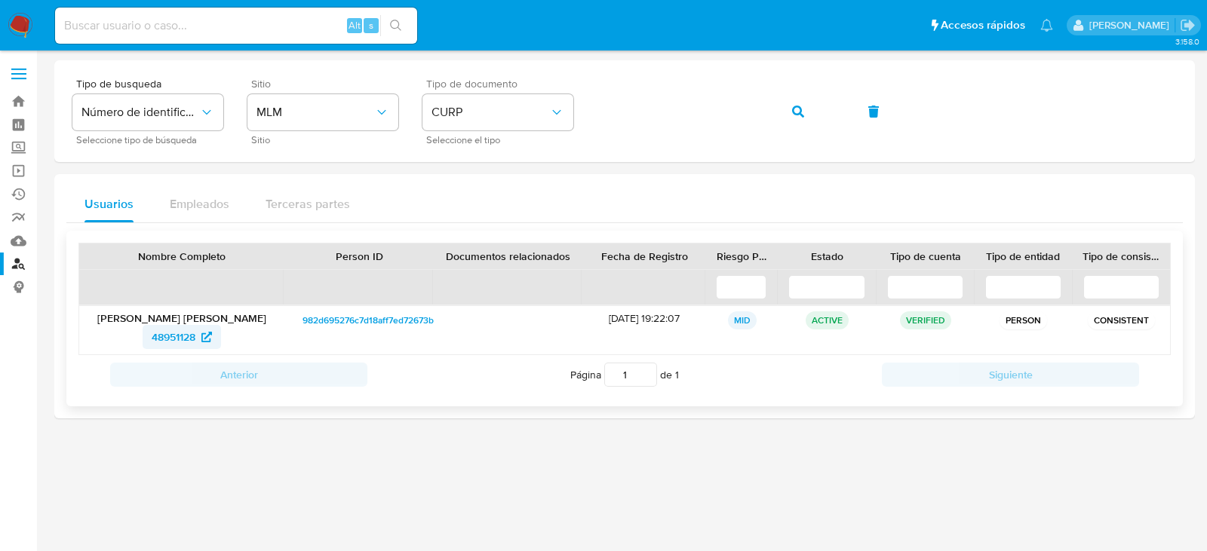
click at [177, 336] on span "48951128" at bounding box center [174, 337] width 44 height 24
click at [786, 111] on button "button" at bounding box center [797, 112] width 51 height 36
click at [188, 337] on span "34509619" at bounding box center [173, 337] width 47 height 24
click at [794, 108] on icon "button" at bounding box center [798, 112] width 12 height 12
click at [192, 336] on span "1841805147" at bounding box center [174, 337] width 54 height 24
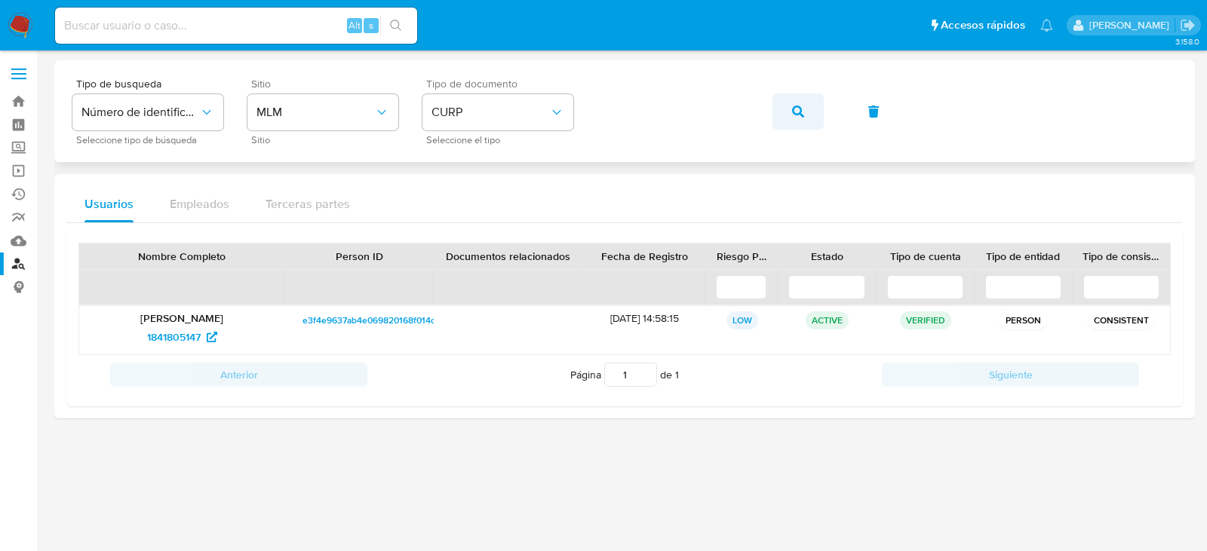
click at [802, 114] on icon "button" at bounding box center [798, 112] width 12 height 12
click at [176, 334] on span "91288475" at bounding box center [173, 337] width 45 height 24
click at [809, 117] on button "button" at bounding box center [797, 112] width 51 height 36
click at [167, 339] on span "204538781" at bounding box center [174, 337] width 52 height 24
click at [807, 109] on button "button" at bounding box center [797, 112] width 51 height 36
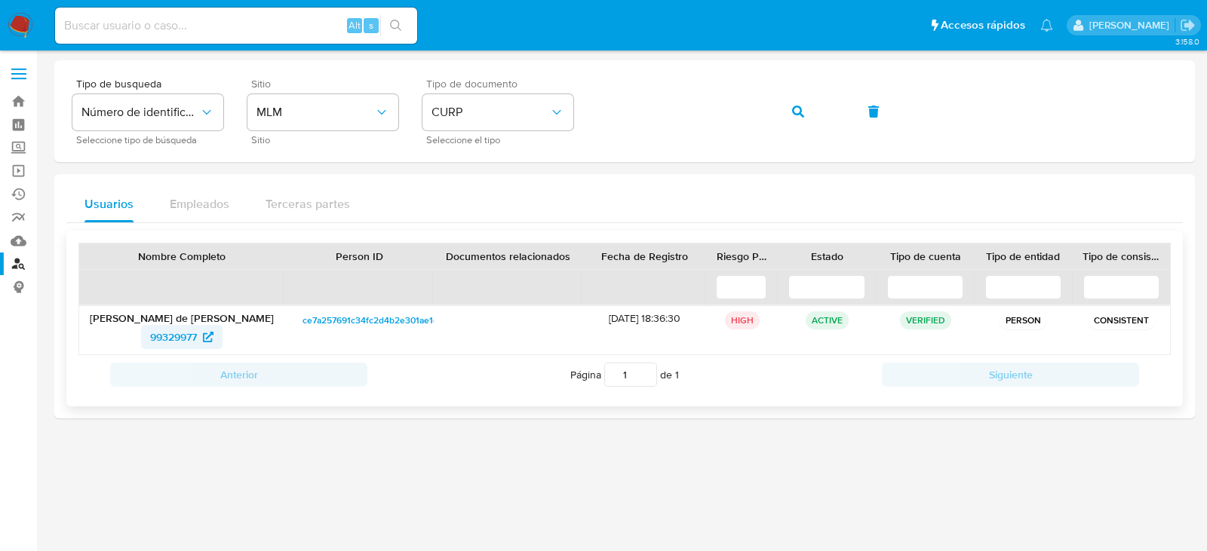
click at [179, 345] on span "99329977" at bounding box center [173, 337] width 47 height 24
click at [828, 107] on div "Tipo de busqueda Número de identificación Seleccione tipo de búsqueda Sitio MLM…" at bounding box center [624, 111] width 1104 height 66
drag, startPoint x: 821, startPoint y: 107, endPoint x: 809, endPoint y: 109, distance: 12.2
click at [820, 107] on button "button" at bounding box center [797, 112] width 51 height 36
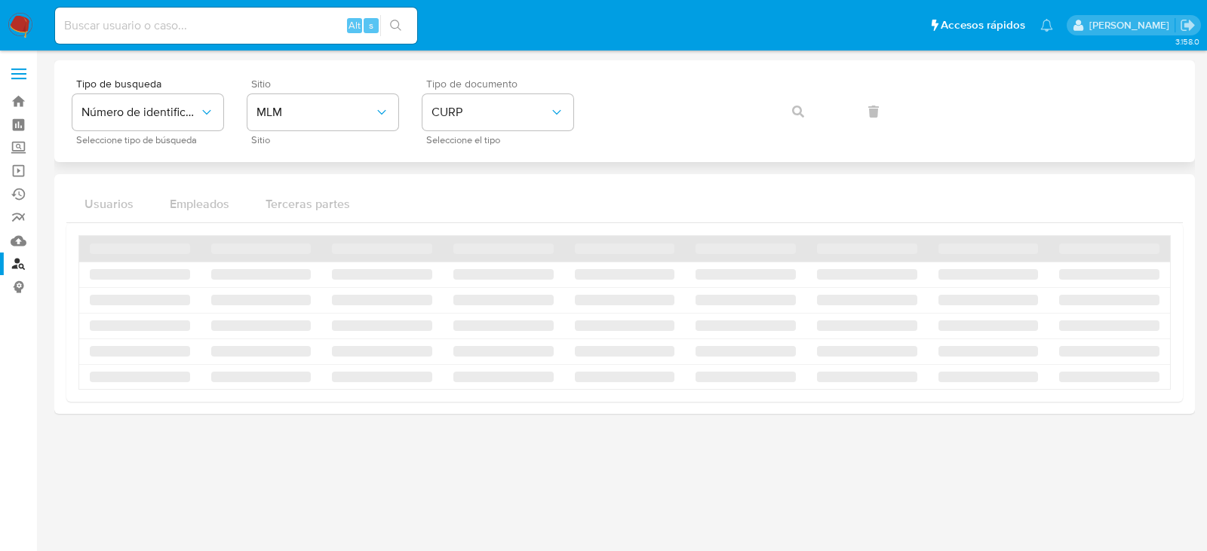
click at [809, 109] on div "Tipo de busqueda Número de identificación Seleccione tipo de búsqueda Sitio MLM…" at bounding box center [624, 111] width 1104 height 66
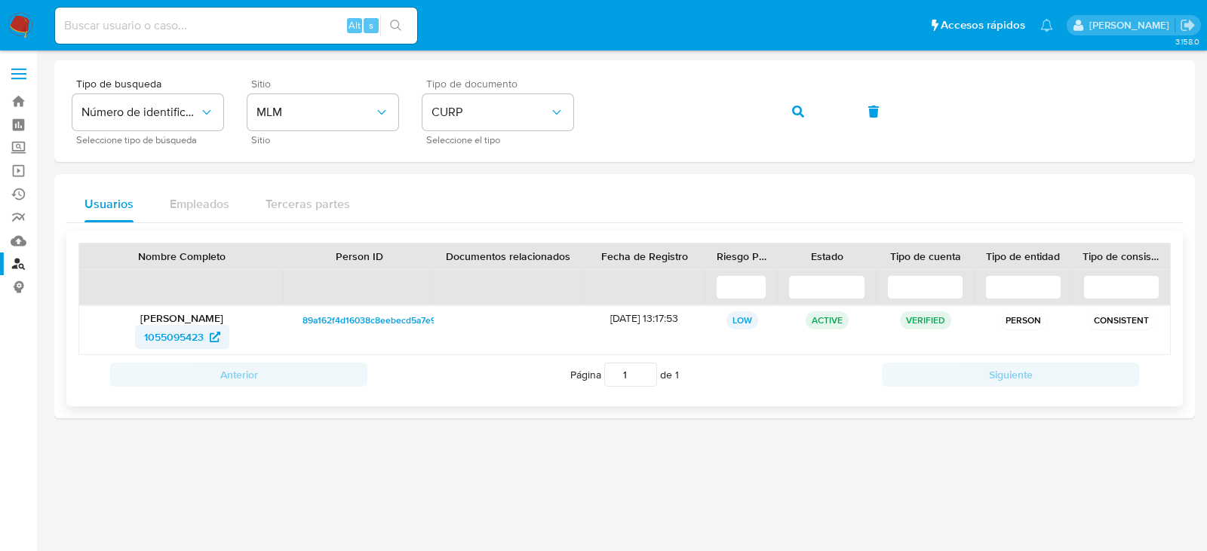
click at [151, 342] on span "1055095423" at bounding box center [174, 337] width 60 height 24
click at [812, 111] on button "button" at bounding box center [797, 112] width 51 height 36
click at [183, 340] on span "375237846" at bounding box center [173, 337] width 53 height 24
click at [793, 106] on icon "button" at bounding box center [798, 112] width 12 height 12
click at [164, 338] on span "76503739" at bounding box center [174, 337] width 48 height 24
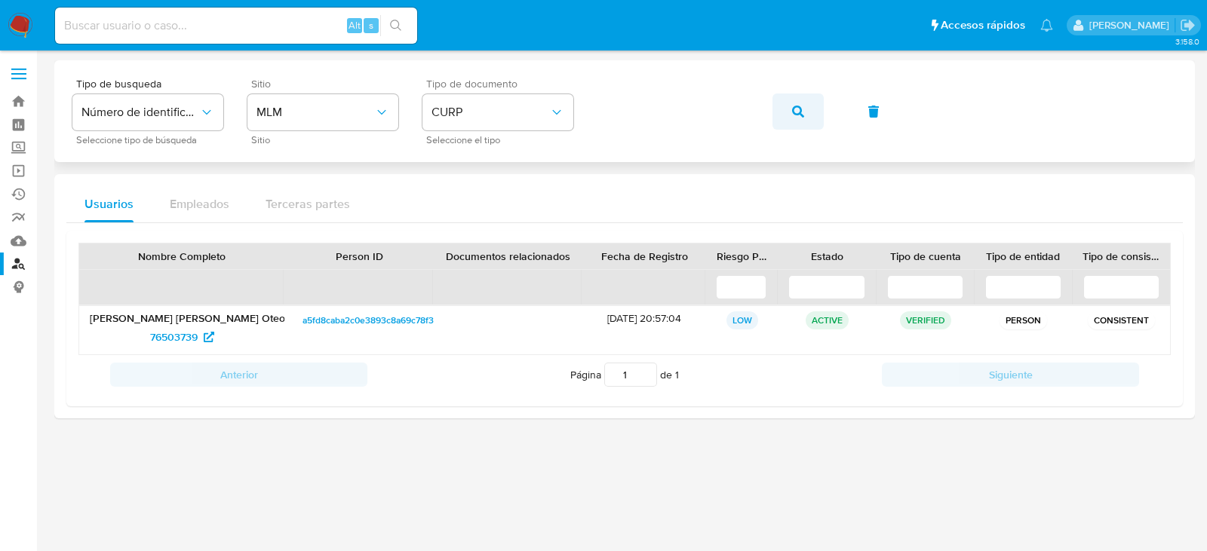
click at [800, 104] on span "button" at bounding box center [798, 111] width 12 height 33
click at [158, 337] on span "361604103" at bounding box center [173, 337] width 51 height 24
click at [779, 111] on button "button" at bounding box center [797, 112] width 51 height 36
click at [170, 331] on span "1395631205" at bounding box center [174, 337] width 57 height 24
click at [791, 105] on button "button" at bounding box center [797, 112] width 51 height 36
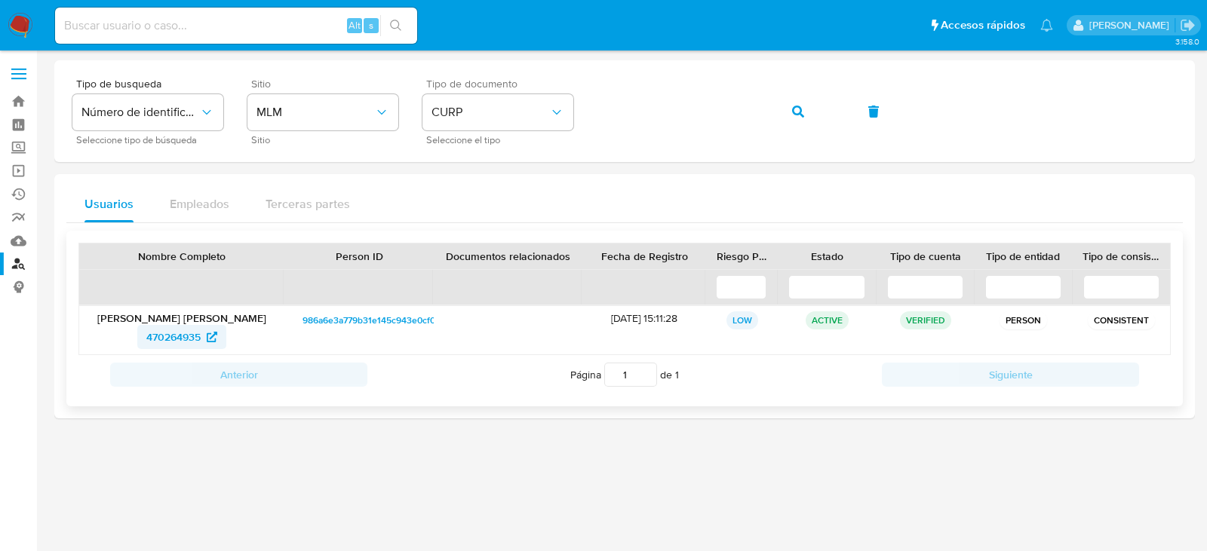
click at [176, 335] on span "470264935" at bounding box center [173, 337] width 54 height 24
click at [800, 118] on span "button" at bounding box center [798, 111] width 12 height 33
click at [168, 339] on span "1451946523" at bounding box center [174, 337] width 56 height 24
click at [796, 108] on icon "button" at bounding box center [798, 112] width 12 height 12
click at [182, 340] on span "1203021818" at bounding box center [173, 337] width 55 height 24
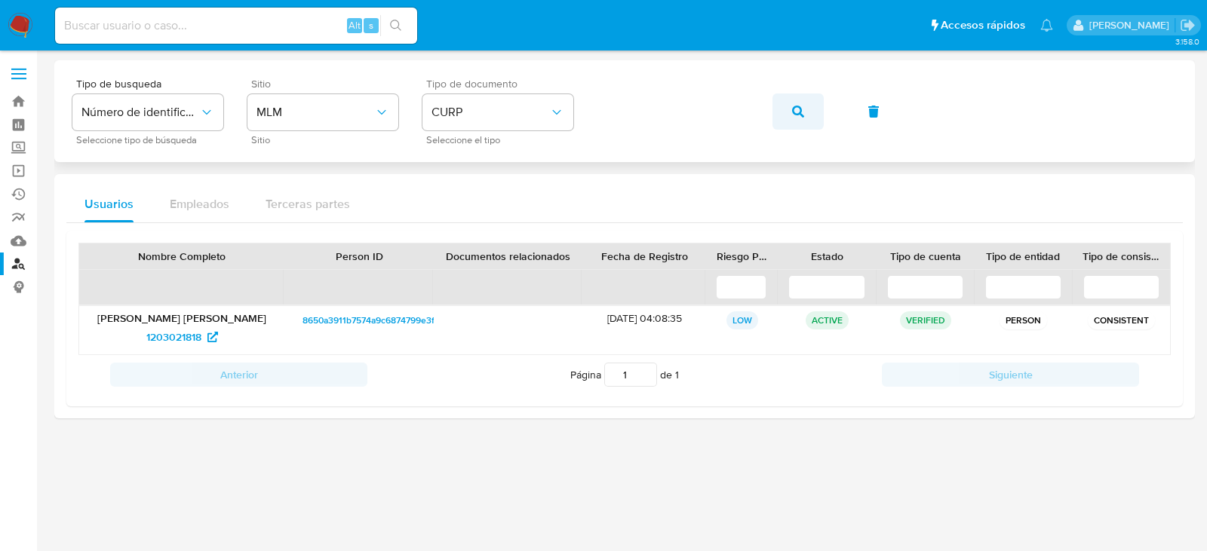
click at [791, 114] on button "button" at bounding box center [797, 112] width 51 height 36
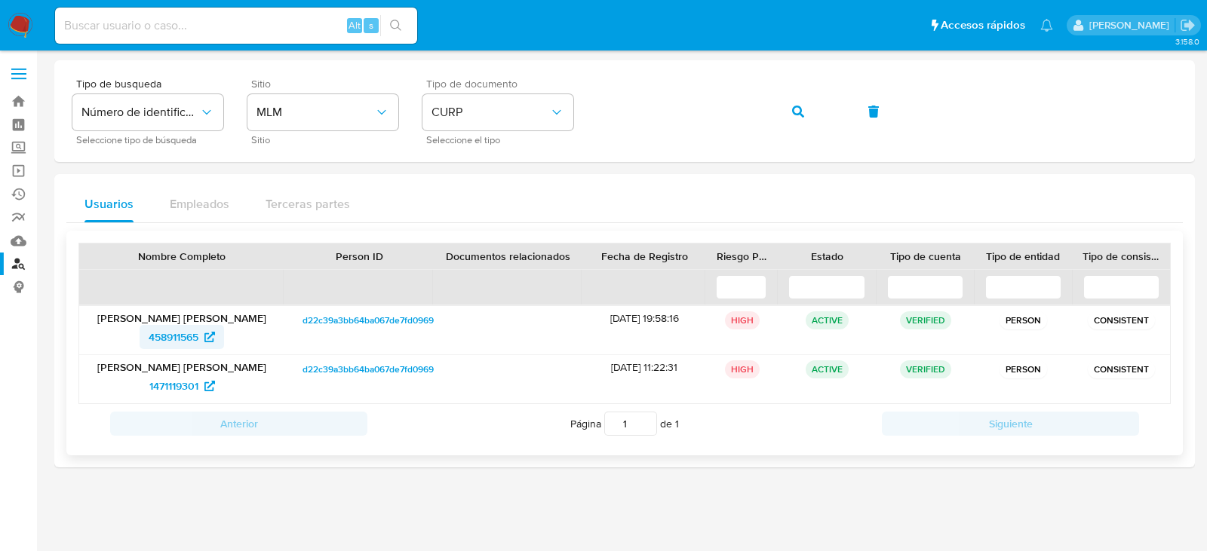
click at [169, 342] on span "458911565" at bounding box center [174, 337] width 50 height 24
click at [797, 118] on span "button" at bounding box center [798, 111] width 12 height 33
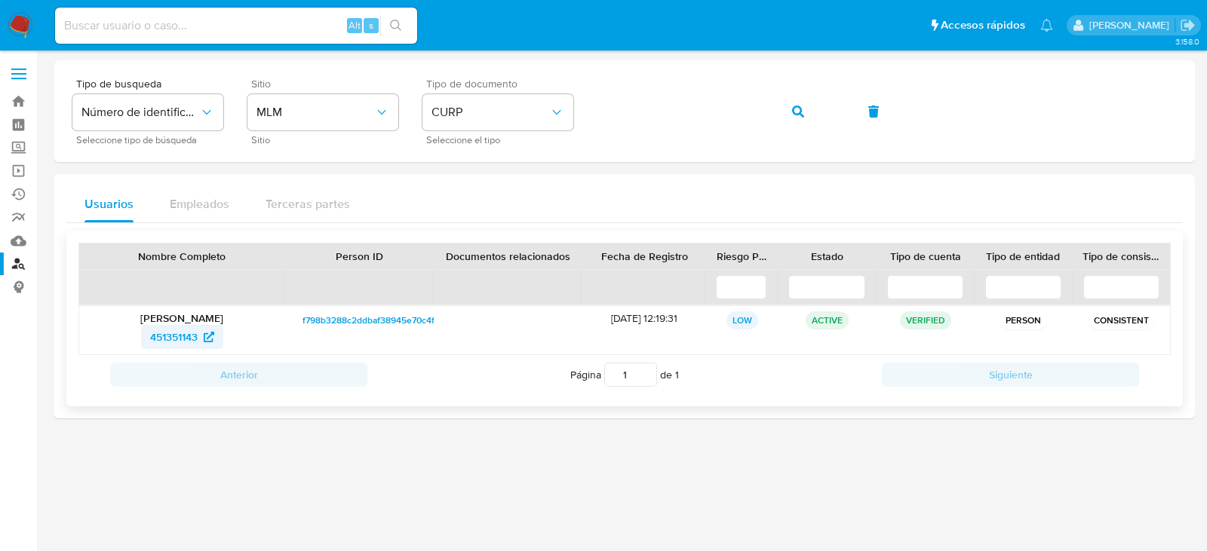
click at [164, 342] on span "451351143" at bounding box center [174, 337] width 48 height 24
click at [797, 112] on icon "button" at bounding box center [798, 112] width 12 height 12
click at [170, 342] on span "448463167" at bounding box center [173, 337] width 51 height 24
click at [800, 121] on span "button" at bounding box center [798, 111] width 12 height 33
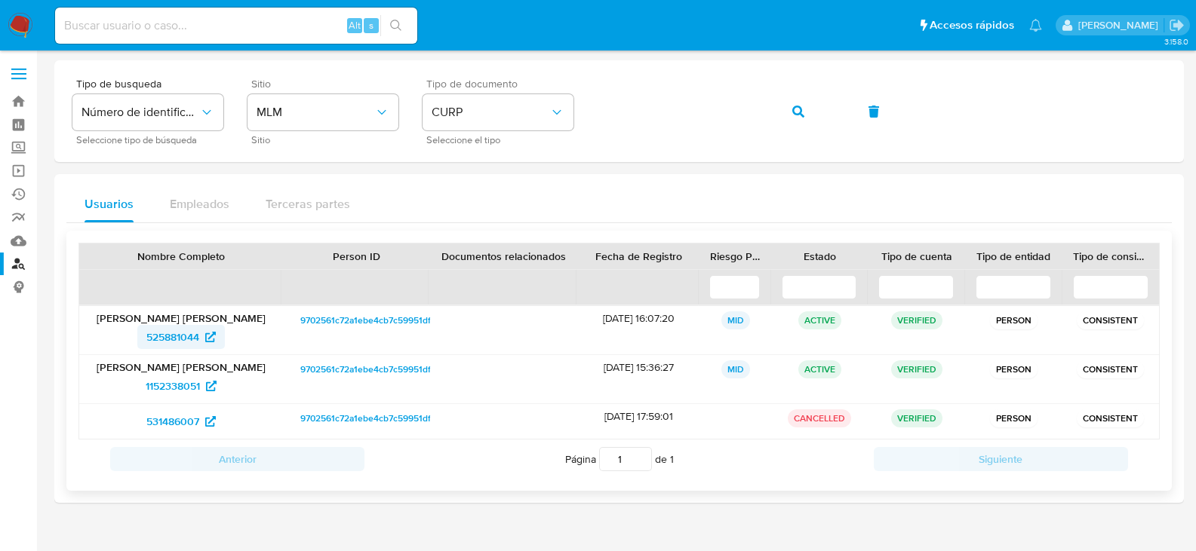
click at [167, 342] on span "525881044" at bounding box center [172, 337] width 53 height 24
click at [808, 109] on button "button" at bounding box center [797, 112] width 51 height 36
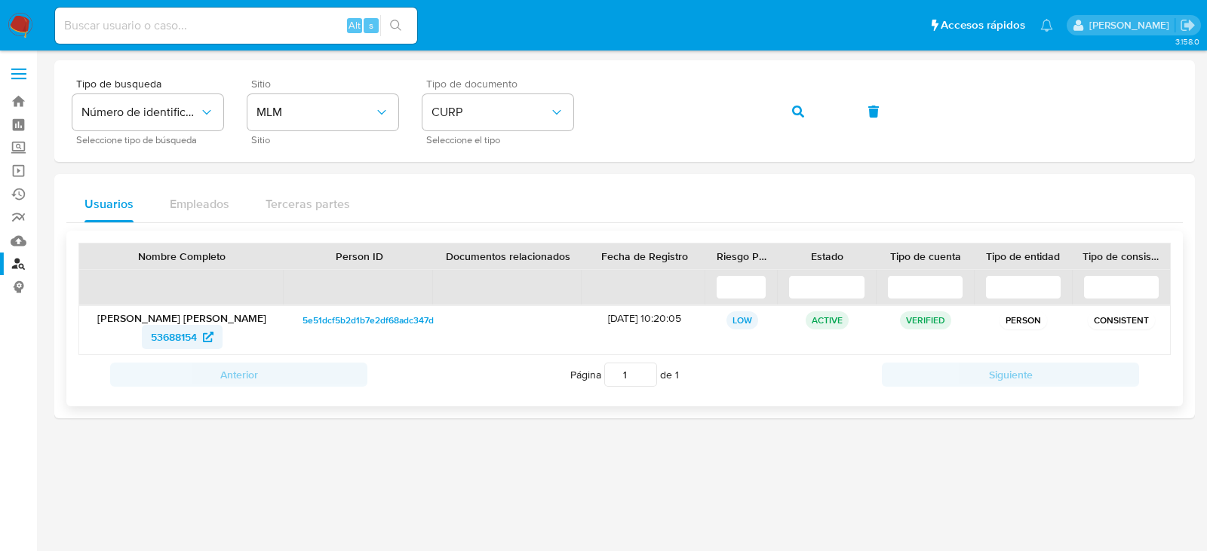
click at [175, 339] on span "53688154" at bounding box center [174, 337] width 46 height 24
click at [801, 107] on icon "button" at bounding box center [798, 112] width 12 height 12
click at [169, 330] on span "309178017" at bounding box center [174, 337] width 50 height 24
click at [801, 109] on icon "button" at bounding box center [798, 112] width 12 height 12
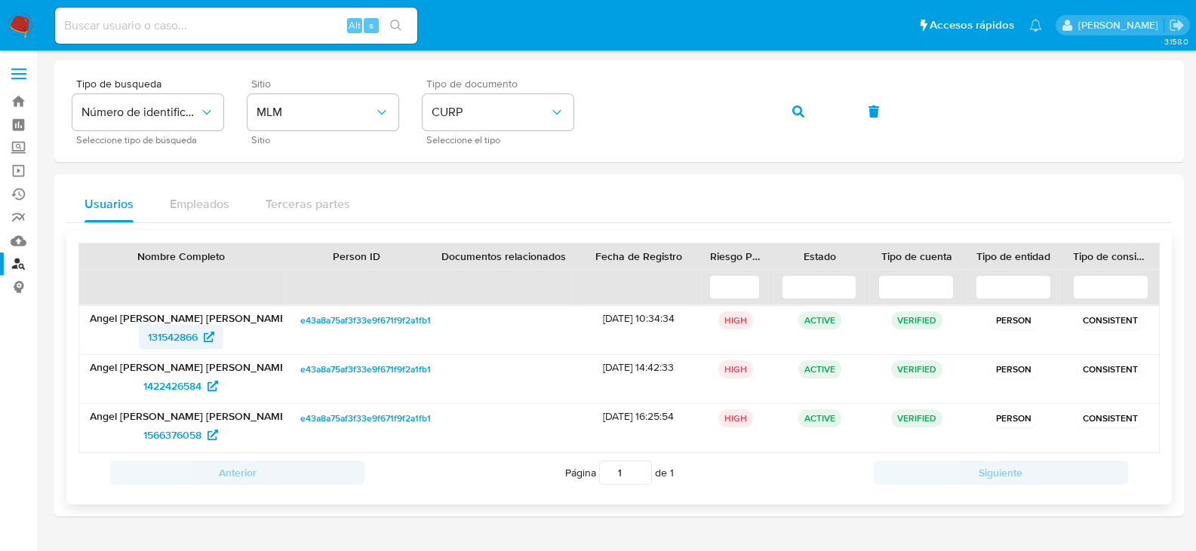
click at [170, 342] on span "131542866" at bounding box center [173, 337] width 50 height 24
click at [795, 116] on icon "button" at bounding box center [798, 112] width 12 height 12
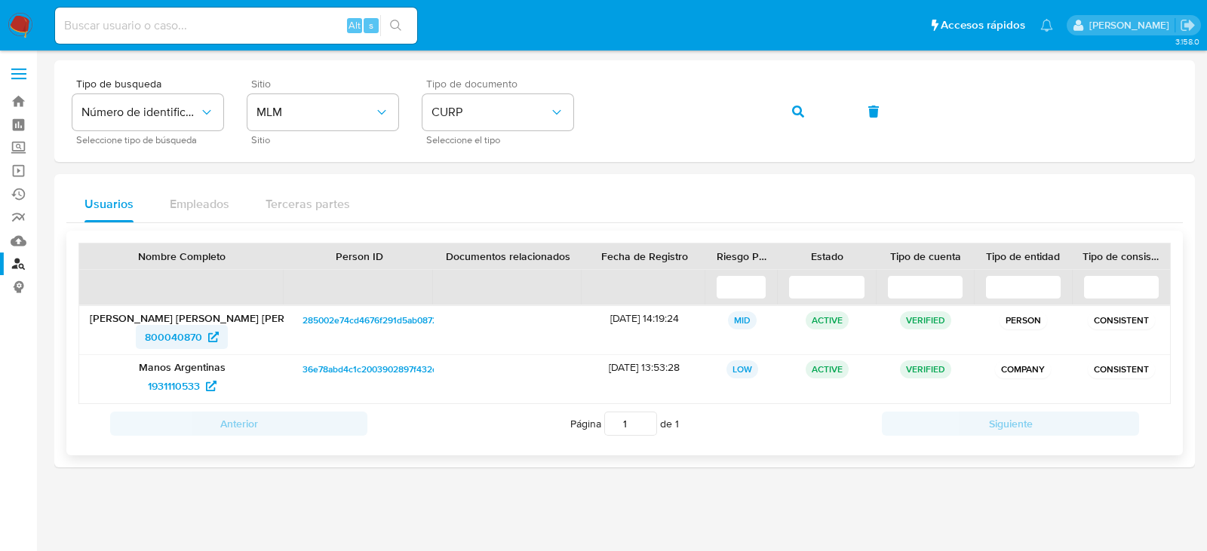
click at [179, 342] on span "800040870" at bounding box center [173, 337] width 57 height 24
click at [792, 109] on icon "button" at bounding box center [798, 112] width 12 height 12
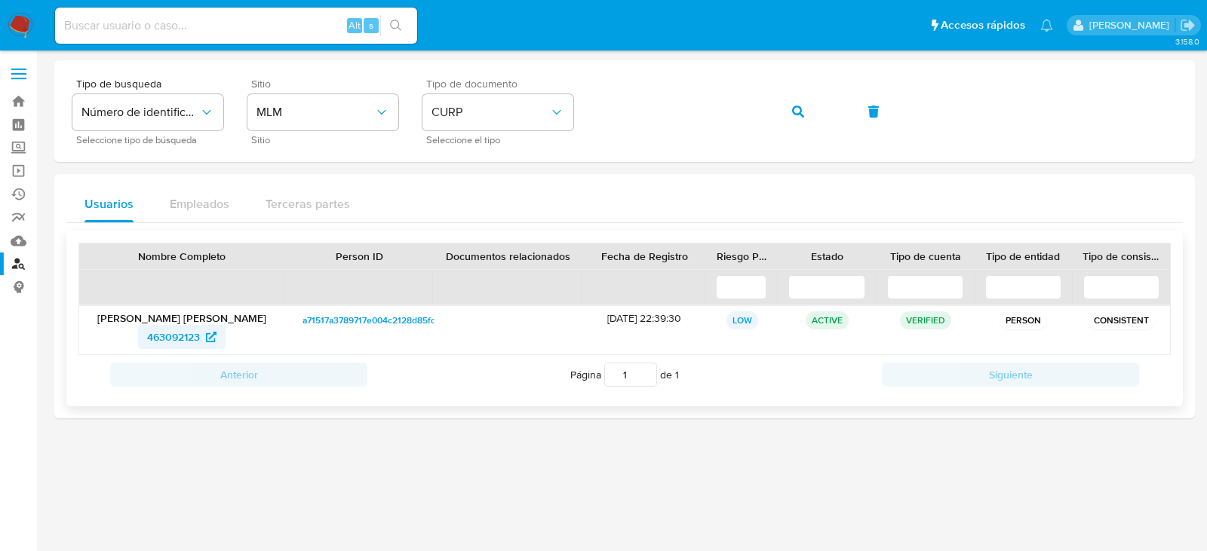
click at [165, 336] on span "463092123" at bounding box center [173, 337] width 53 height 24
click at [803, 111] on icon "button" at bounding box center [798, 112] width 12 height 12
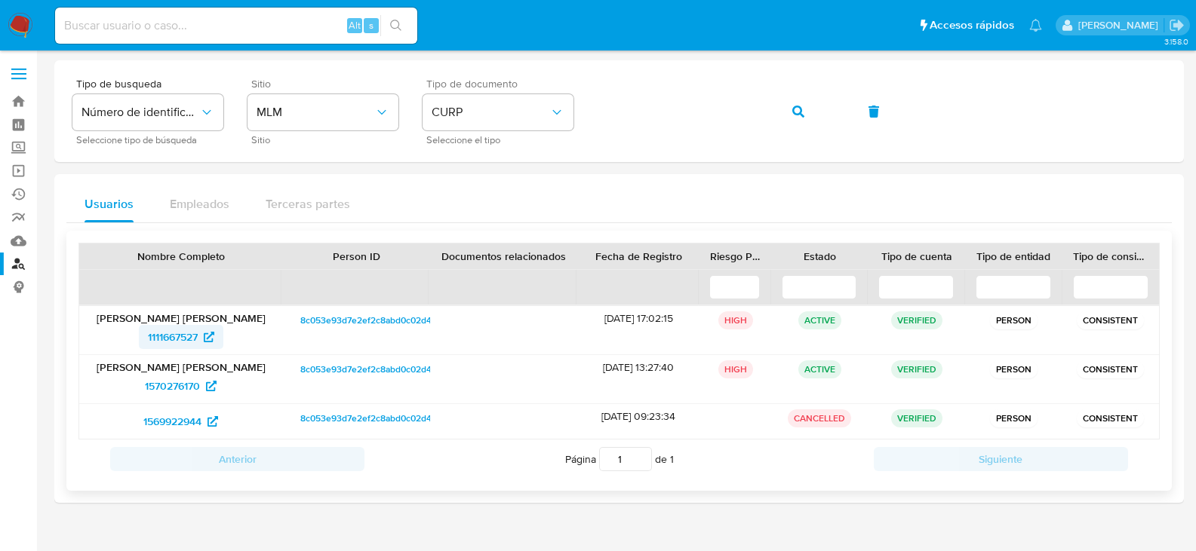
click at [161, 336] on span "1111667527" at bounding box center [173, 337] width 50 height 24
click at [792, 115] on icon "button" at bounding box center [798, 112] width 12 height 12
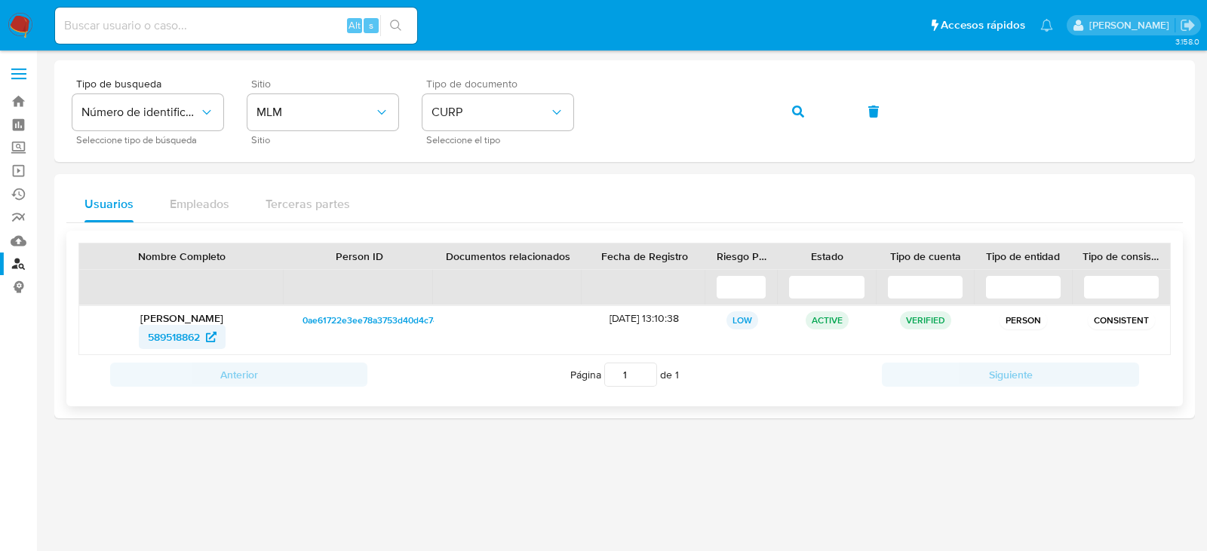
click at [170, 335] on span "589518862" at bounding box center [174, 337] width 52 height 24
click at [801, 109] on icon "button" at bounding box center [798, 112] width 12 height 12
click at [196, 337] on span "193803929" at bounding box center [173, 337] width 53 height 24
click at [781, 113] on button "button" at bounding box center [797, 112] width 51 height 36
click at [171, 335] on span "63627839" at bounding box center [174, 337] width 48 height 24
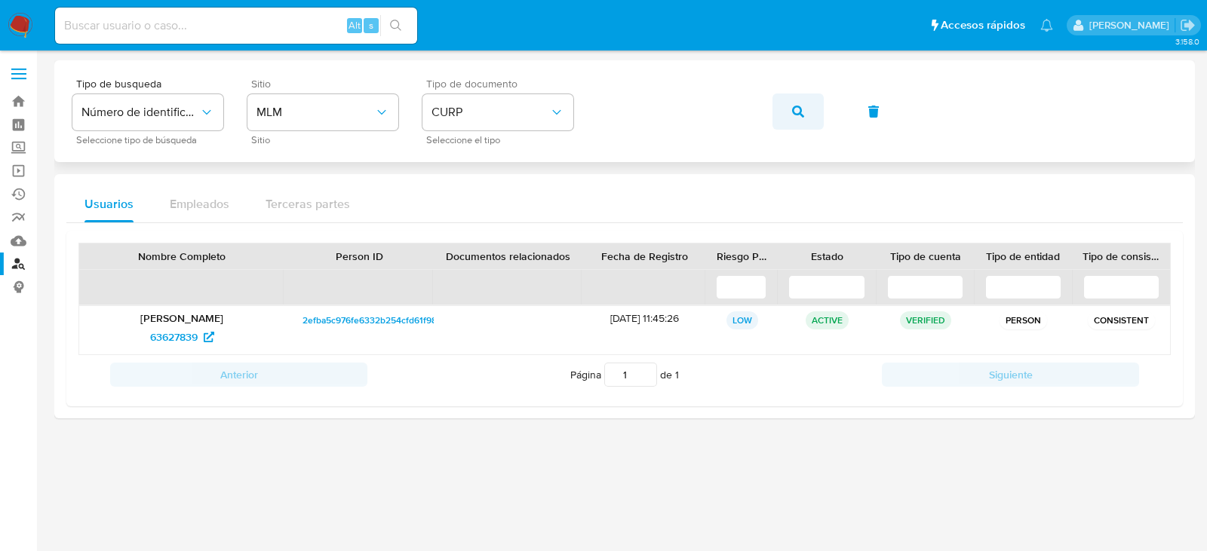
click at [801, 106] on icon "button" at bounding box center [798, 112] width 12 height 12
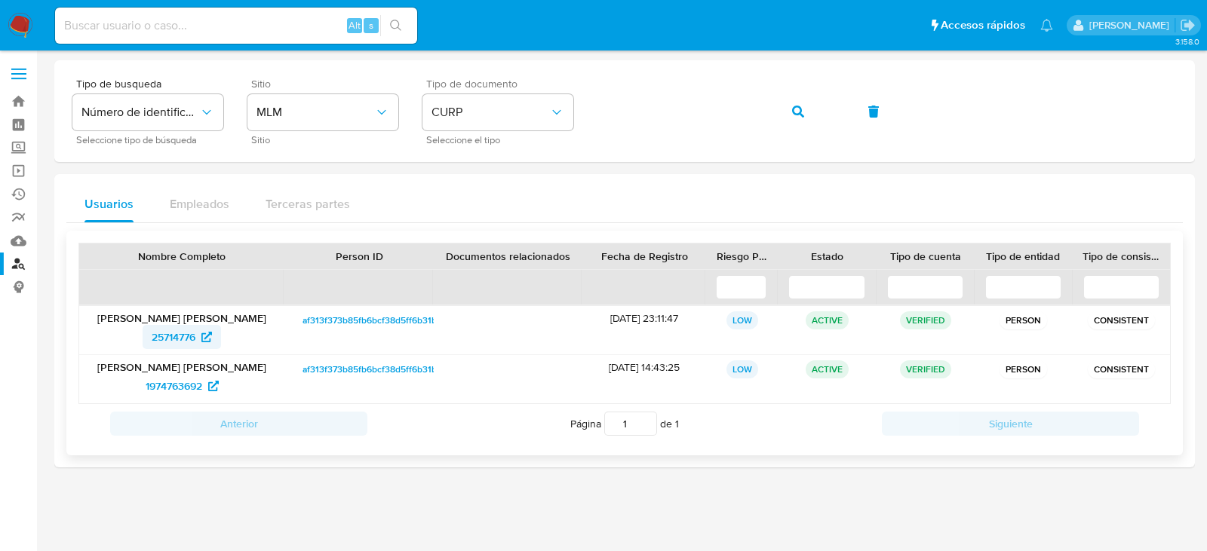
click at [183, 336] on span "25714776" at bounding box center [174, 337] width 44 height 24
click at [812, 121] on button "button" at bounding box center [797, 112] width 51 height 36
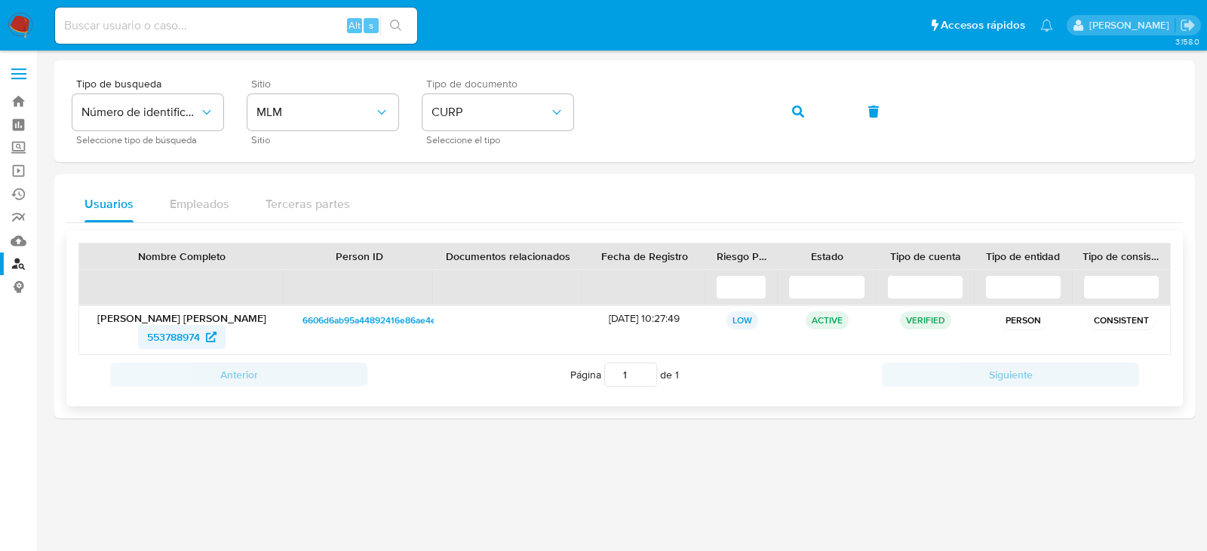
click at [160, 336] on span "553788974" at bounding box center [173, 337] width 53 height 24
click at [810, 116] on button "button" at bounding box center [797, 112] width 51 height 36
click at [178, 338] on span "1307713380" at bounding box center [174, 337] width 56 height 24
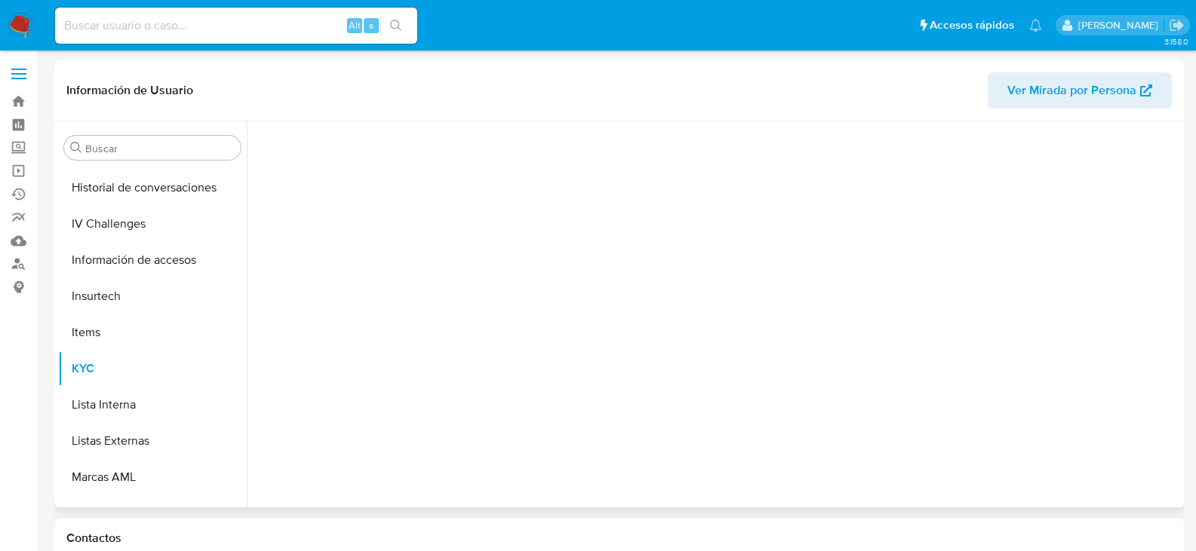
scroll to position [637, 0]
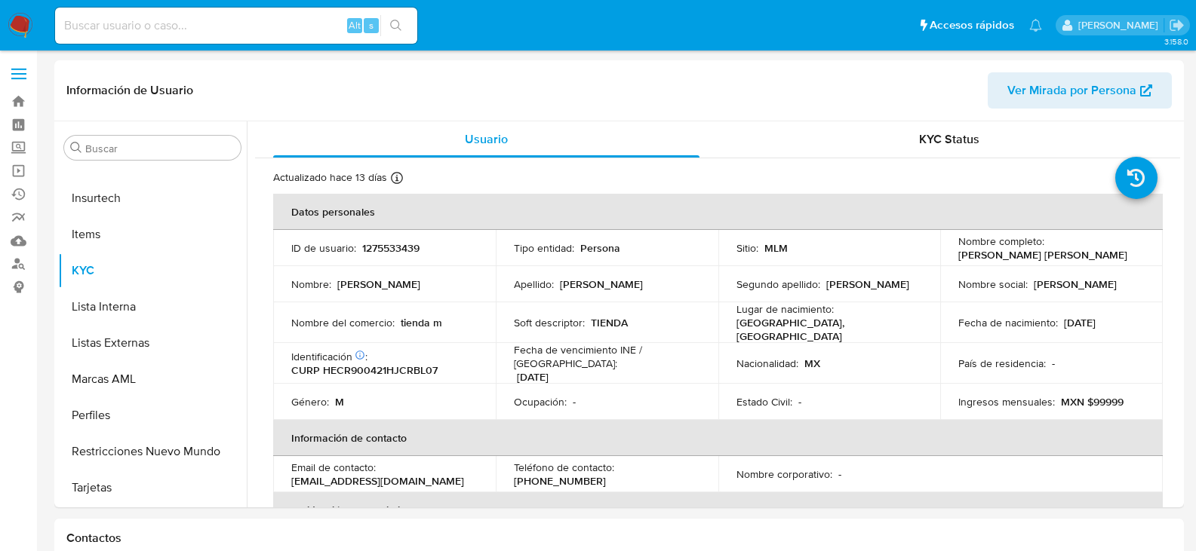
select select "10"
click at [606, 474] on p "[PHONE_NUMBER]" at bounding box center [560, 481] width 92 height 14
click at [606, 474] on p "(33) 17592819" at bounding box center [560, 481] width 92 height 14
copy p "17592819"
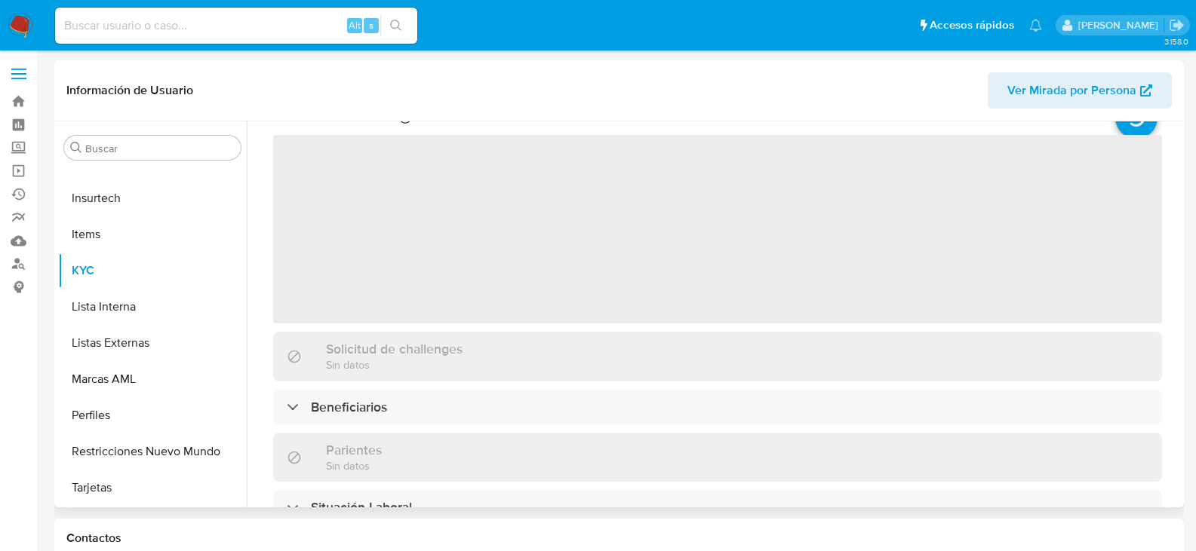
scroll to position [151, 0]
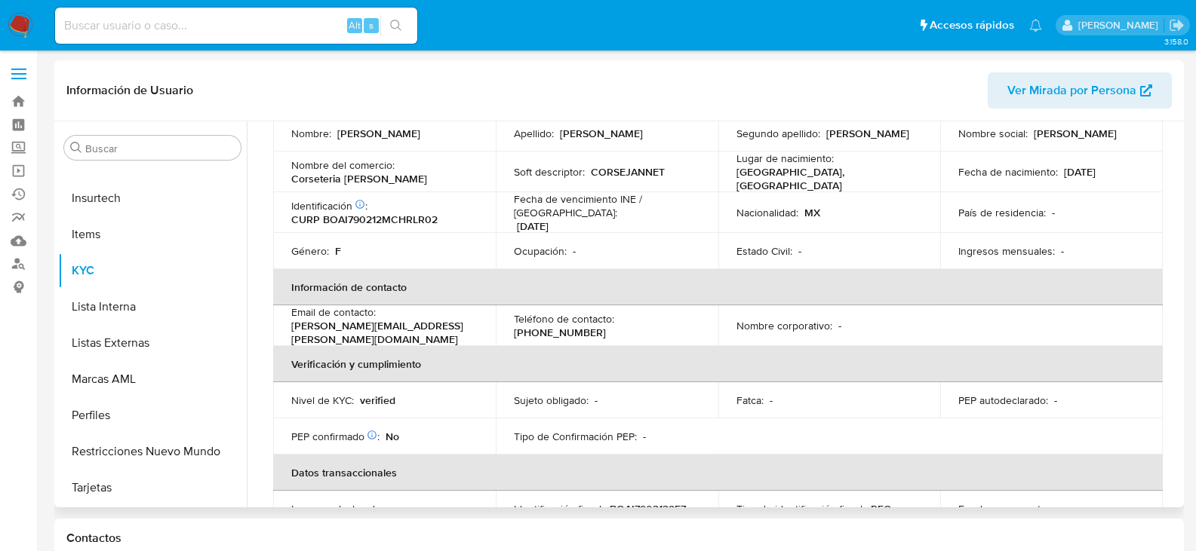
select select "10"
click at [606, 326] on p "[PHONE_NUMBER]" at bounding box center [560, 333] width 92 height 14
copy p "2472422"
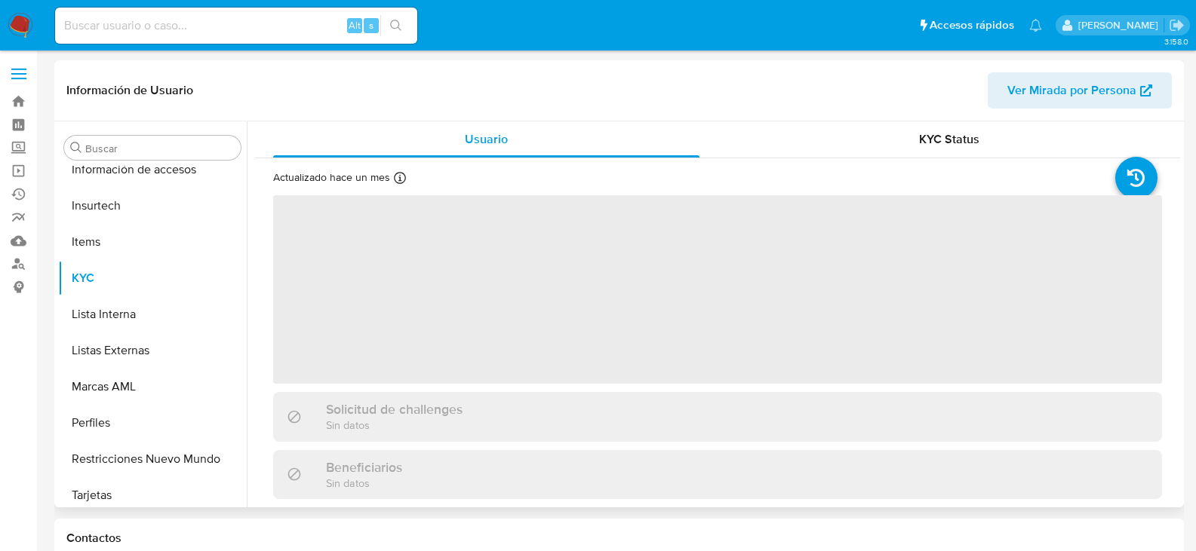
scroll to position [637, 0]
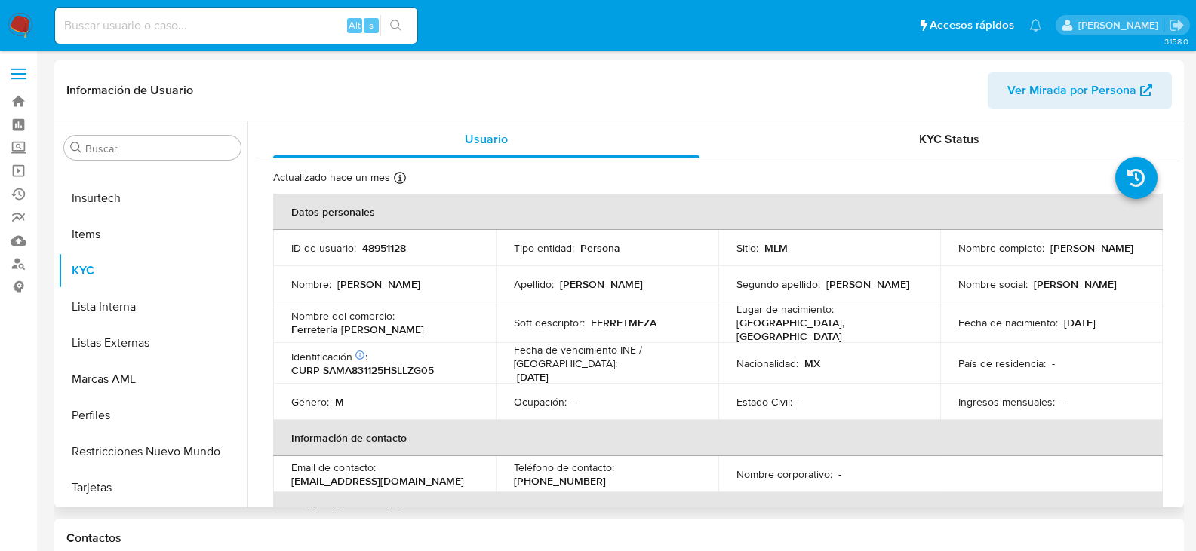
select select "10"
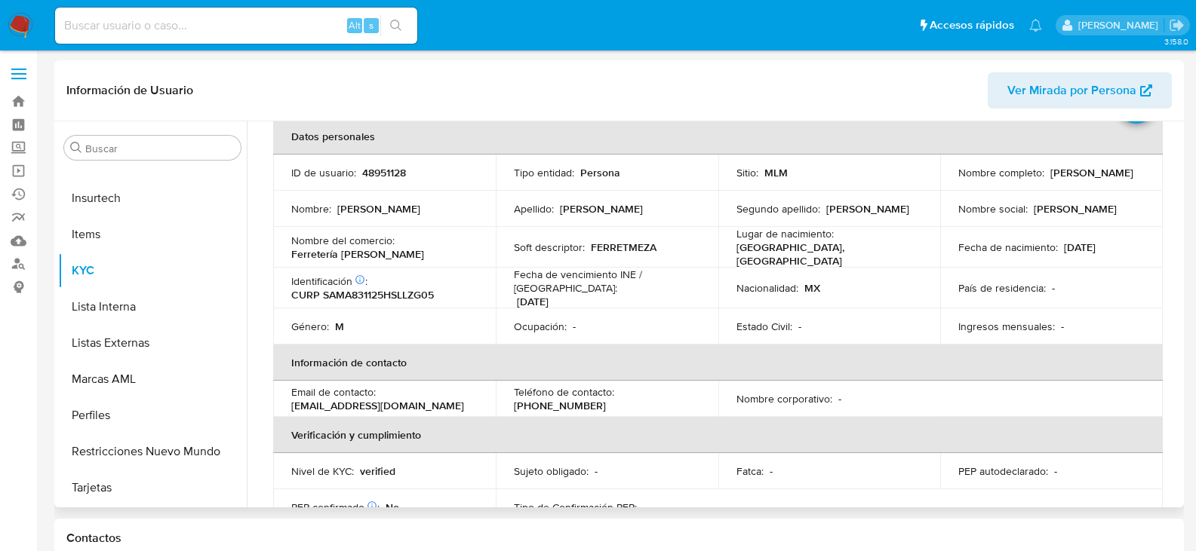
click at [606, 399] on p "[PHONE_NUMBER]" at bounding box center [560, 406] width 92 height 14
copy p "2049351"
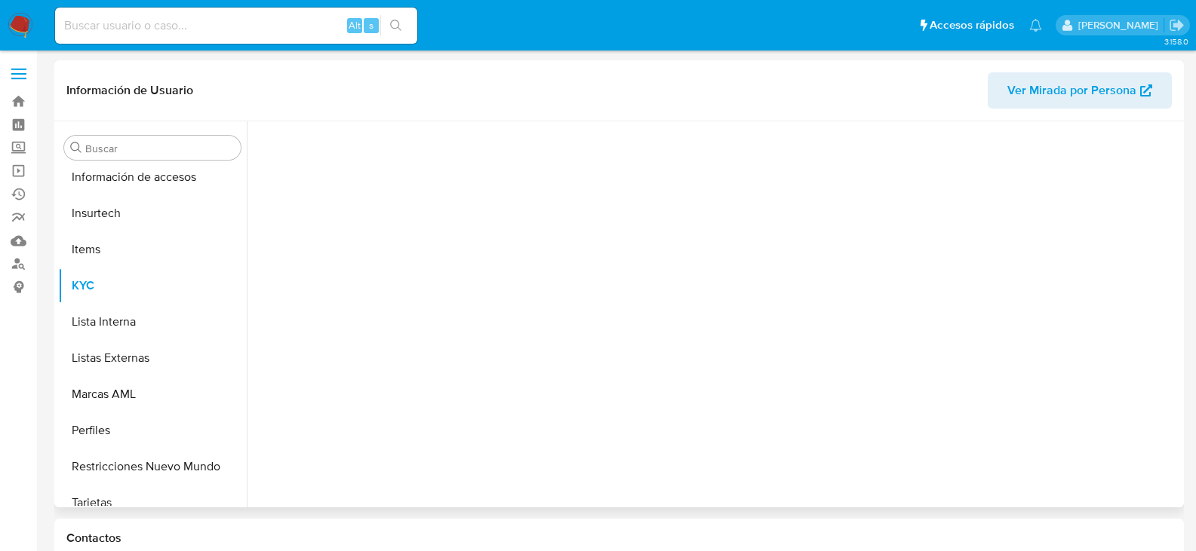
scroll to position [637, 0]
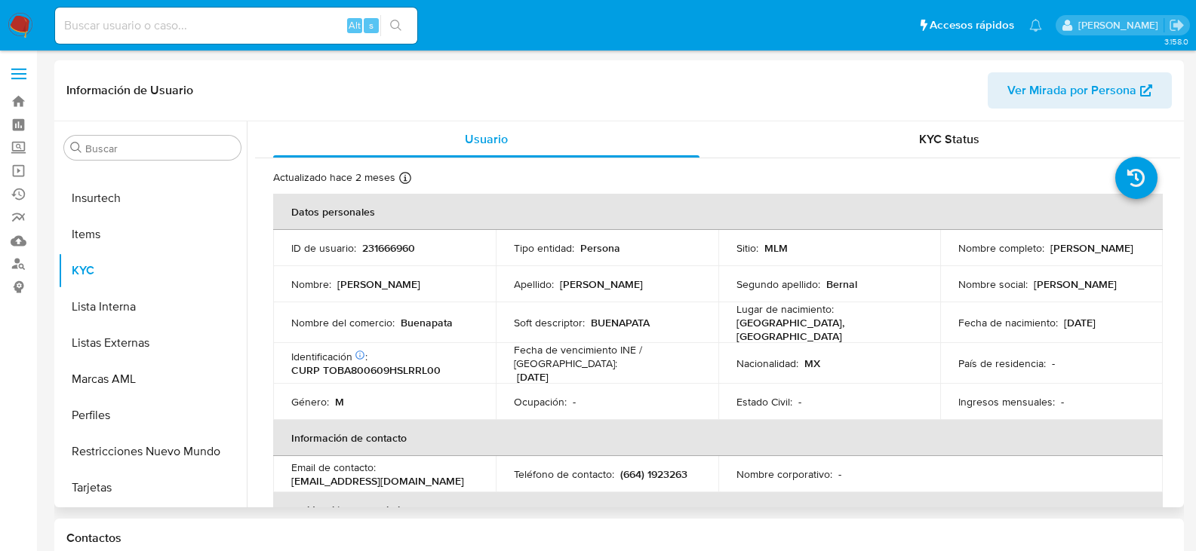
select select "10"
click at [668, 468] on p "(664) 1923263" at bounding box center [653, 475] width 67 height 14
copy p "1923263"
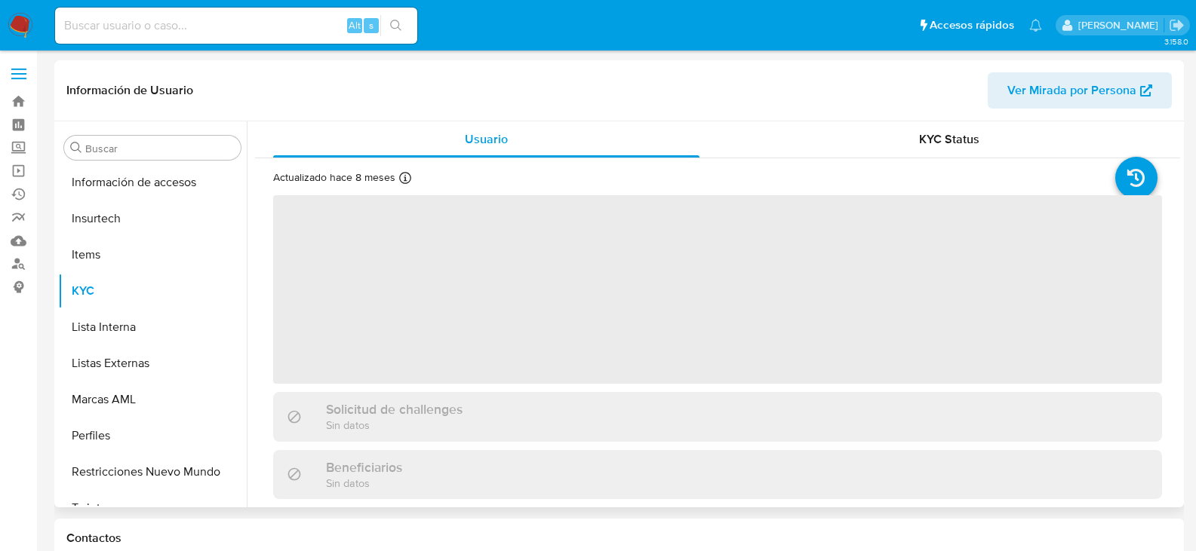
scroll to position [637, 0]
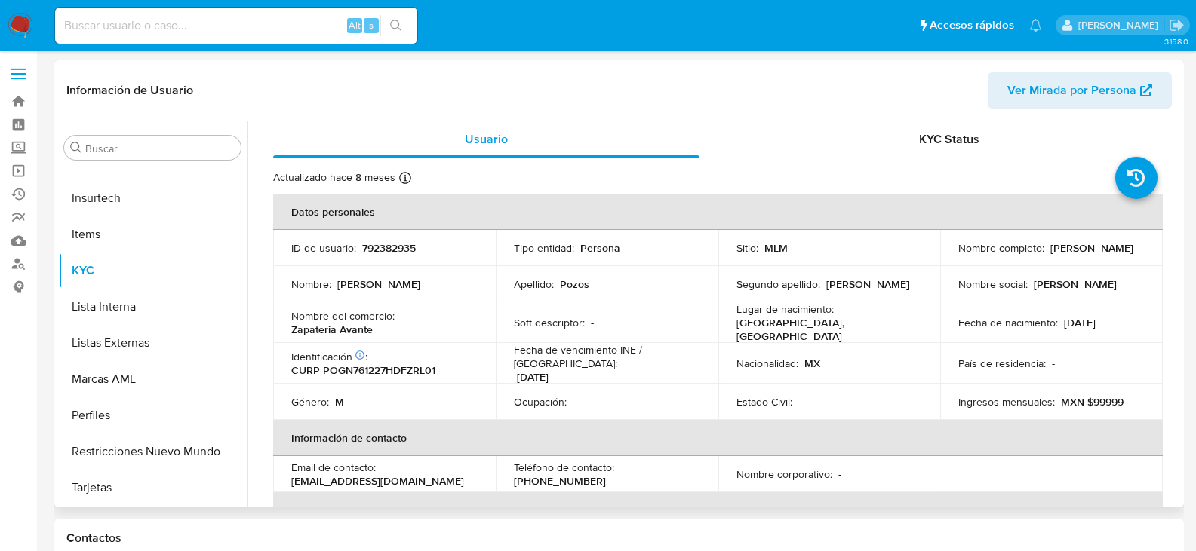
select select "10"
click at [606, 474] on p "(55) 73900027" at bounding box center [560, 481] width 92 height 14
copy p "73900027"
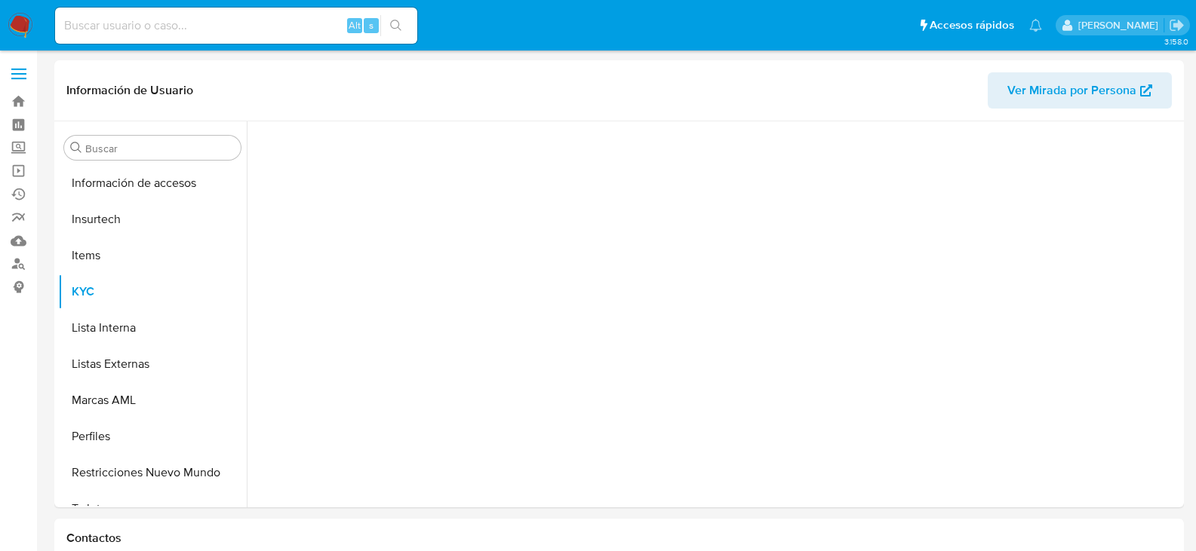
scroll to position [637, 0]
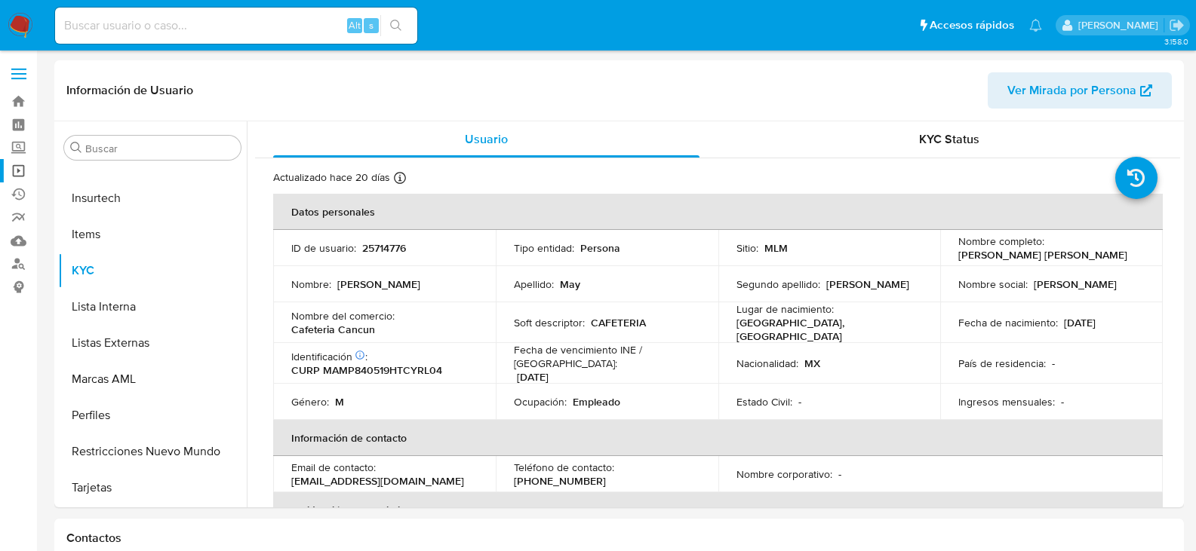
select select "10"
click at [606, 474] on p "[PHONE_NUMBER]" at bounding box center [560, 481] width 92 height 14
copy p "4573805"
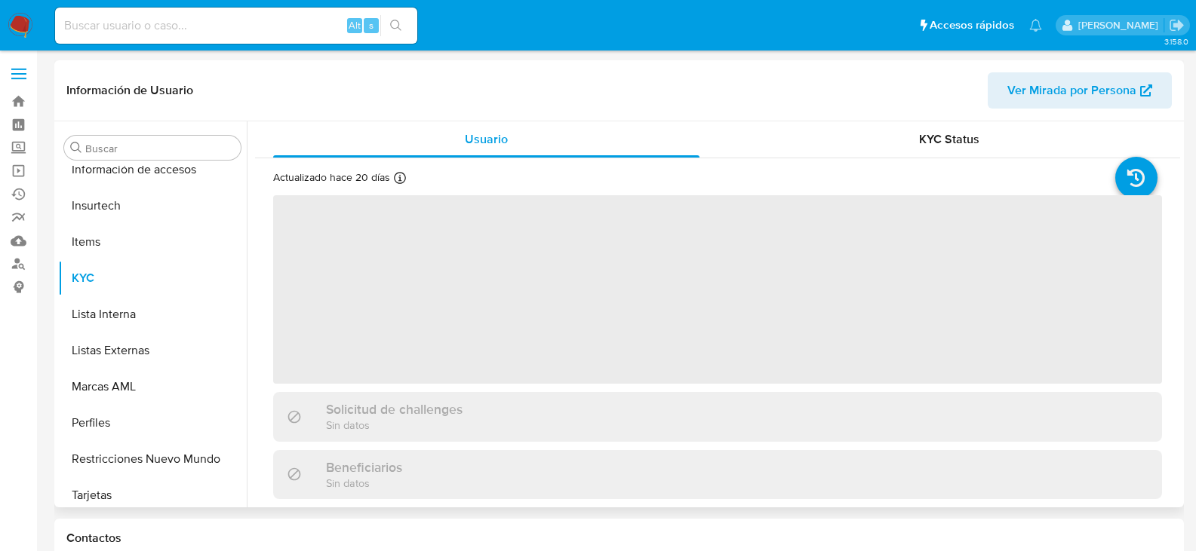
scroll to position [637, 0]
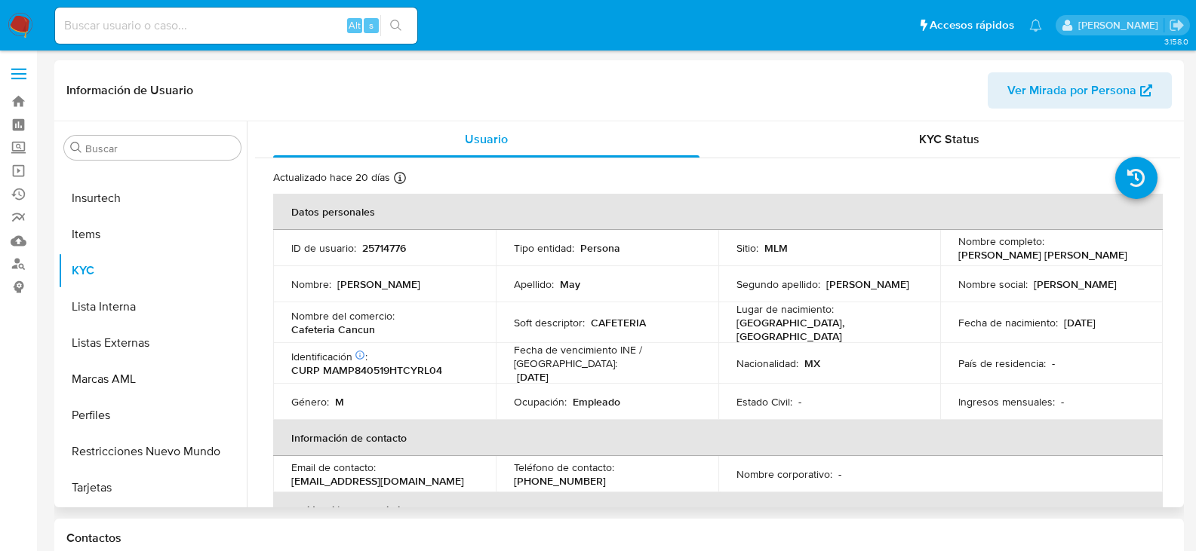
select select "10"
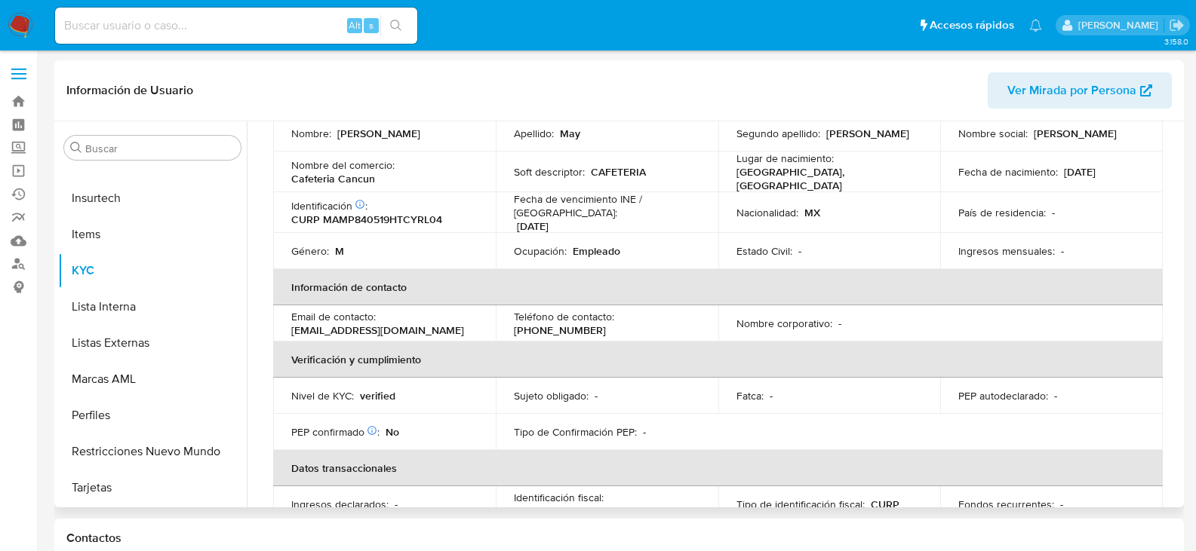
click at [606, 324] on p "[PHONE_NUMBER]" at bounding box center [560, 331] width 92 height 14
copy p "4573805"
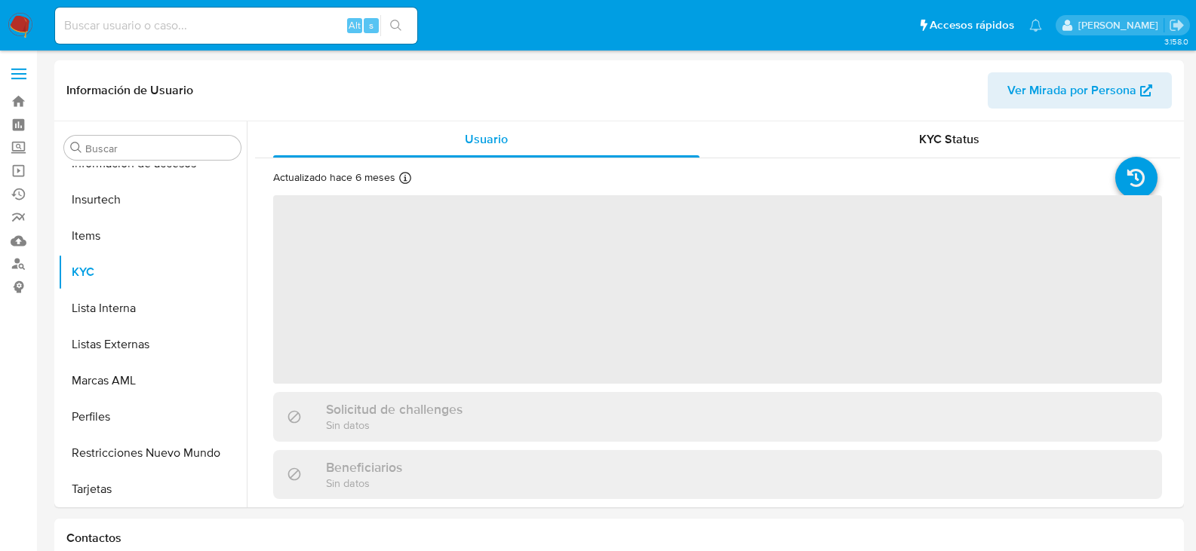
scroll to position [637, 0]
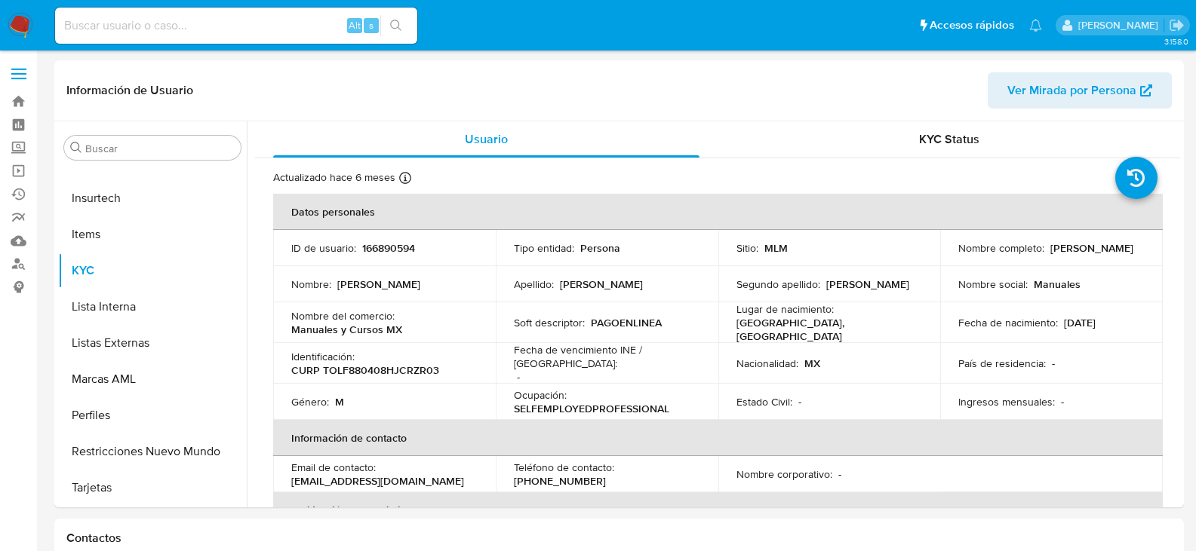
select select "10"
click at [606, 474] on p "[PHONE_NUMBER]" at bounding box center [560, 481] width 92 height 14
copy p "19184685"
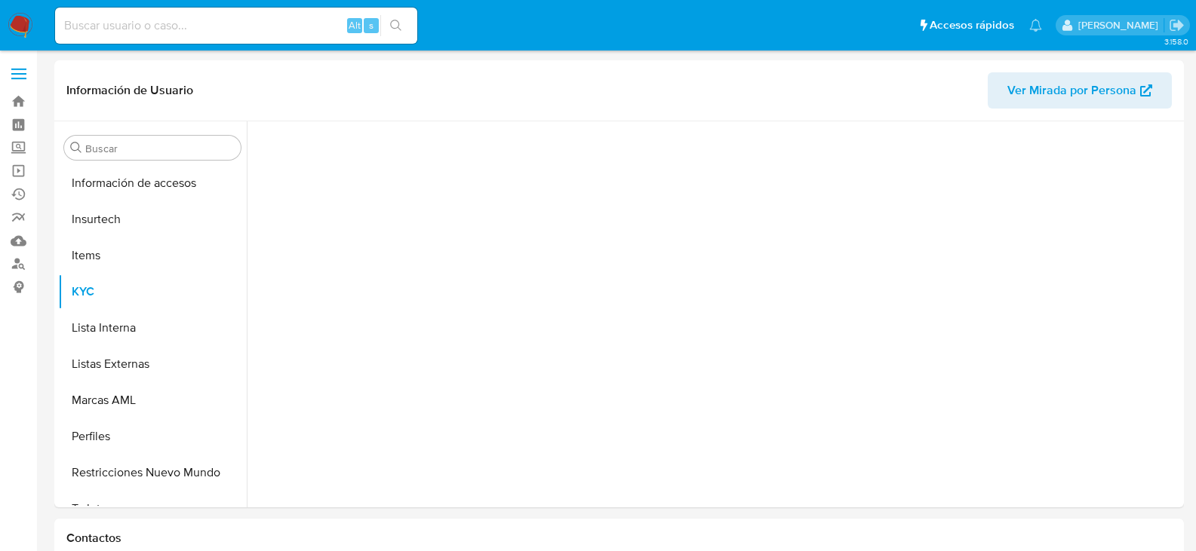
scroll to position [637, 0]
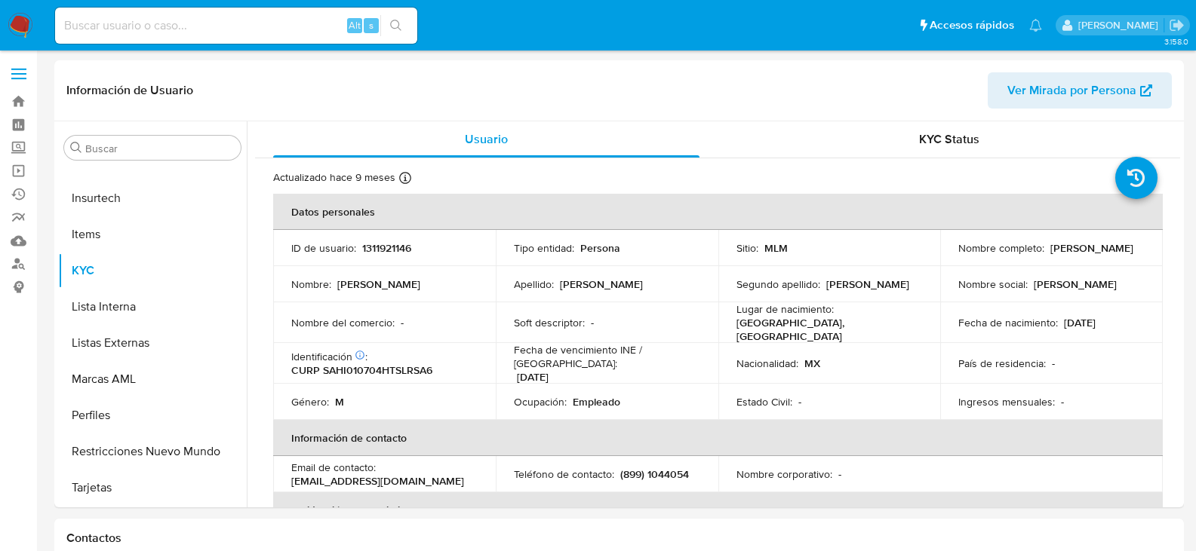
select select "10"
click at [682, 468] on p "(899) 1044054" at bounding box center [654, 475] width 69 height 14
copy p "1044054"
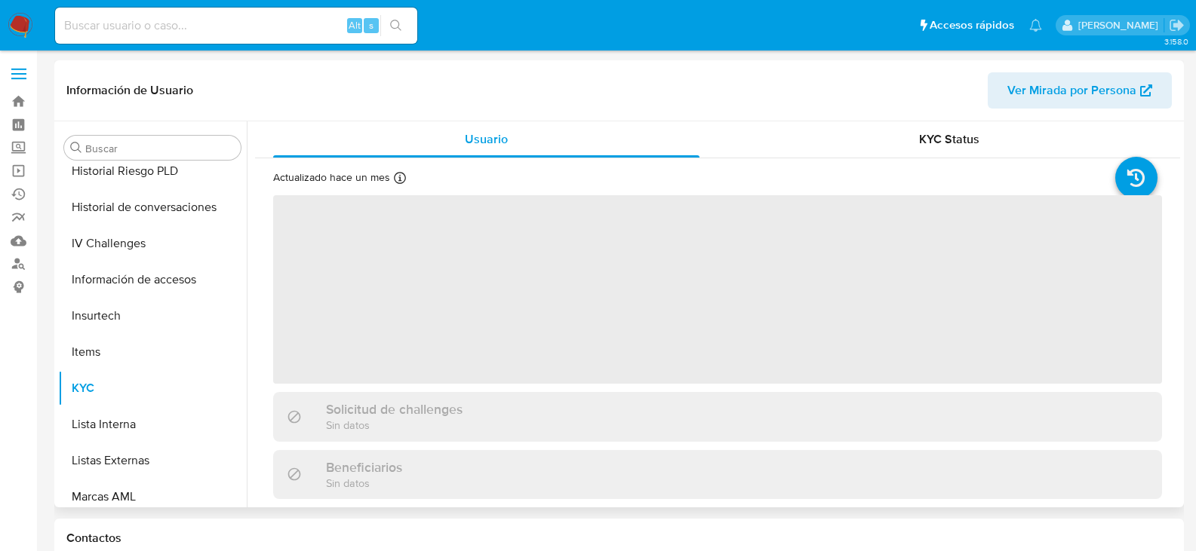
scroll to position [637, 0]
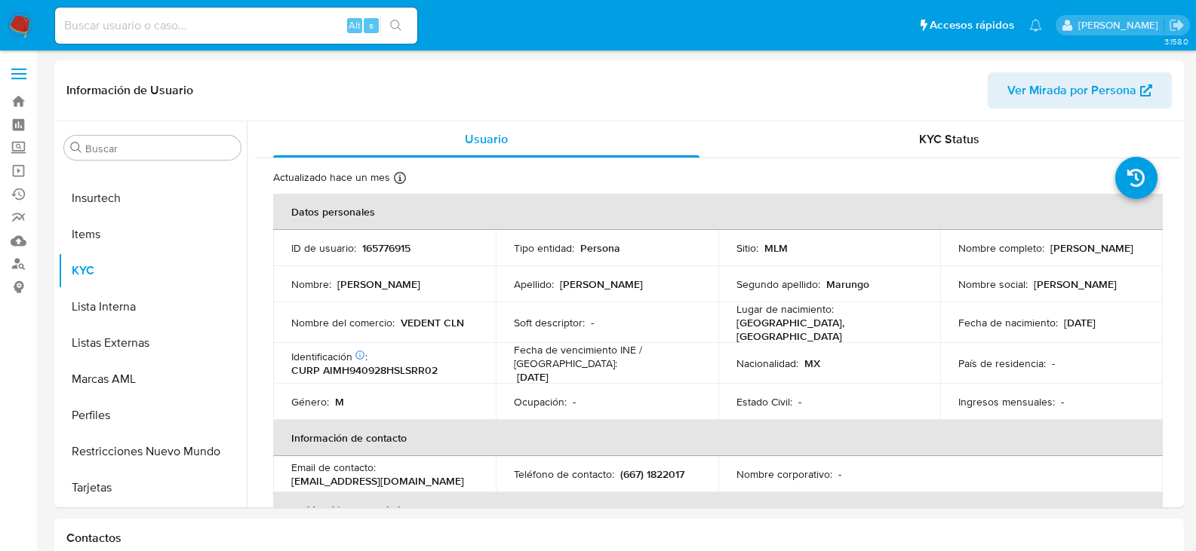
select select "10"
click at [670, 468] on p "(667) 1822017" at bounding box center [652, 475] width 64 height 14
copy p "1822017"
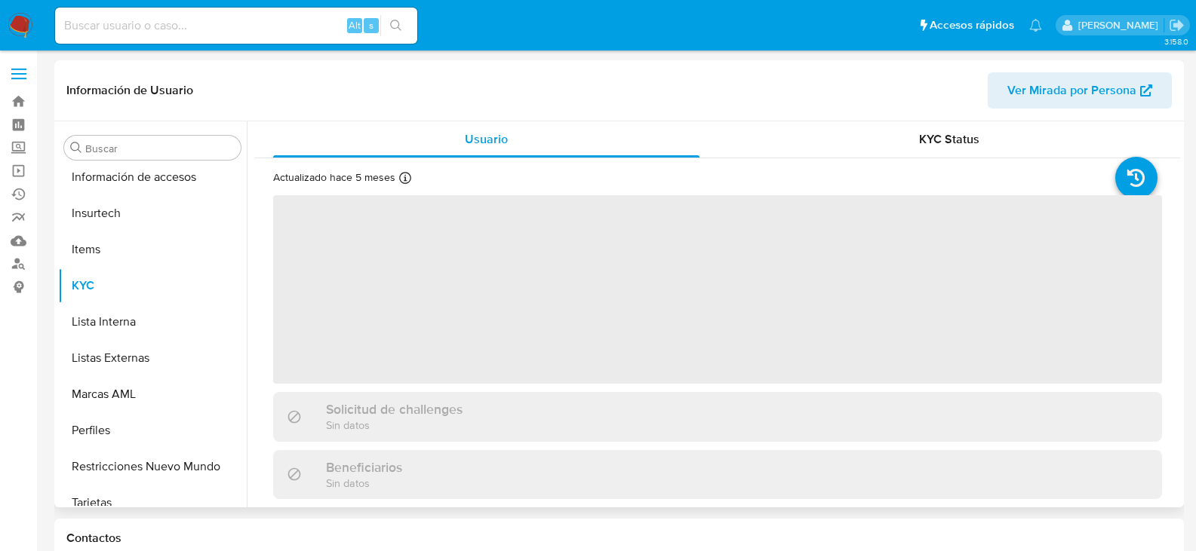
scroll to position [637, 0]
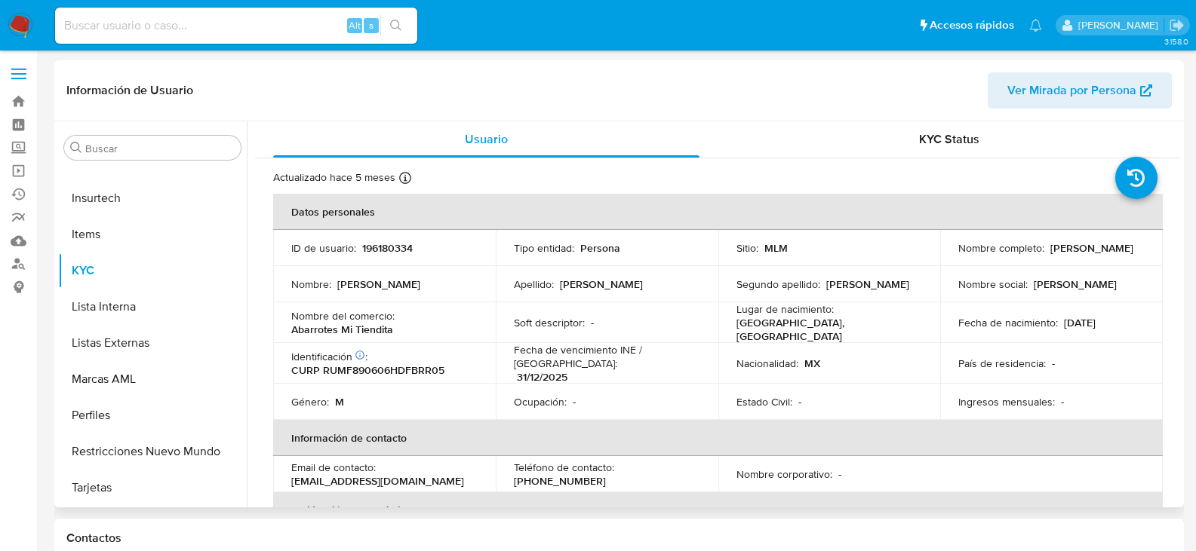
select select "10"
click at [606, 474] on p "[PHONE_NUMBER]" at bounding box center [560, 481] width 92 height 14
copy p "49354892"
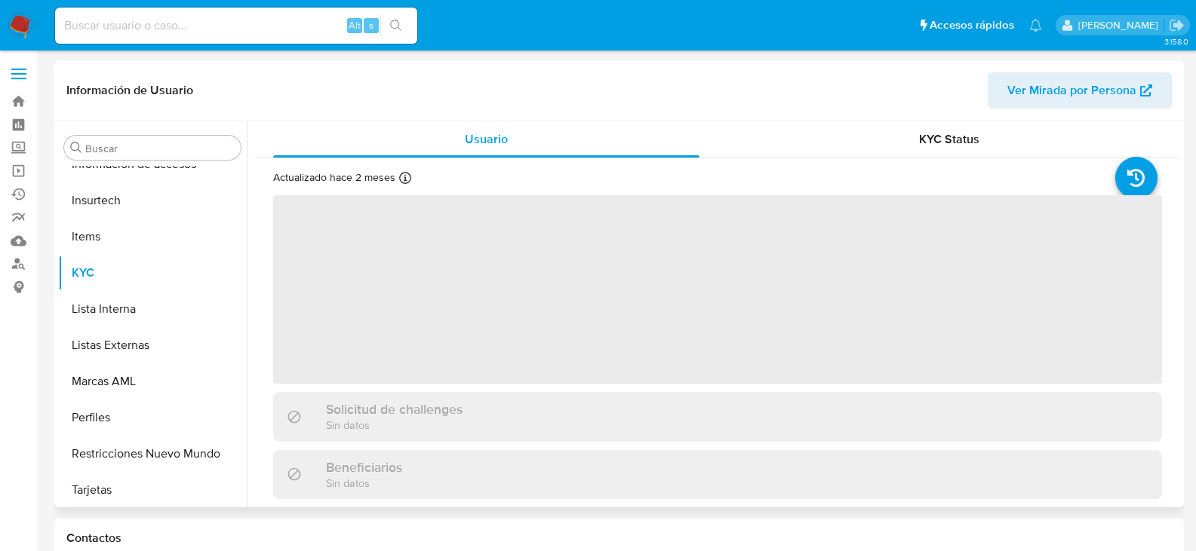
scroll to position [637, 0]
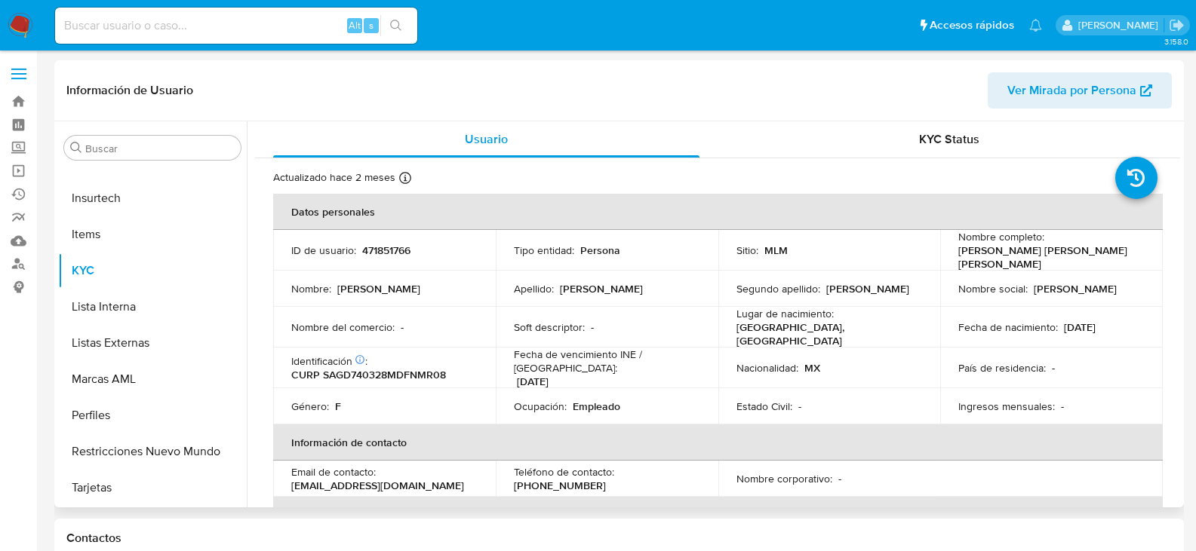
select select "10"
click at [606, 479] on p "[PHONE_NUMBER]" at bounding box center [560, 486] width 92 height 14
copy p "43707718"
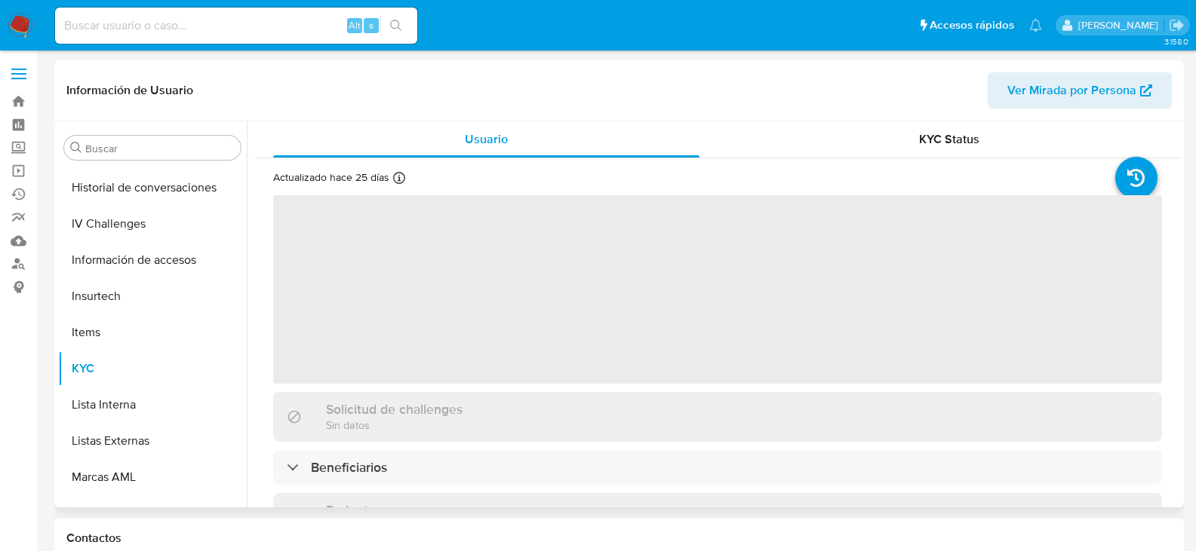
scroll to position [637, 0]
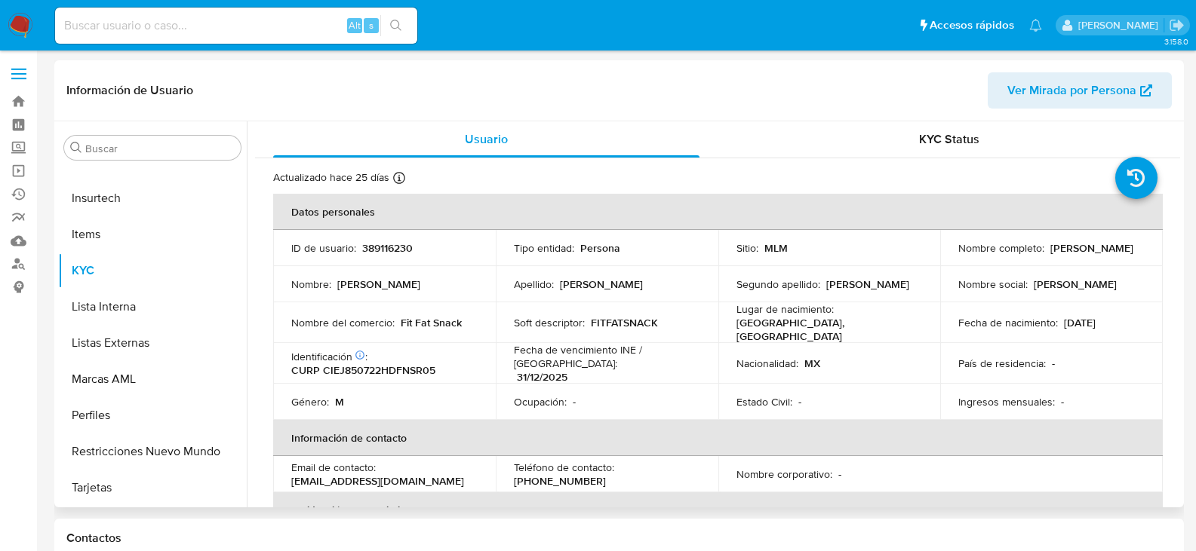
select select "10"
click at [606, 474] on p "[PHONE_NUMBER]" at bounding box center [560, 481] width 92 height 14
copy p "2208836"
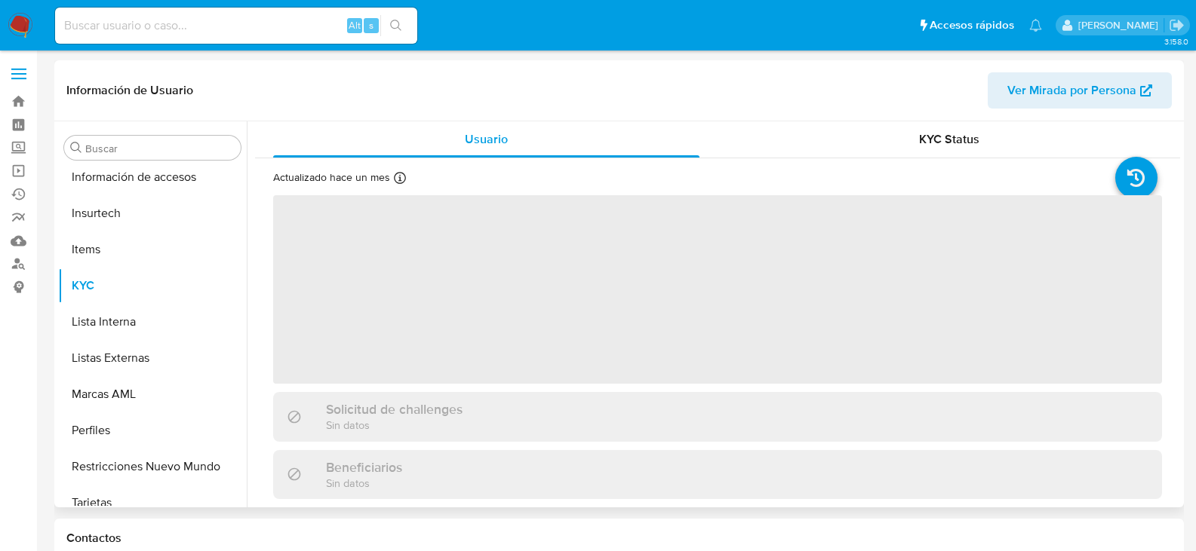
scroll to position [637, 0]
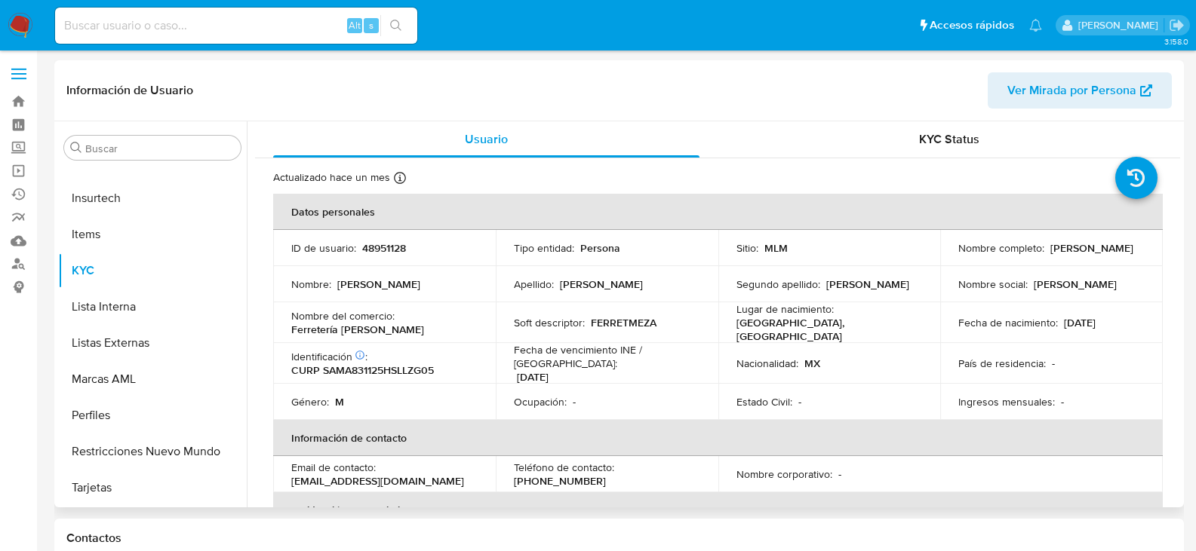
select select "10"
click at [606, 474] on p "[PHONE_NUMBER]" at bounding box center [560, 481] width 92 height 14
copy p "2049351"
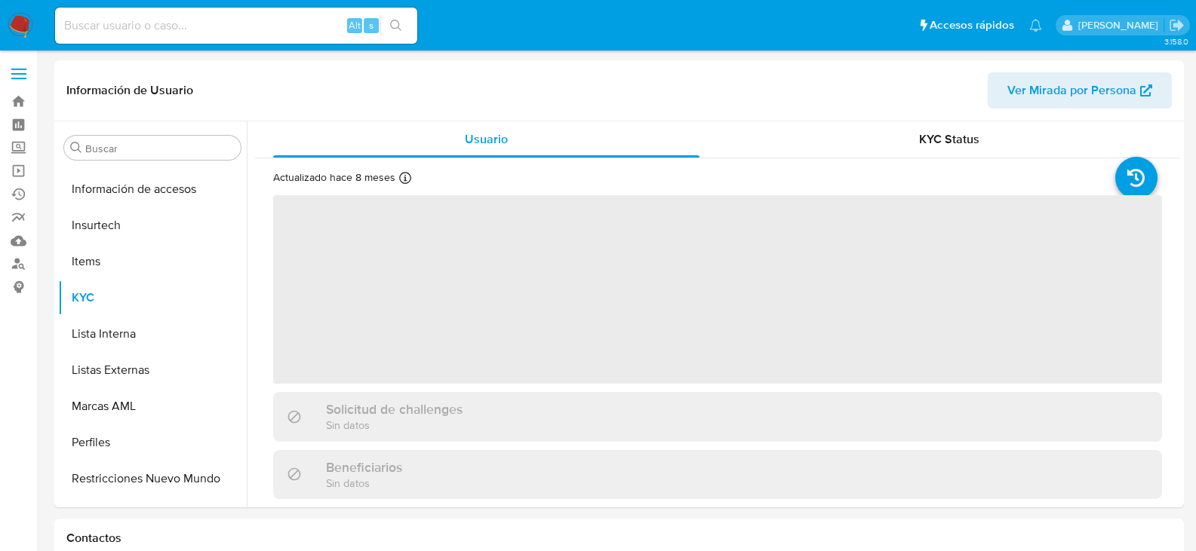
scroll to position [637, 0]
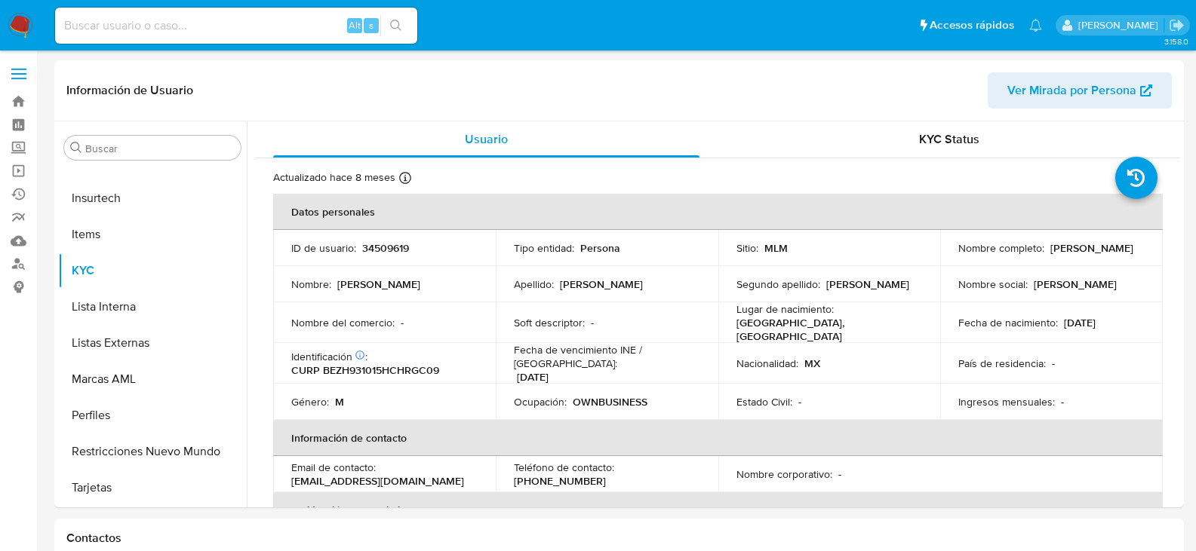
select select "10"
click at [606, 474] on p "(614) 2202247" at bounding box center [560, 481] width 92 height 14
copy p "2202247"
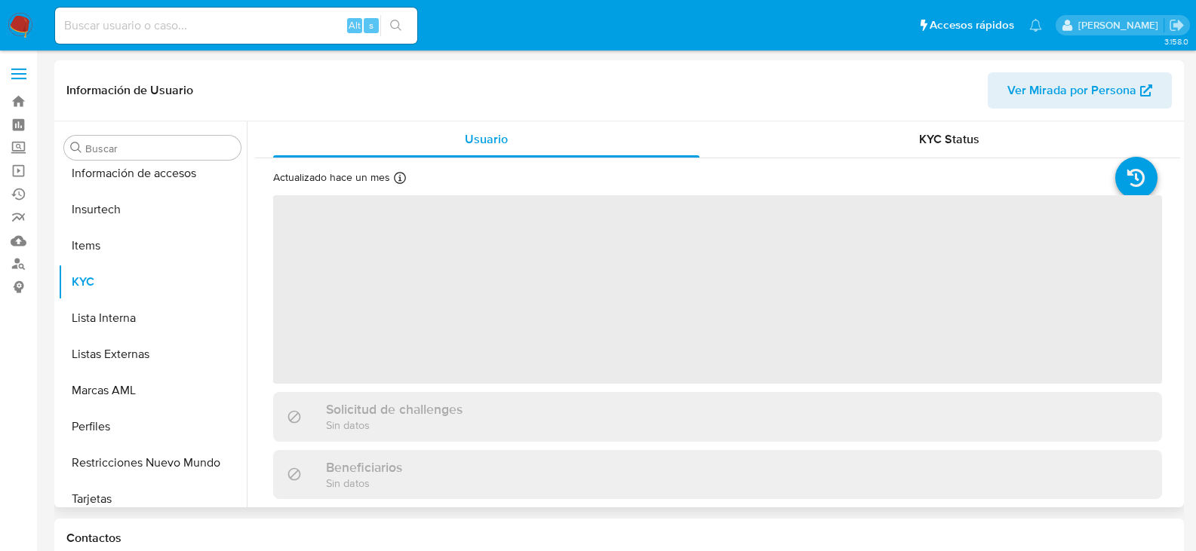
scroll to position [637, 0]
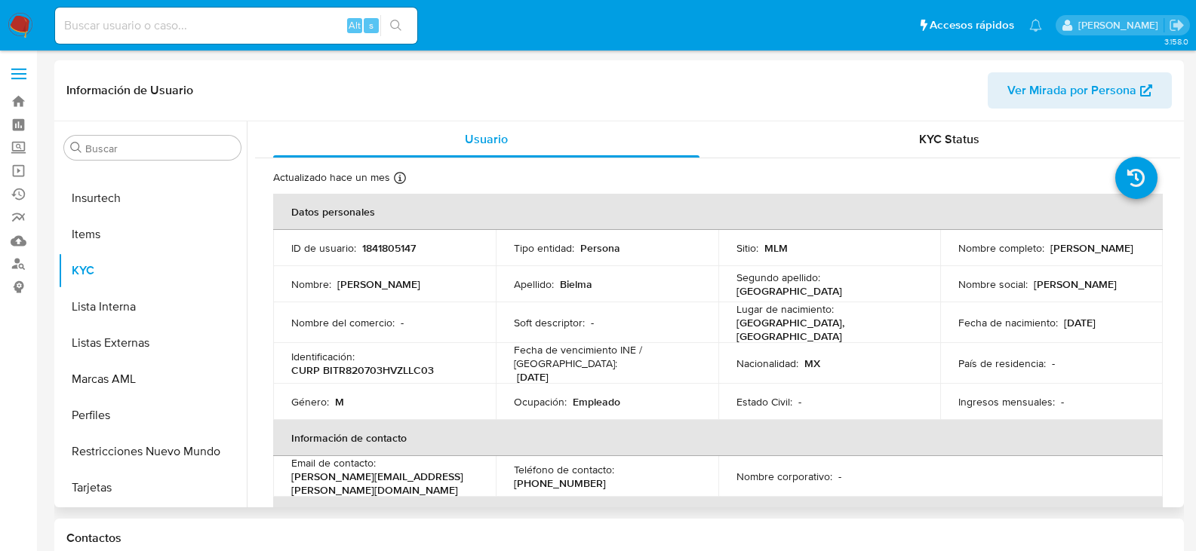
select select "10"
click at [606, 477] on p "(55) 80491986" at bounding box center [560, 484] width 92 height 14
copy p "80491986"
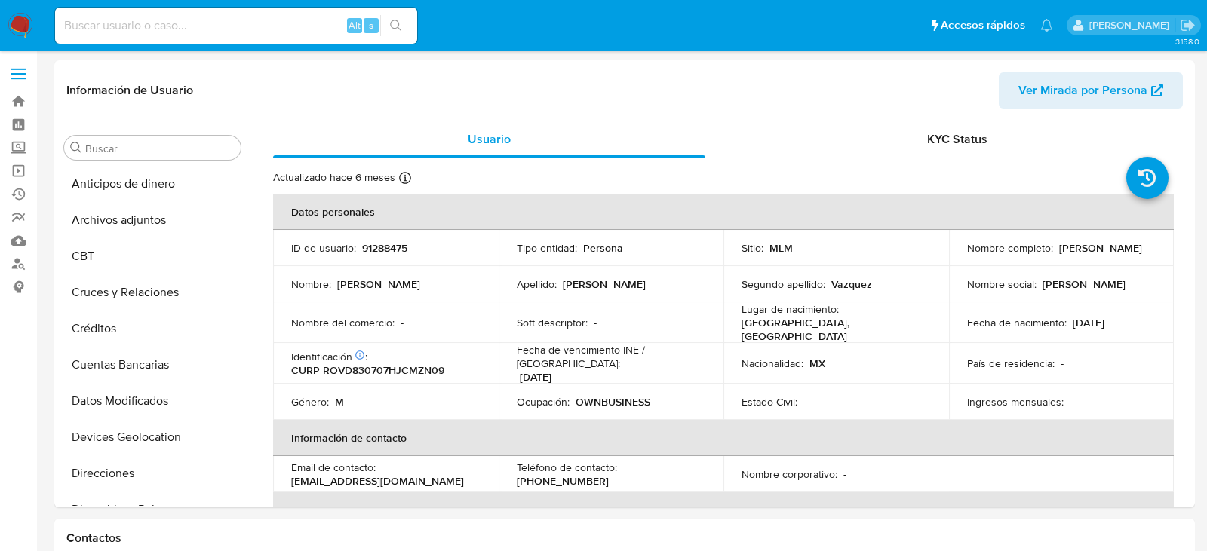
select select "10"
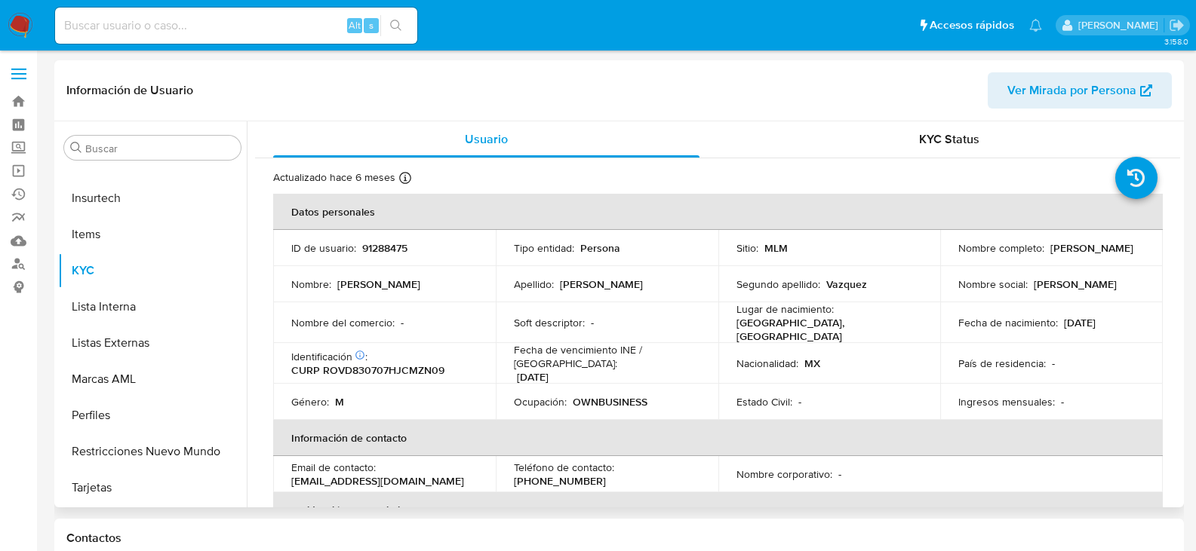
click at [606, 474] on p "(449) 9111889" at bounding box center [560, 481] width 92 height 14
copy p "9111889"
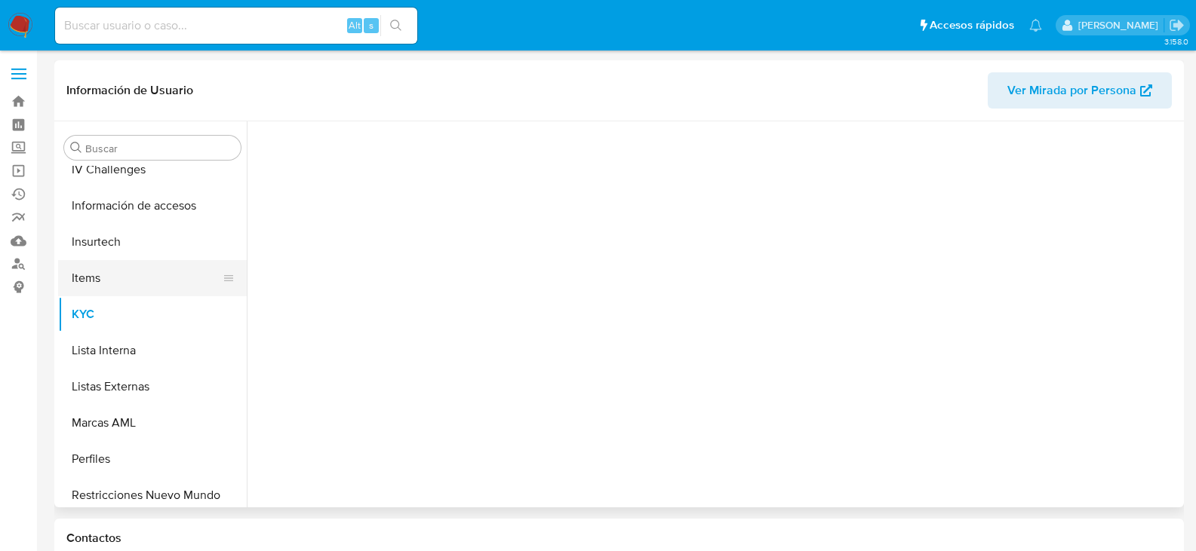
scroll to position [637, 0]
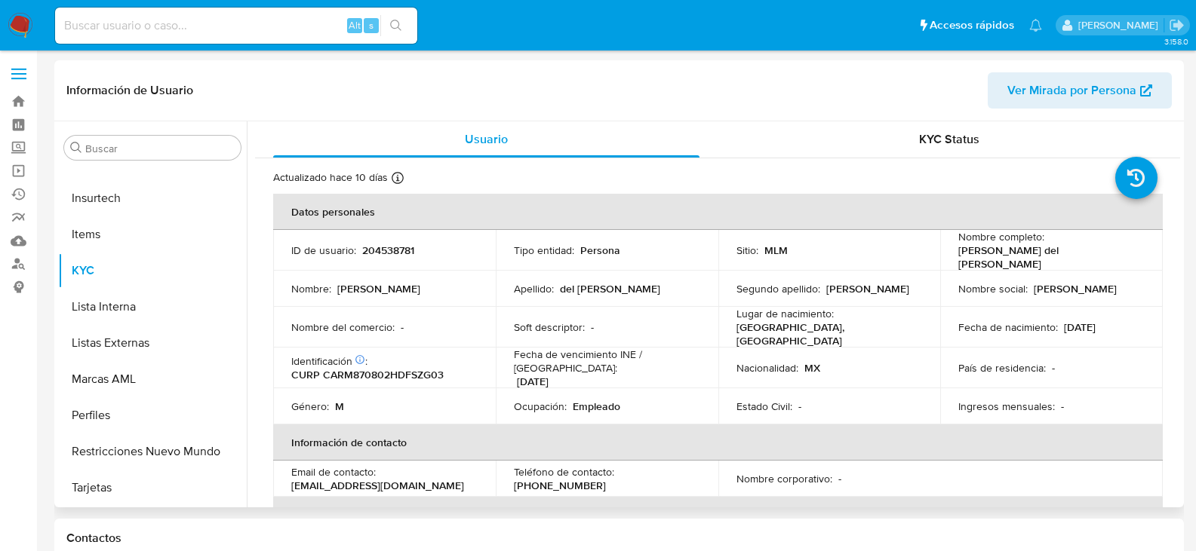
select select "10"
click at [606, 479] on p "[PHONE_NUMBER]" at bounding box center [560, 486] width 92 height 14
copy p "24265262"
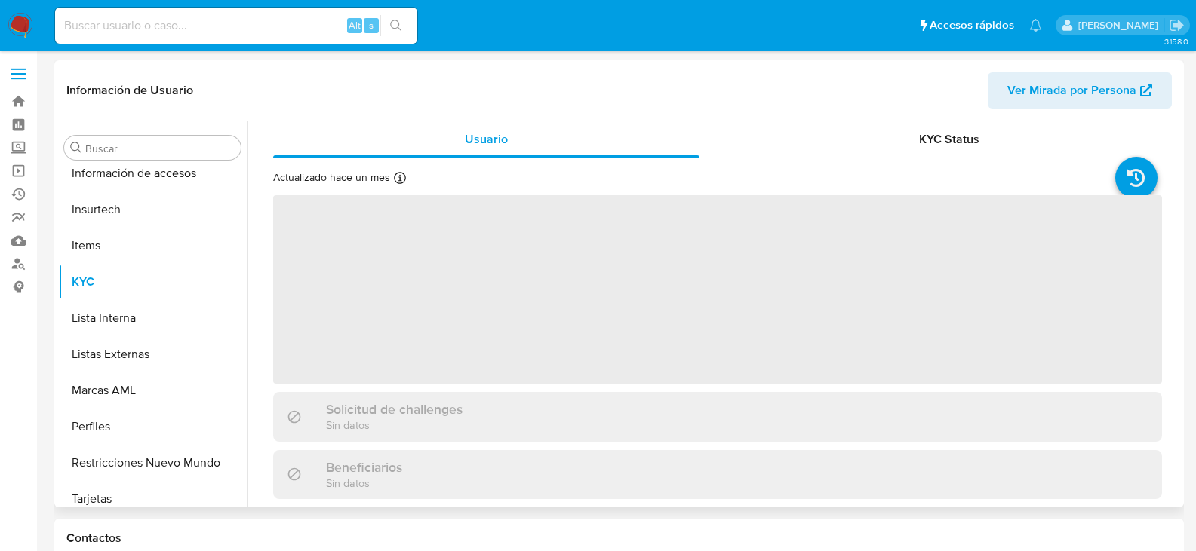
scroll to position [637, 0]
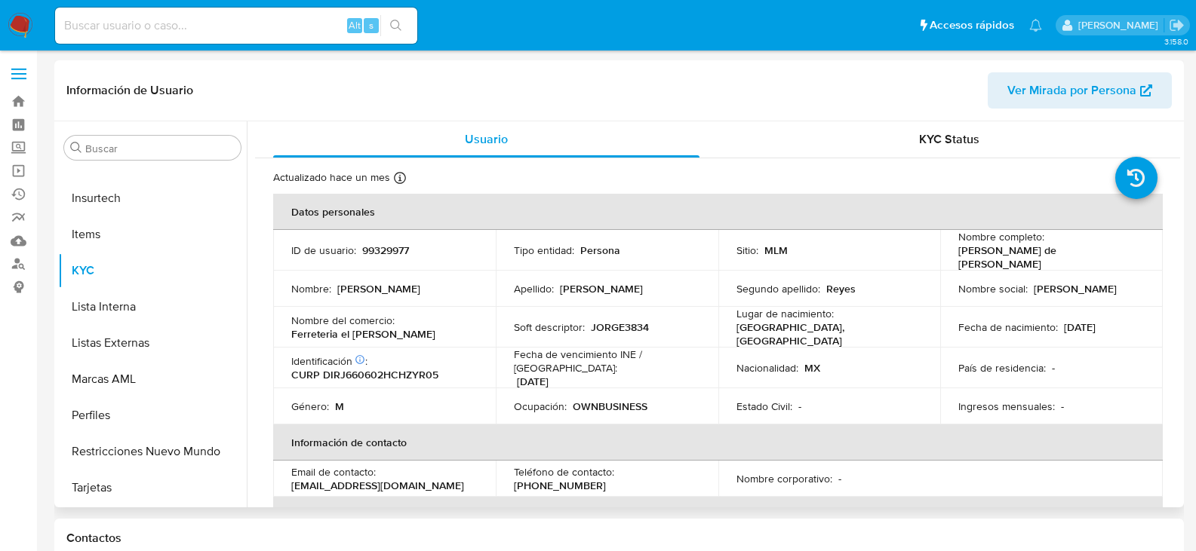
select select "10"
click at [606, 479] on p "[PHONE_NUMBER]" at bounding box center [560, 486] width 92 height 14
copy p "3022708"
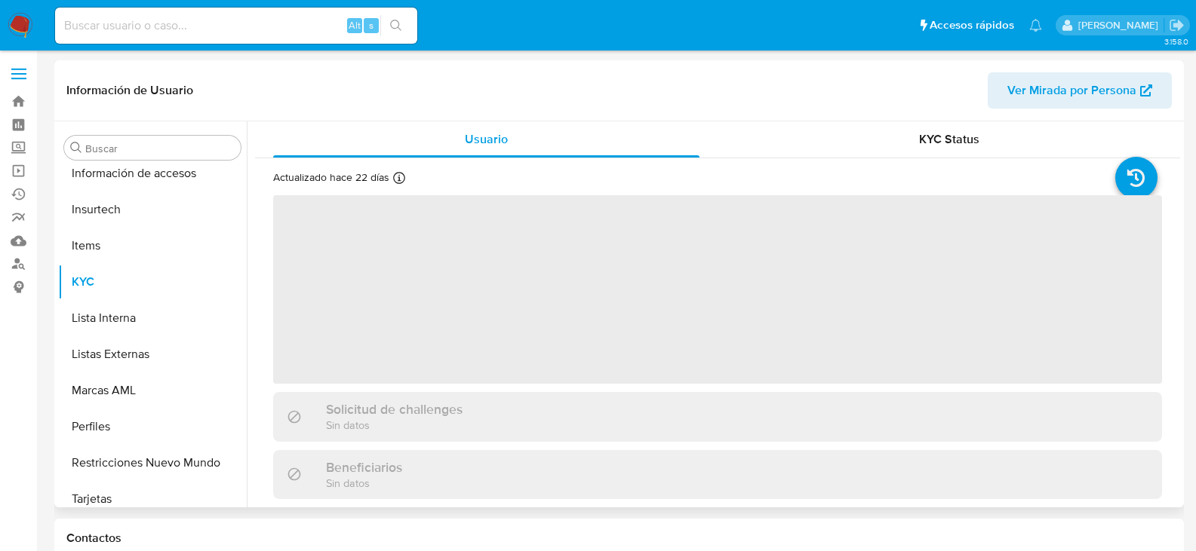
scroll to position [637, 0]
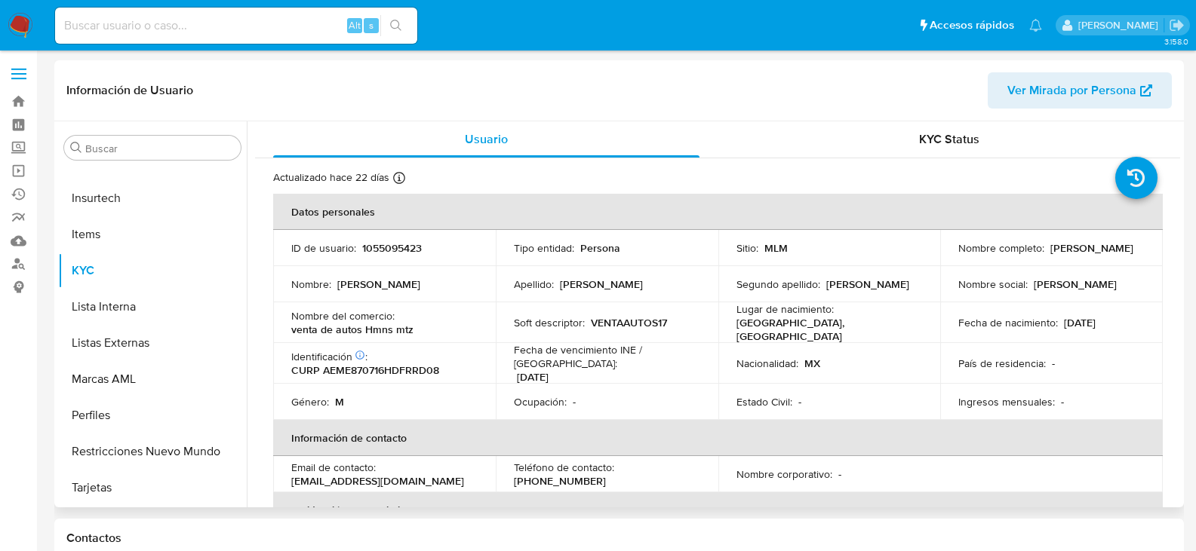
select select "10"
click at [606, 474] on p "[PHONE_NUMBER]" at bounding box center [560, 481] width 92 height 14
copy p "59451791"
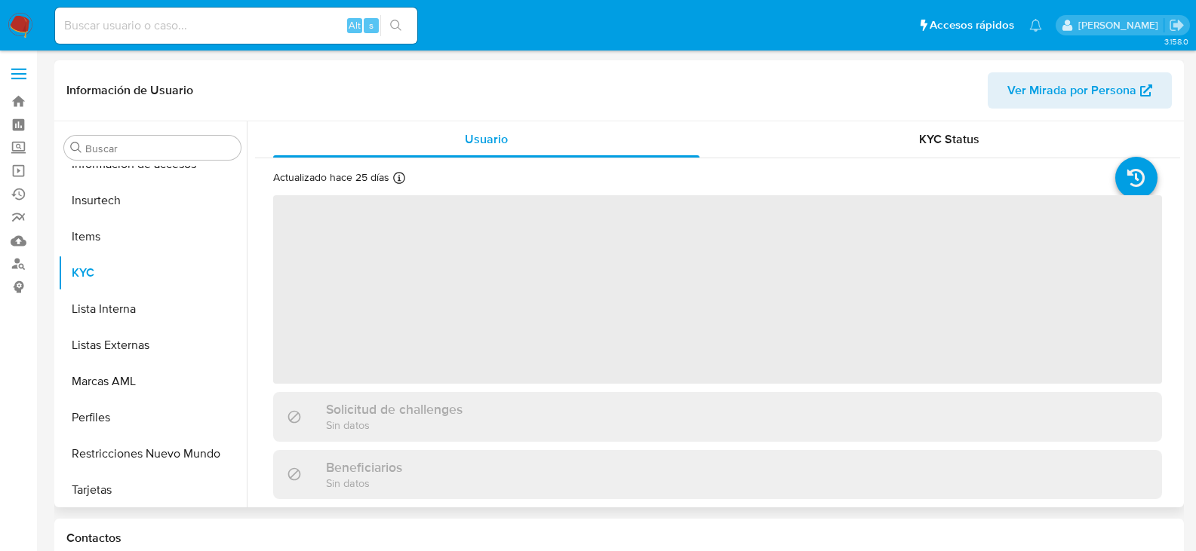
scroll to position [637, 0]
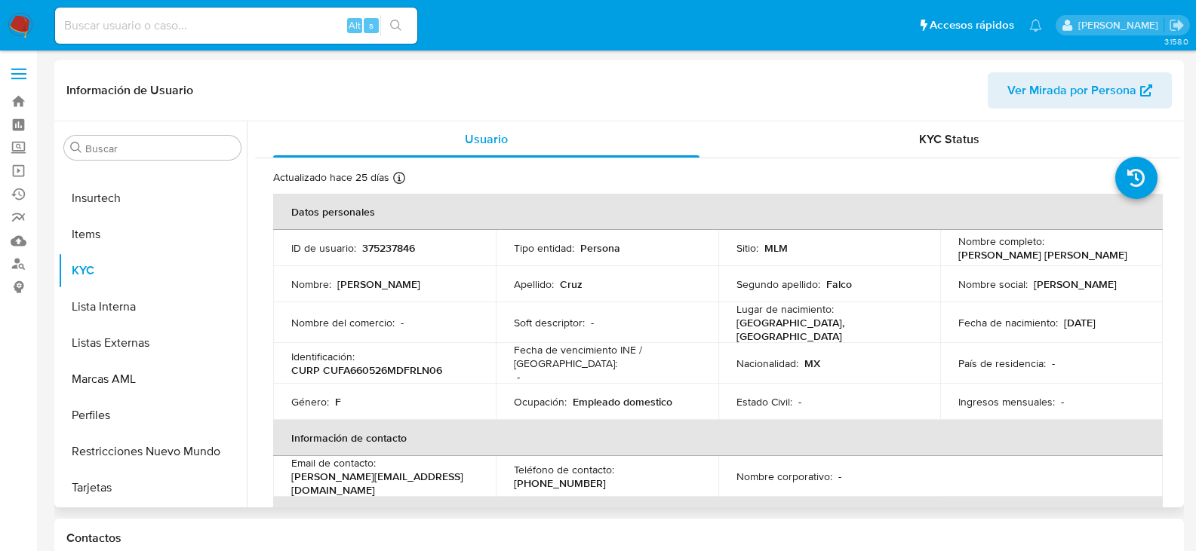
select select "10"
click at [606, 477] on p "[PHONE_NUMBER]" at bounding box center [560, 484] width 92 height 14
copy p "18514811"
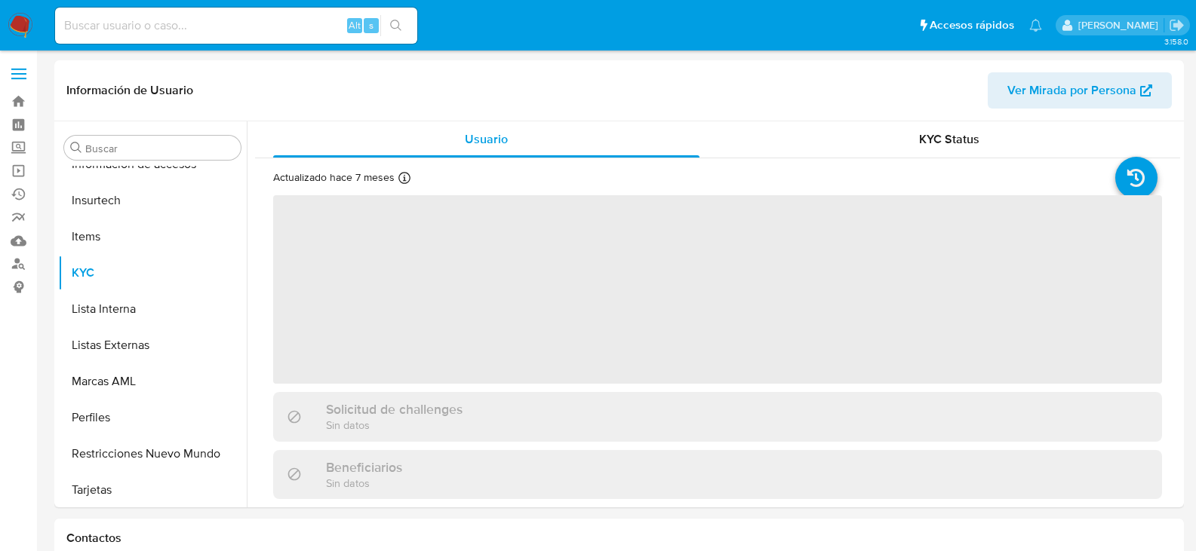
scroll to position [637, 0]
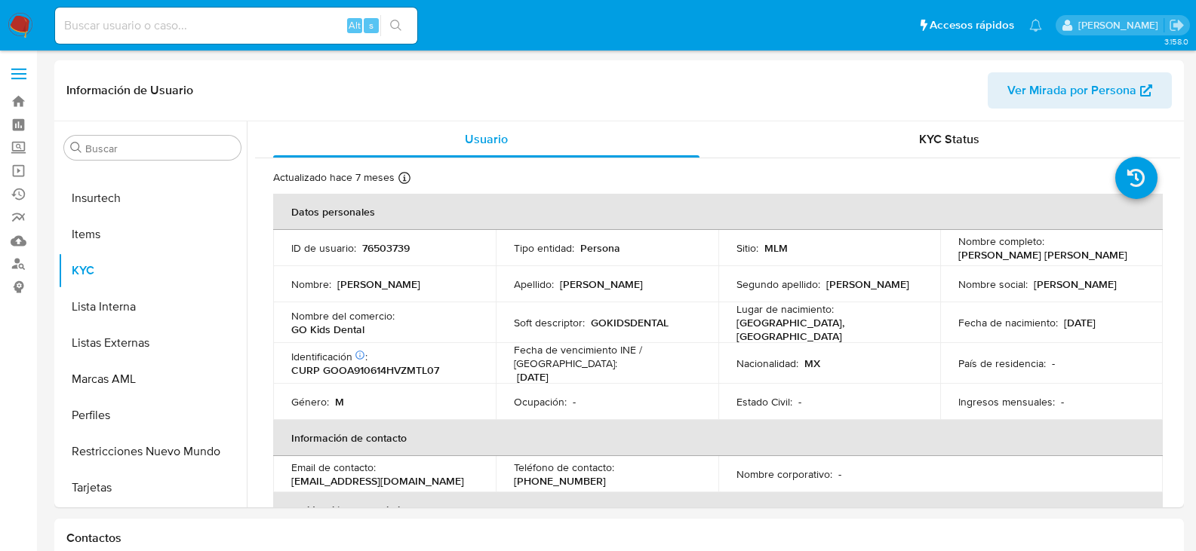
select select "10"
click at [606, 474] on p "[PHONE_NUMBER]" at bounding box center [560, 481] width 92 height 14
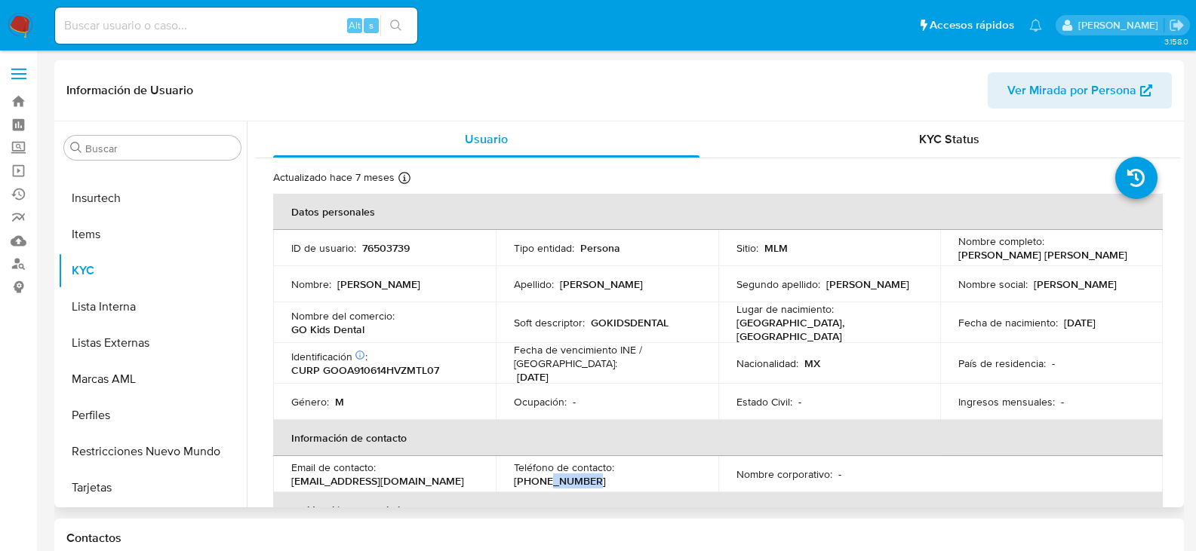
click at [606, 474] on p "[PHONE_NUMBER]" at bounding box center [560, 481] width 92 height 14
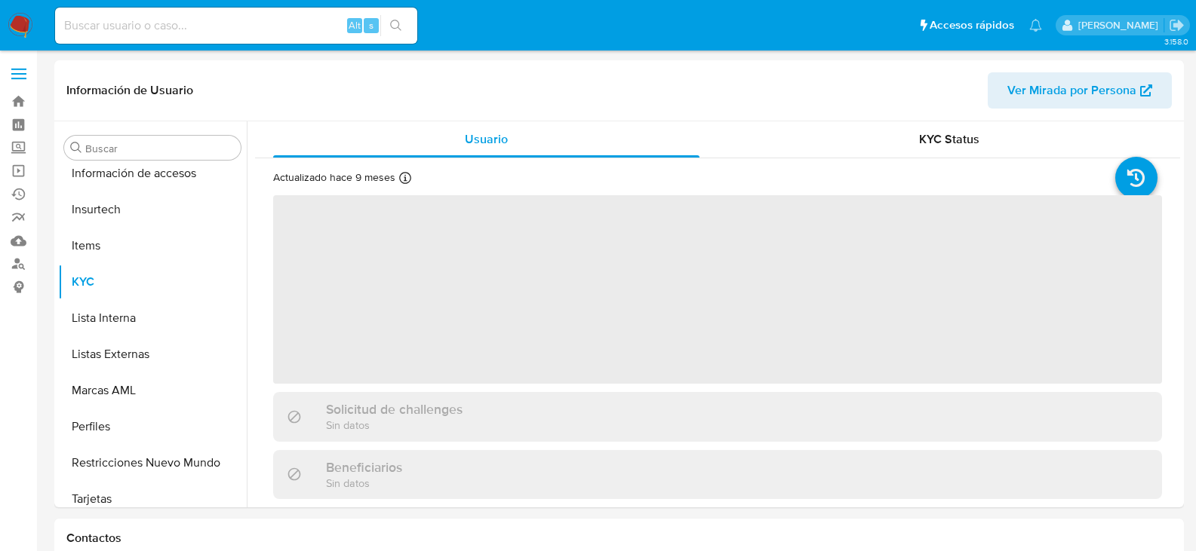
scroll to position [637, 0]
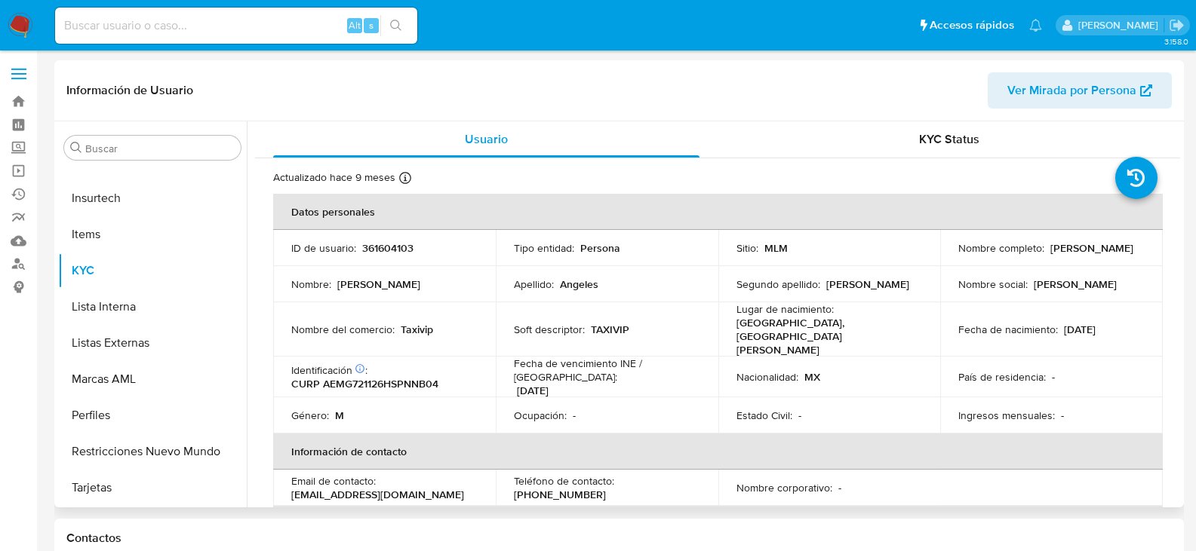
select select "10"
click at [606, 488] on p "[PHONE_NUMBER]" at bounding box center [560, 495] width 92 height 14
copy p "4332646"
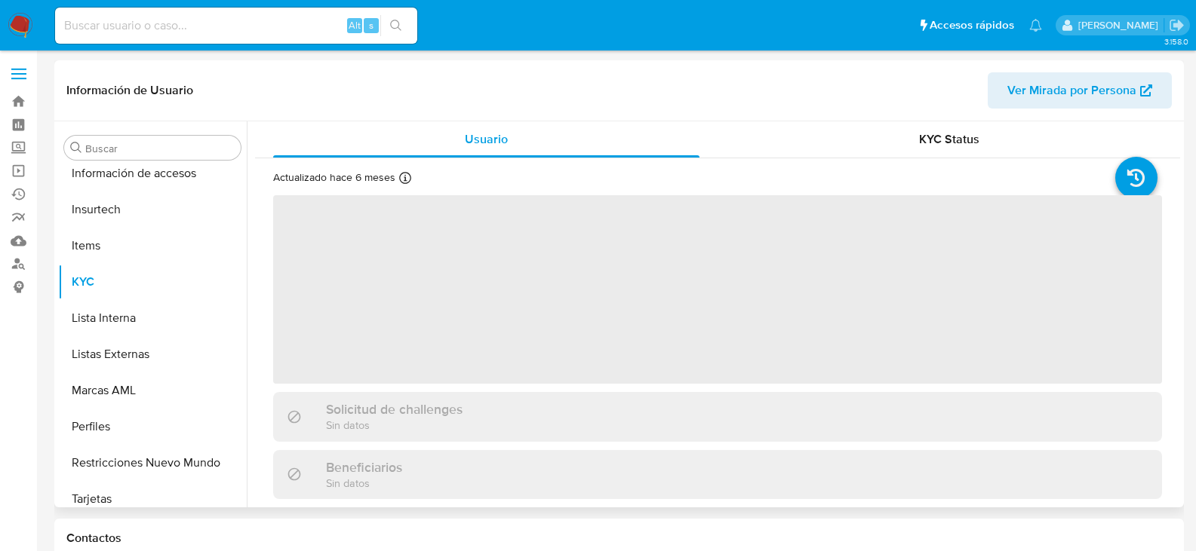
scroll to position [637, 0]
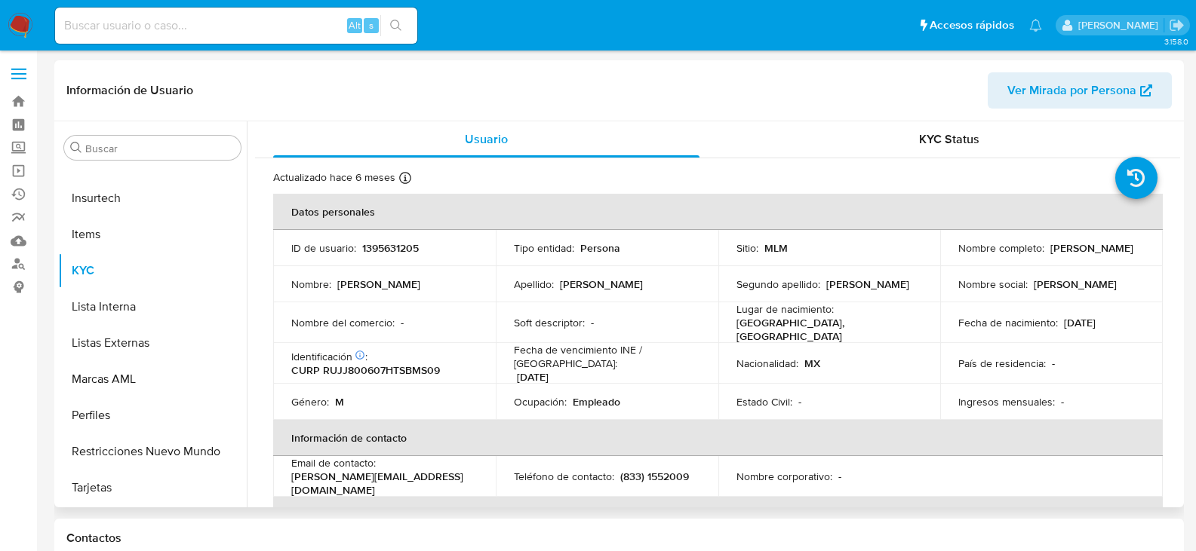
select select "10"
click at [665, 470] on p "(833) 1552009" at bounding box center [654, 477] width 69 height 14
copy p "1552009"
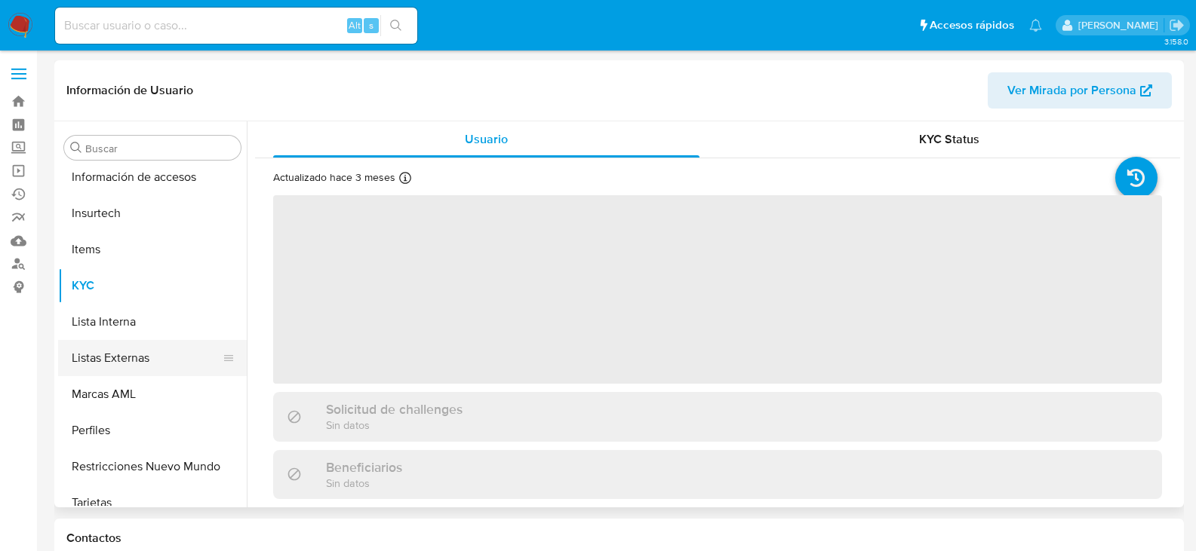
scroll to position [637, 0]
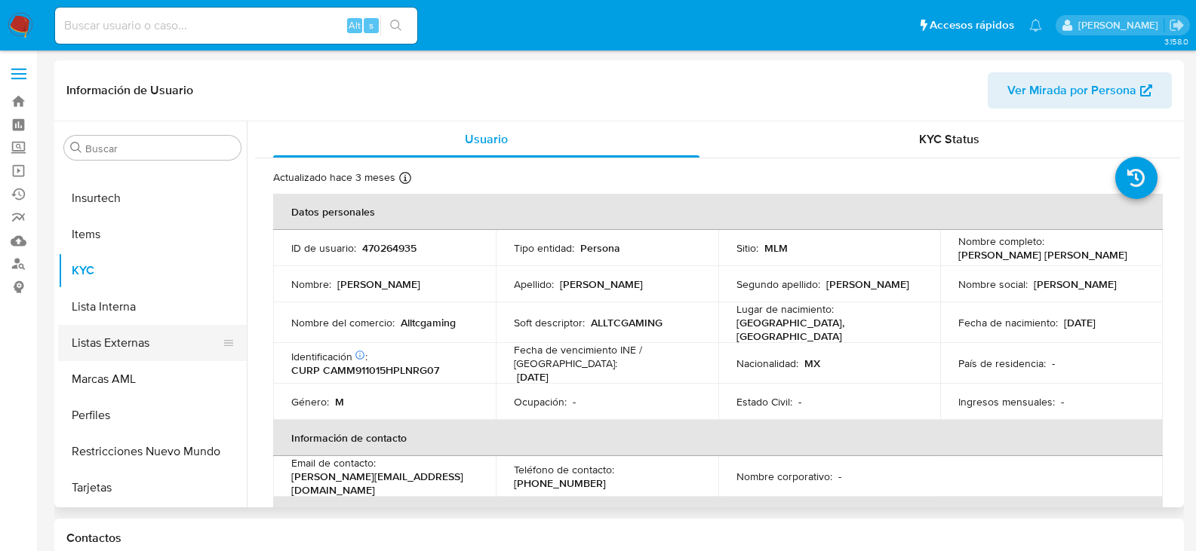
select select "10"
click at [606, 477] on p "[PHONE_NUMBER]" at bounding box center [560, 484] width 92 height 14
copy p "8126880"
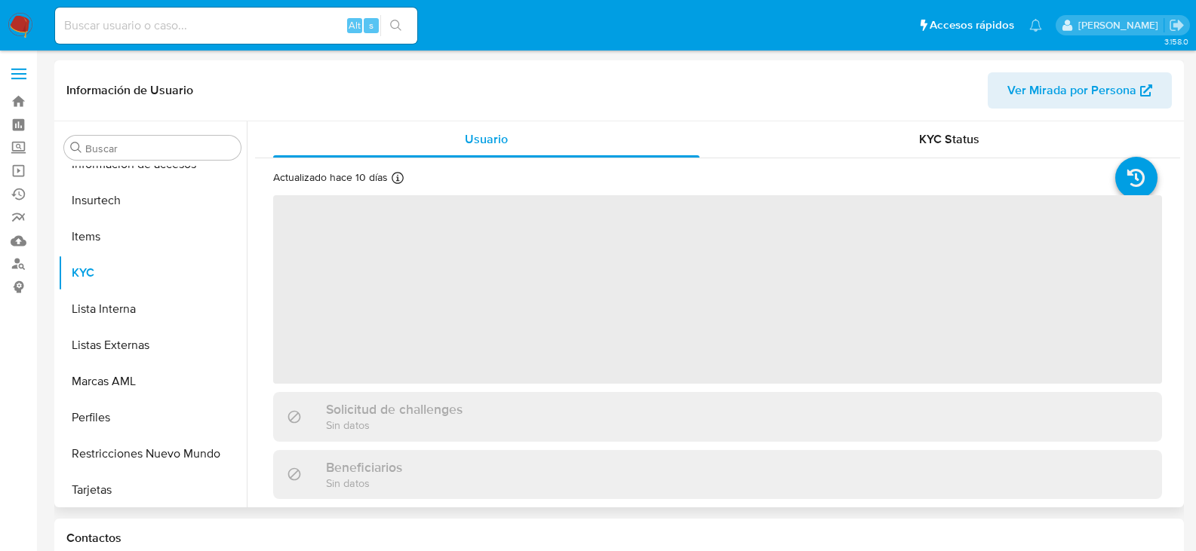
scroll to position [637, 0]
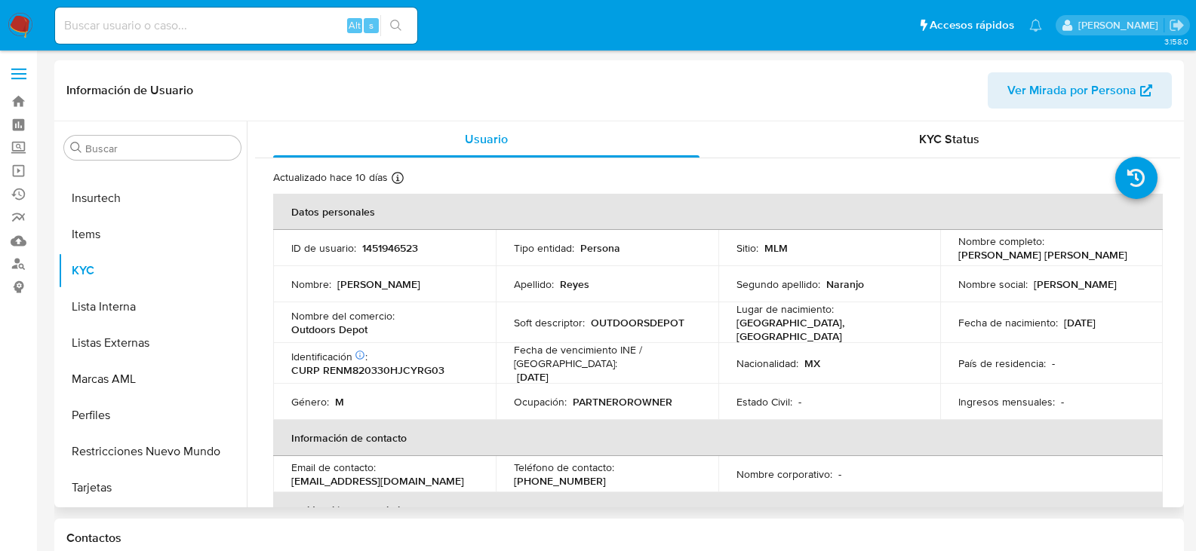
select select "10"
click at [606, 474] on p "[PHONE_NUMBER]" at bounding box center [560, 481] width 92 height 14
copy p "19893313"
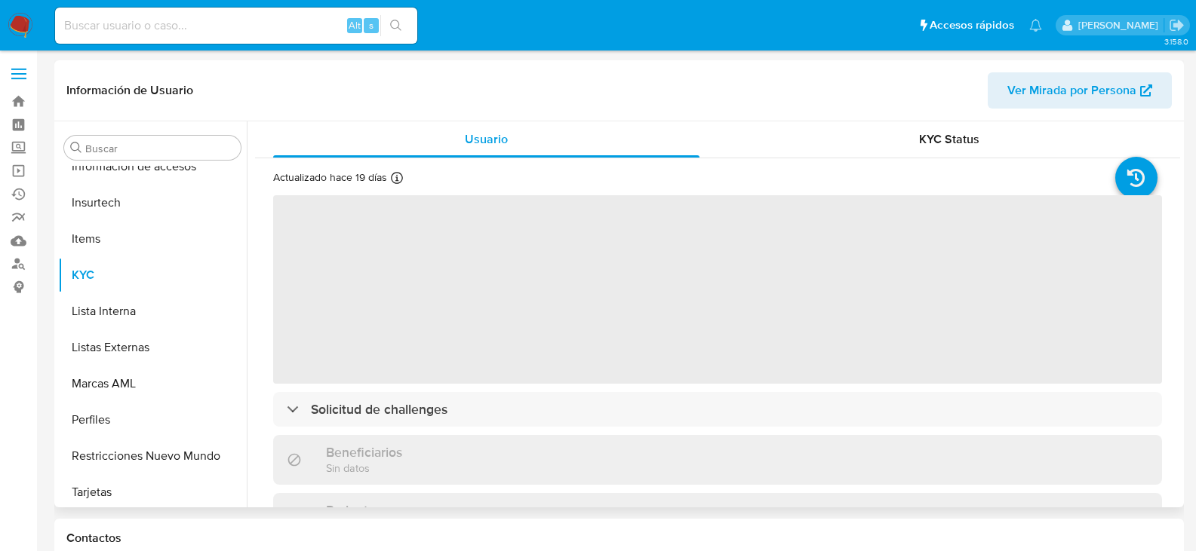
scroll to position [637, 0]
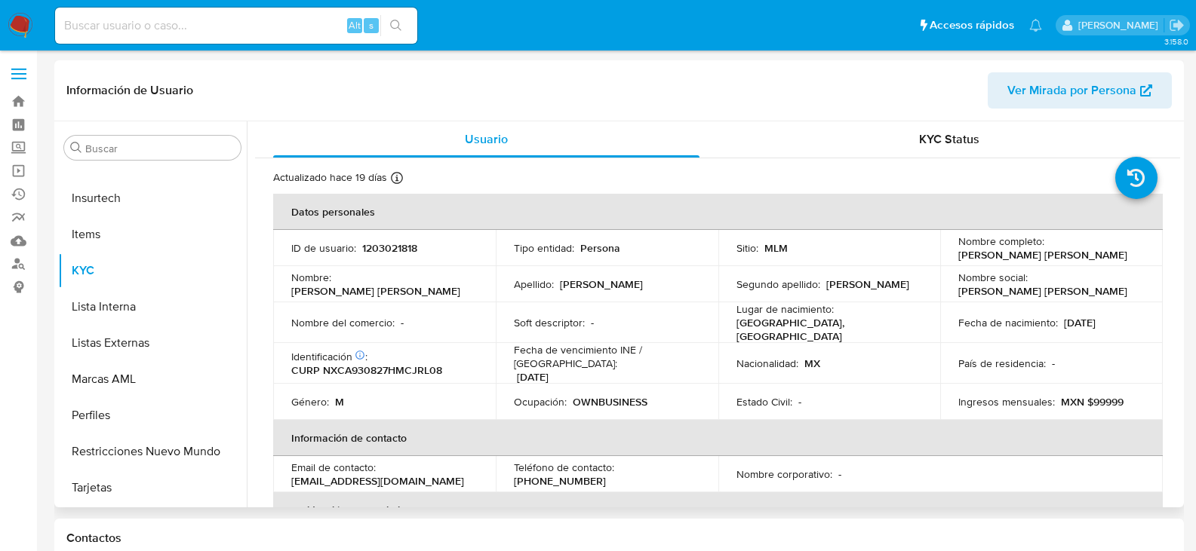
select select "10"
click at [606, 474] on p "[PHONE_NUMBER]" at bounding box center [560, 481] width 92 height 14
click at [606, 474] on p "(55) 81090506" at bounding box center [560, 481] width 92 height 14
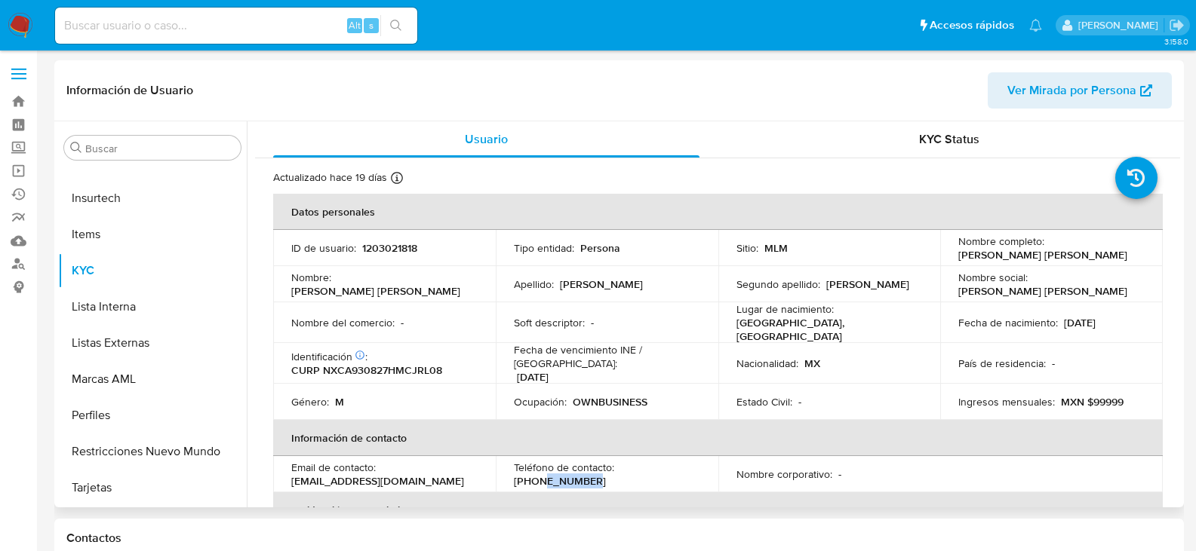
click at [606, 474] on p "(55) 81090506" at bounding box center [560, 481] width 92 height 14
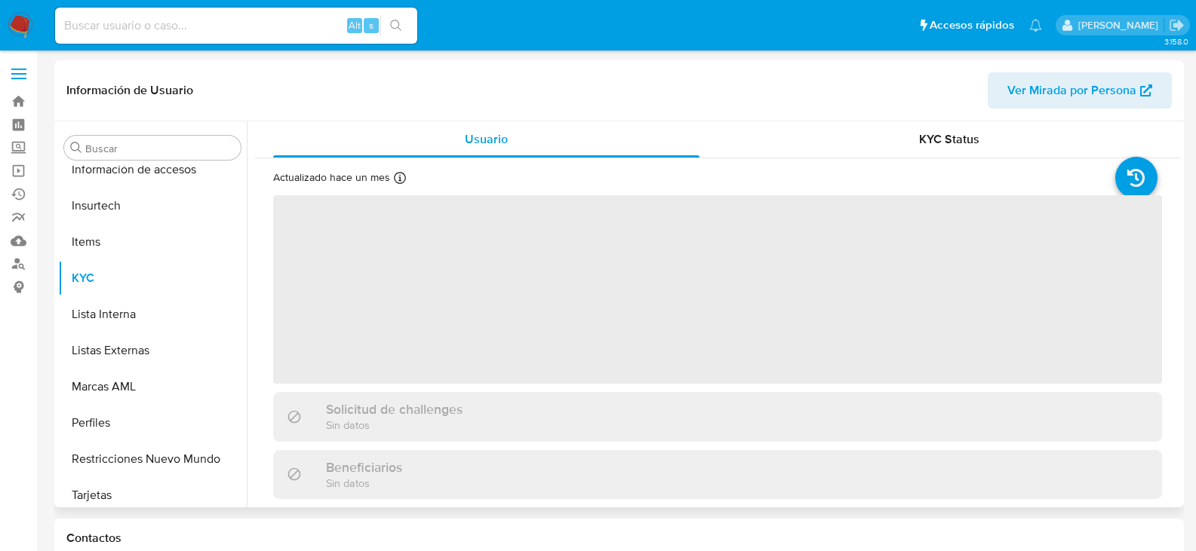
scroll to position [637, 0]
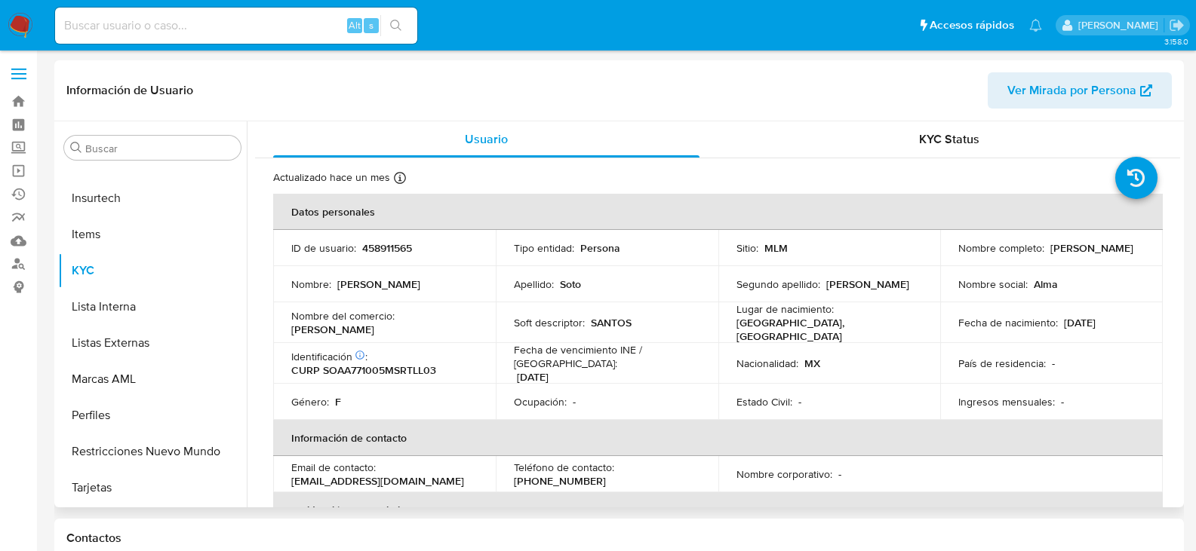
select select "10"
click at [606, 474] on p "[PHONE_NUMBER]" at bounding box center [560, 481] width 92 height 14
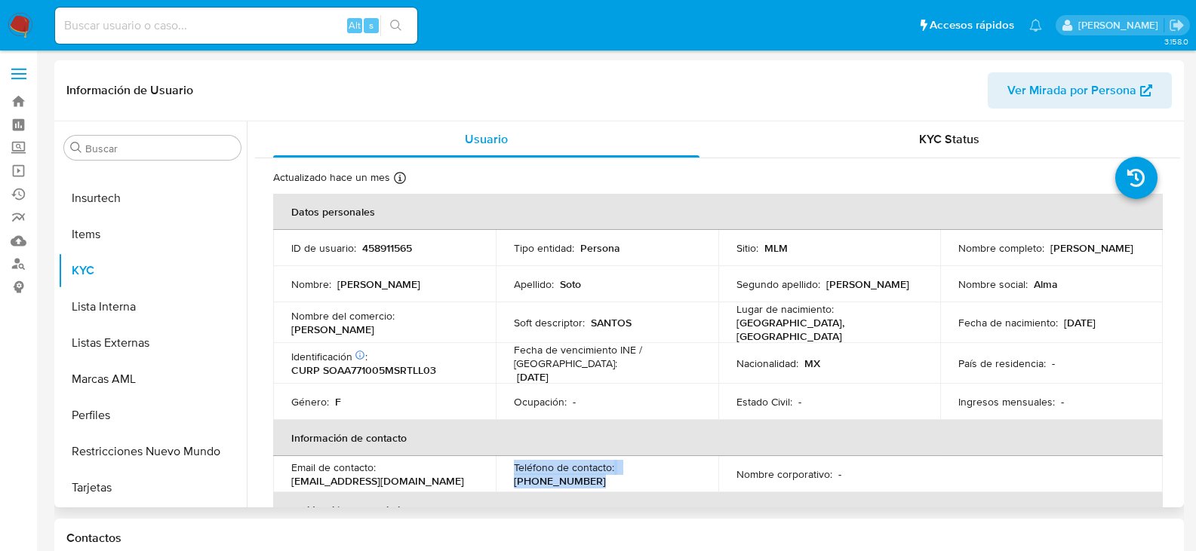
click at [606, 474] on p "[PHONE_NUMBER]" at bounding box center [560, 481] width 92 height 14
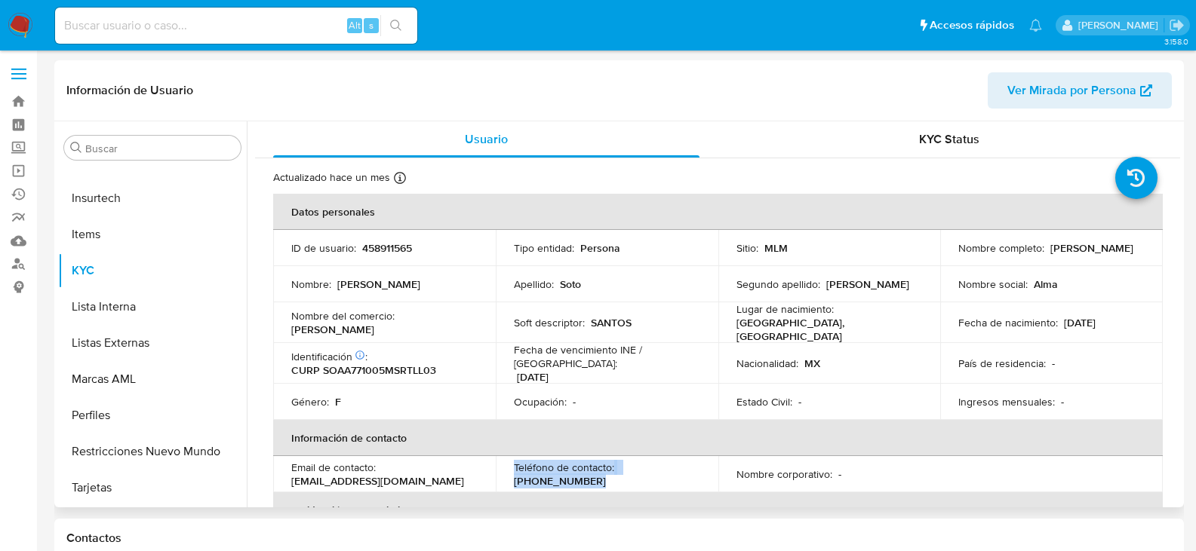
click at [606, 474] on p "[PHONE_NUMBER]" at bounding box center [560, 481] width 92 height 14
click at [700, 462] on td "Teléfono de contacto : [PHONE_NUMBER]" at bounding box center [607, 474] width 223 height 36
click at [606, 474] on p "[PHONE_NUMBER]" at bounding box center [560, 481] width 92 height 14
copy p "2569563"
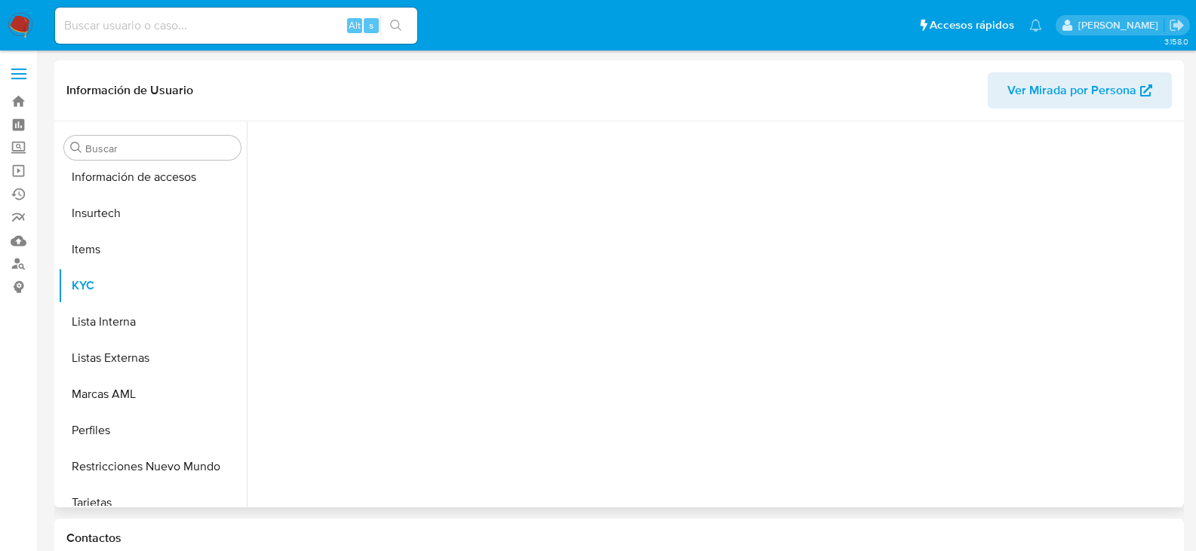
scroll to position [637, 0]
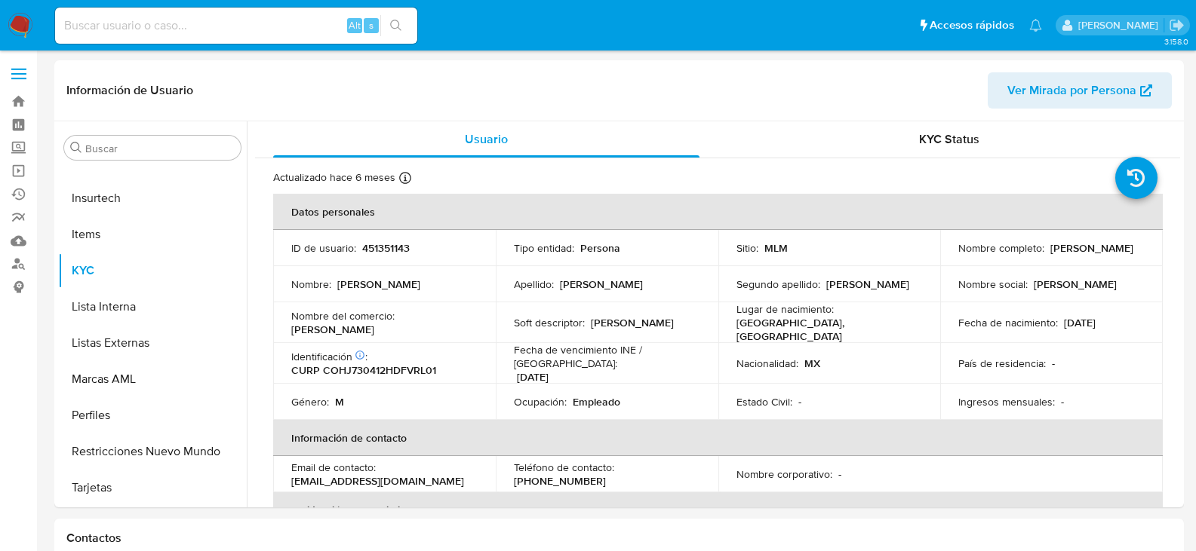
select select "10"
click at [606, 474] on p "(55) 15023911" at bounding box center [560, 481] width 92 height 14
copy p "15023911"
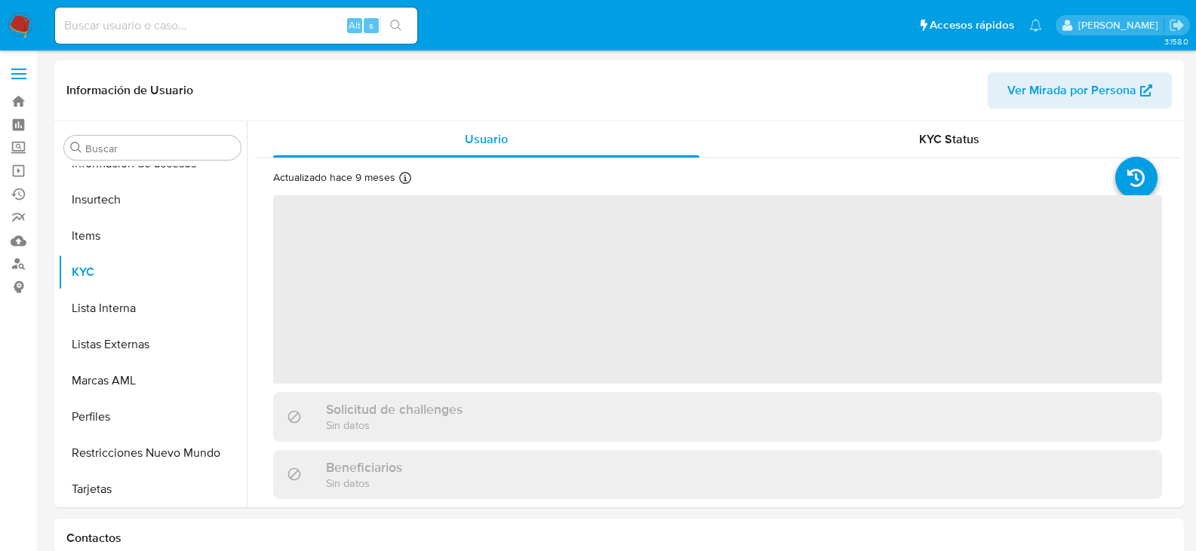
scroll to position [637, 0]
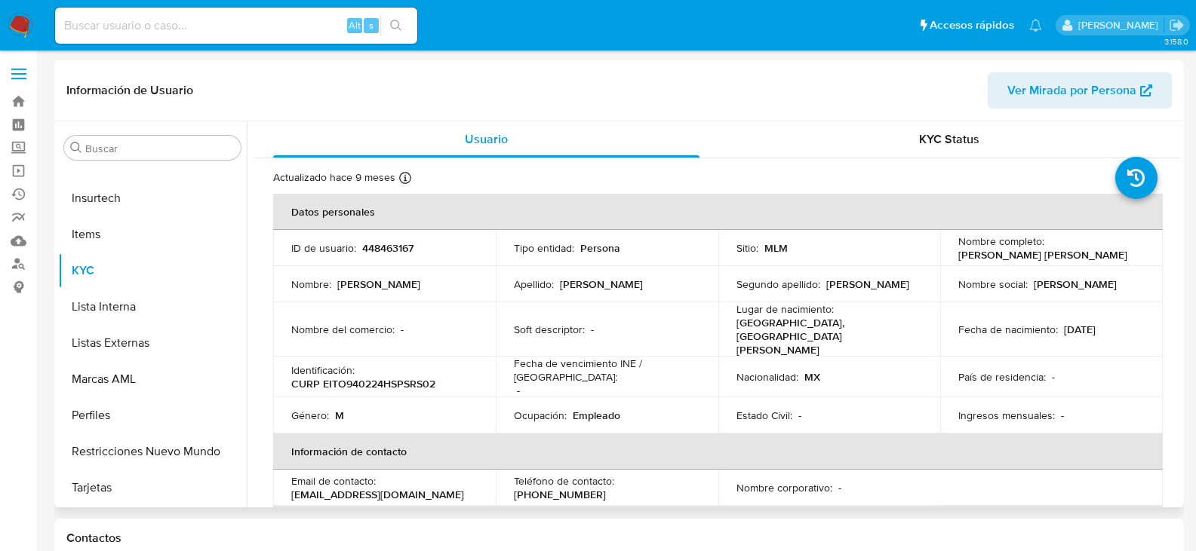
select select "10"
click at [606, 488] on p "[PHONE_NUMBER]" at bounding box center [560, 495] width 92 height 14
copy p "6551356"
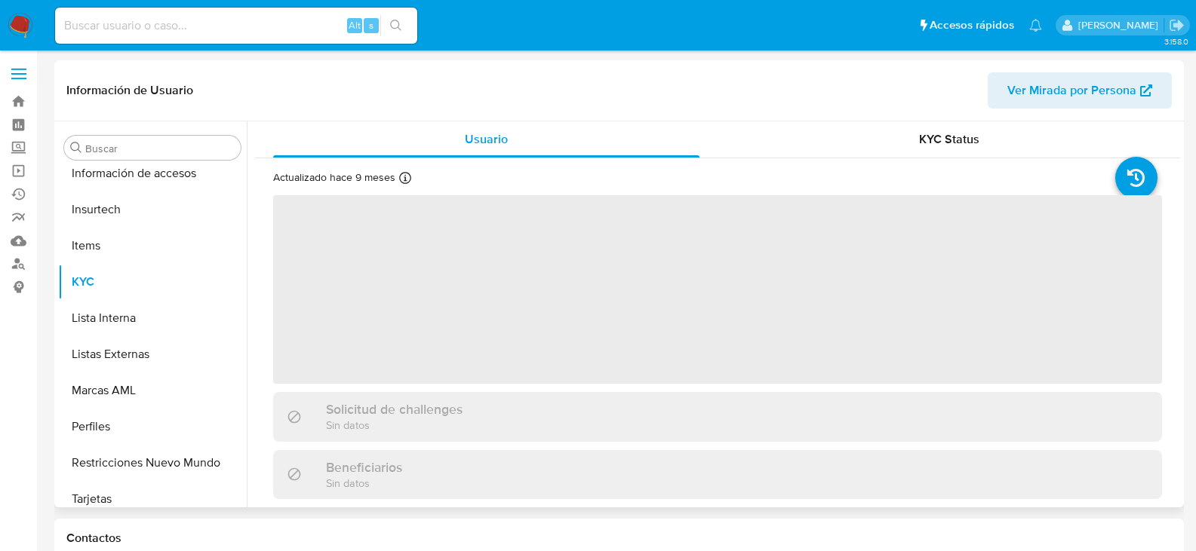
scroll to position [637, 0]
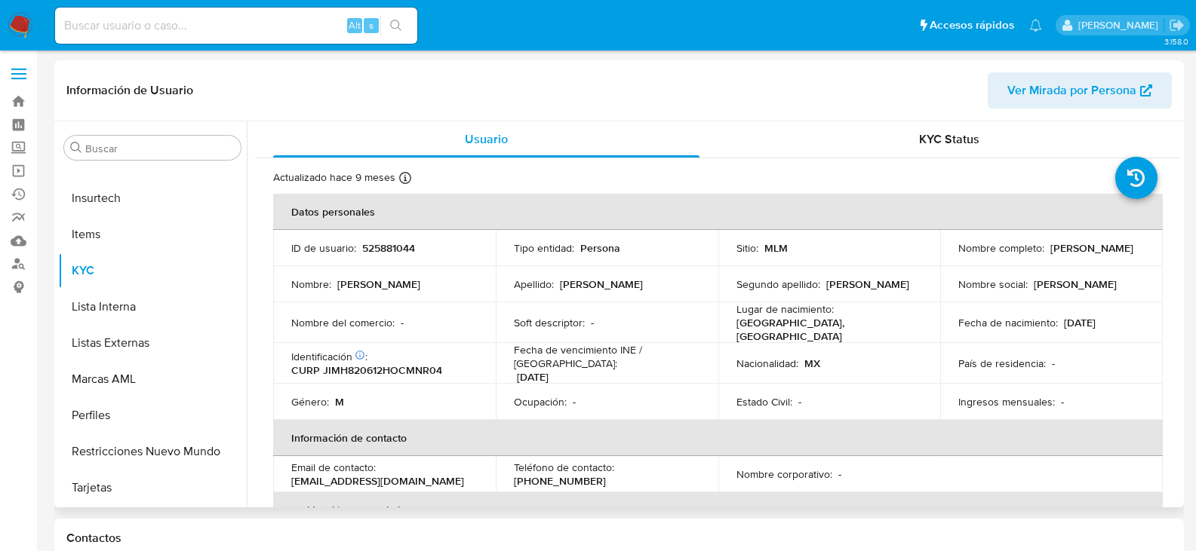
select select "10"
click at [606, 474] on p "[PHONE_NUMBER]" at bounding box center [560, 481] width 92 height 14
copy p "14900411"
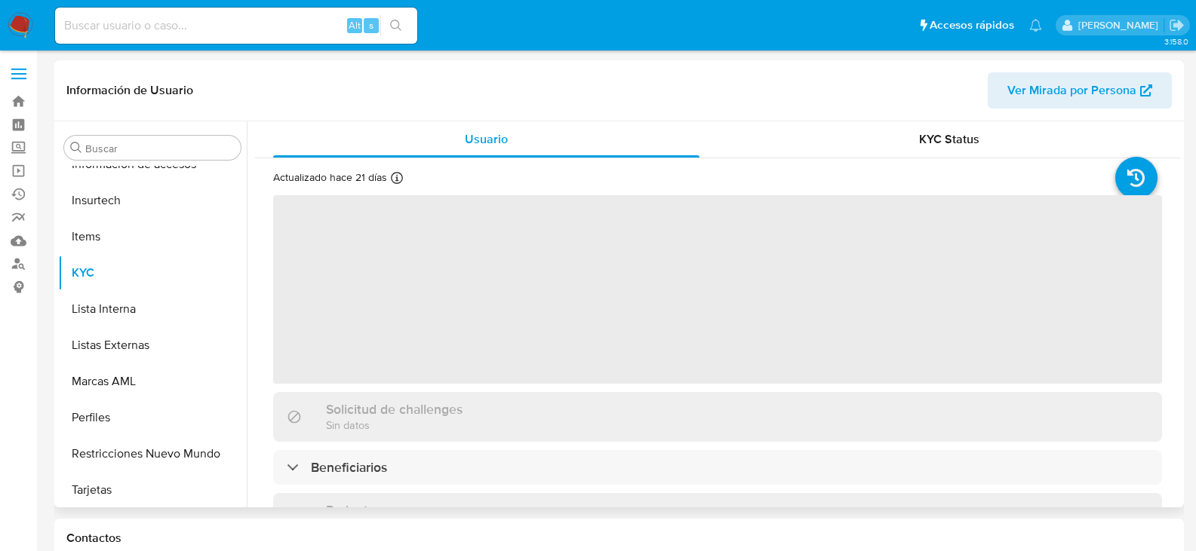
scroll to position [637, 0]
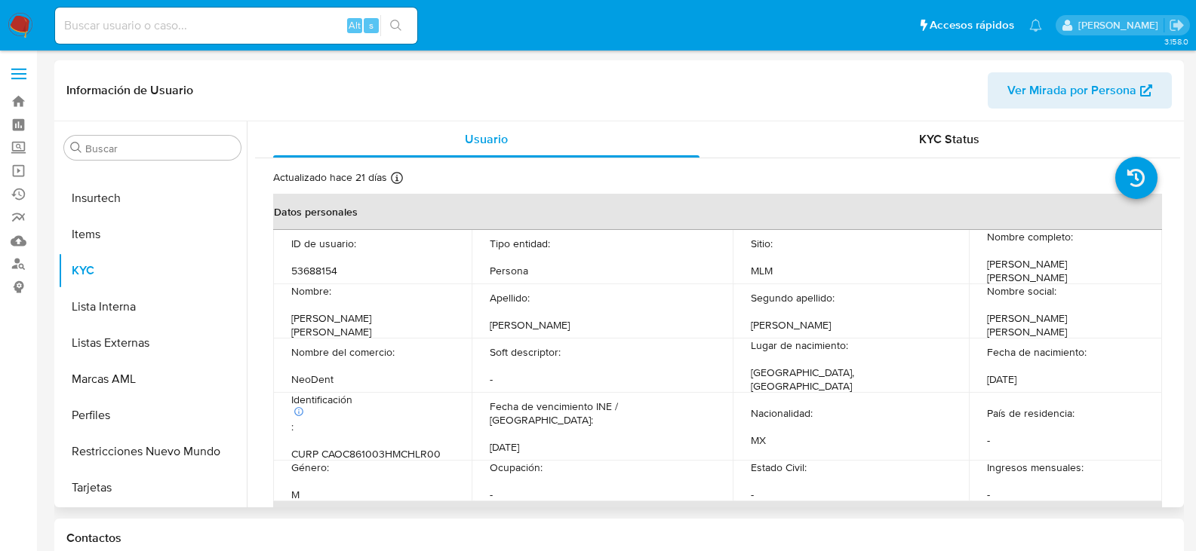
select select "10"
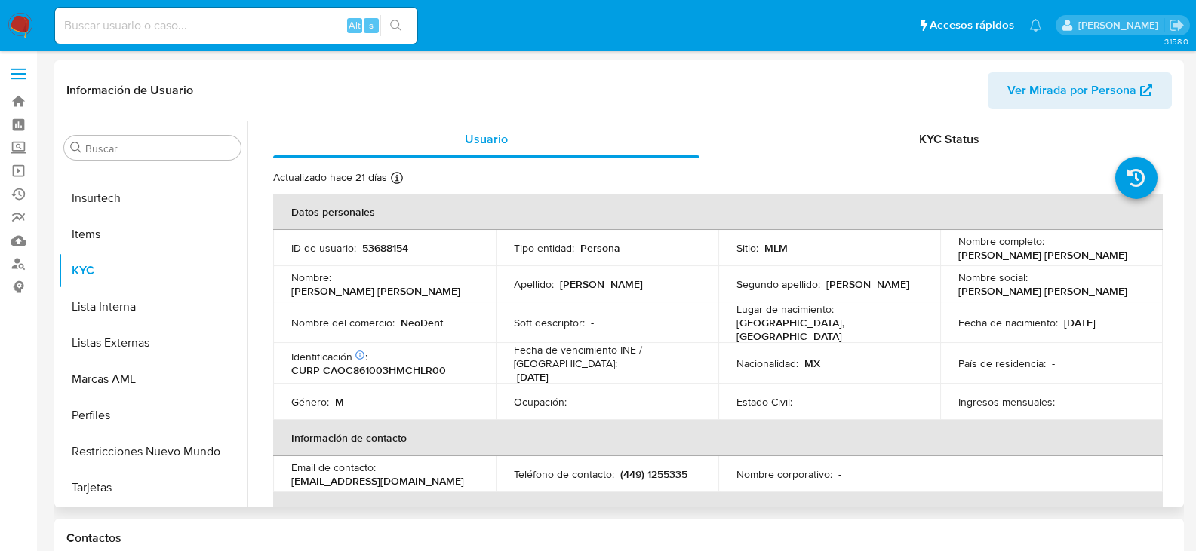
click at [668, 468] on p "(449) 1255335" at bounding box center [653, 475] width 67 height 14
copy p "1255335"
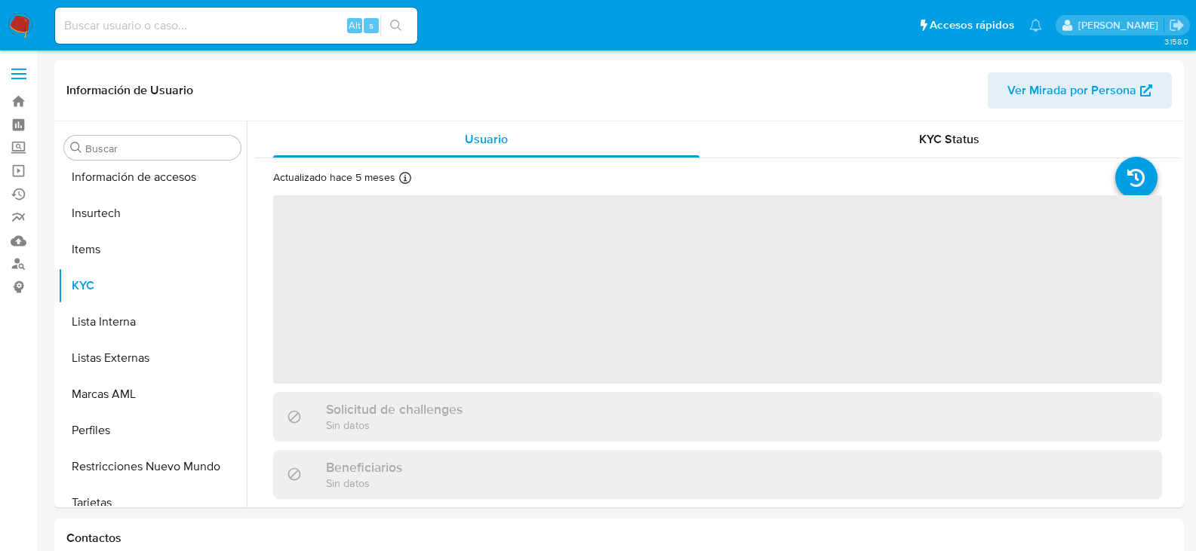
scroll to position [637, 0]
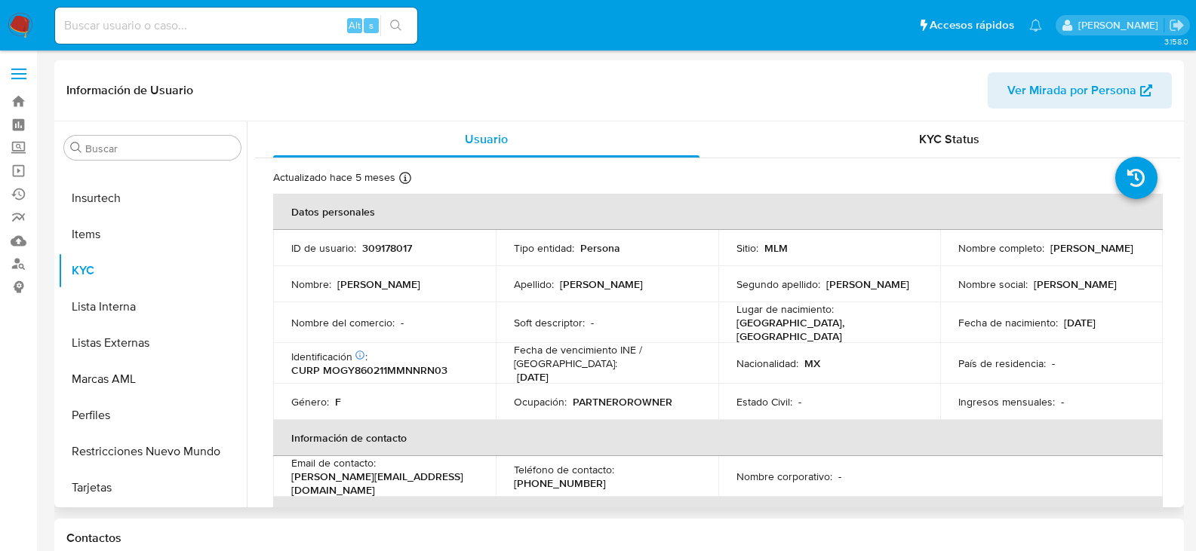
select select "10"
click at [606, 477] on p "[PHONE_NUMBER]" at bounding box center [560, 484] width 92 height 14
copy p "2244096"
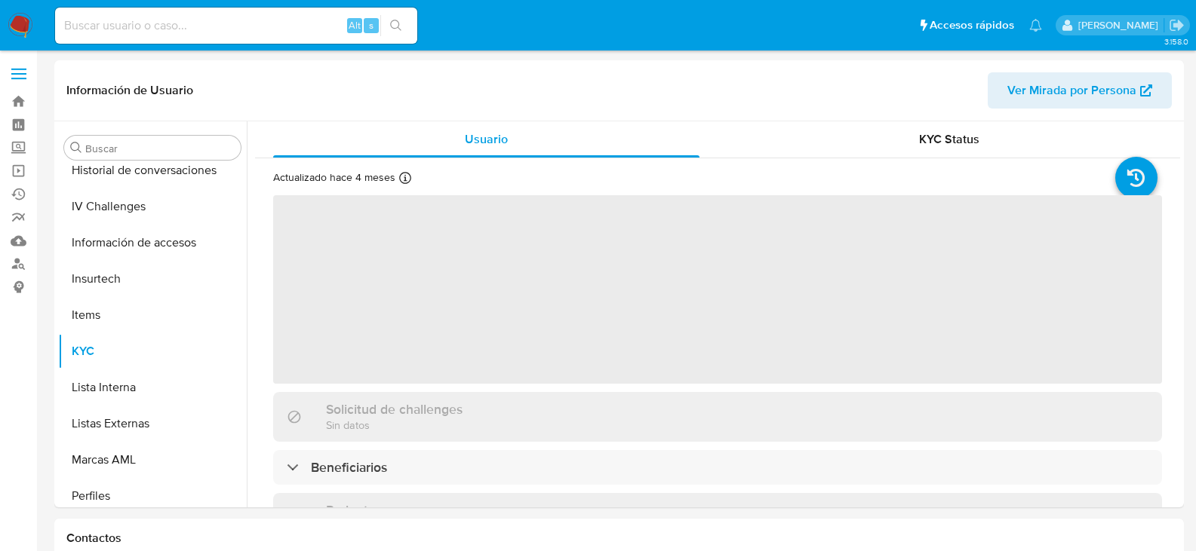
scroll to position [637, 0]
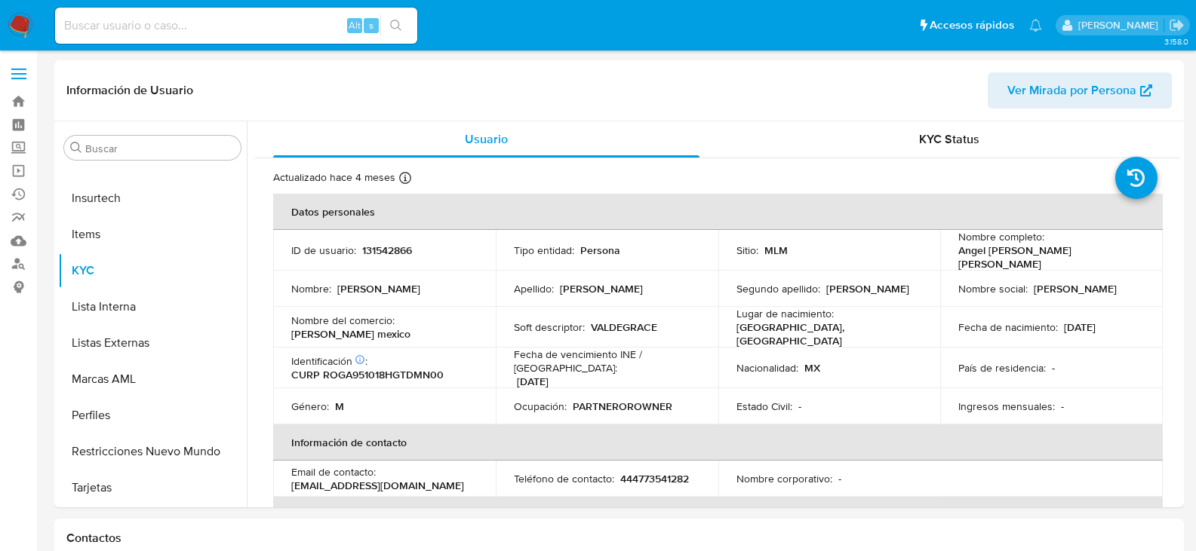
select select "10"
click at [659, 472] on p "444773541282" at bounding box center [654, 479] width 69 height 14
copy p "444773541282"
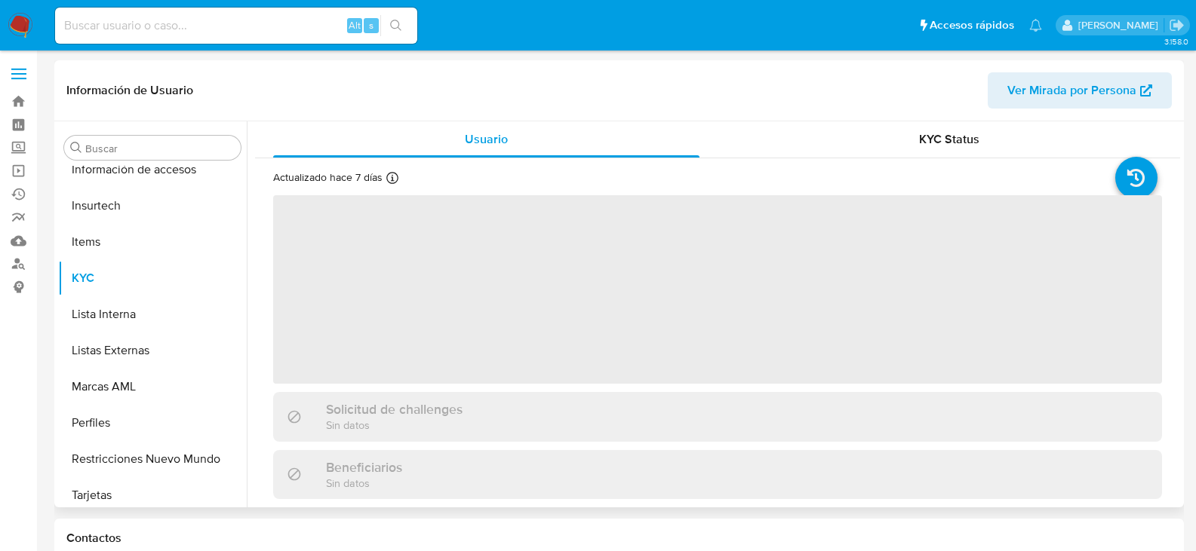
scroll to position [637, 0]
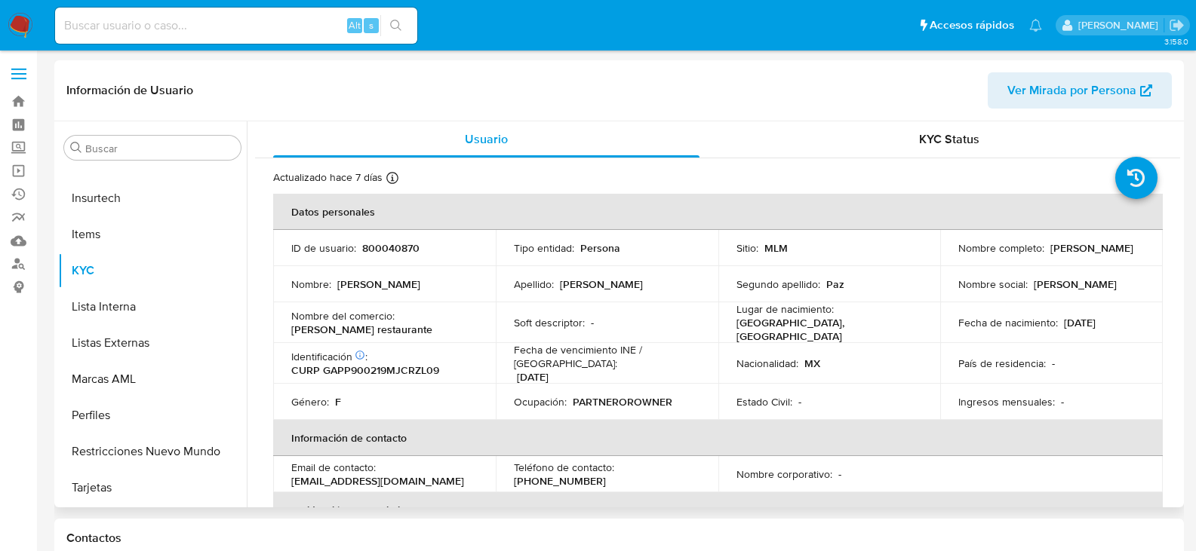
select select "10"
click at [606, 474] on p "(33) 35702745" at bounding box center [560, 481] width 92 height 14
copy p "35702745"
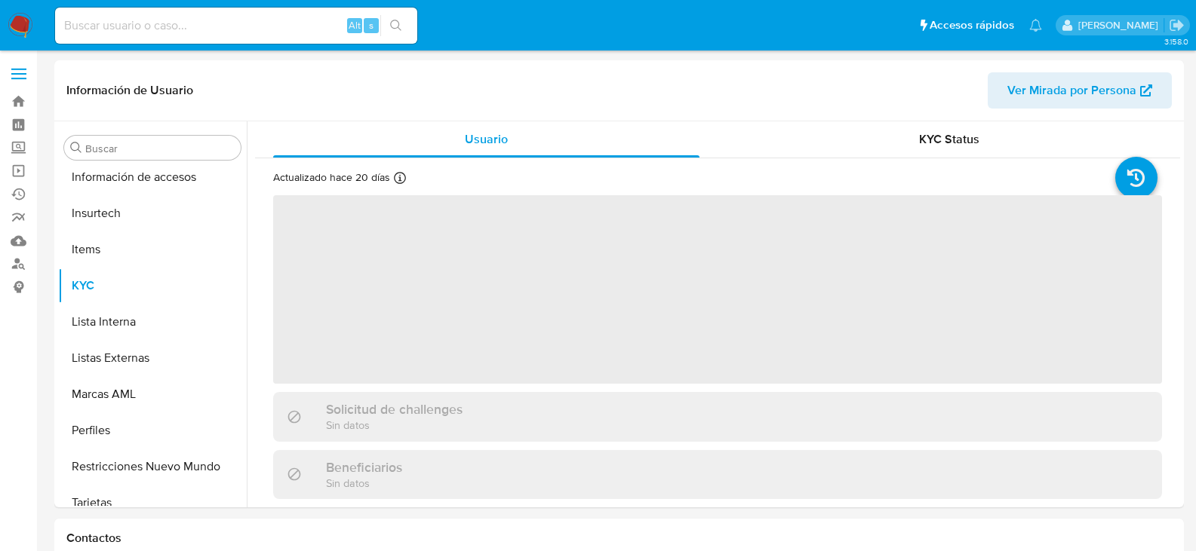
scroll to position [637, 0]
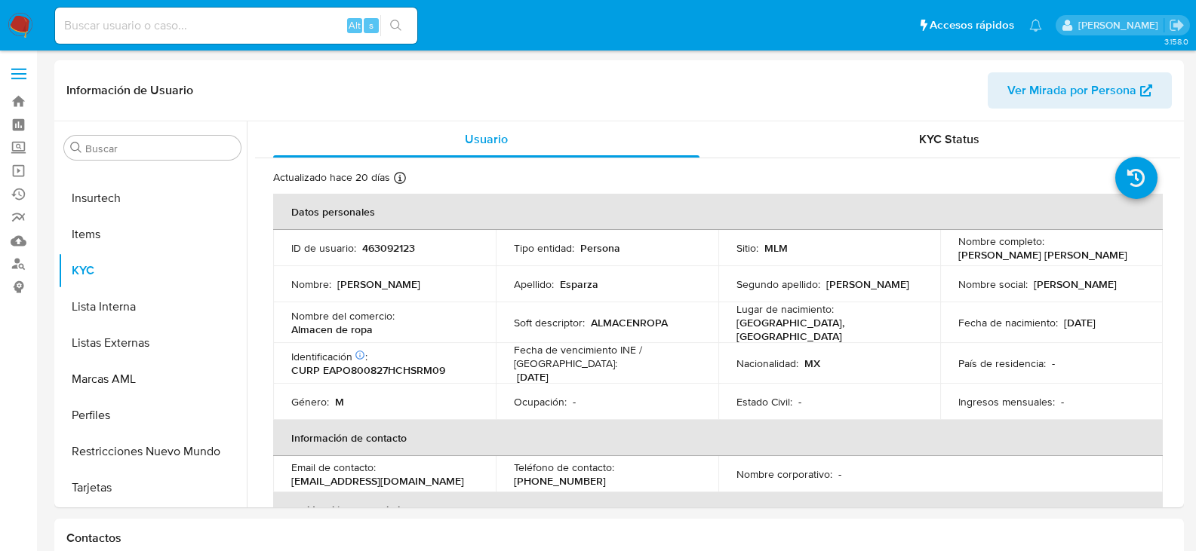
select select "10"
click at [606, 474] on p "[PHONE_NUMBER]" at bounding box center [560, 481] width 92 height 14
copy p "2398090"
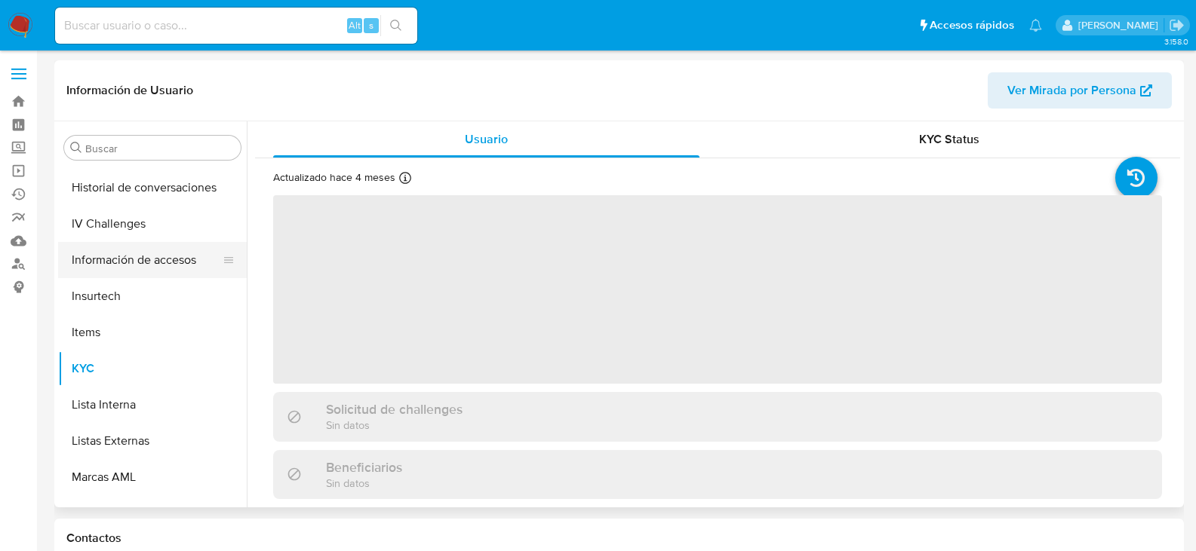
scroll to position [637, 0]
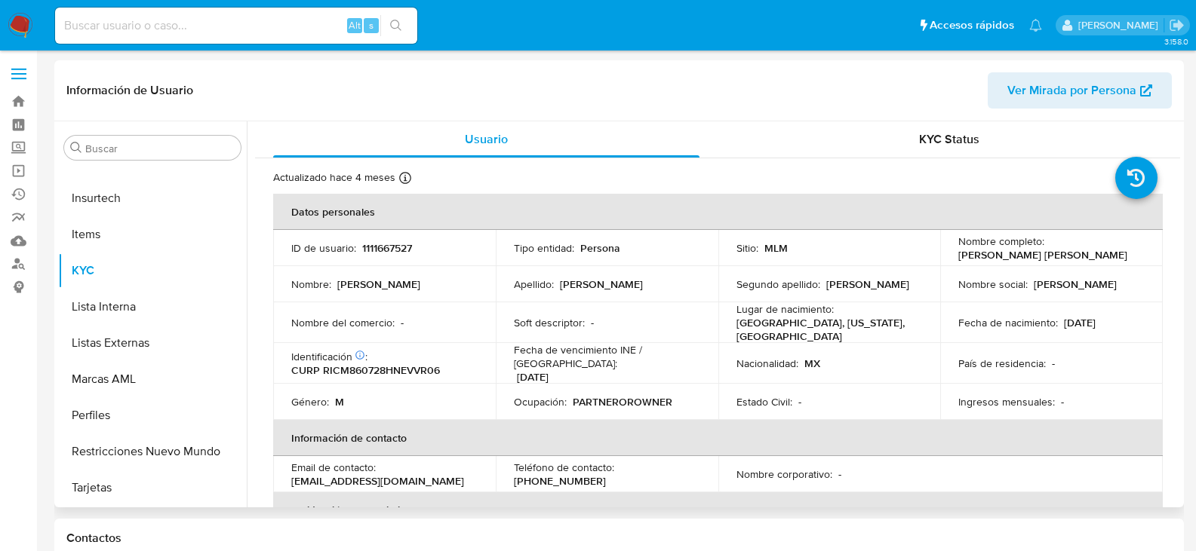
select select "10"
click at [606, 474] on p "[PHONE_NUMBER]" at bounding box center [560, 481] width 92 height 14
click at [606, 474] on p "(55) 80610970" at bounding box center [560, 481] width 92 height 14
copy p "80610970"
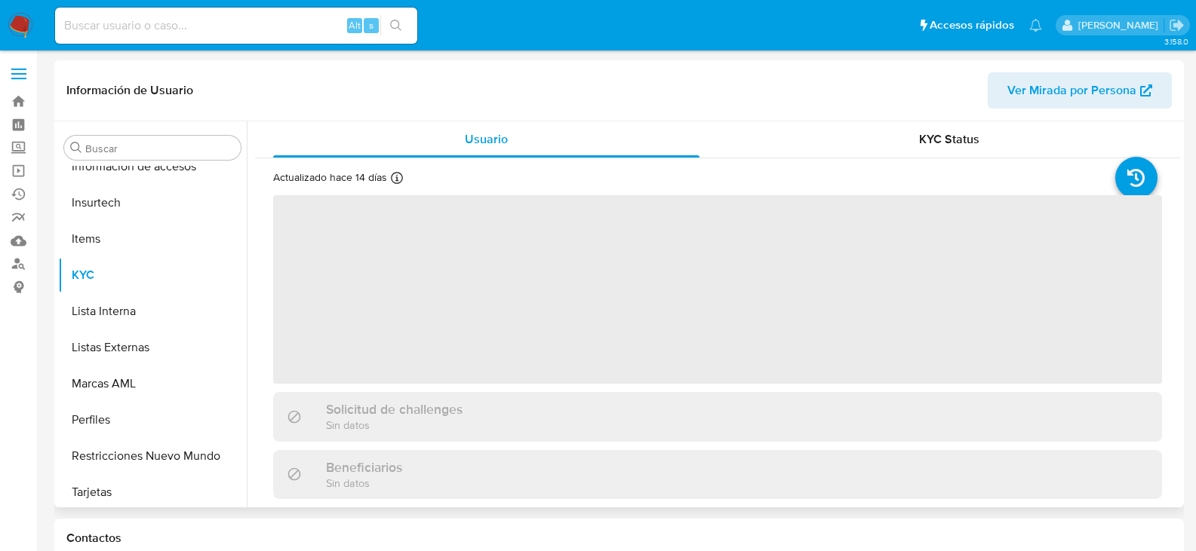
scroll to position [637, 0]
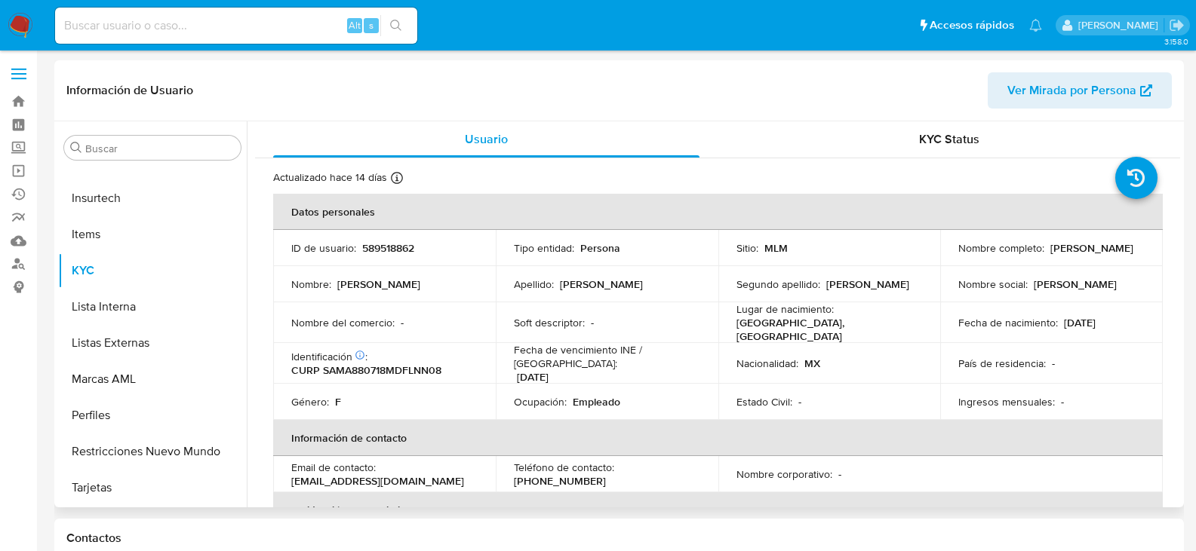
select select "10"
click at [606, 474] on p "(55) 29721425" at bounding box center [560, 481] width 92 height 14
copy p "29721425"
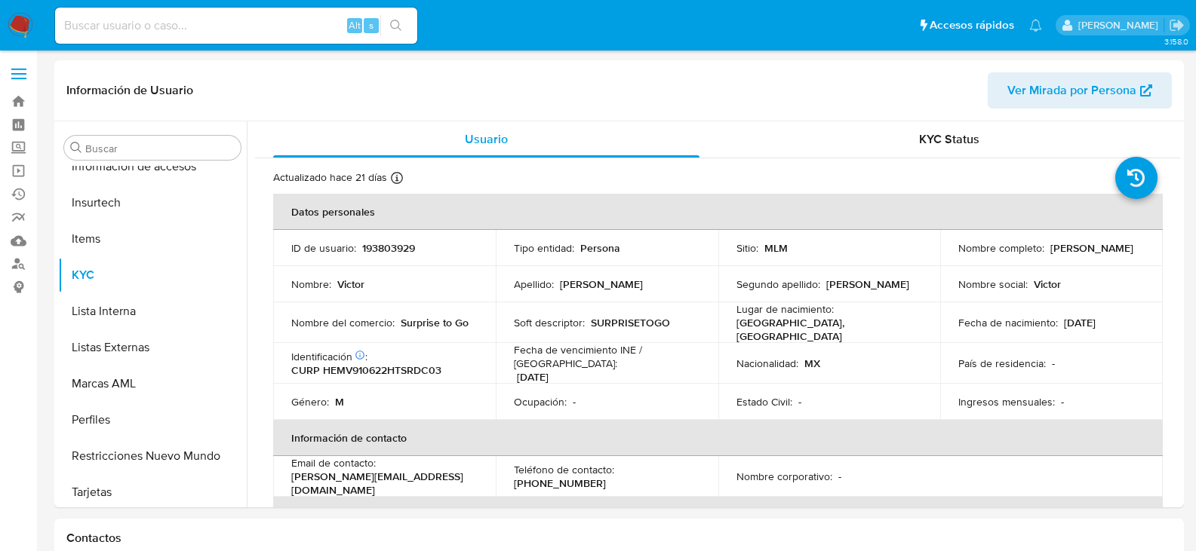
scroll to position [637, 0]
select select "10"
click at [606, 477] on p "[PHONE_NUMBER]" at bounding box center [560, 484] width 92 height 14
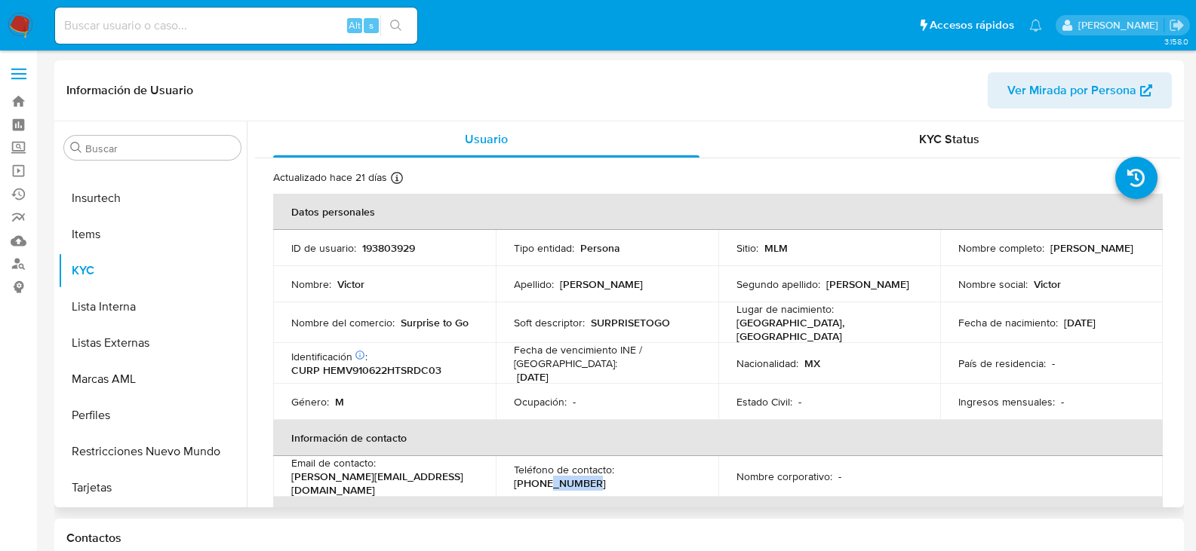
click at [606, 477] on p "[PHONE_NUMBER]" at bounding box center [560, 484] width 92 height 14
copy p "4744783"
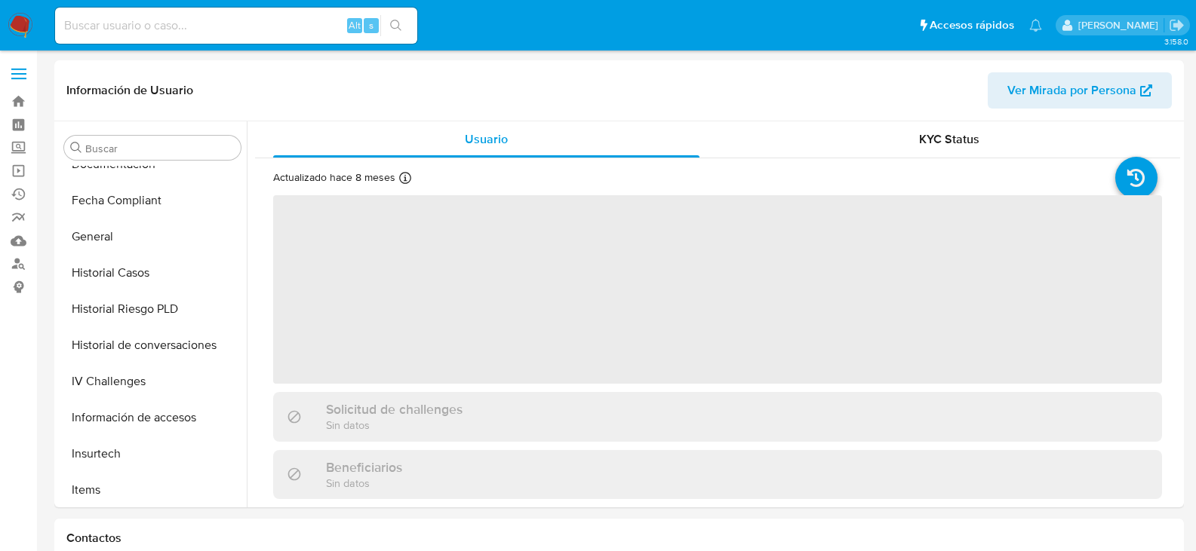
scroll to position [637, 0]
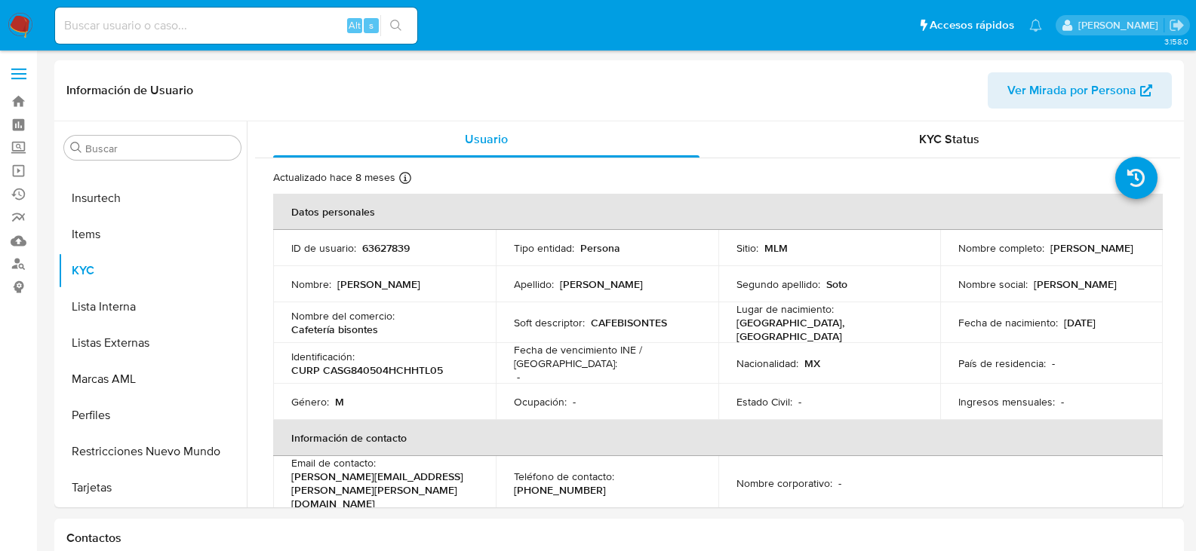
select select "10"
click at [606, 484] on p "(614) 3021677" at bounding box center [560, 491] width 92 height 14
copy p "3021677"
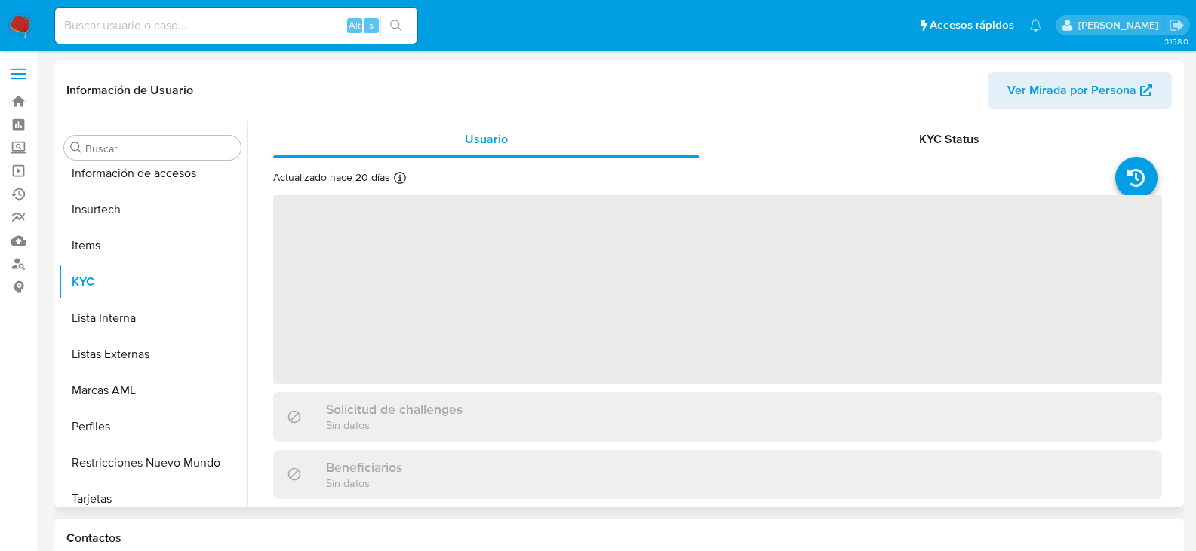
scroll to position [637, 0]
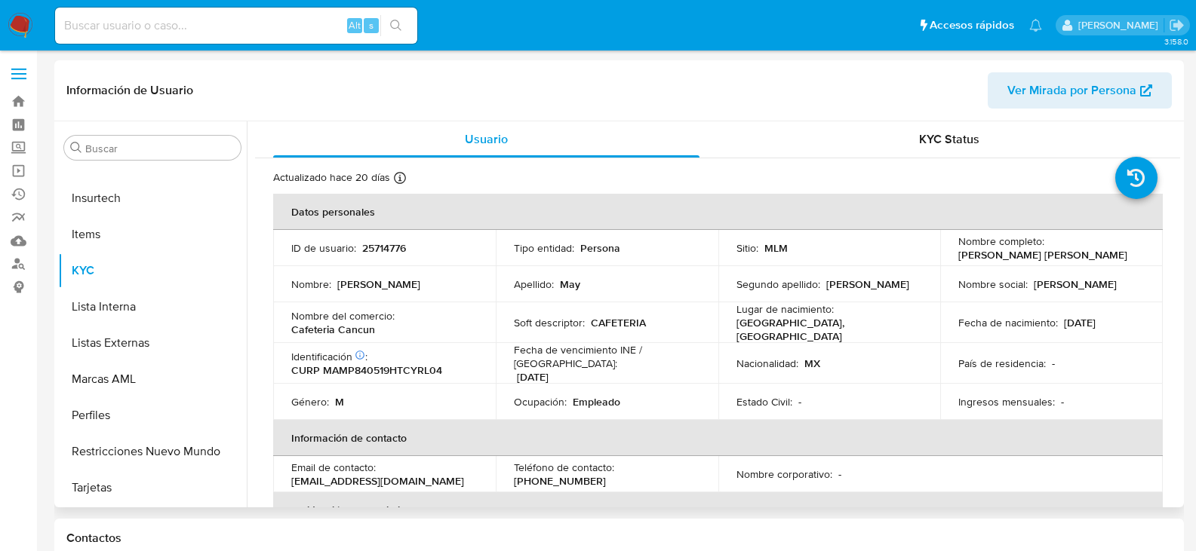
select select "10"
click at [606, 474] on p "[PHONE_NUMBER]" at bounding box center [560, 481] width 92 height 14
copy p "4573805"
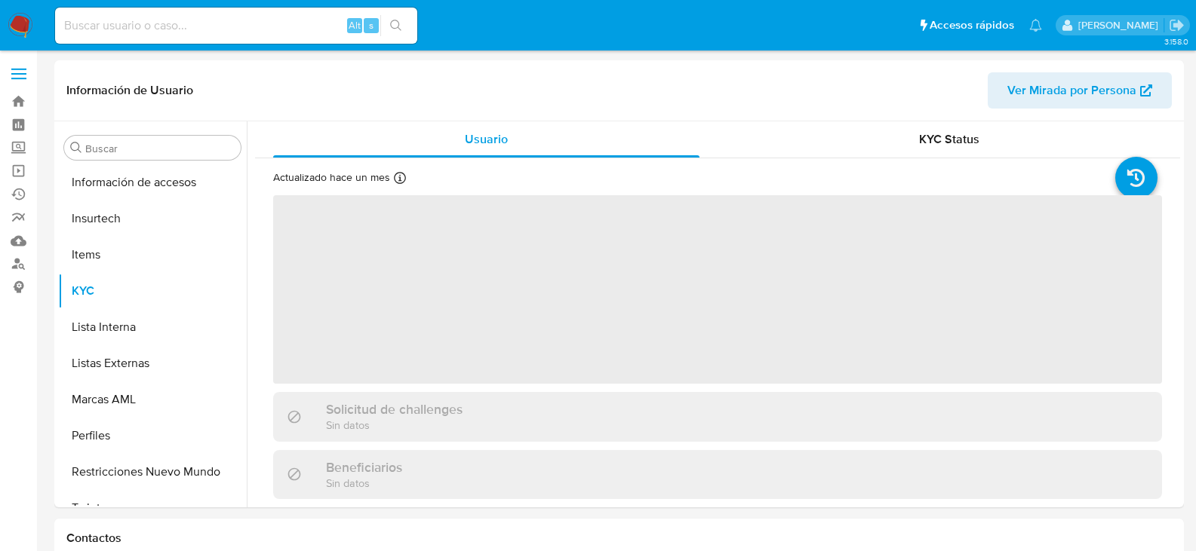
scroll to position [637, 0]
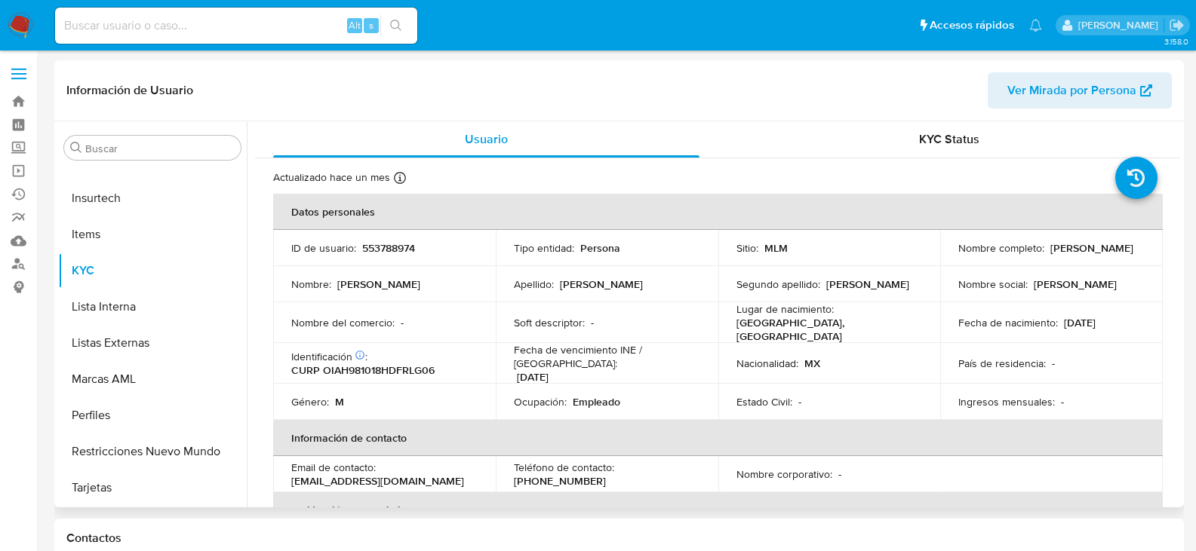
select select "10"
click at [606, 474] on p "(55) 69607860" at bounding box center [560, 481] width 92 height 14
copy p "69607860"
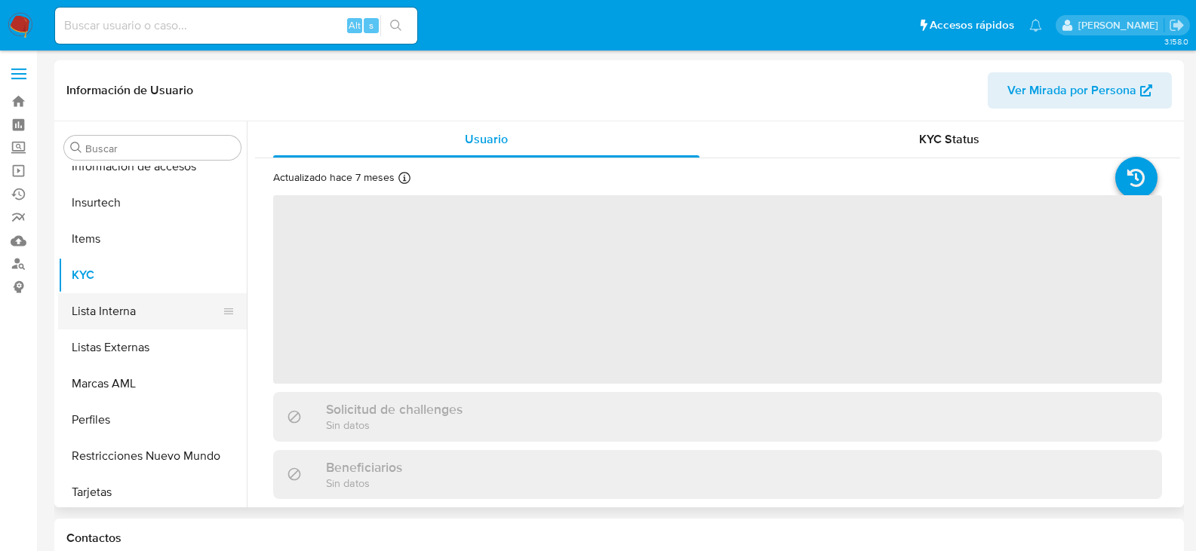
scroll to position [637, 0]
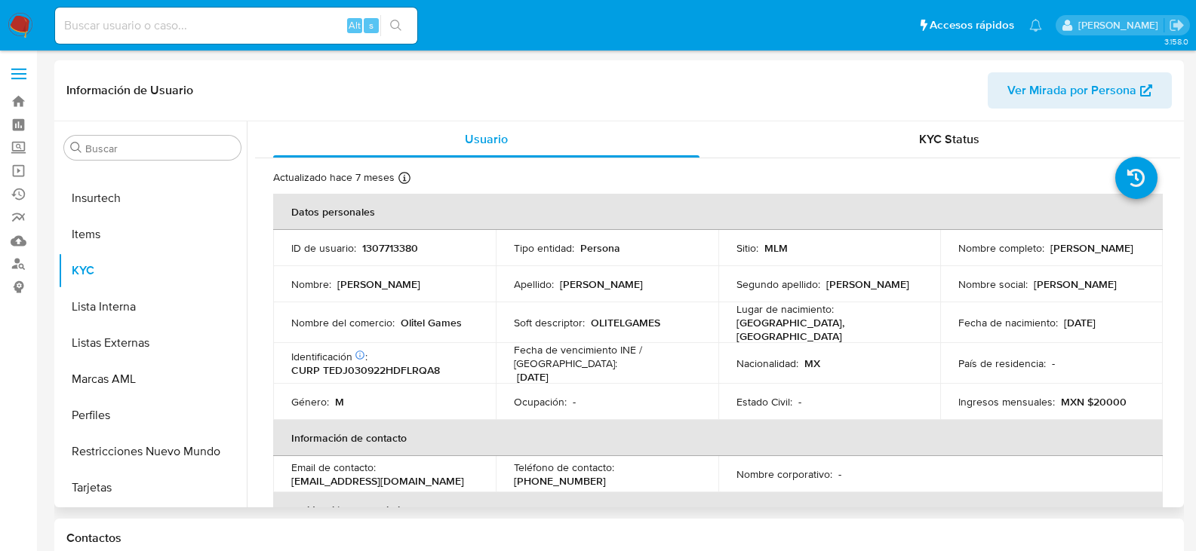
select select "10"
click at [606, 474] on p "[PHONE_NUMBER]" at bounding box center [560, 481] width 92 height 14
copy p "67663447"
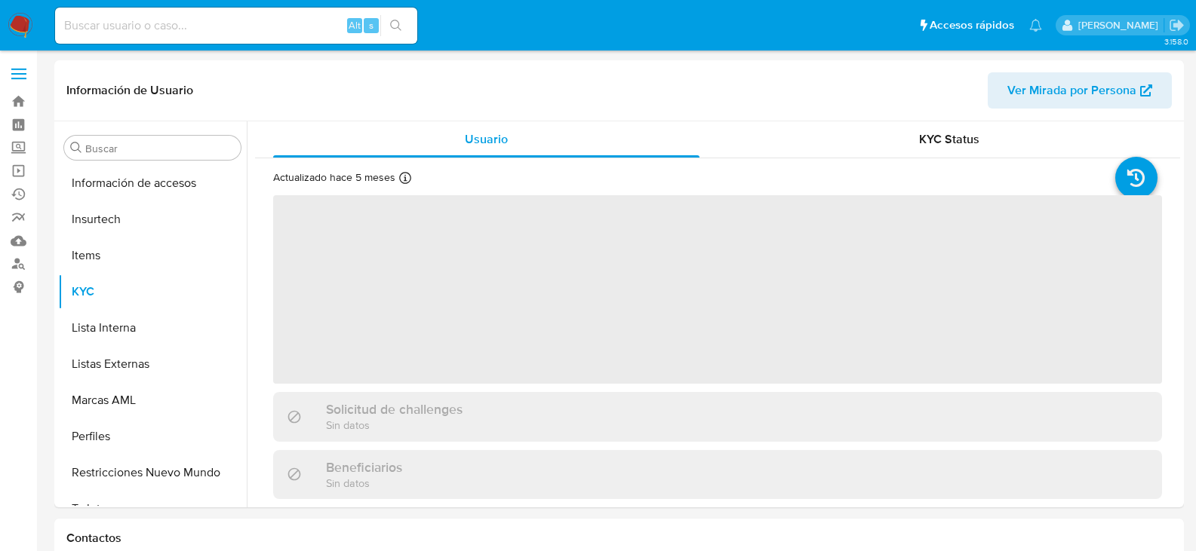
scroll to position [637, 0]
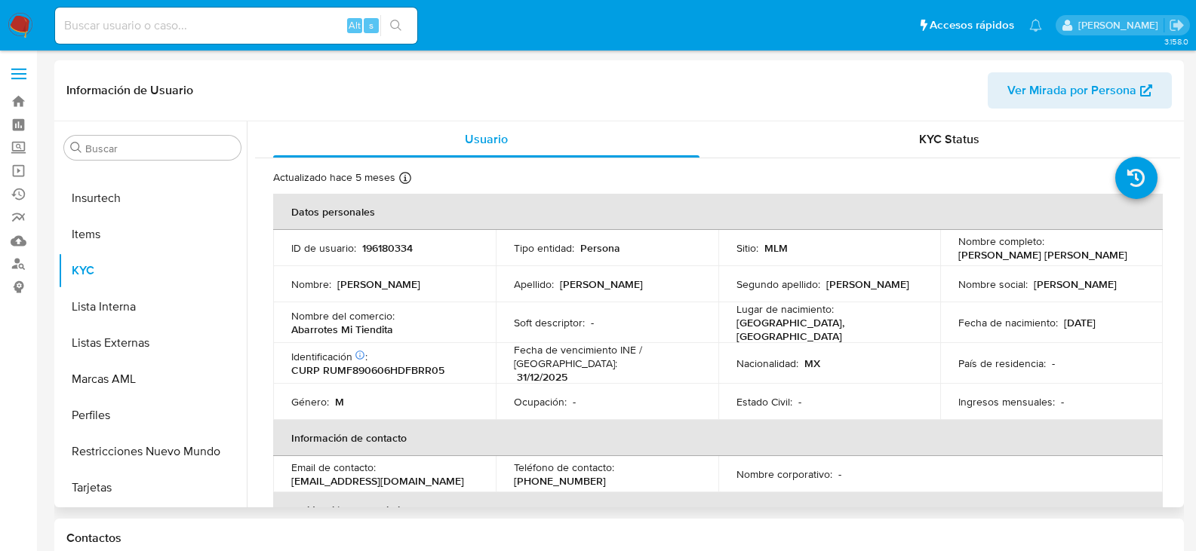
select select "10"
click at [606, 474] on p "[PHONE_NUMBER]" at bounding box center [560, 481] width 92 height 14
copy p "49354892"
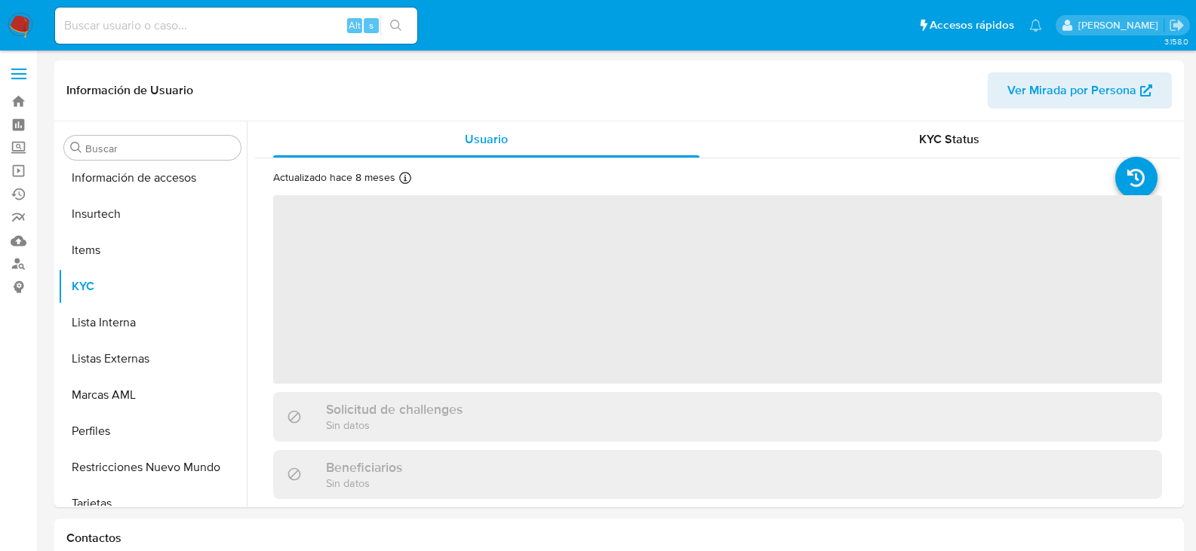
scroll to position [637, 0]
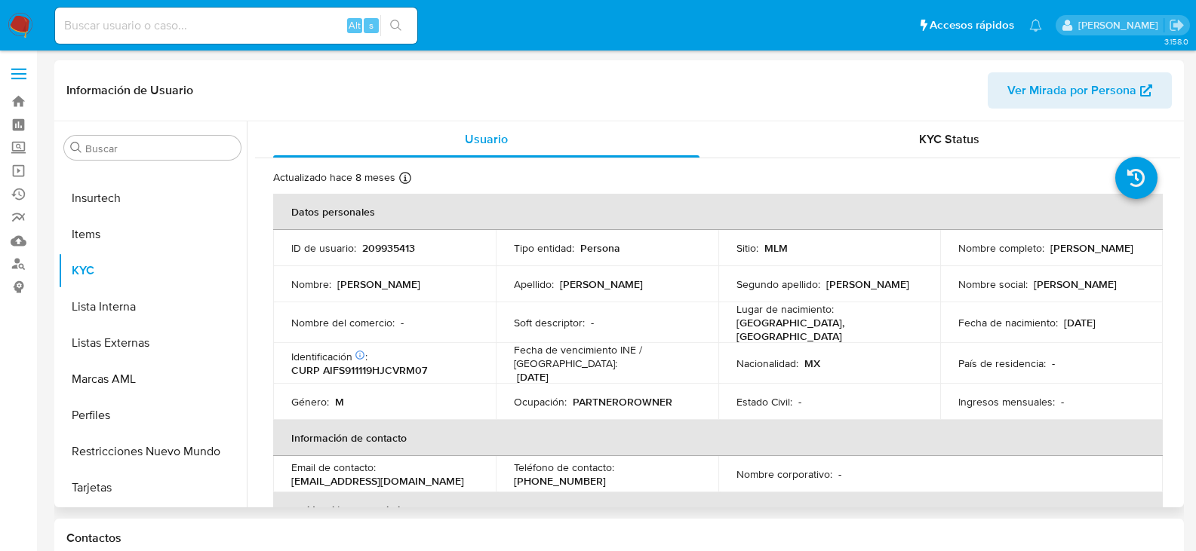
select select "10"
click at [606, 474] on p "(33) 10983882" at bounding box center [560, 481] width 92 height 14
copy p "10983882"
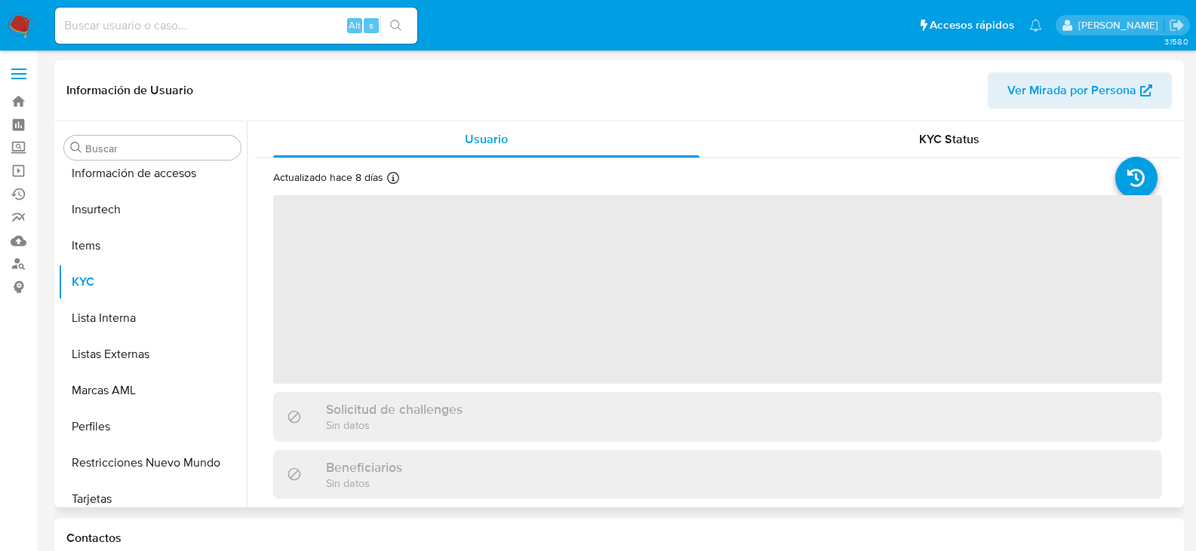
scroll to position [637, 0]
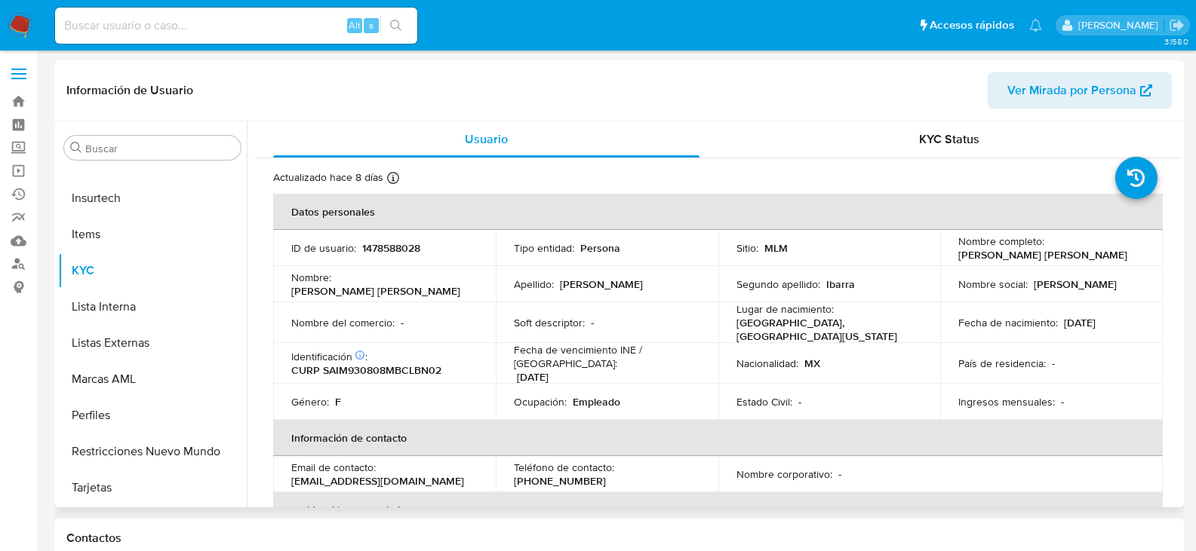
select select "10"
click at [606, 474] on p "[PHONE_NUMBER]" at bounding box center [560, 481] width 92 height 14
copy p "3279144"
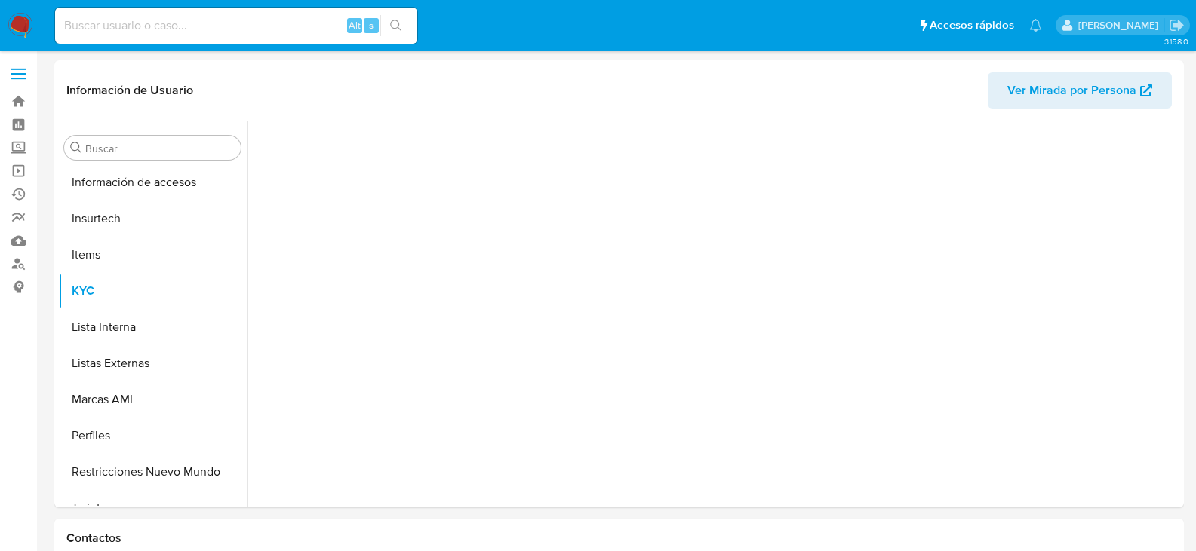
scroll to position [637, 0]
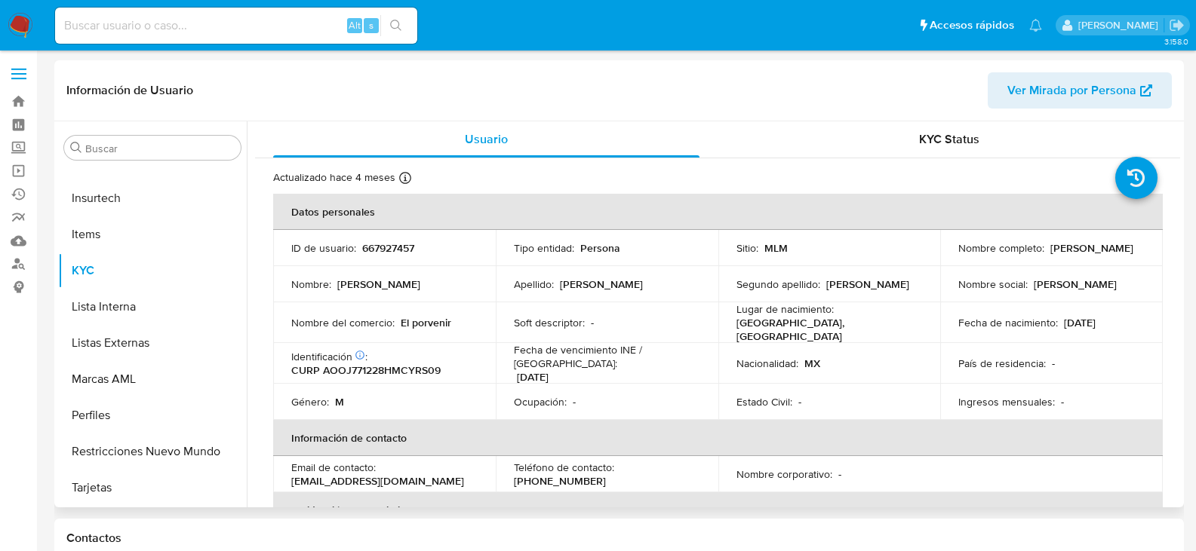
select select "10"
click at [606, 474] on p "[PHONE_NUMBER]" at bounding box center [560, 481] width 92 height 14
copy p "29534898"
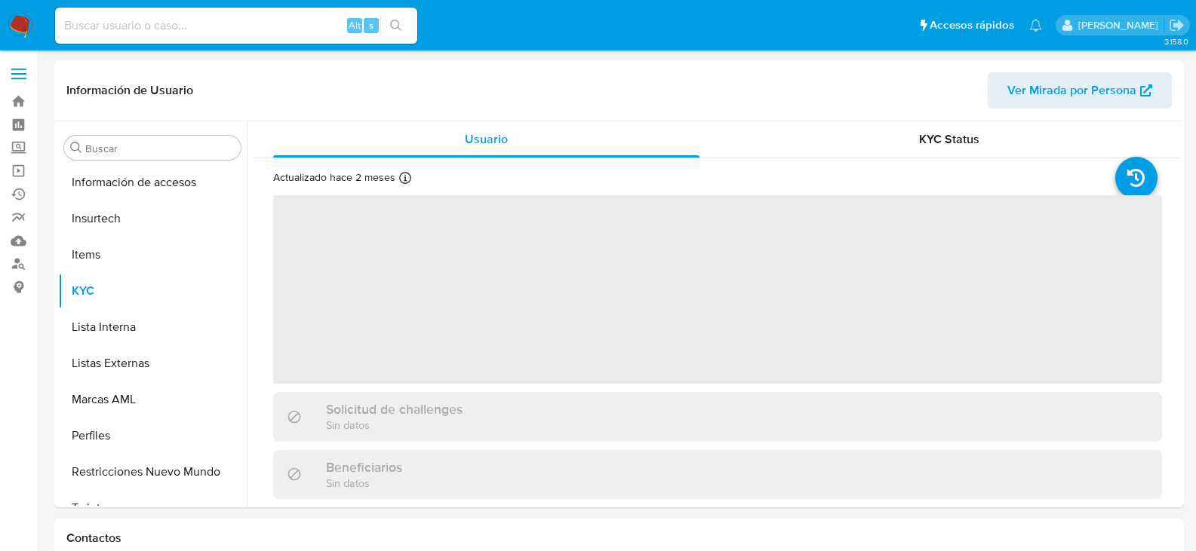
scroll to position [637, 0]
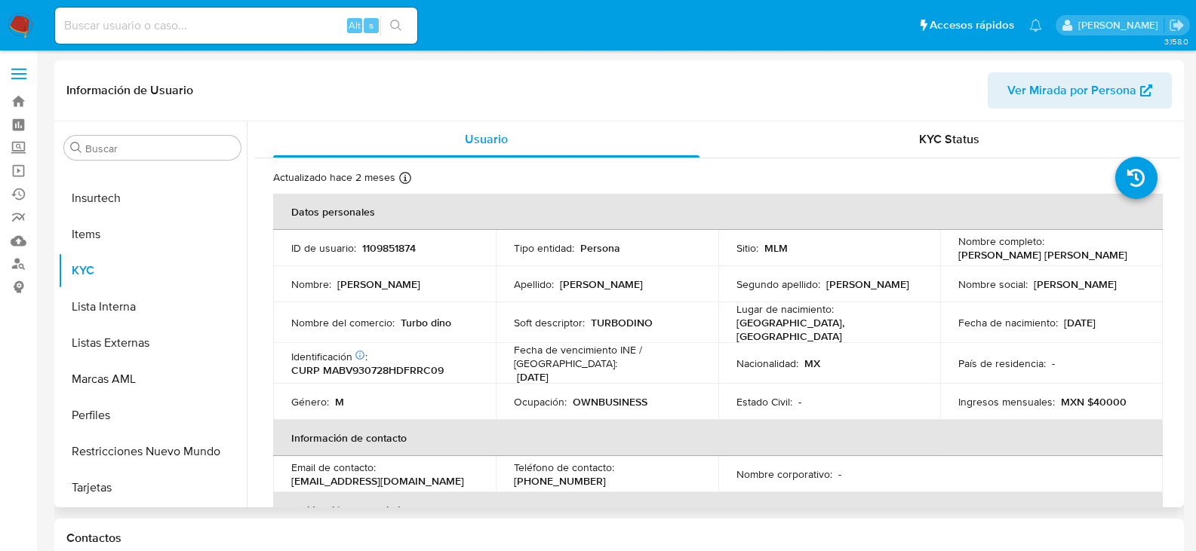
select select "10"
click at [606, 474] on p "[PHONE_NUMBER]" at bounding box center [560, 481] width 92 height 14
copy p "39846116"
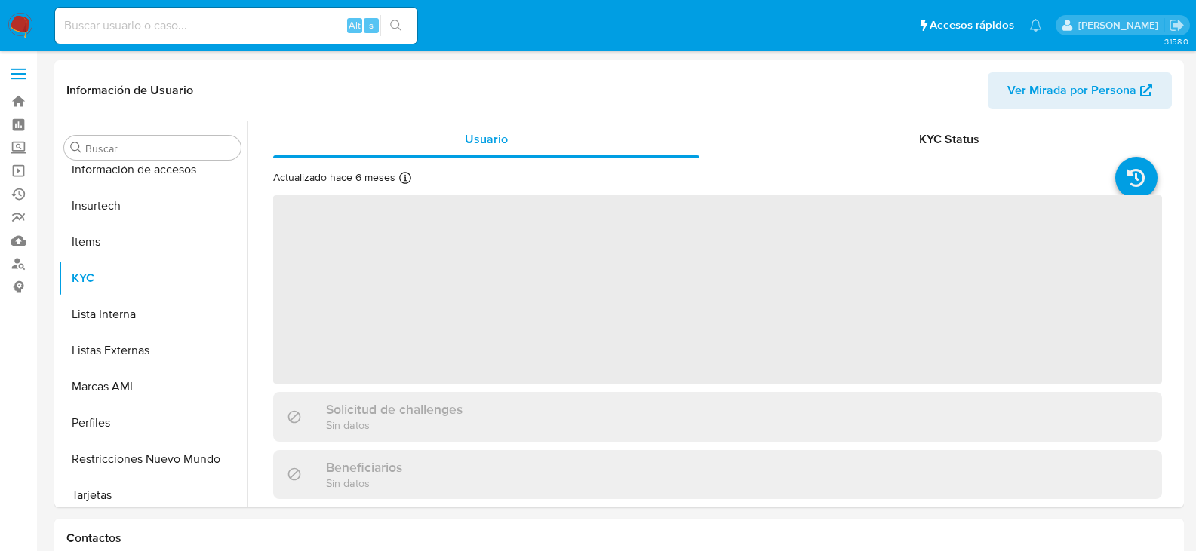
scroll to position [637, 0]
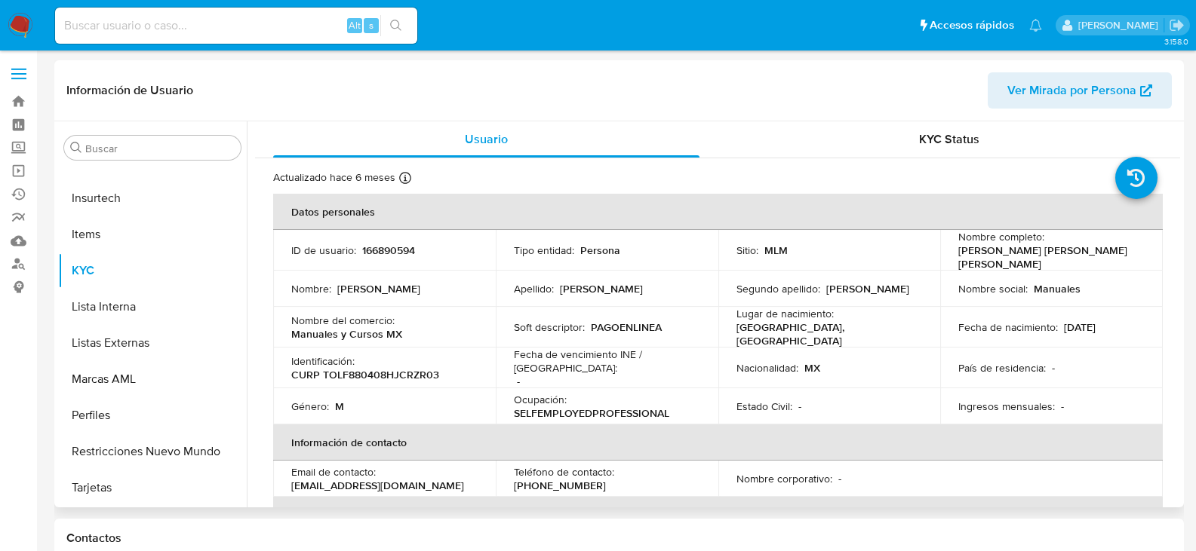
select select "10"
click at [606, 479] on p "(33) 19184685" at bounding box center [560, 486] width 92 height 14
copy p "19184685"
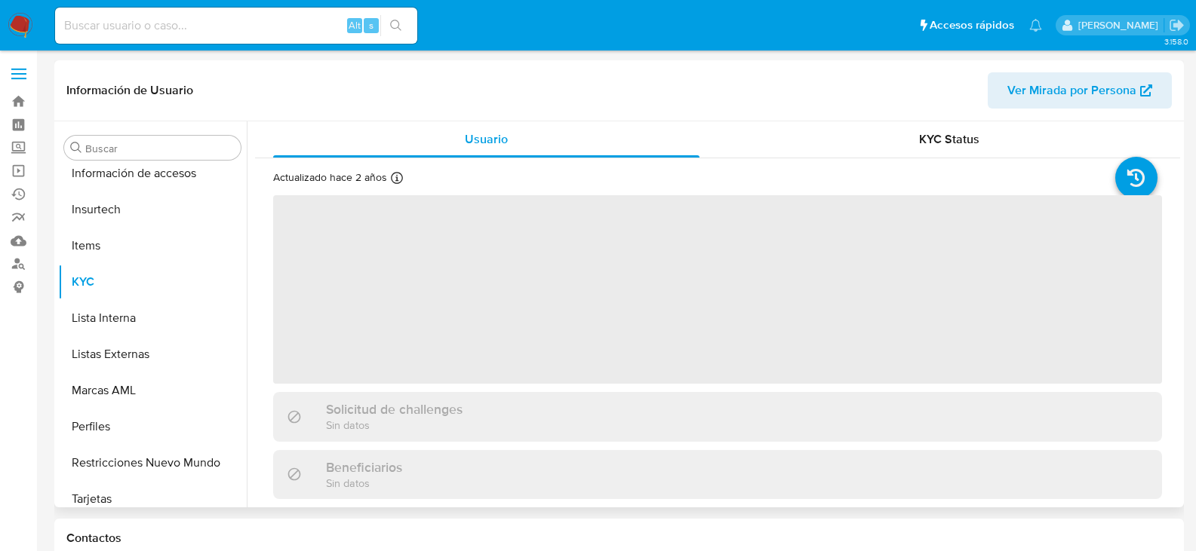
scroll to position [637, 0]
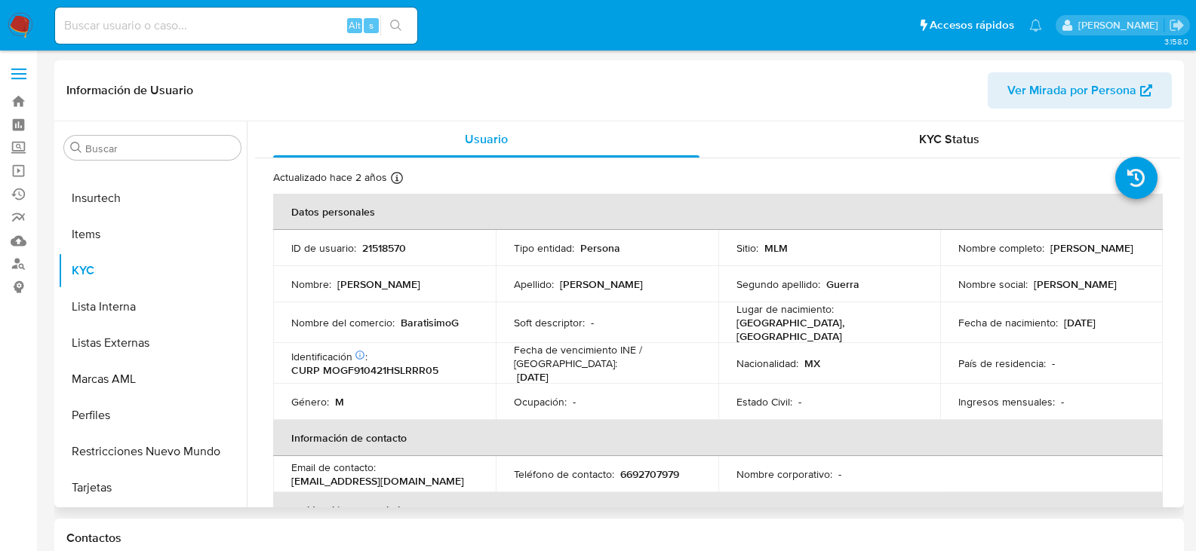
select select "10"
click at [638, 468] on p "6692707979" at bounding box center [649, 475] width 59 height 14
copy p "6692707979"
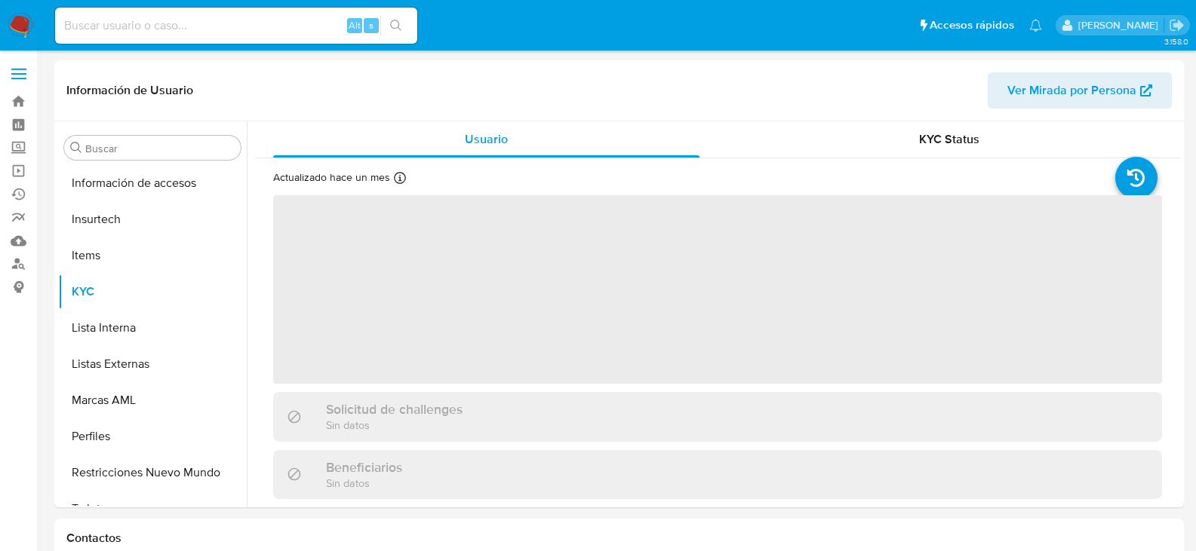
scroll to position [637, 0]
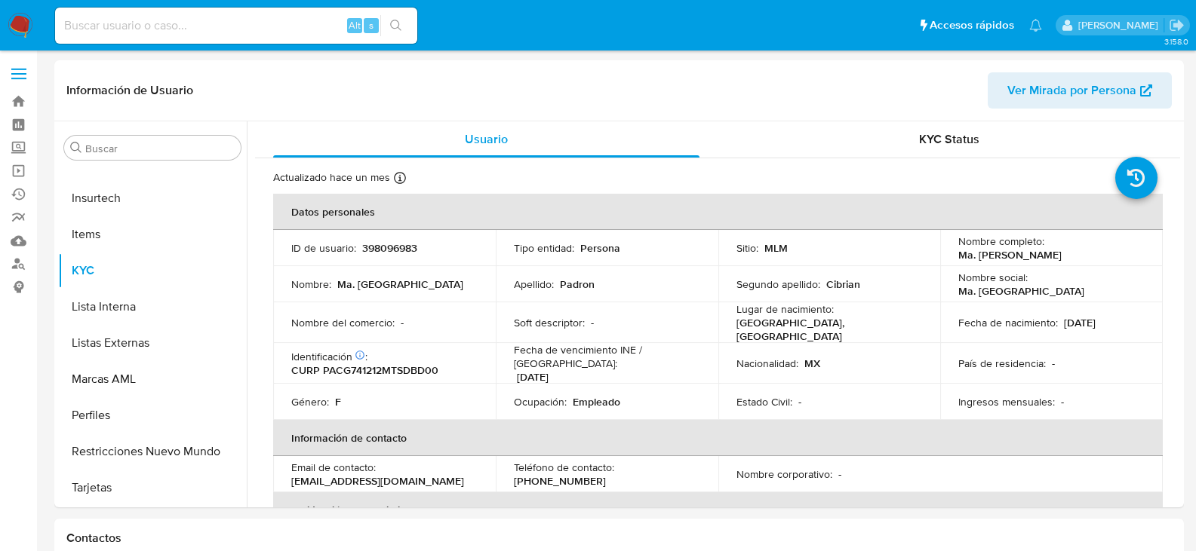
select select "10"
click at [606, 474] on p "[PHONE_NUMBER]" at bounding box center [560, 481] width 92 height 14
copy p "3155346"
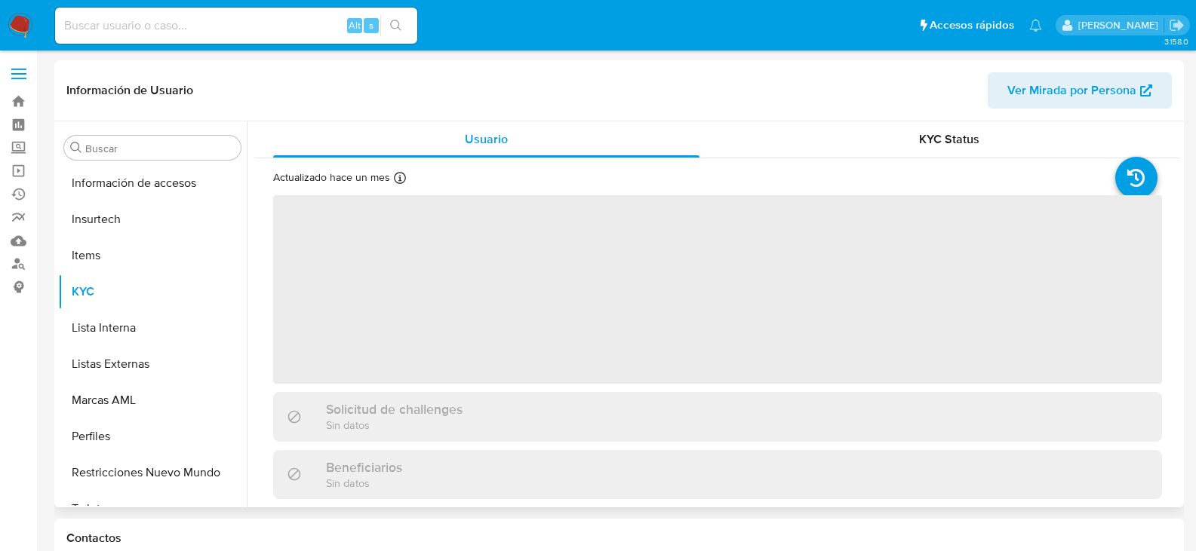
scroll to position [637, 0]
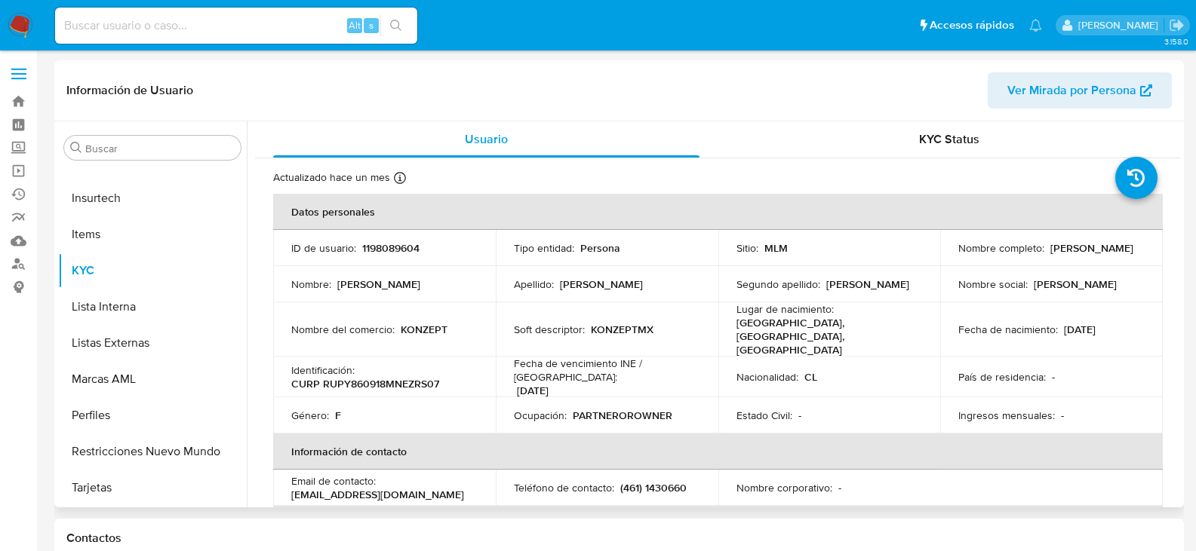
select select "10"
click at [669, 473] on td "Teléfono de contacto : [PHONE_NUMBER]" at bounding box center [607, 488] width 223 height 36
click at [671, 481] on p "(461) 1430660" at bounding box center [653, 488] width 66 height 14
click at [672, 481] on p "(461) 1430660" at bounding box center [653, 488] width 66 height 14
copy p "1430660"
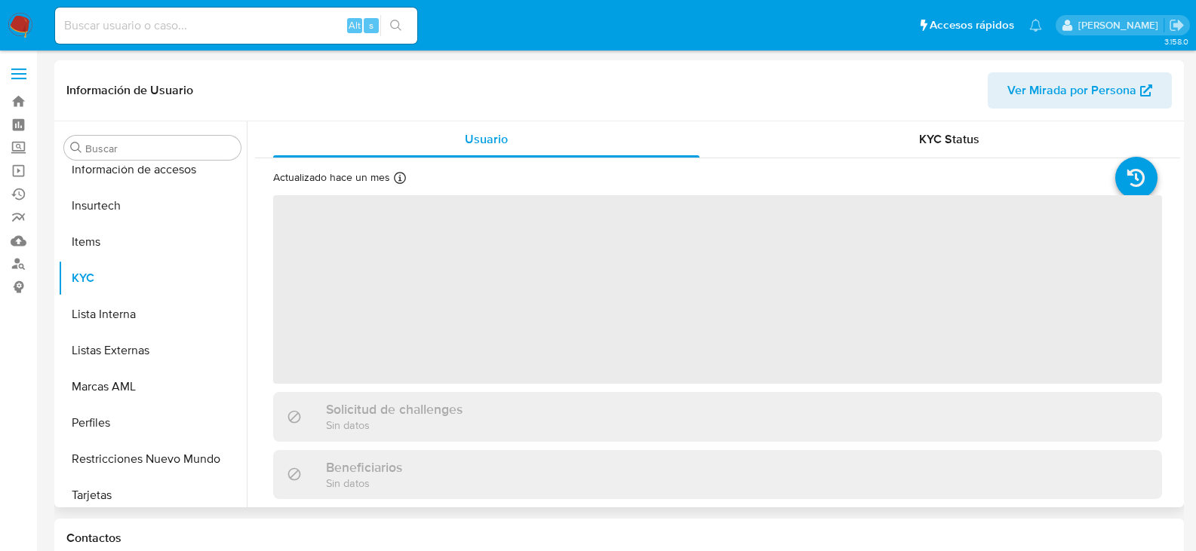
scroll to position [637, 0]
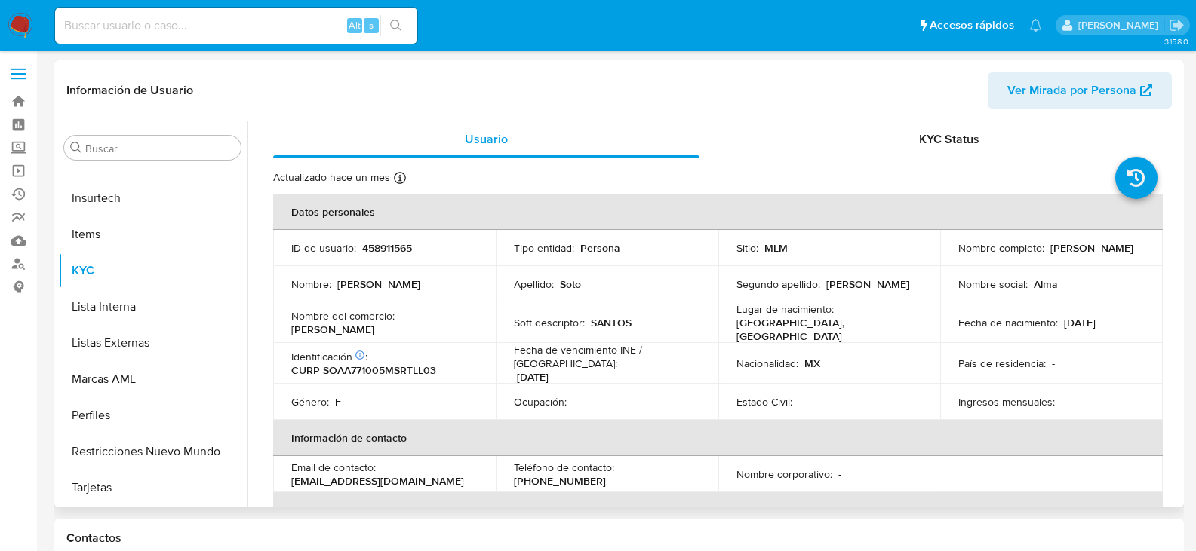
select select "10"
click at [606, 474] on p "[PHONE_NUMBER]" at bounding box center [560, 481] width 92 height 14
copy p "2569563"
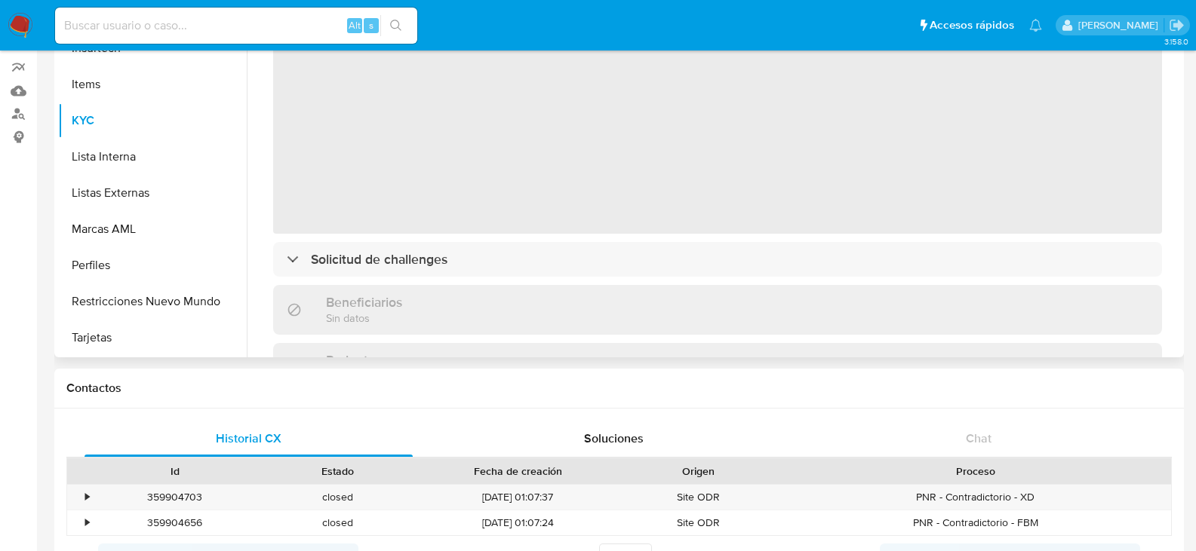
scroll to position [151, 0]
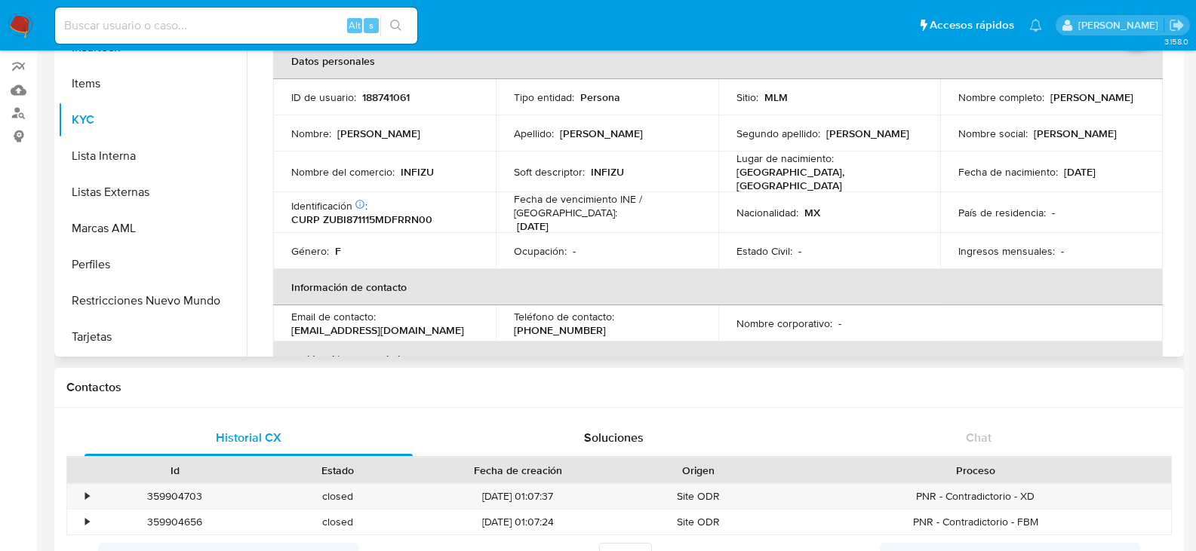
select select "10"
click at [606, 324] on p "(55) 69327135" at bounding box center [560, 331] width 92 height 14
copy p "69327135"
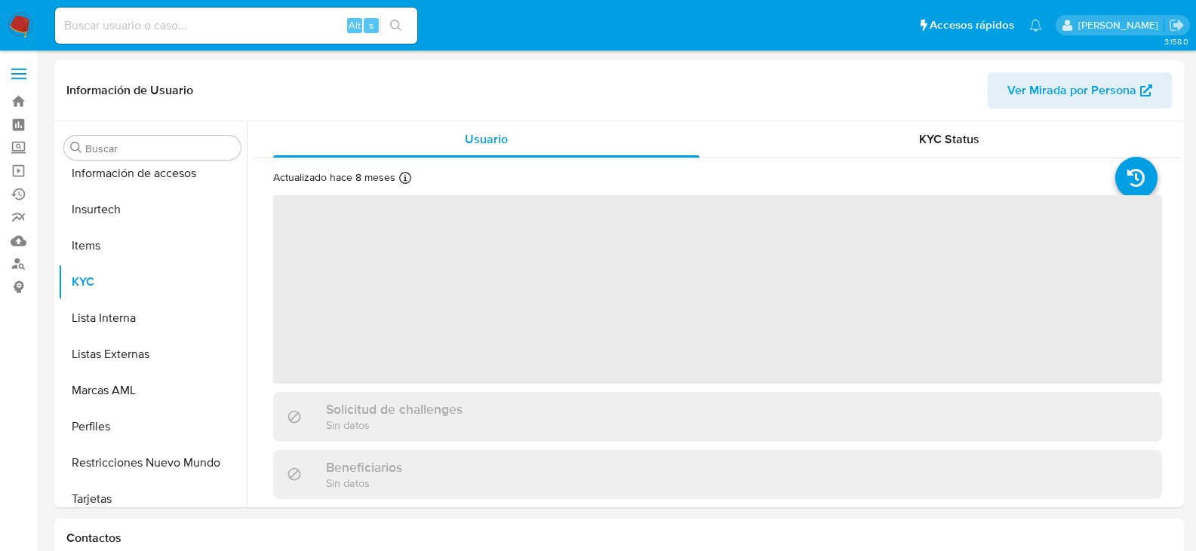
scroll to position [637, 0]
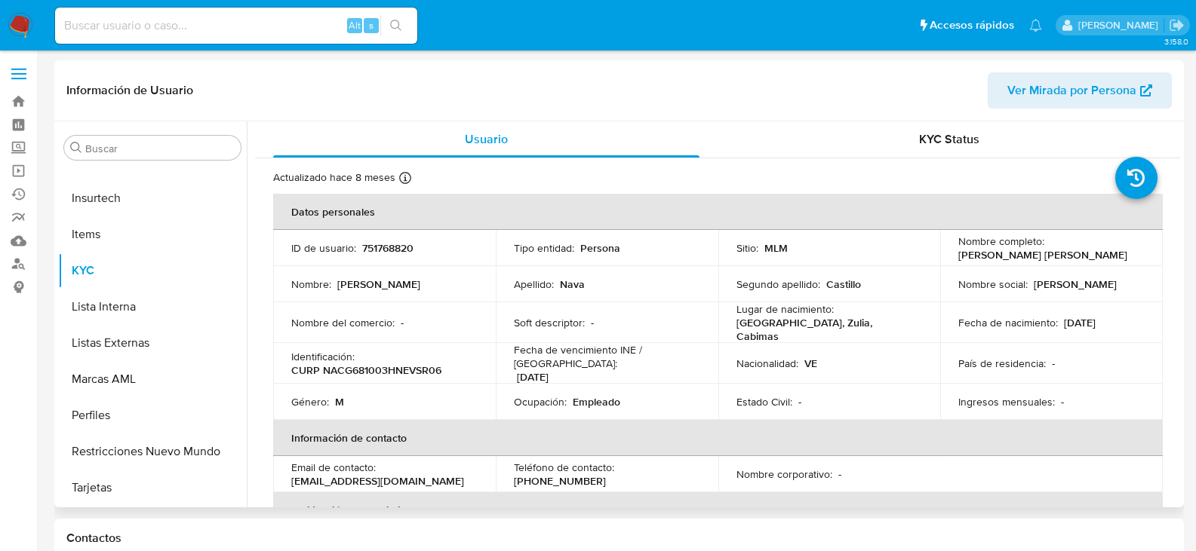
select select "10"
click at [606, 474] on p "[PHONE_NUMBER]" at bounding box center [560, 481] width 92 height 14
copy p "2784695"
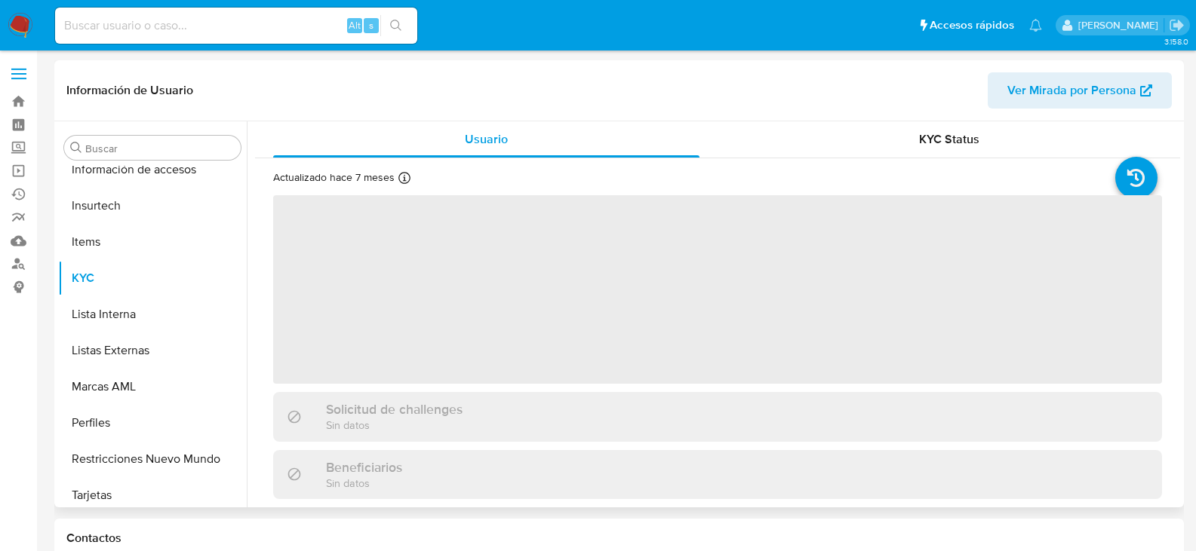
scroll to position [637, 0]
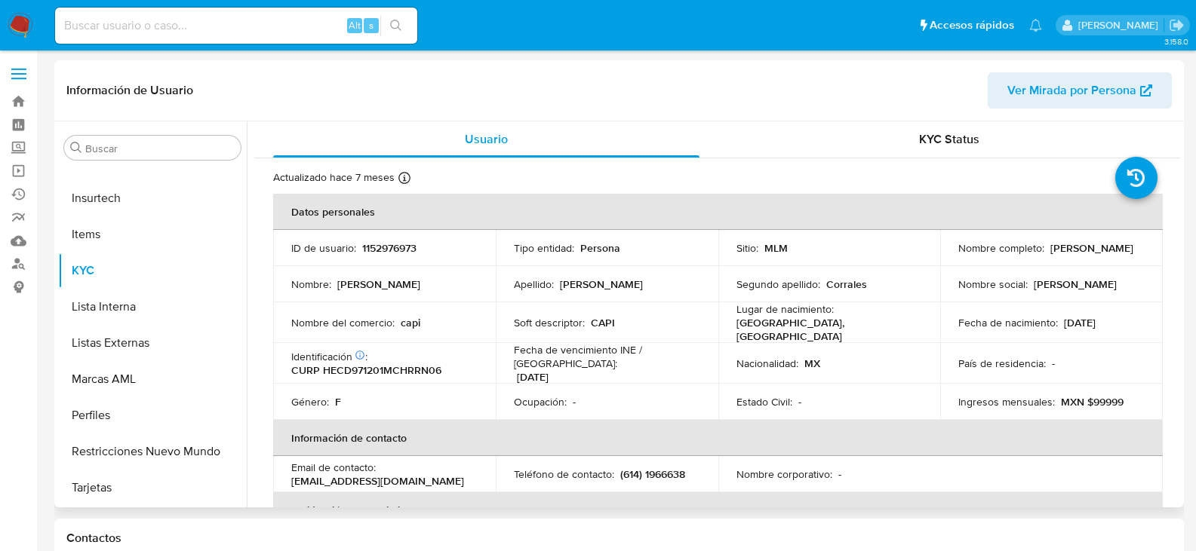
select select "10"
click at [678, 468] on p "(614) 1966638" at bounding box center [652, 475] width 65 height 14
copy p "1966638"
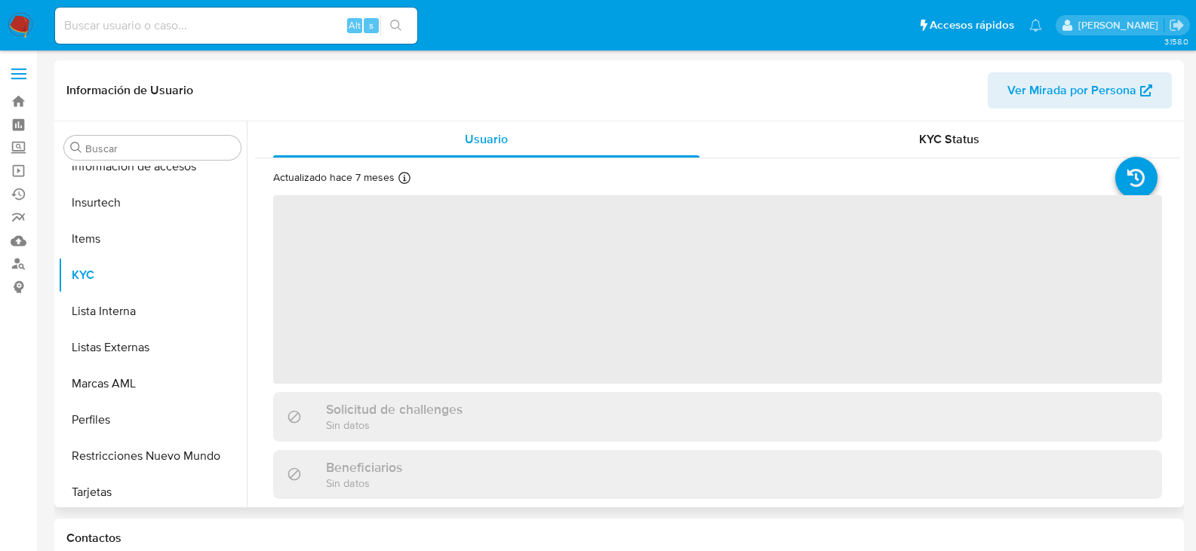
scroll to position [637, 0]
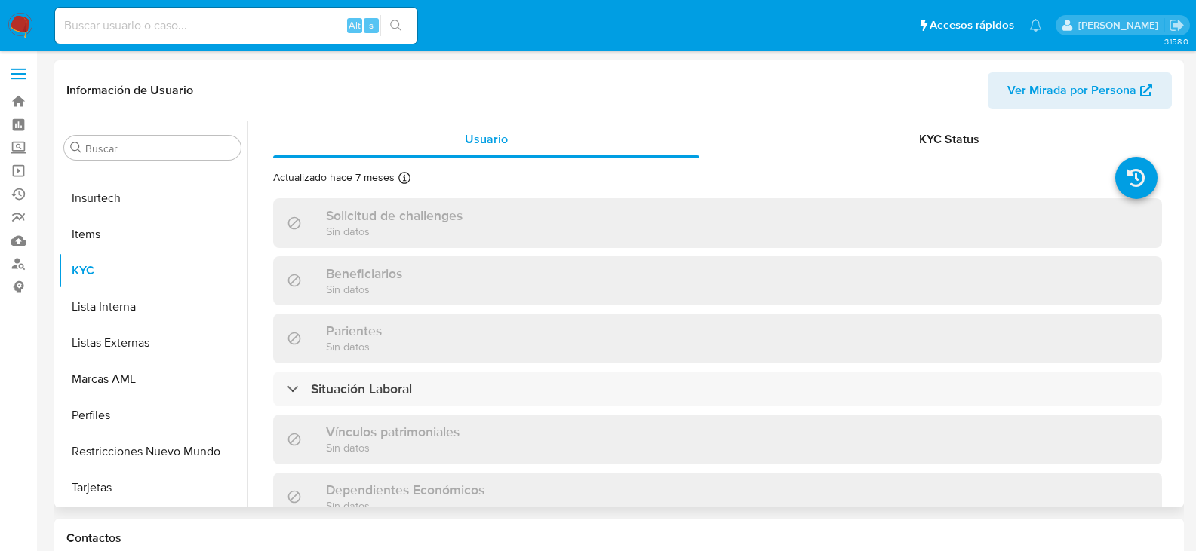
select select "10"
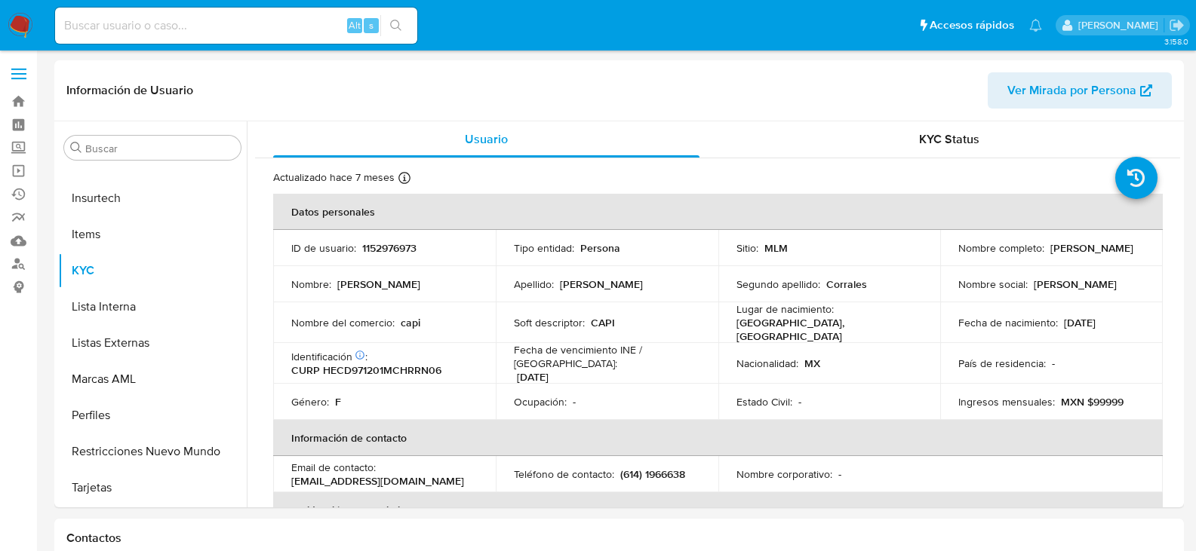
click at [664, 468] on p "(614) 1966638" at bounding box center [652, 475] width 65 height 14
copy p "1966638"
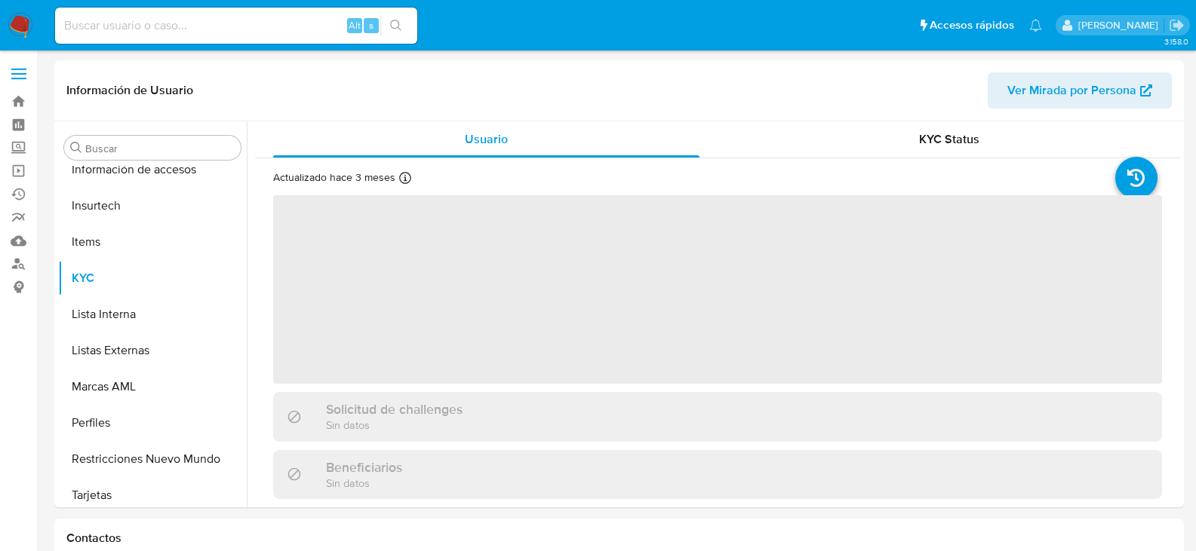
scroll to position [637, 0]
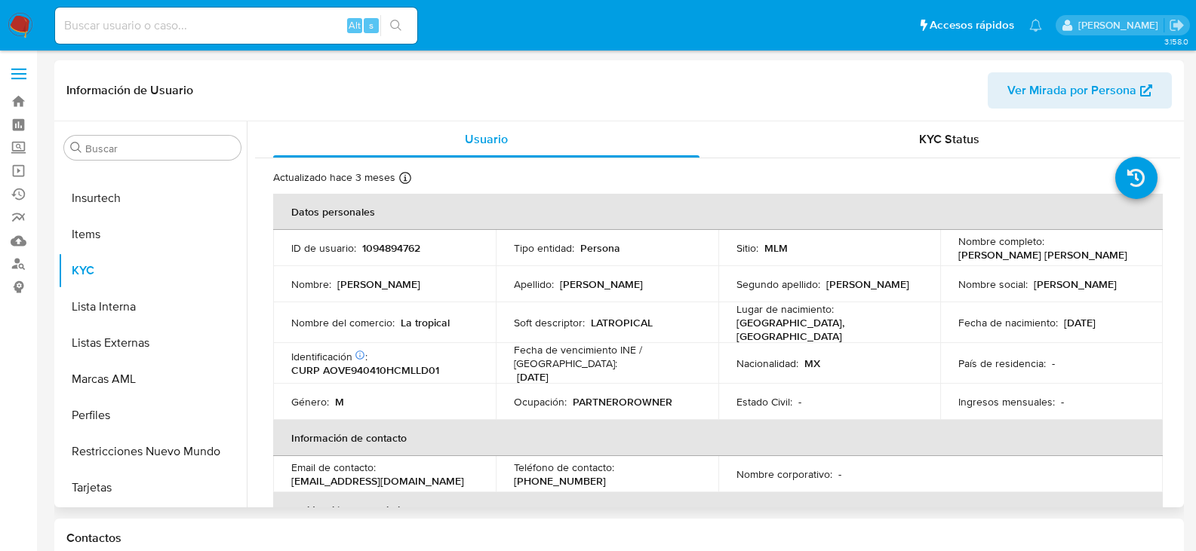
select select "10"
click at [606, 474] on p "[PHONE_NUMBER]" at bounding box center [560, 481] width 92 height 14
copy p "15992558"
